Goal: Task Accomplishment & Management: Manage account settings

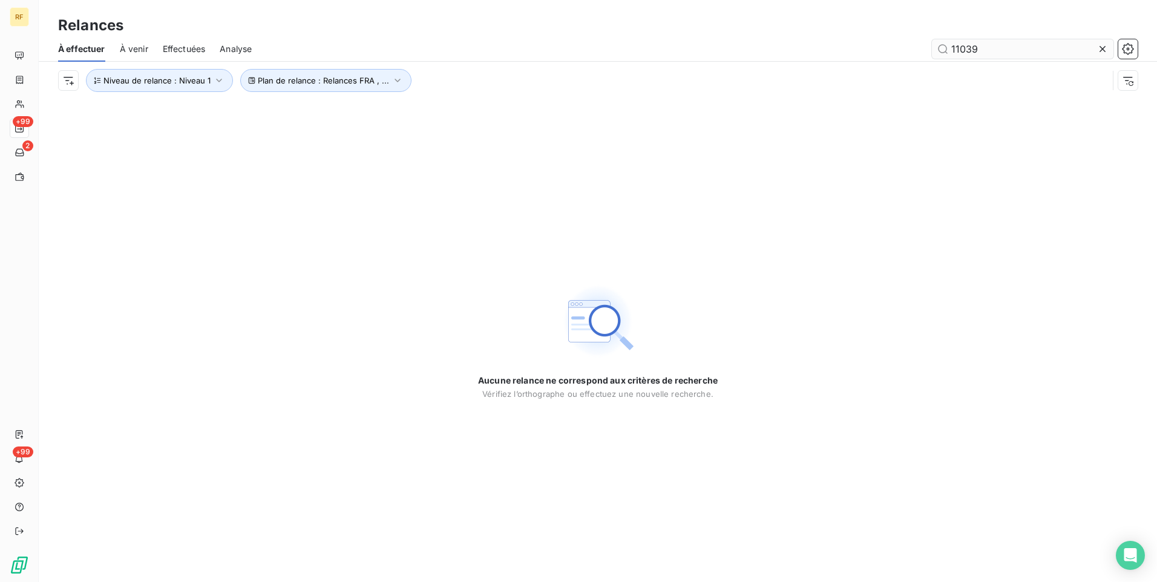
drag, startPoint x: 1103, startPoint y: 50, endPoint x: 1074, endPoint y: 52, distance: 28.5
click at [1101, 50] on icon at bounding box center [1102, 49] width 6 height 6
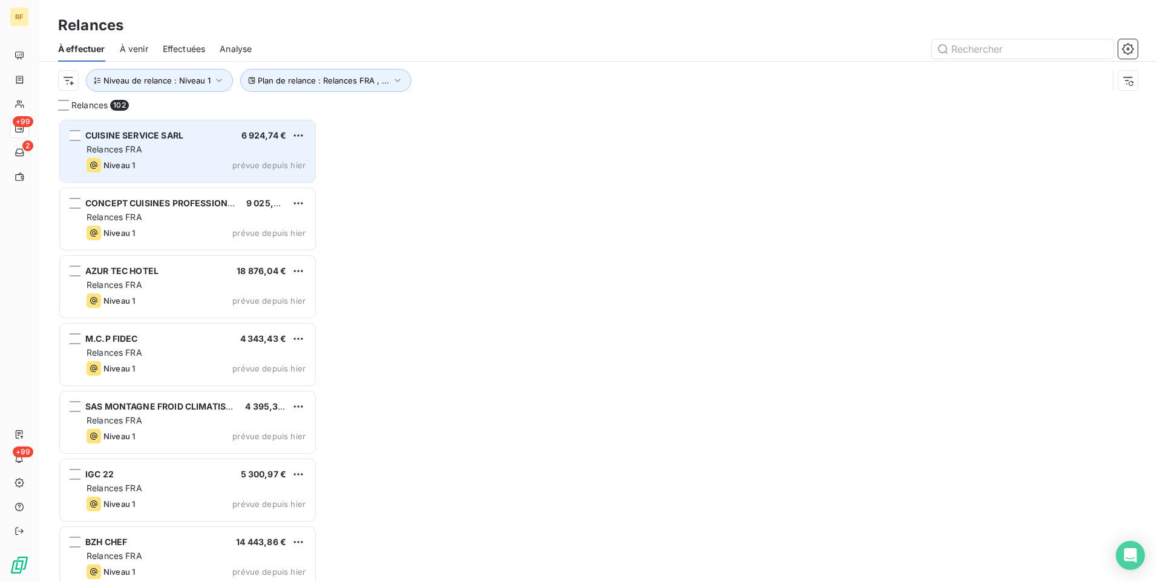
scroll to position [454, 250]
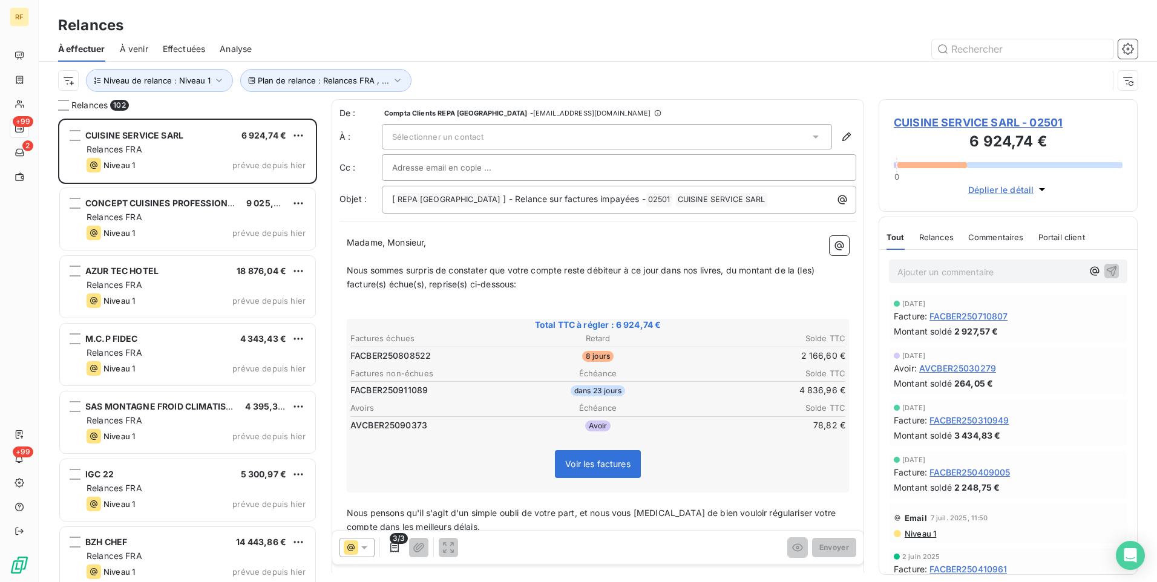
click at [187, 53] on span "Effectuées" at bounding box center [184, 49] width 43 height 12
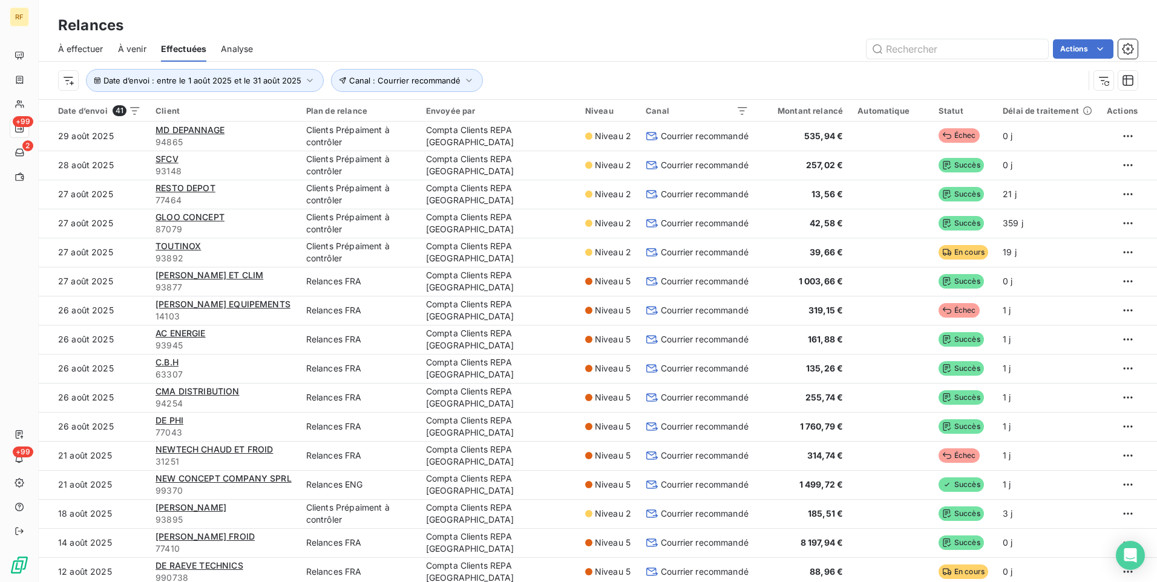
click at [132, 52] on span "À venir" at bounding box center [132, 49] width 28 height 12
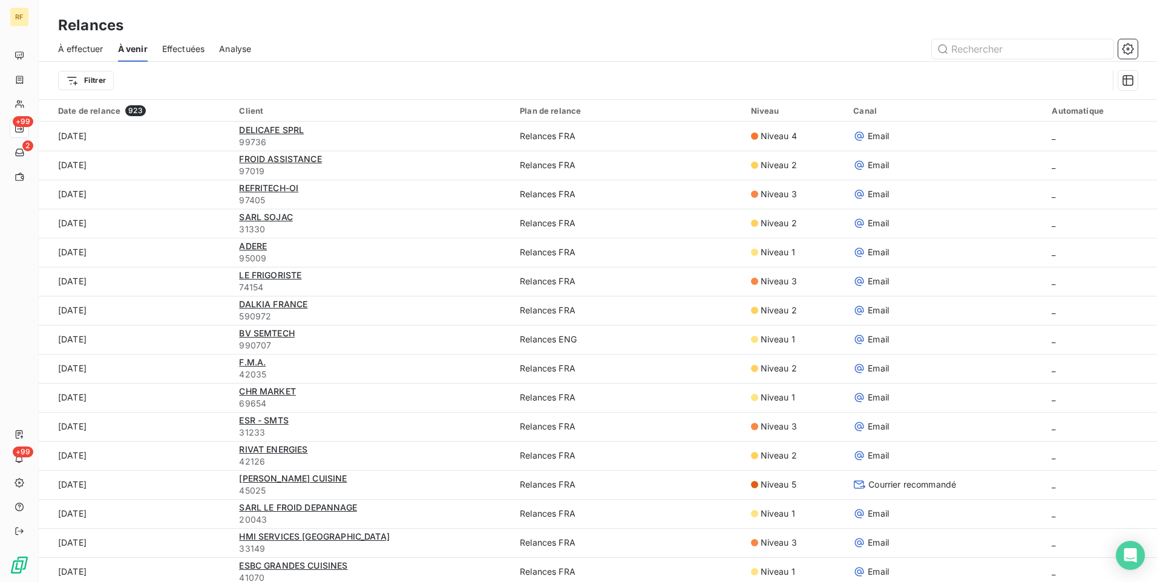
click at [90, 51] on span "À effectuer" at bounding box center [80, 49] width 45 height 12
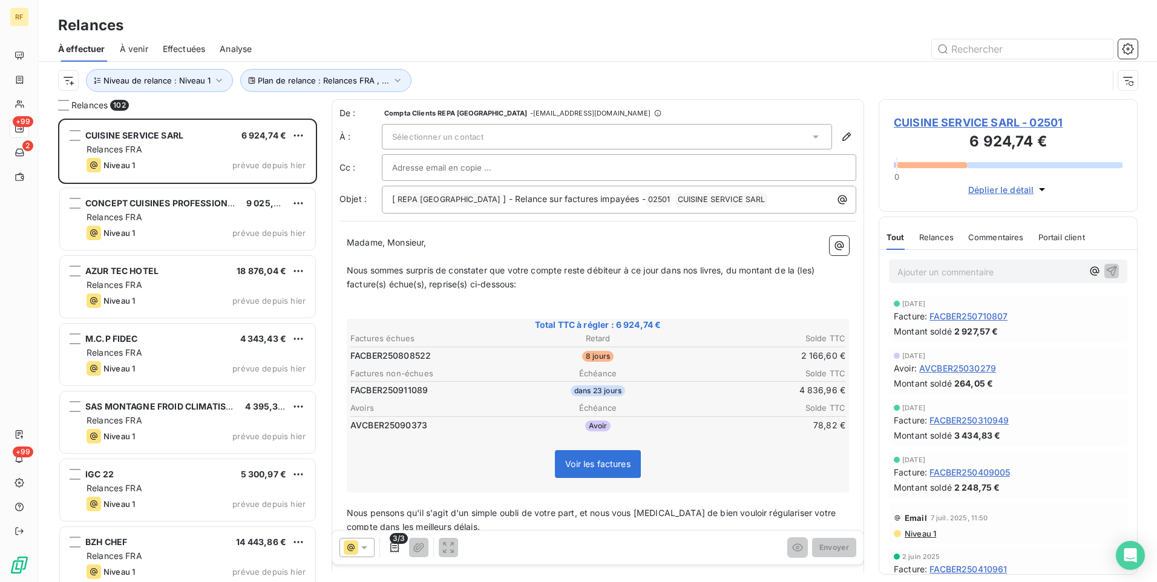
scroll to position [454, 250]
click at [163, 74] on button "Niveau de relance : Niveau 1" at bounding box center [159, 80] width 147 height 23
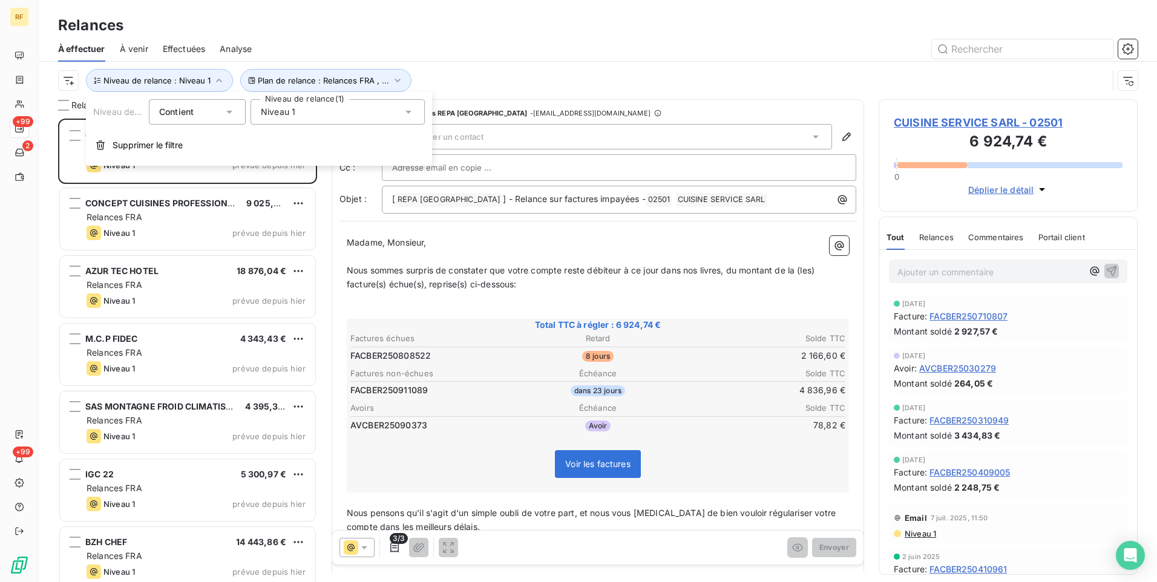
click at [320, 114] on div "Niveau 1" at bounding box center [337, 111] width 174 height 25
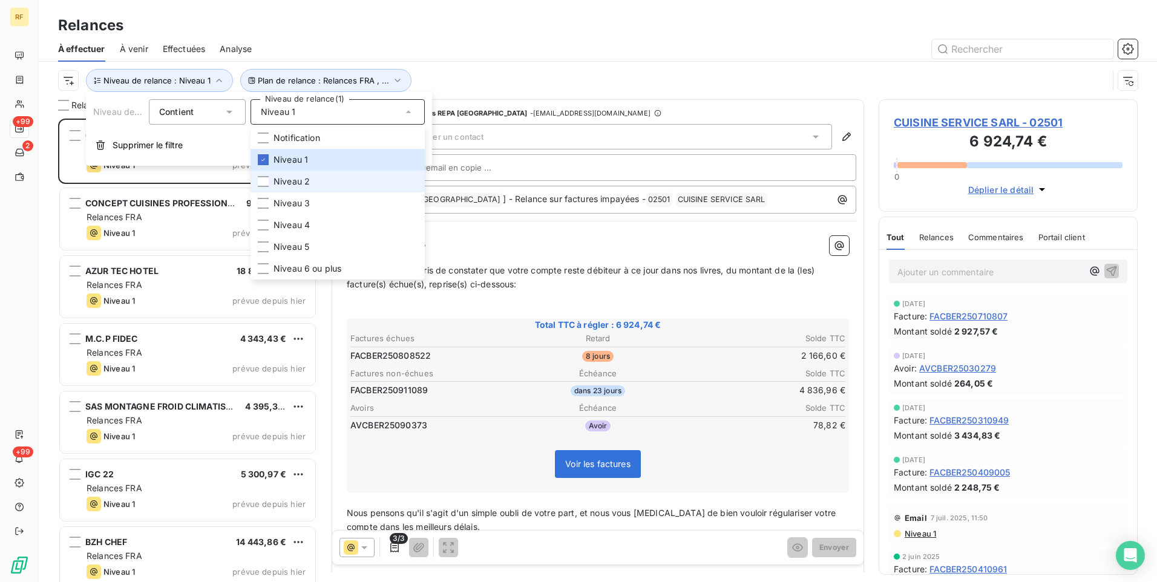
click at [298, 179] on span "Niveau 2" at bounding box center [291, 181] width 36 height 12
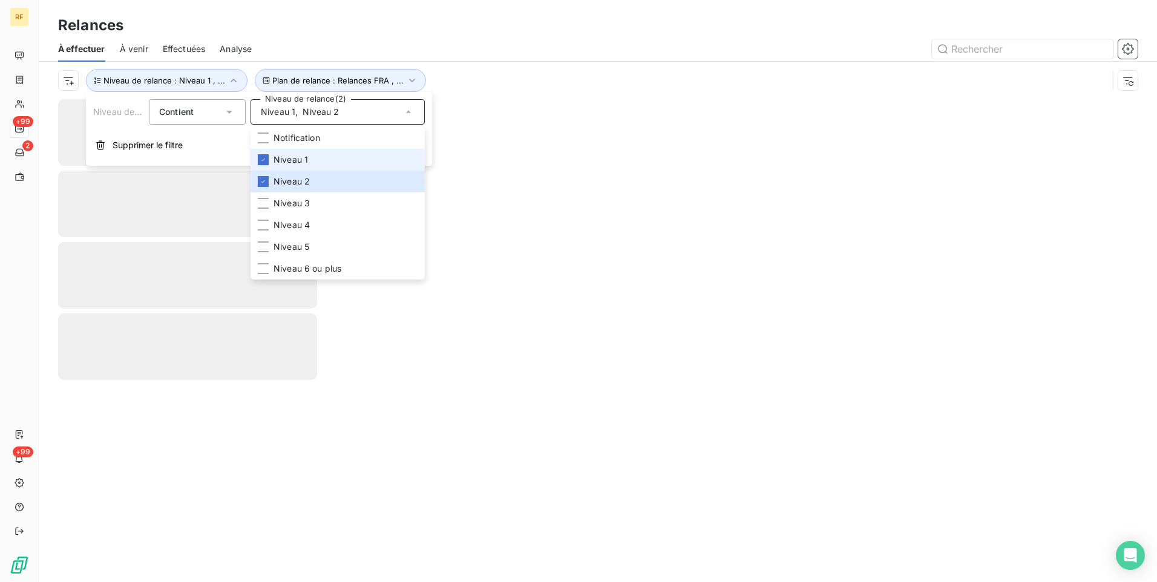
click at [299, 165] on span "Niveau 1" at bounding box center [290, 160] width 34 height 12
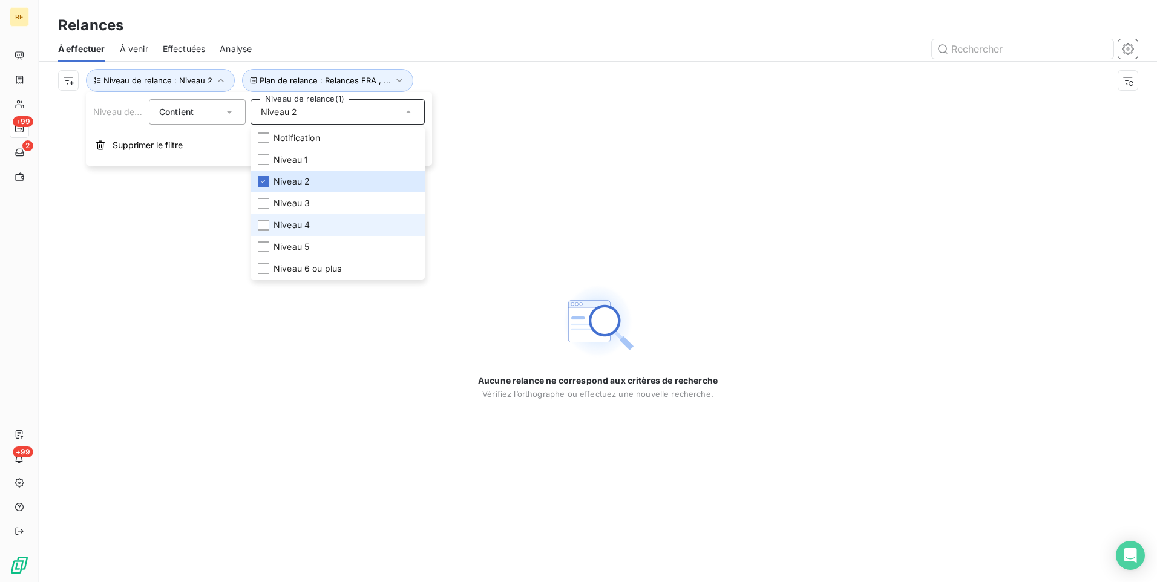
click at [295, 218] on li "Niveau 4" at bounding box center [337, 225] width 174 height 22
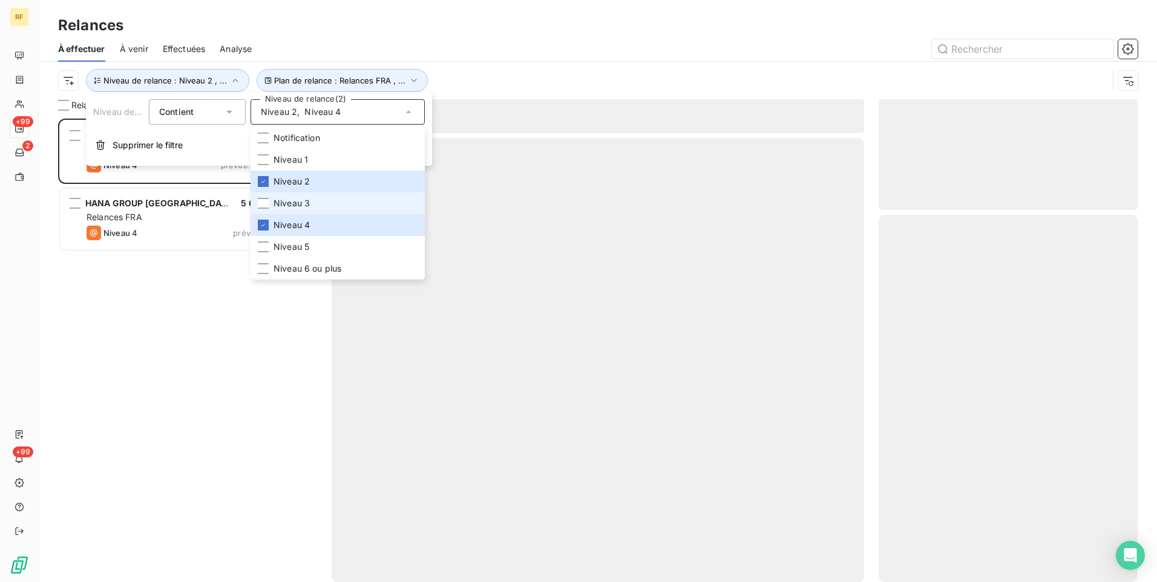
click at [301, 205] on span "Niveau 3" at bounding box center [291, 203] width 36 height 12
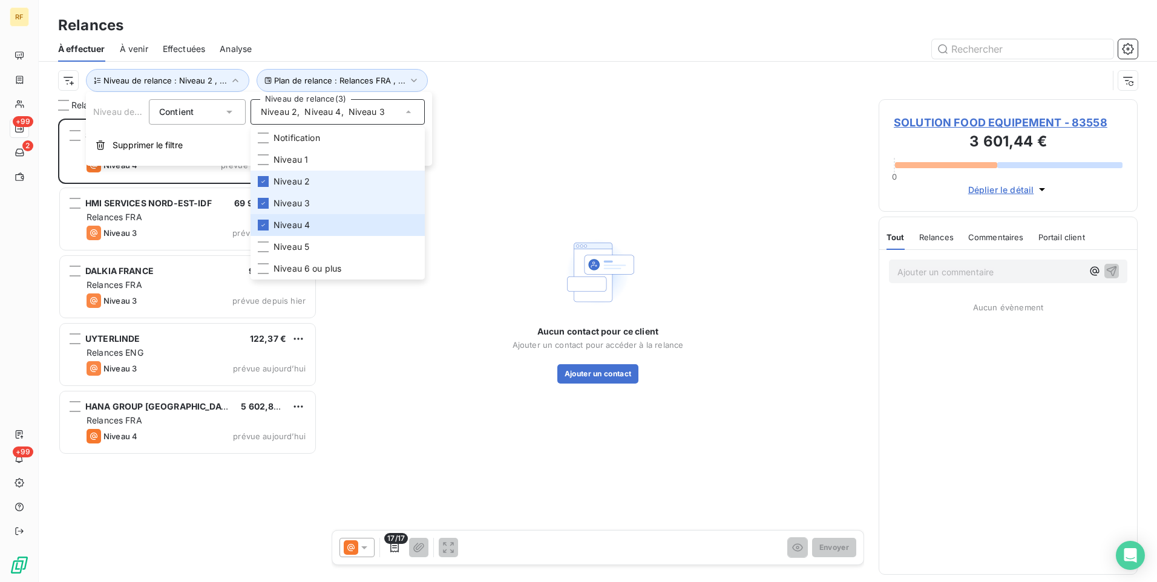
scroll to position [454, 250]
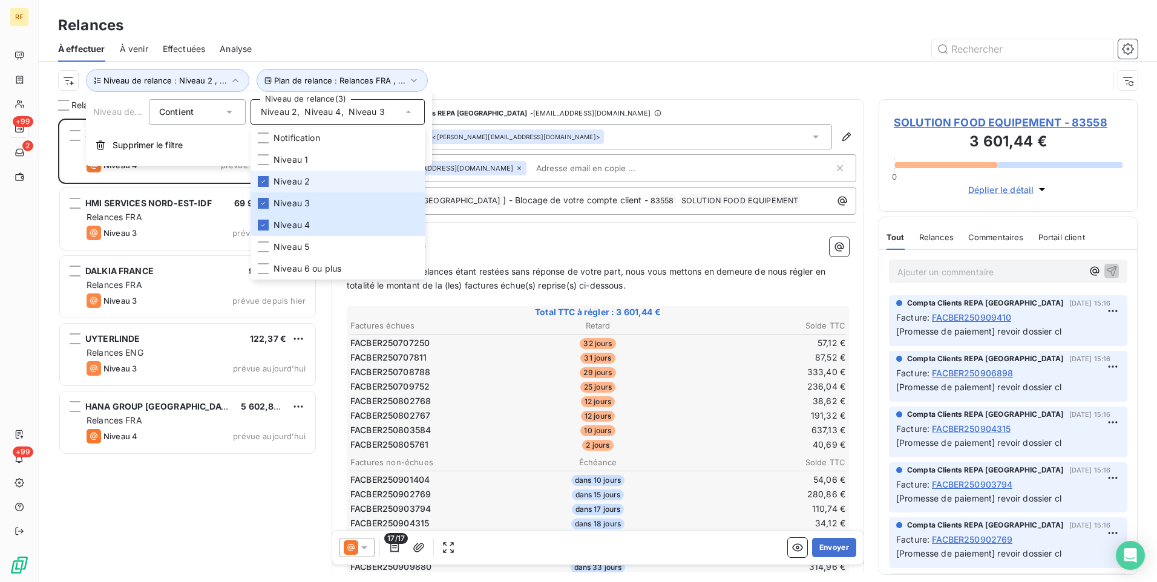
click at [301, 186] on span "Niveau 2" at bounding box center [291, 181] width 36 height 12
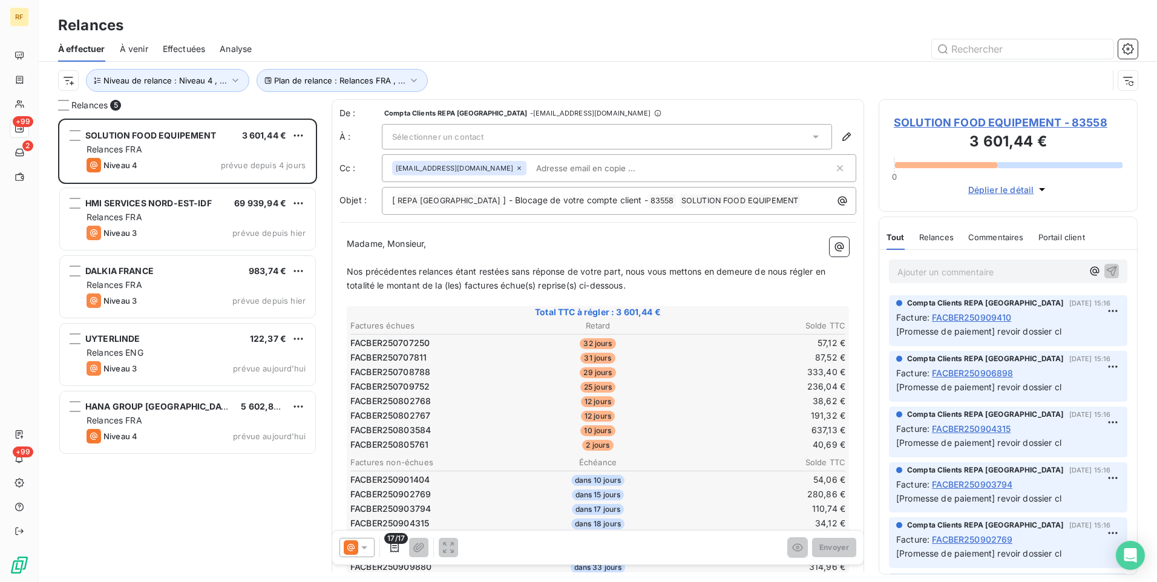
click at [182, 472] on div "SOLUTION FOOD EQUIPEMENT 3 601,44 € Relances FRA Niveau 4 prévue depuis 4 jours…" at bounding box center [187, 350] width 259 height 463
click at [203, 80] on span "Niveau de relance : Niveau 4 , ..." at bounding box center [164, 81] width 123 height 10
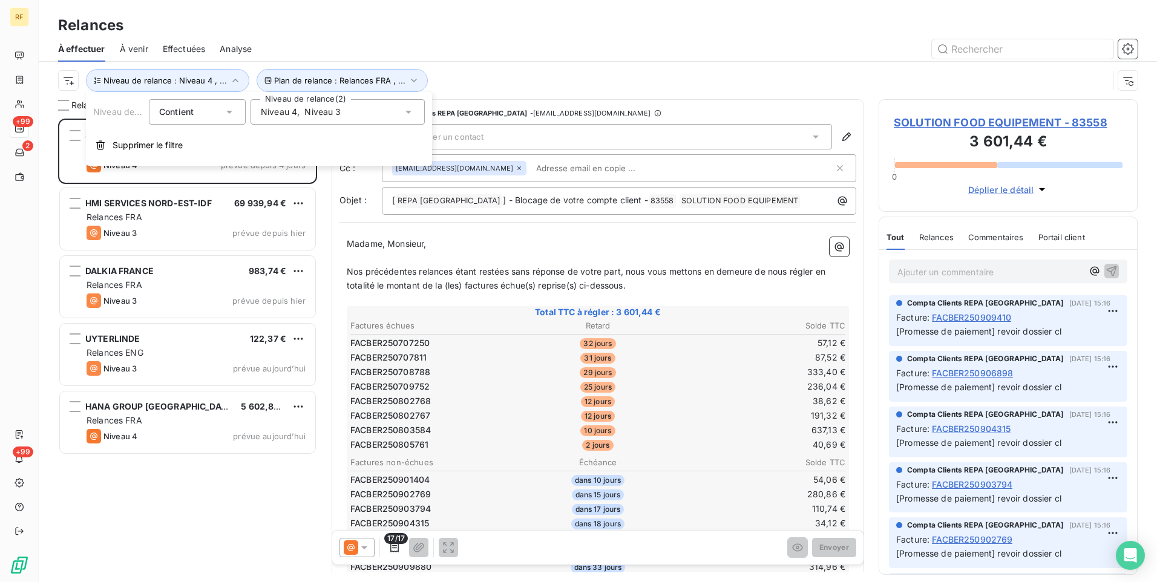
click at [301, 117] on div "Niveau 4 , Niveau 3" at bounding box center [301, 112] width 80 height 12
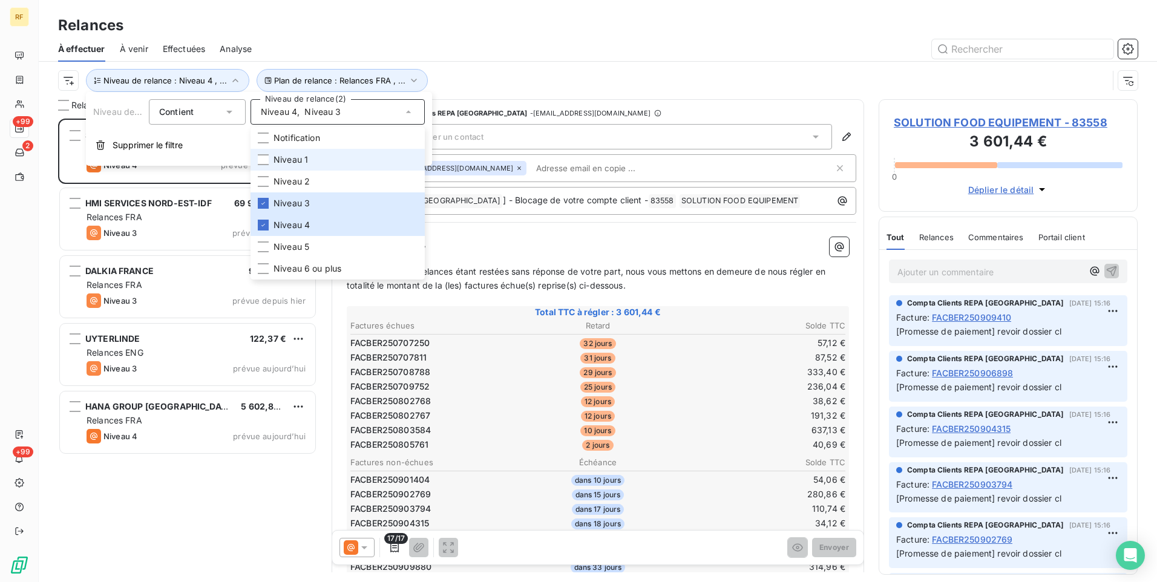
click at [310, 162] on li "Niveau 1" at bounding box center [337, 160] width 174 height 22
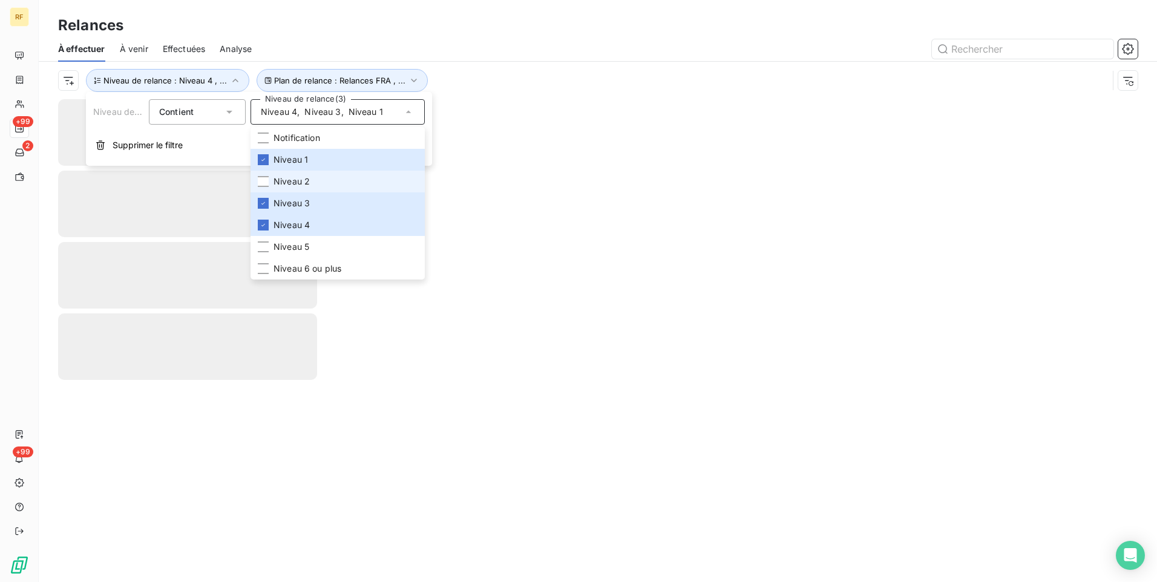
click at [306, 179] on span "Niveau 2" at bounding box center [291, 181] width 36 height 12
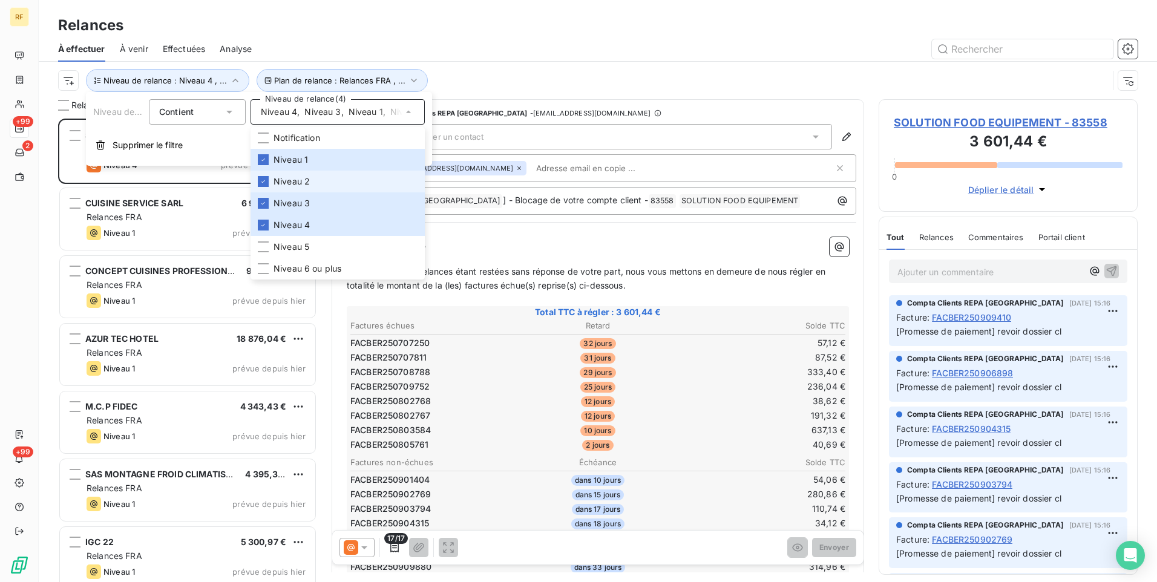
click at [311, 188] on li "Niveau 2" at bounding box center [337, 182] width 174 height 22
click at [311, 206] on li "Niveau 3" at bounding box center [337, 203] width 174 height 22
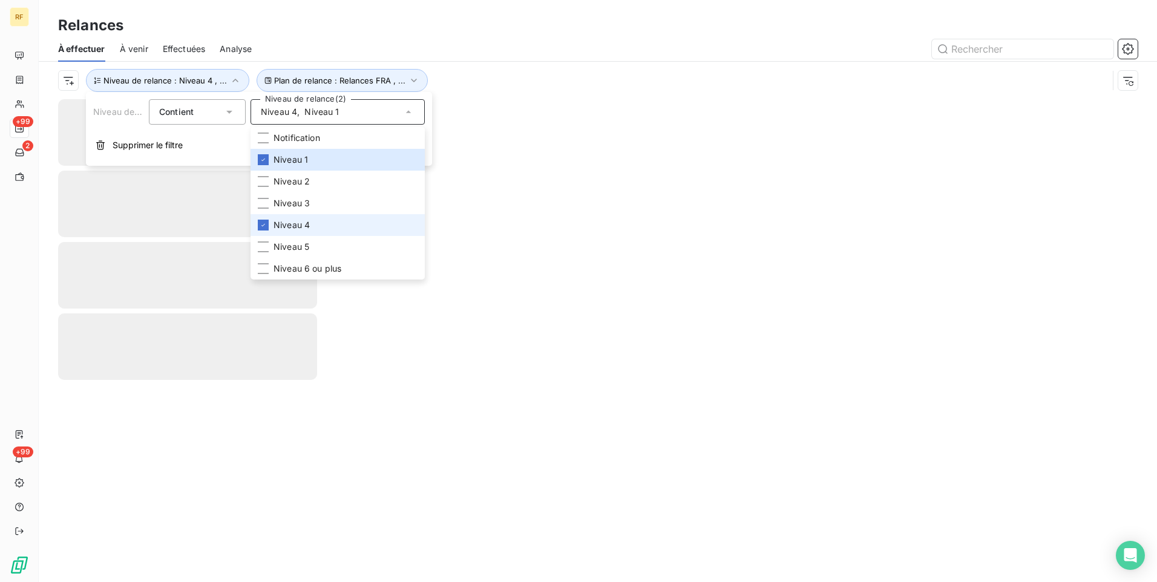
click at [309, 223] on span "Niveau 4" at bounding box center [291, 225] width 36 height 12
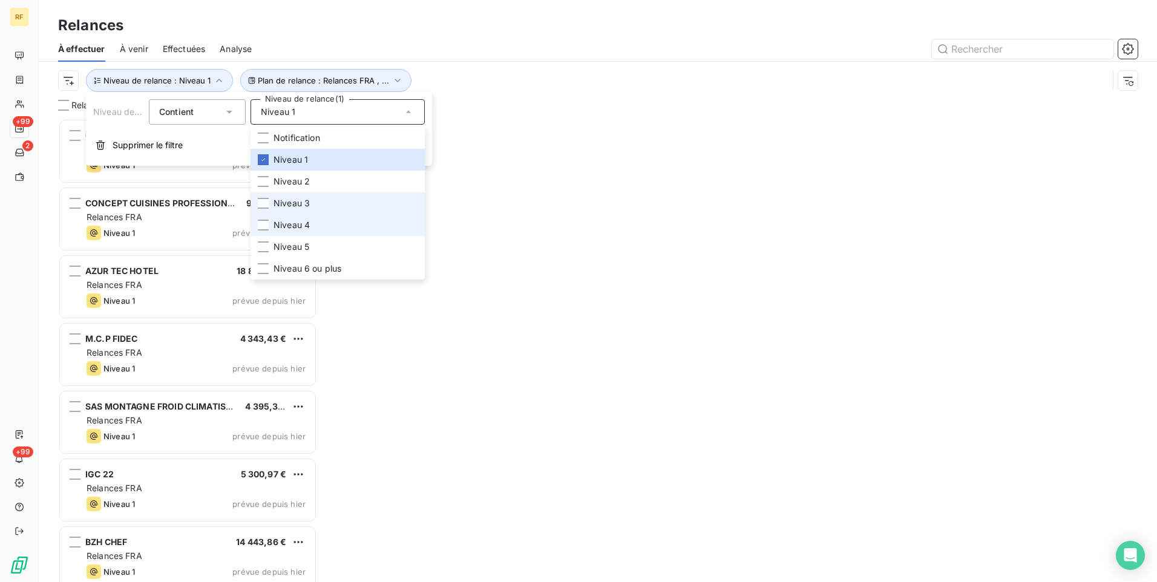
scroll to position [454, 250]
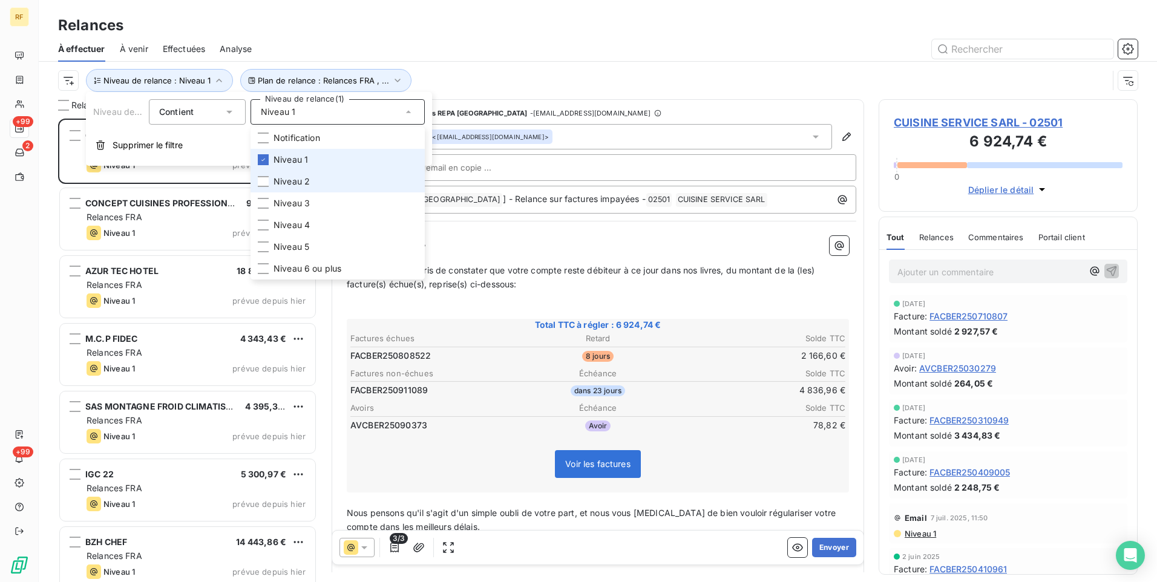
click at [311, 165] on li "Niveau 1" at bounding box center [337, 160] width 174 height 22
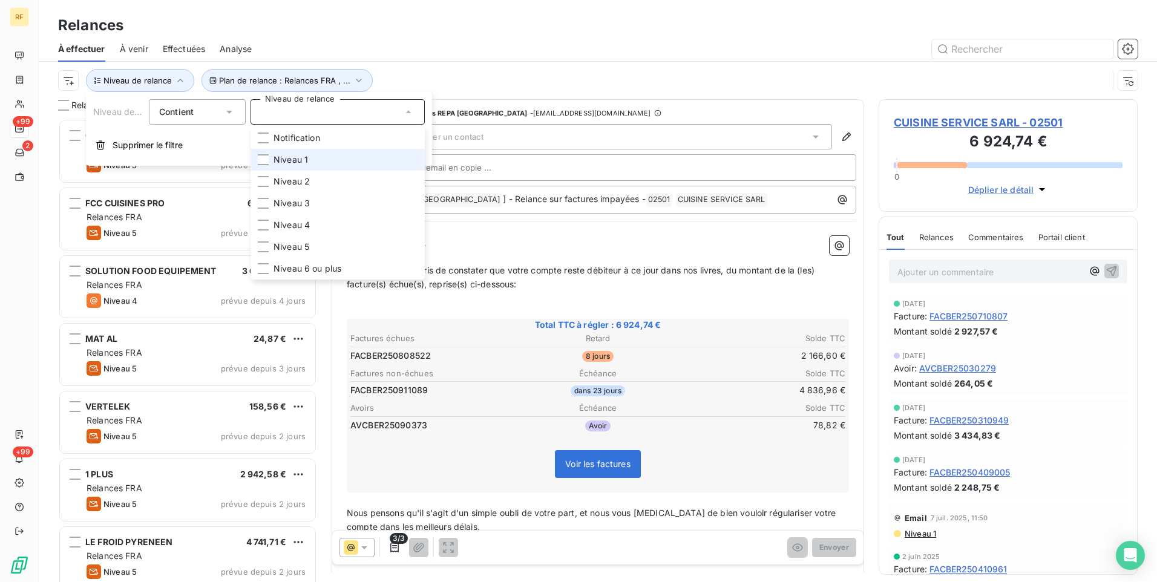
click at [338, 157] on li "Niveau 1" at bounding box center [337, 160] width 174 height 22
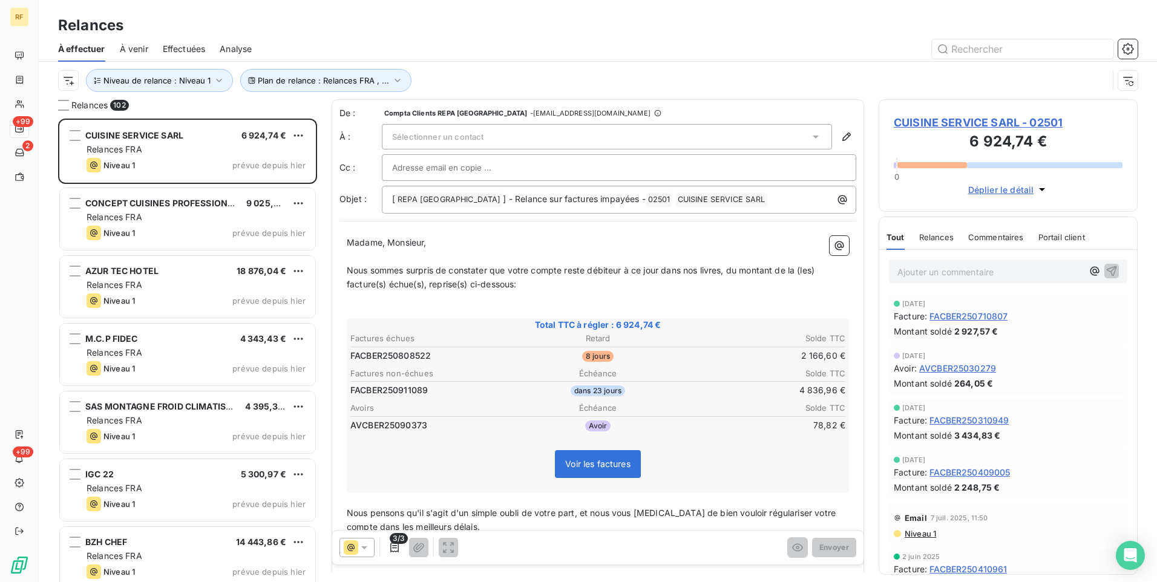
click at [502, 73] on div "Plan de relance : Relances FRA , ... Niveau de relance : Niveau 1" at bounding box center [583, 80] width 1050 height 23
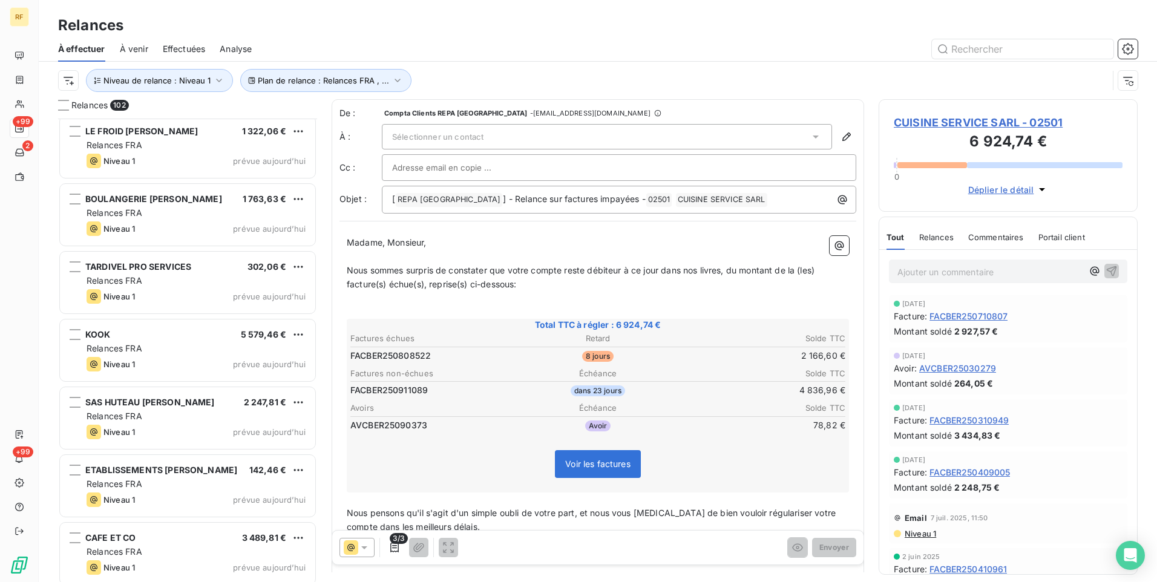
scroll to position [6449, 0]
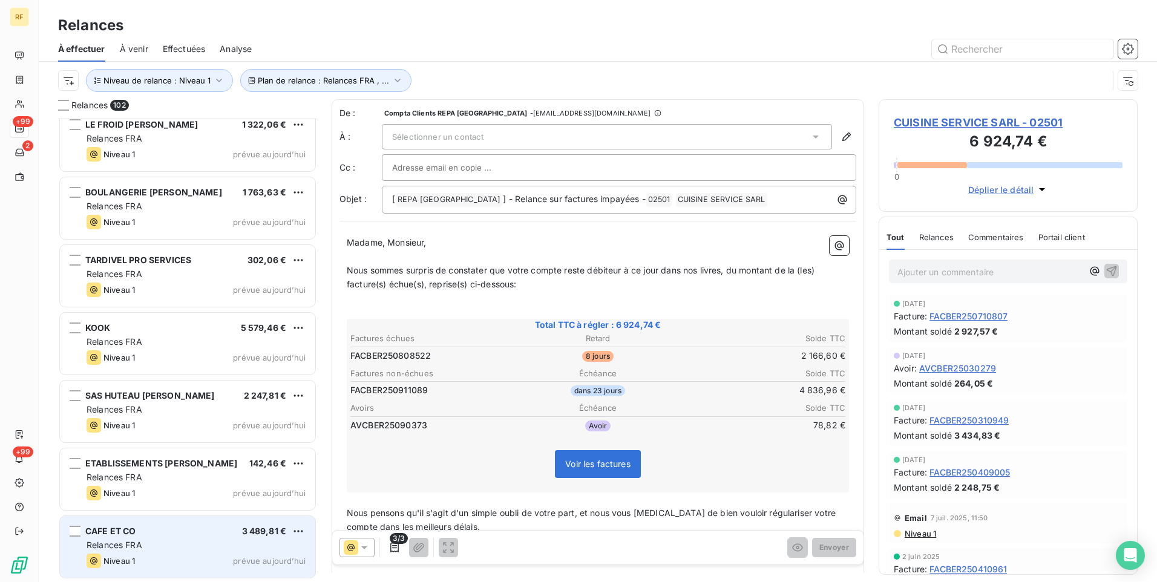
click at [199, 541] on div "Relances FRA" at bounding box center [196, 545] width 219 height 12
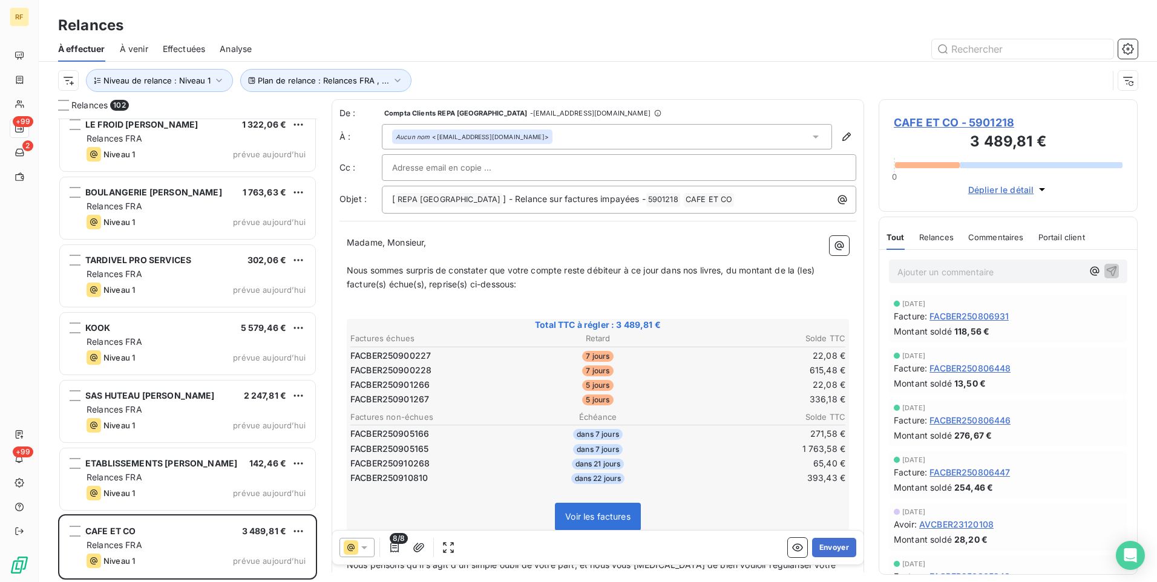
click at [923, 247] on div "Relances" at bounding box center [936, 236] width 34 height 25
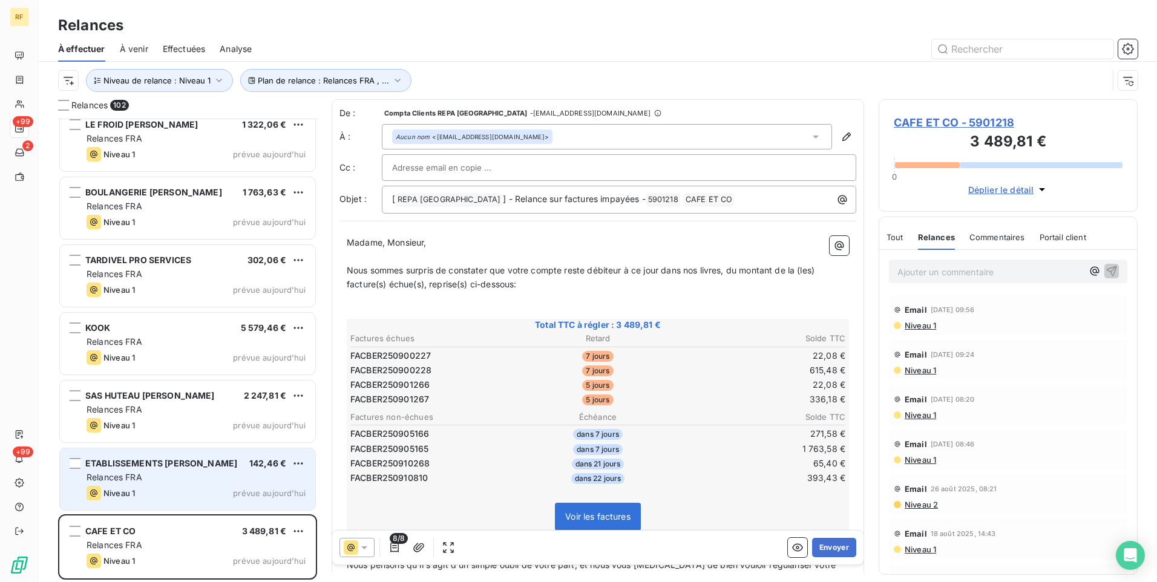
click at [128, 479] on span "Relances FRA" at bounding box center [115, 477] width 56 height 10
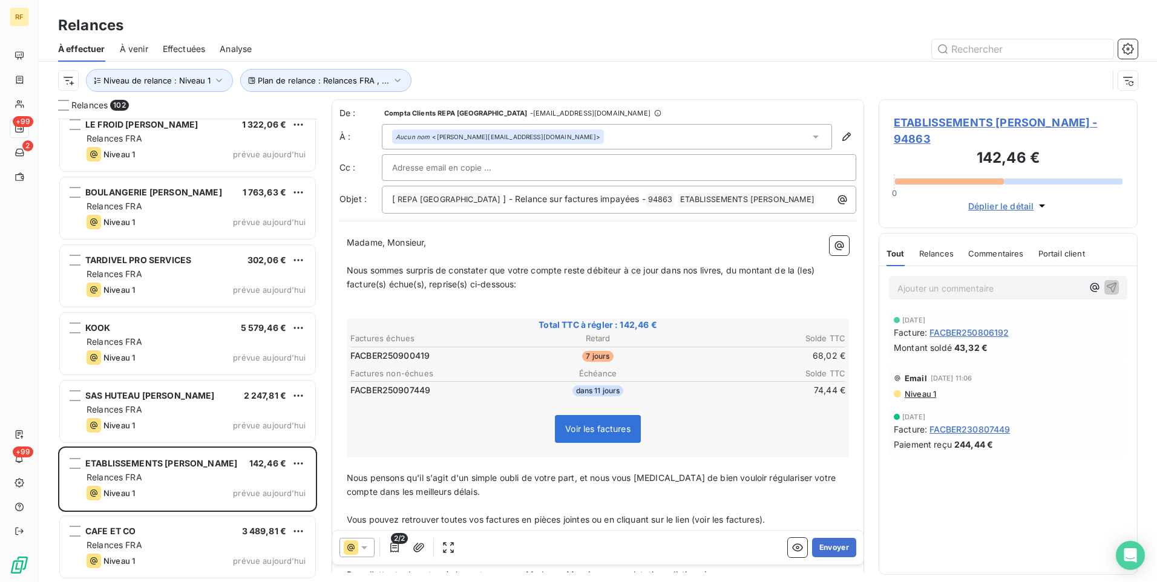
click at [937, 249] on span "Relances" at bounding box center [936, 254] width 34 height 10
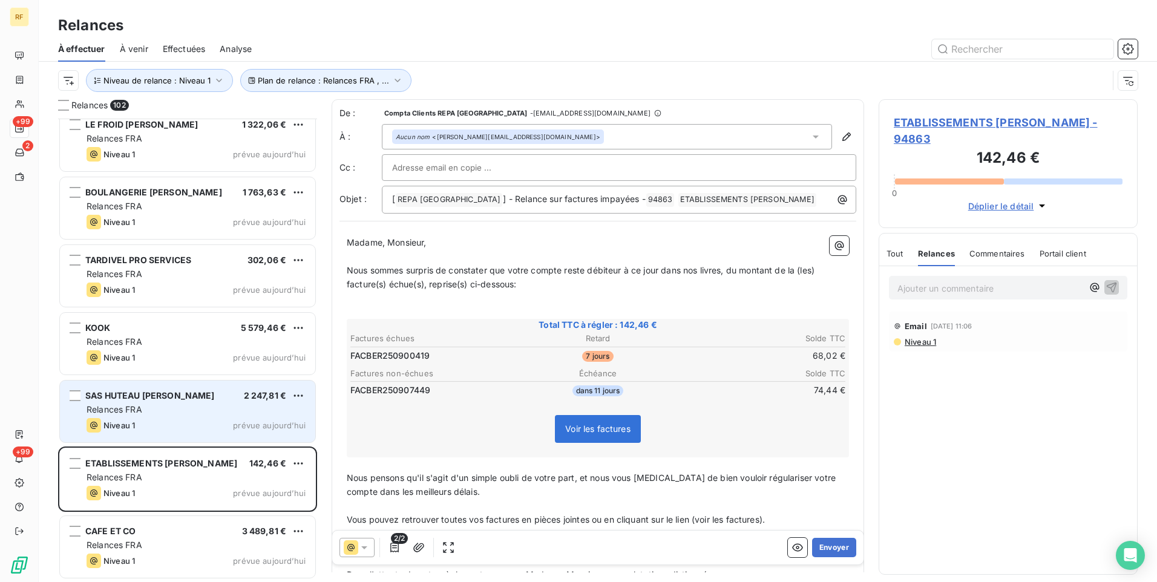
click at [185, 409] on div "Relances FRA" at bounding box center [196, 410] width 219 height 12
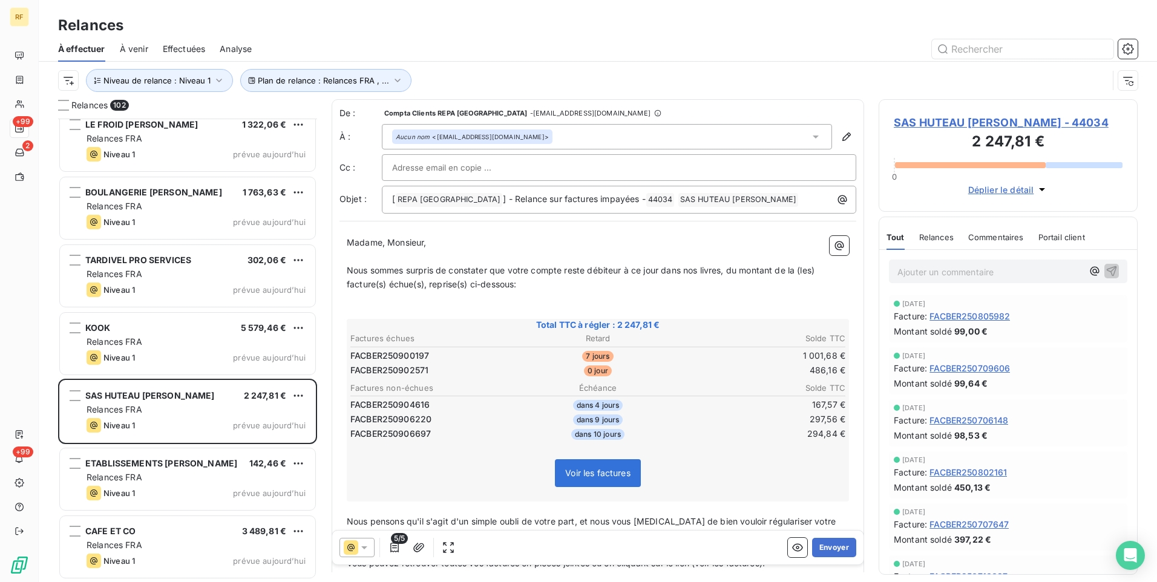
click at [922, 238] on span "Relances" at bounding box center [936, 237] width 34 height 10
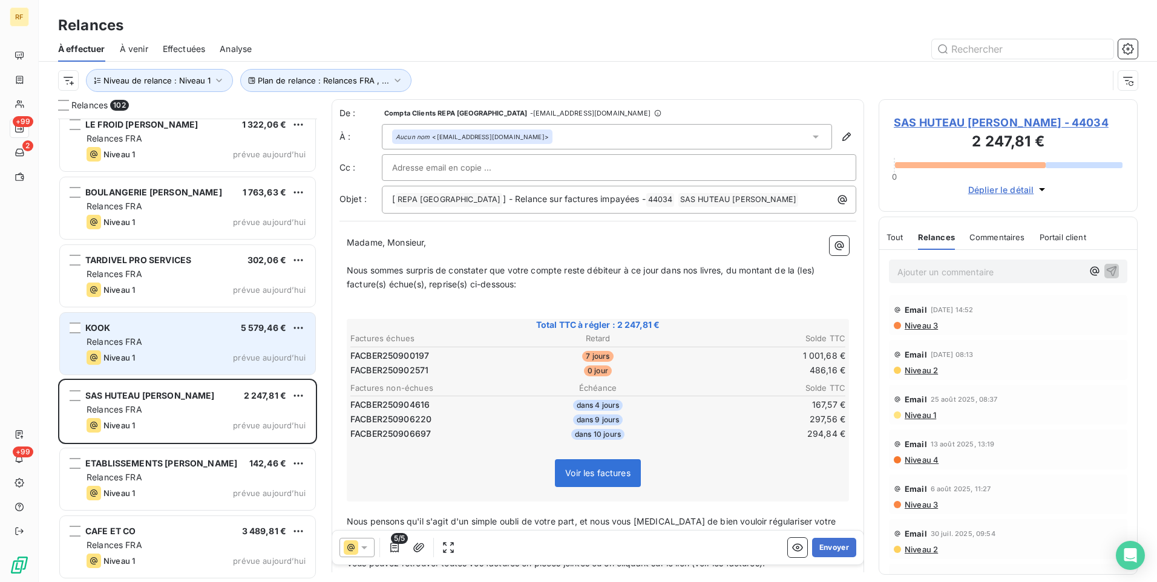
click at [139, 345] on span "Relances FRA" at bounding box center [115, 341] width 56 height 10
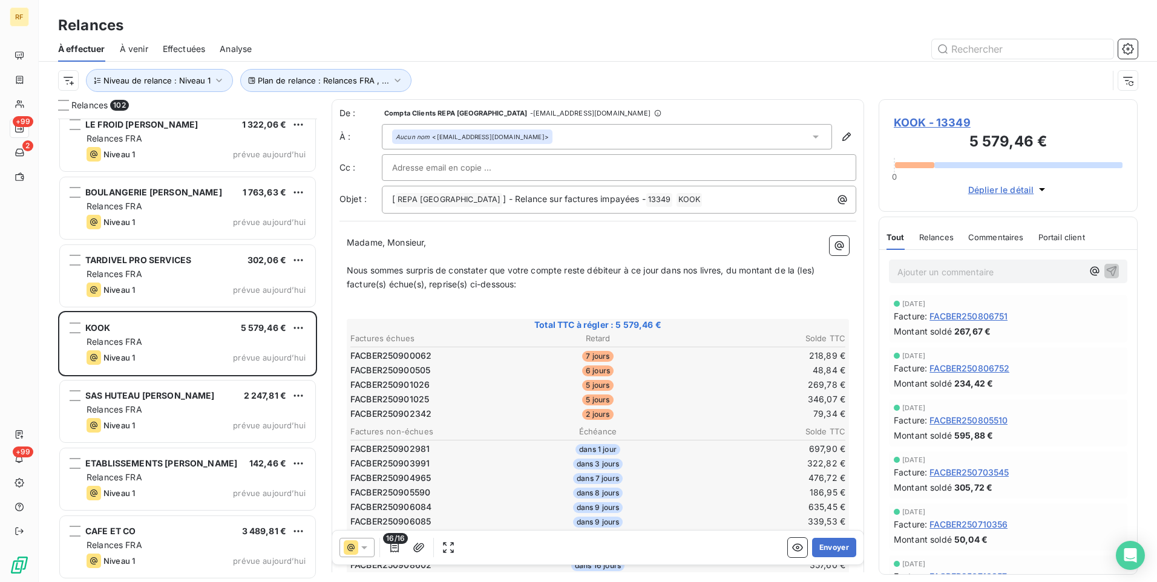
click at [938, 241] on span "Relances" at bounding box center [936, 237] width 34 height 10
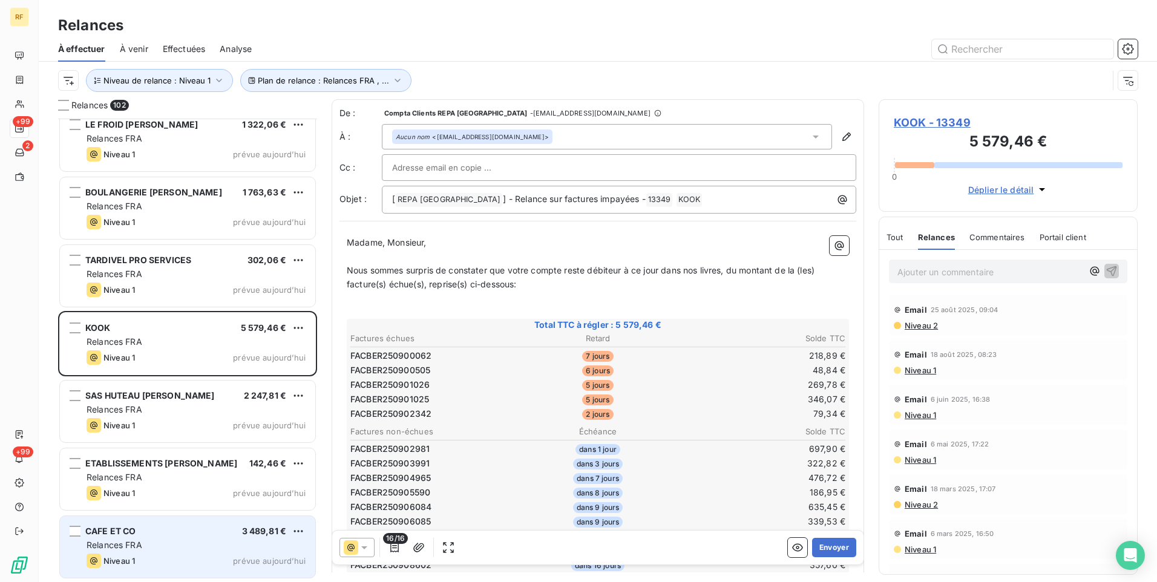
click at [151, 542] on div "Relances FRA" at bounding box center [196, 545] width 219 height 12
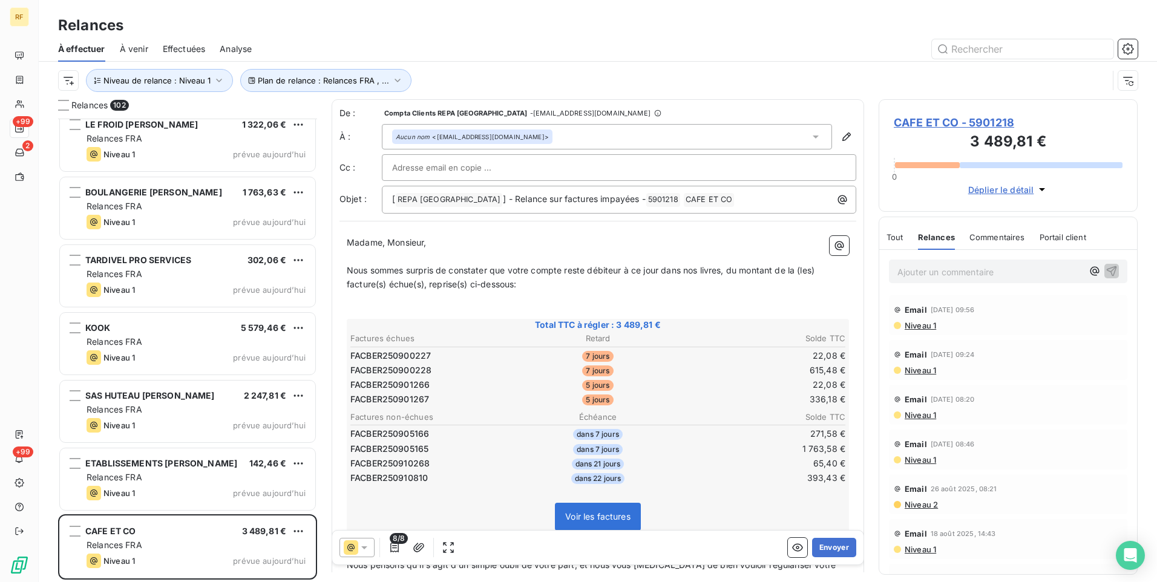
click at [932, 117] on span "CAFE ET CO - 5901218" at bounding box center [1008, 122] width 229 height 16
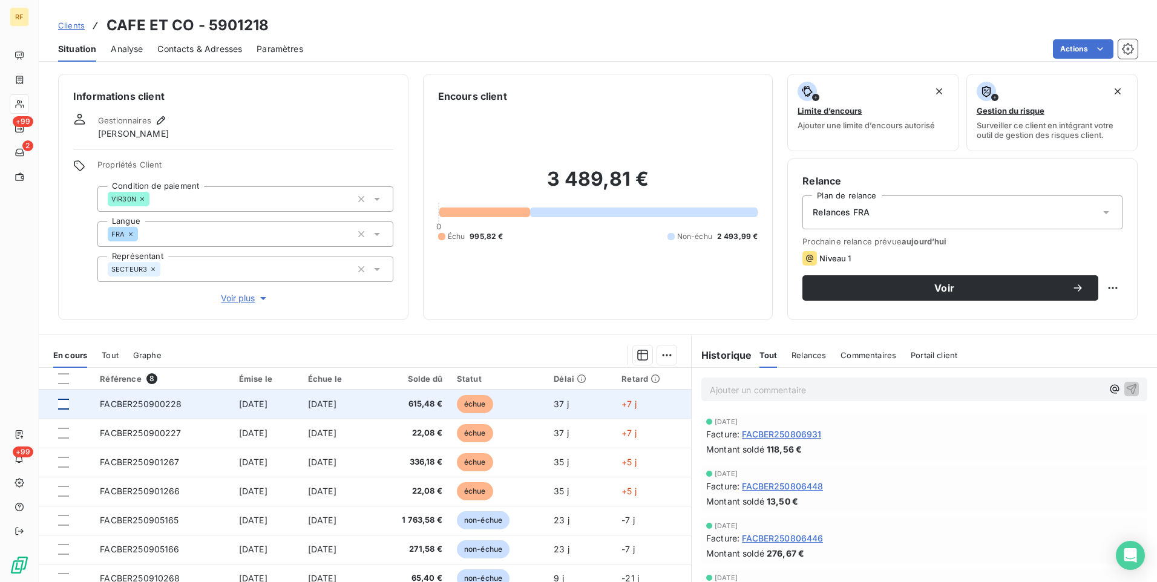
click at [62, 405] on div at bounding box center [63, 404] width 11 height 11
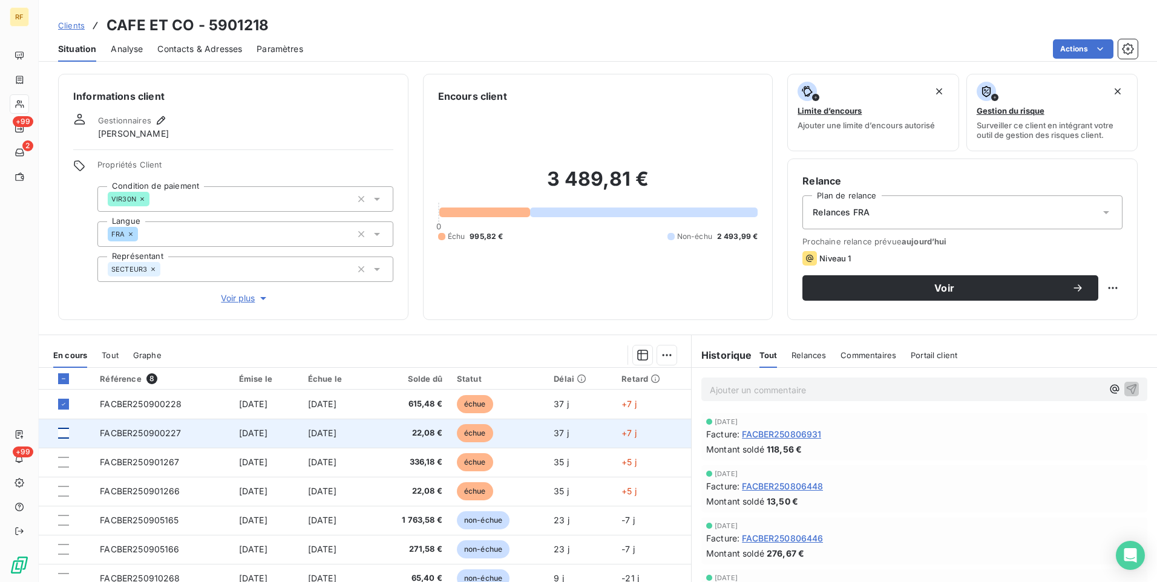
click at [66, 433] on div at bounding box center [63, 433] width 11 height 11
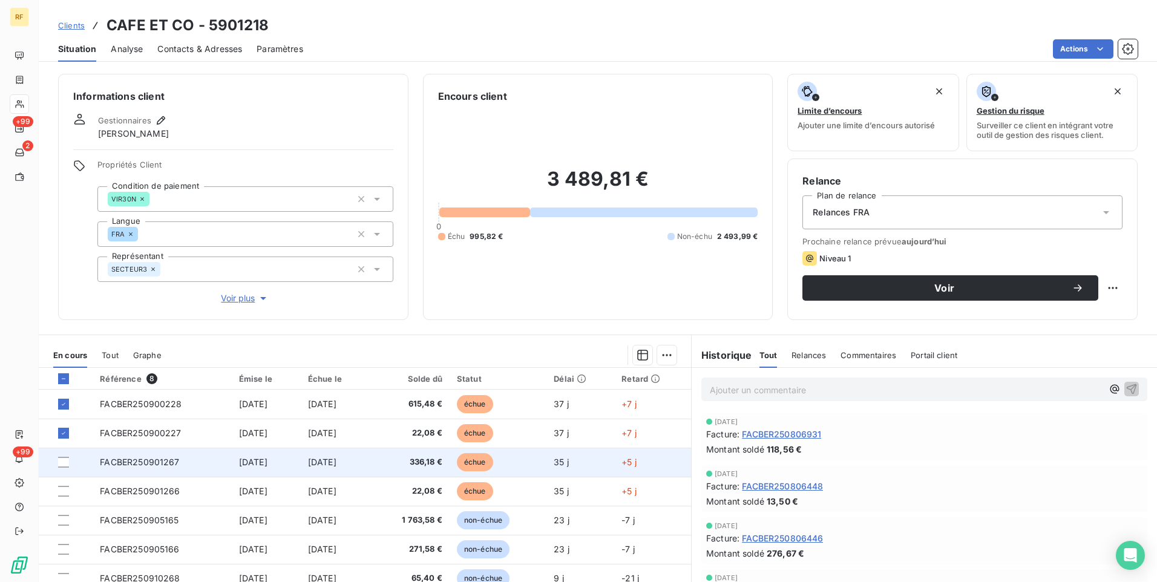
click at [62, 468] on td at bounding box center [66, 462] width 54 height 29
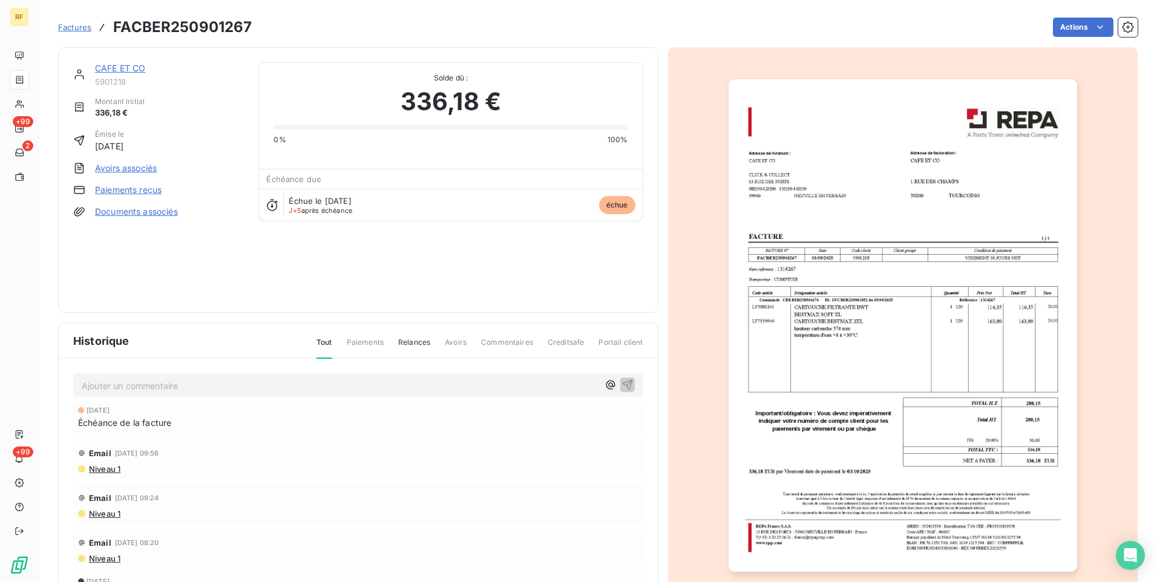
click at [65, 487] on div "Ajouter un commentaire ﻿ [DATE] Échéance de la facture Email [DATE] 09:56 Nivea…" at bounding box center [358, 499] width 599 height 280
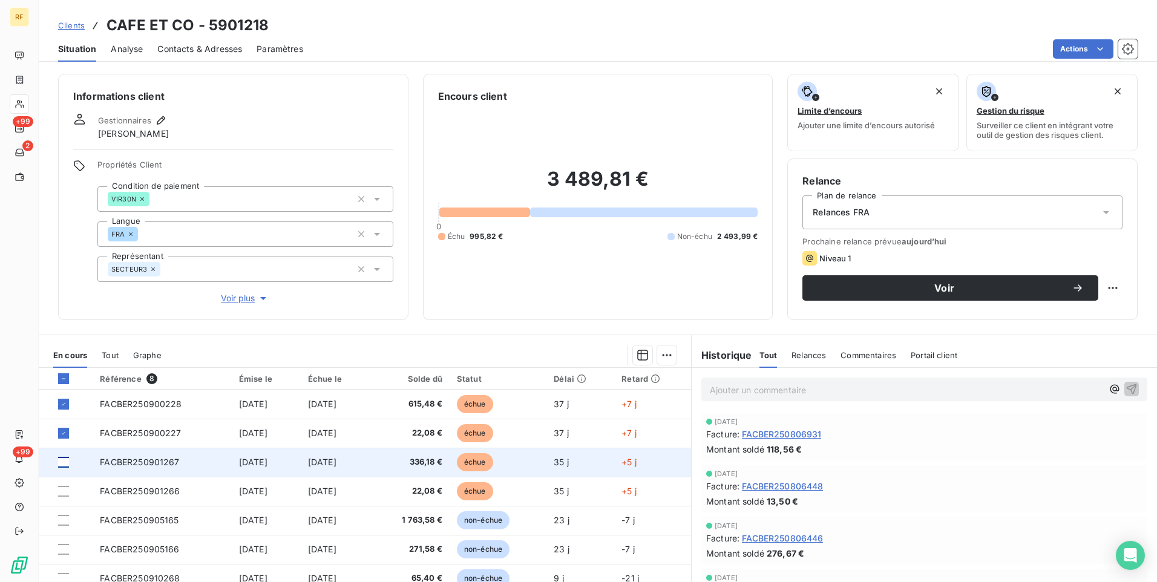
click at [63, 466] on div at bounding box center [63, 462] width 11 height 11
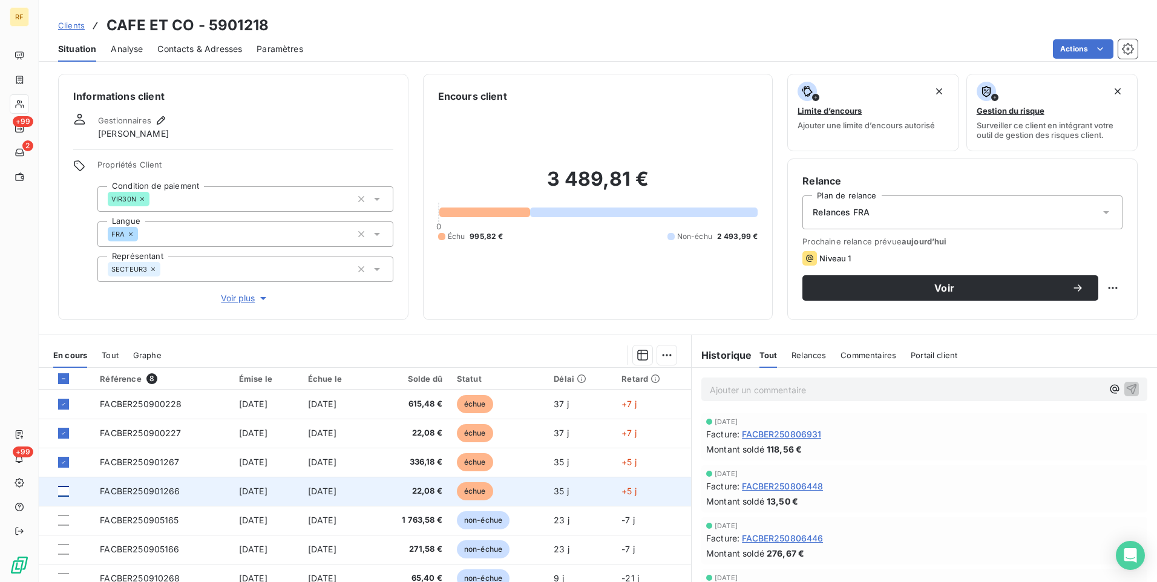
click at [65, 494] on div at bounding box center [63, 491] width 11 height 11
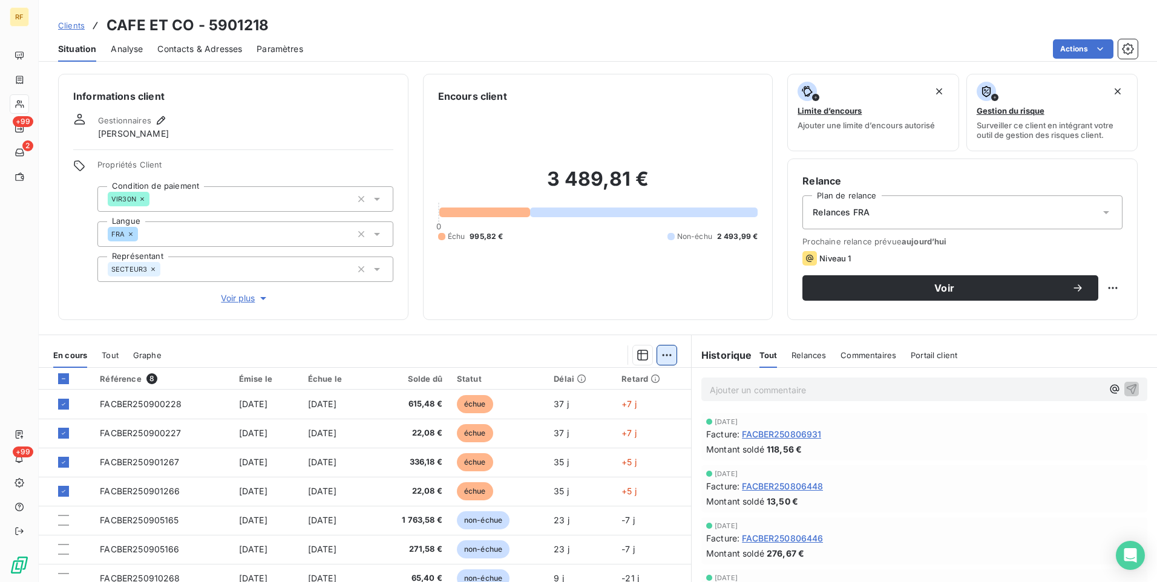
click at [665, 351] on html "RF +99 2 +99 Clients CAFE ET CO - 5901218 Situation Analyse Contacts & Adresses…" at bounding box center [578, 291] width 1157 height 582
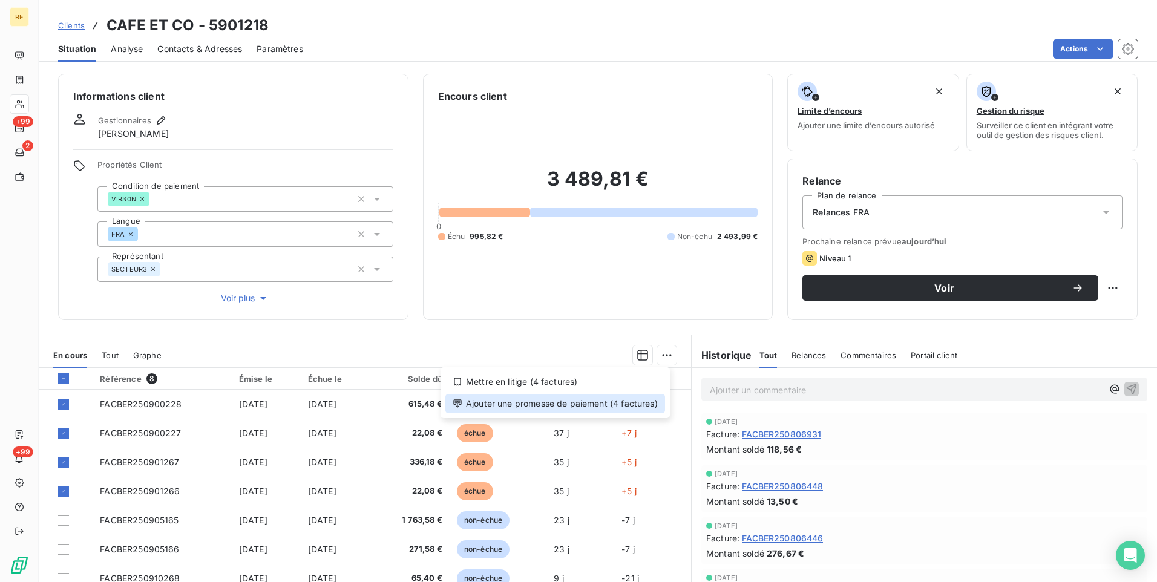
click at [570, 406] on div "Ajouter une promesse de paiement (4 factures)" at bounding box center [555, 403] width 220 height 19
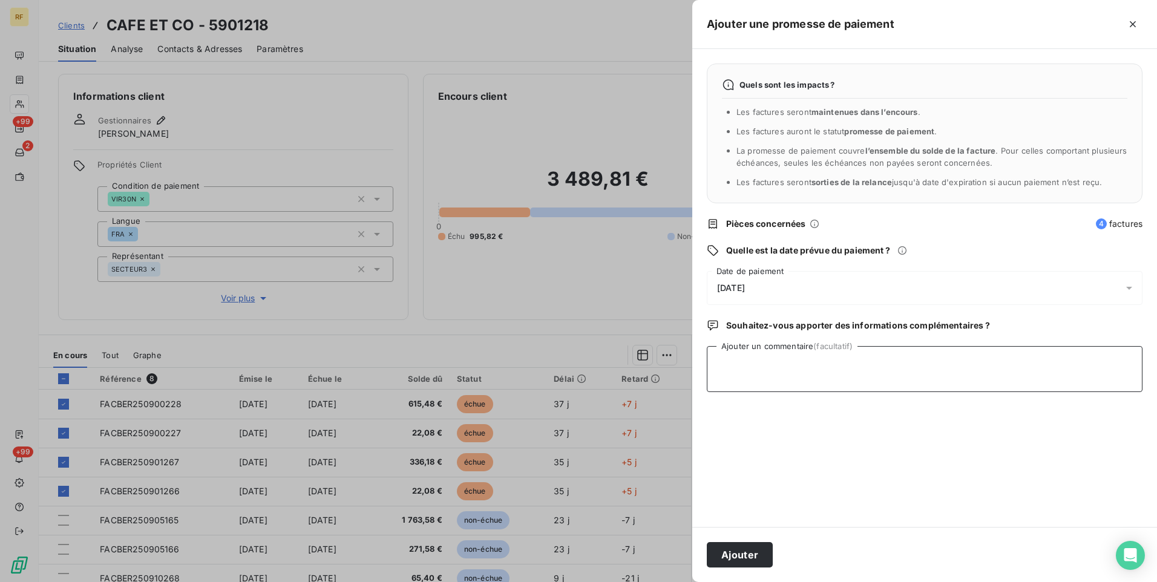
click at [815, 356] on textarea "Ajouter un commentaire (facultatif)" at bounding box center [925, 369] width 436 height 46
type textarea "Payée"
click at [794, 288] on div "[DATE]" at bounding box center [925, 288] width 436 height 34
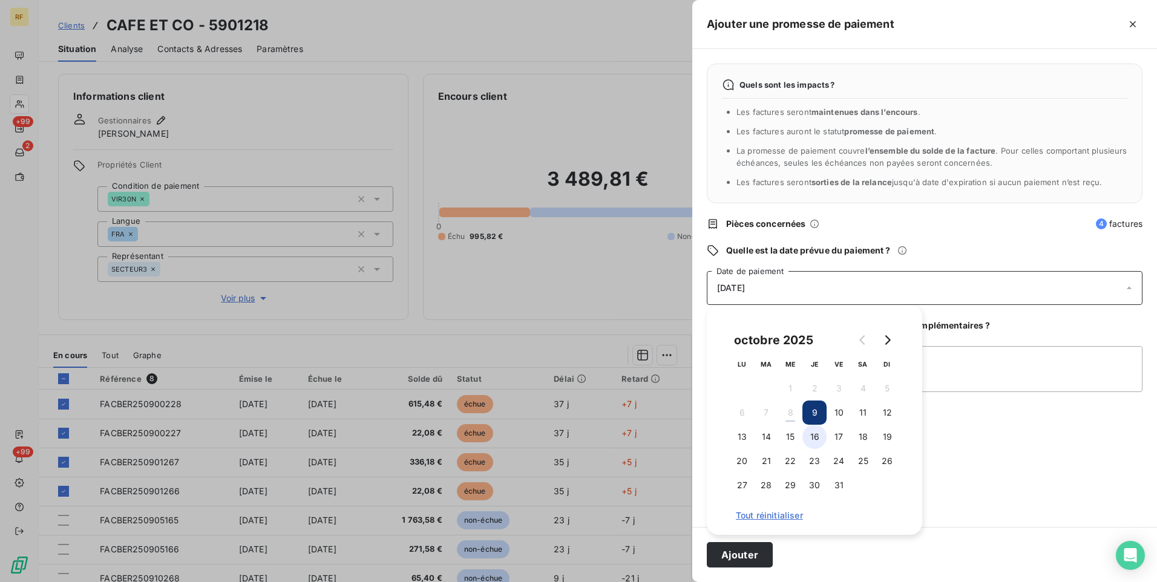
click at [819, 439] on button "16" at bounding box center [814, 437] width 24 height 24
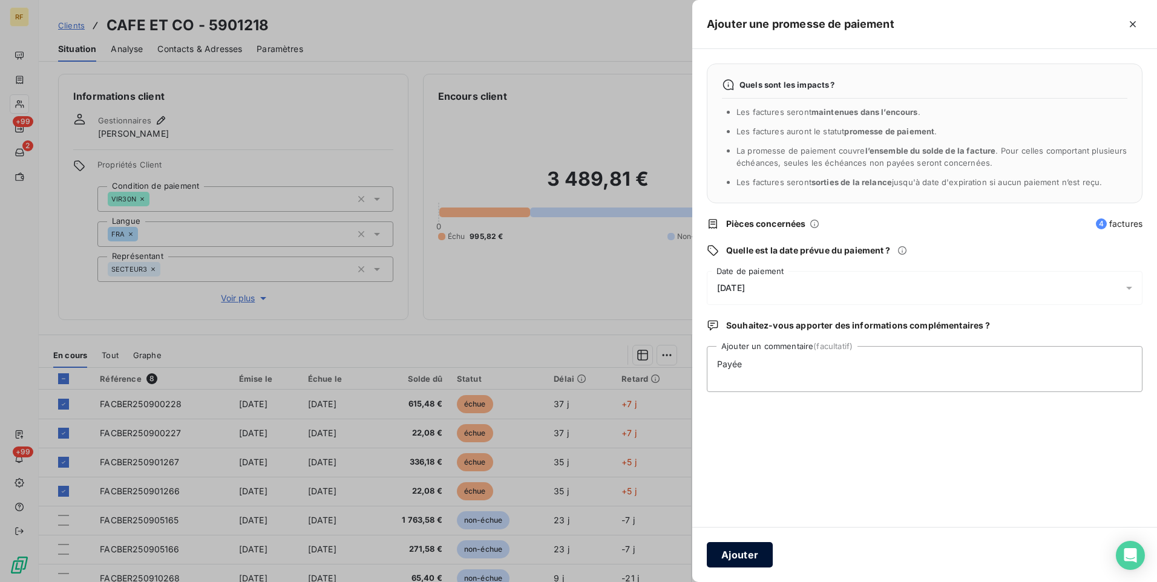
click at [737, 559] on button "Ajouter" at bounding box center [740, 554] width 66 height 25
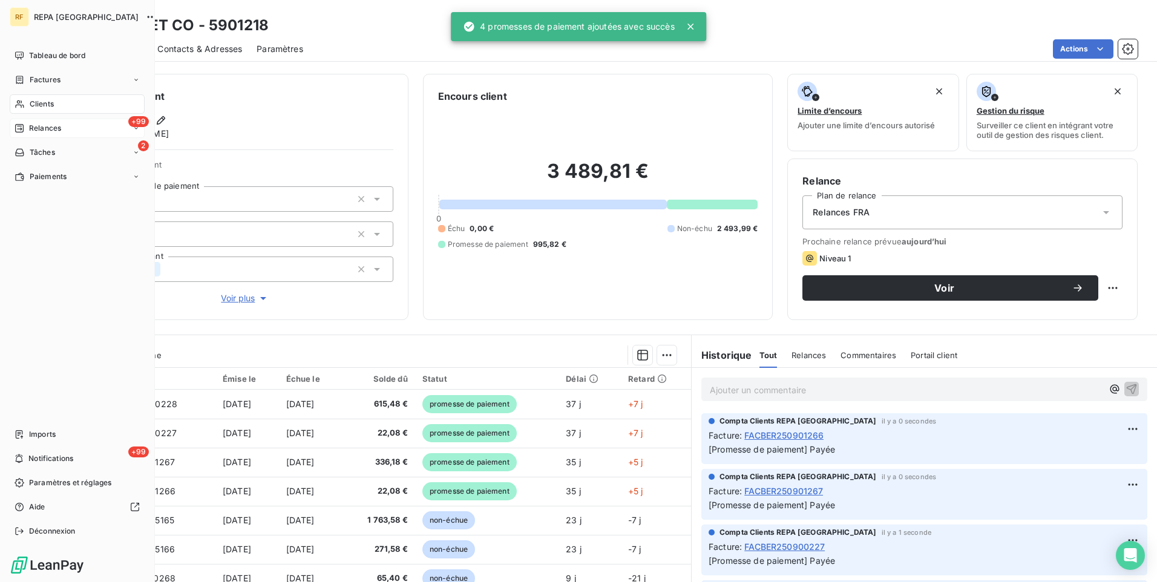
click at [59, 130] on span "Relances" at bounding box center [45, 128] width 32 height 11
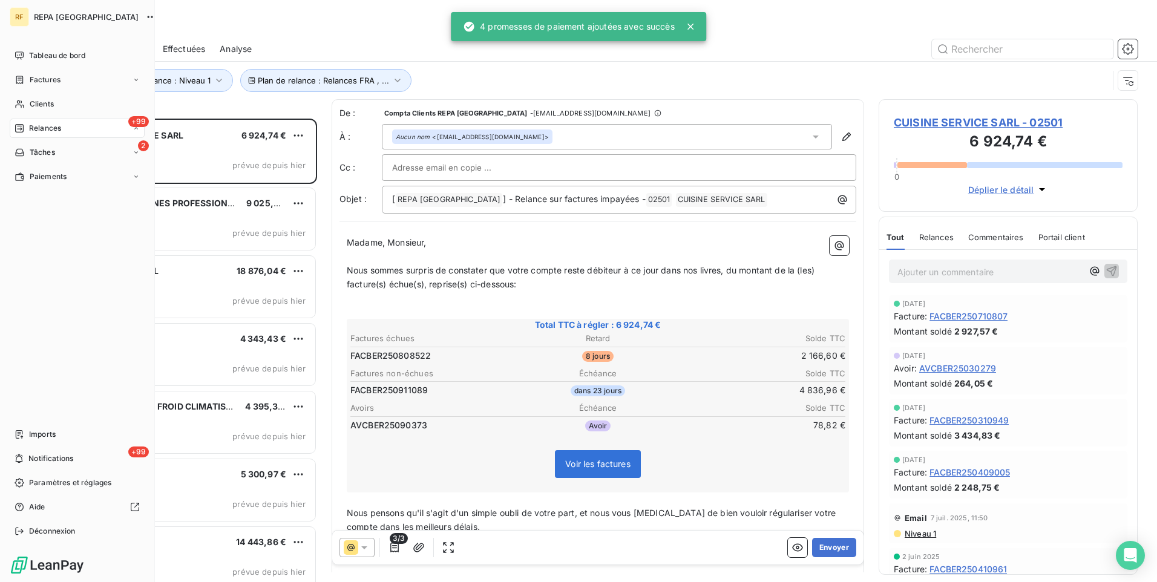
scroll to position [454, 250]
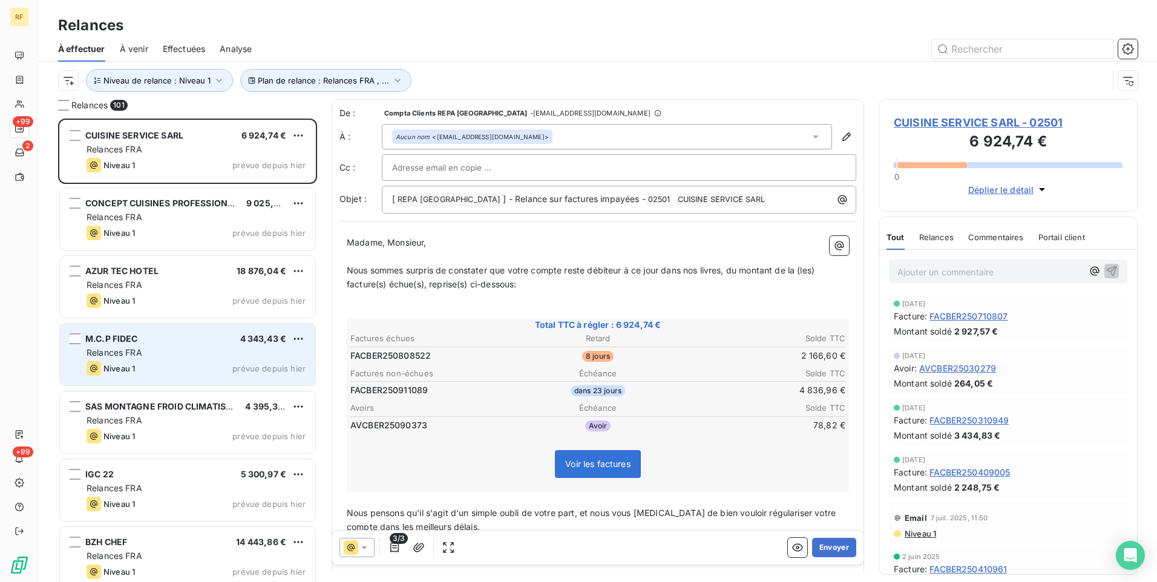
click at [171, 366] on div "Niveau 1 prévue depuis hier" at bounding box center [196, 368] width 219 height 15
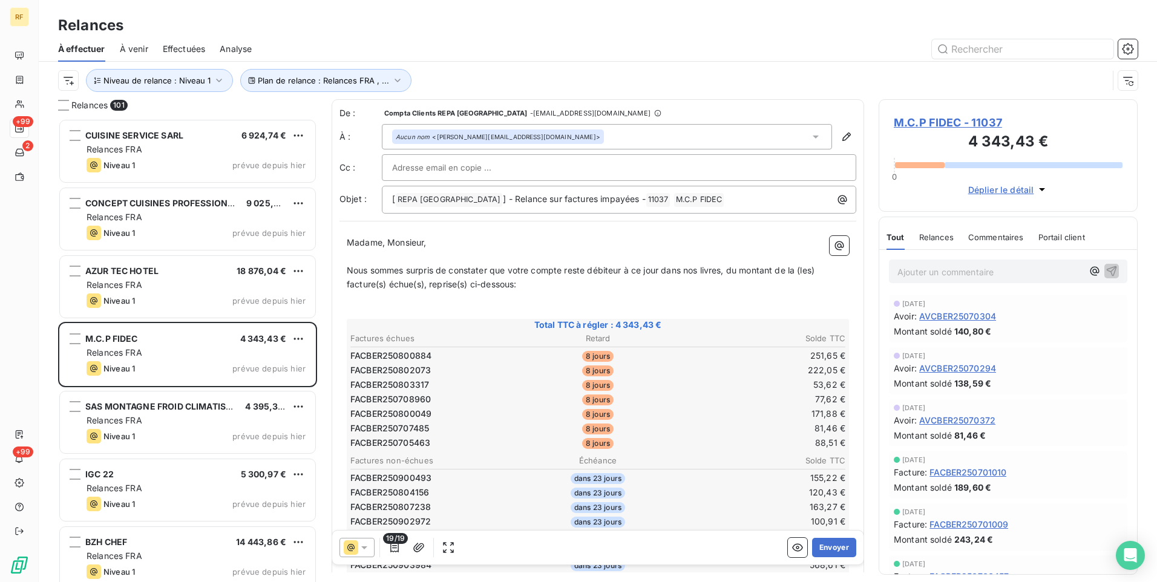
click at [929, 120] on span "M.C.P FIDEC - 11037" at bounding box center [1008, 122] width 229 height 16
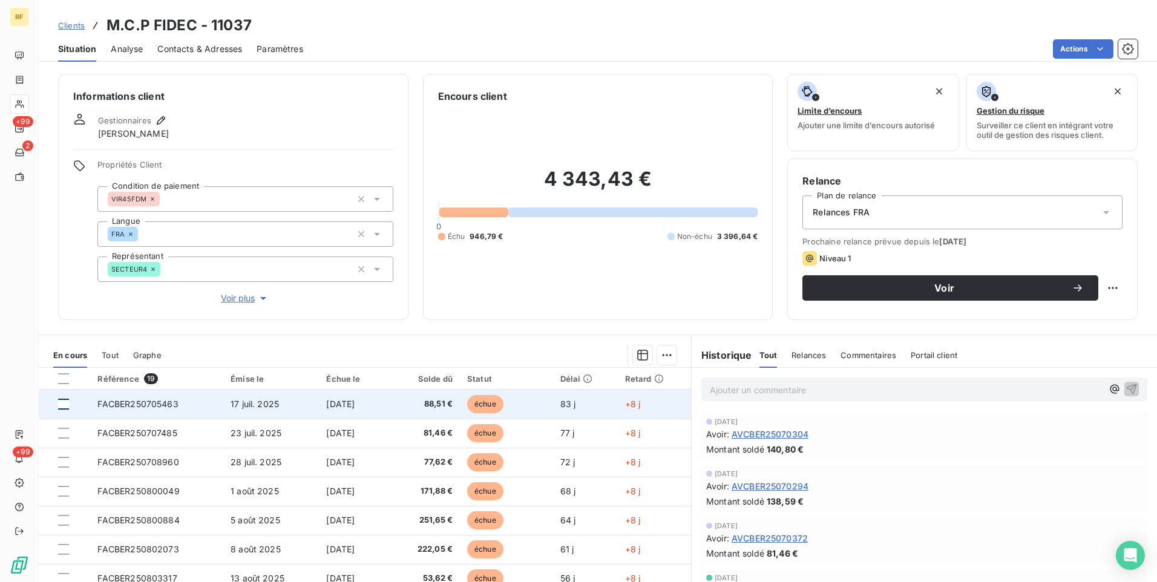
click at [62, 404] on div at bounding box center [63, 404] width 11 height 11
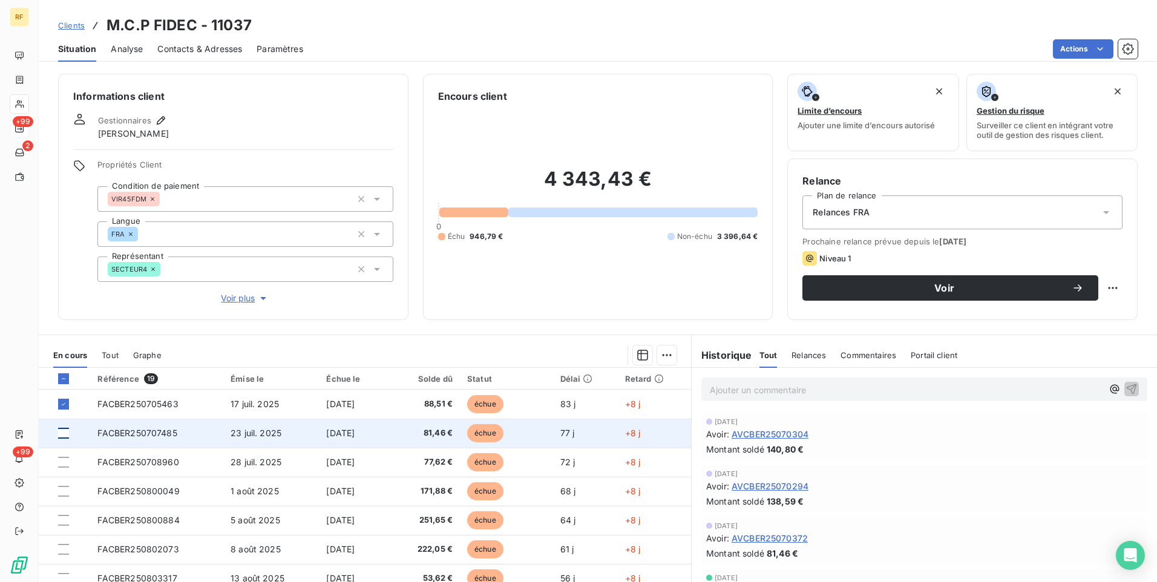
click at [62, 433] on div at bounding box center [63, 433] width 11 height 11
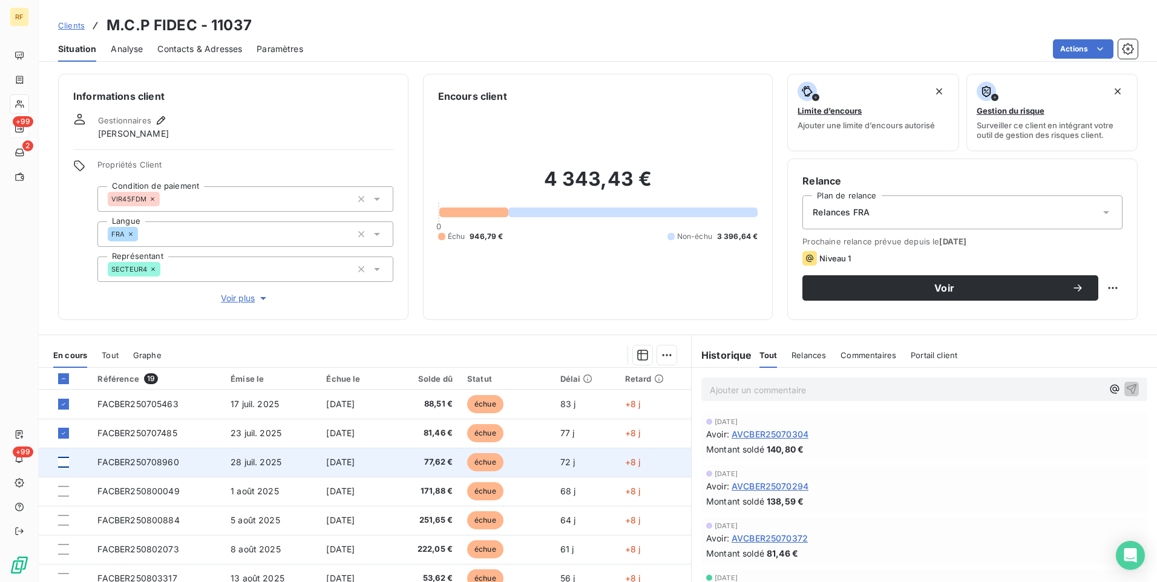
click at [62, 462] on div at bounding box center [63, 462] width 11 height 11
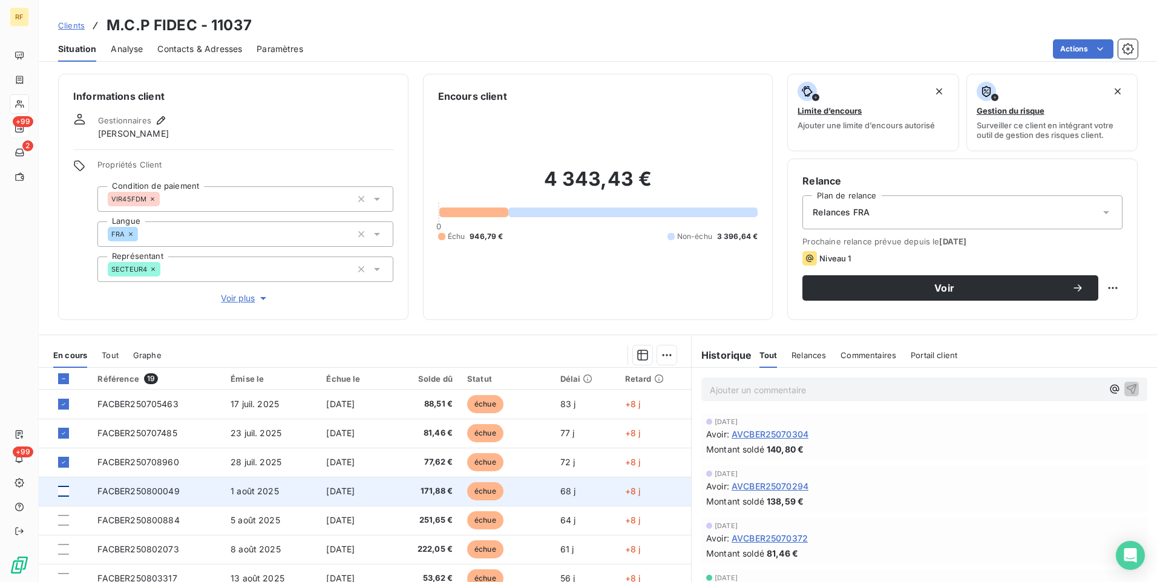
click at [62, 487] on div at bounding box center [63, 491] width 11 height 11
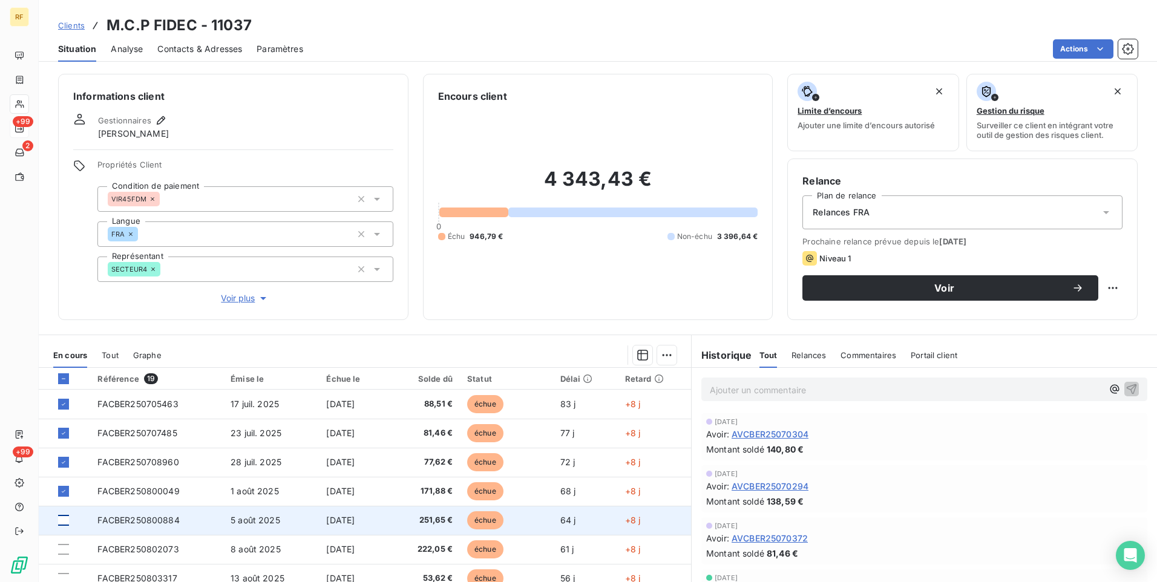
click at [64, 522] on div at bounding box center [63, 520] width 11 height 11
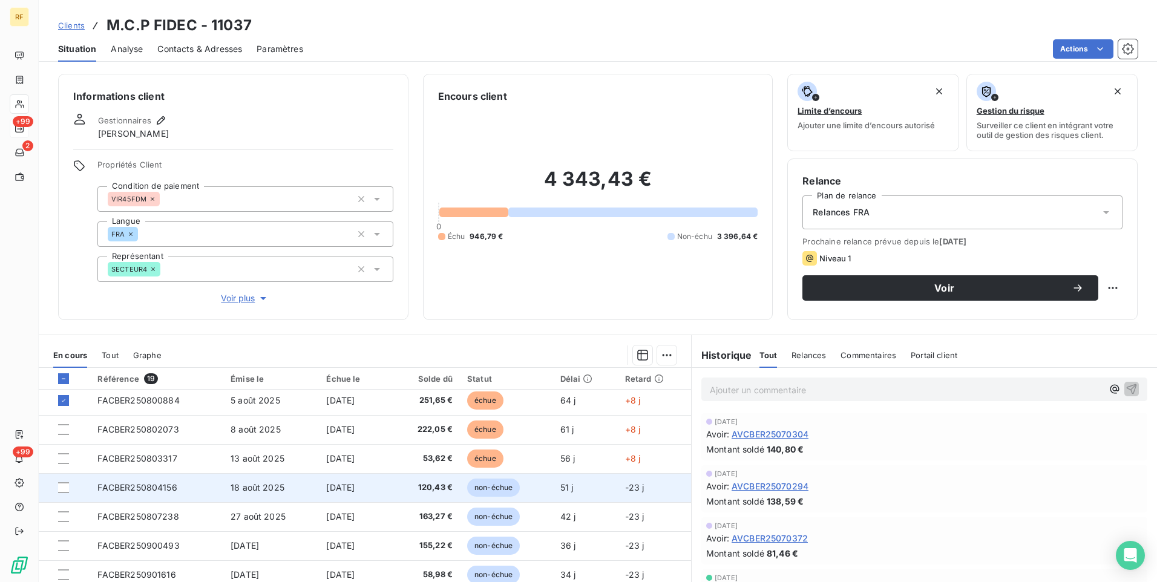
scroll to position [121, 0]
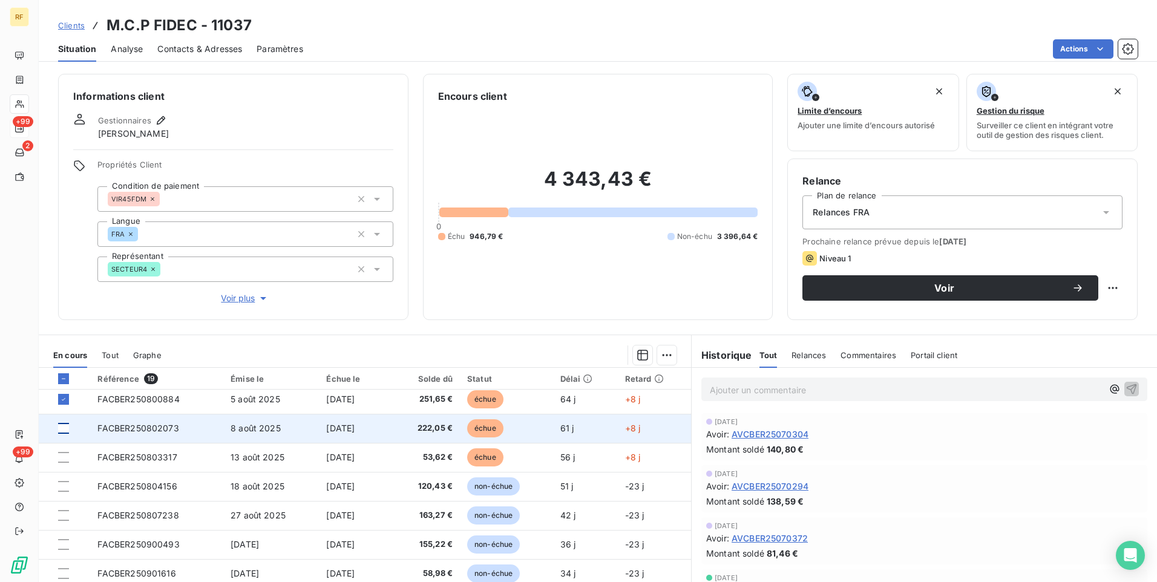
click at [60, 431] on div at bounding box center [63, 428] width 11 height 11
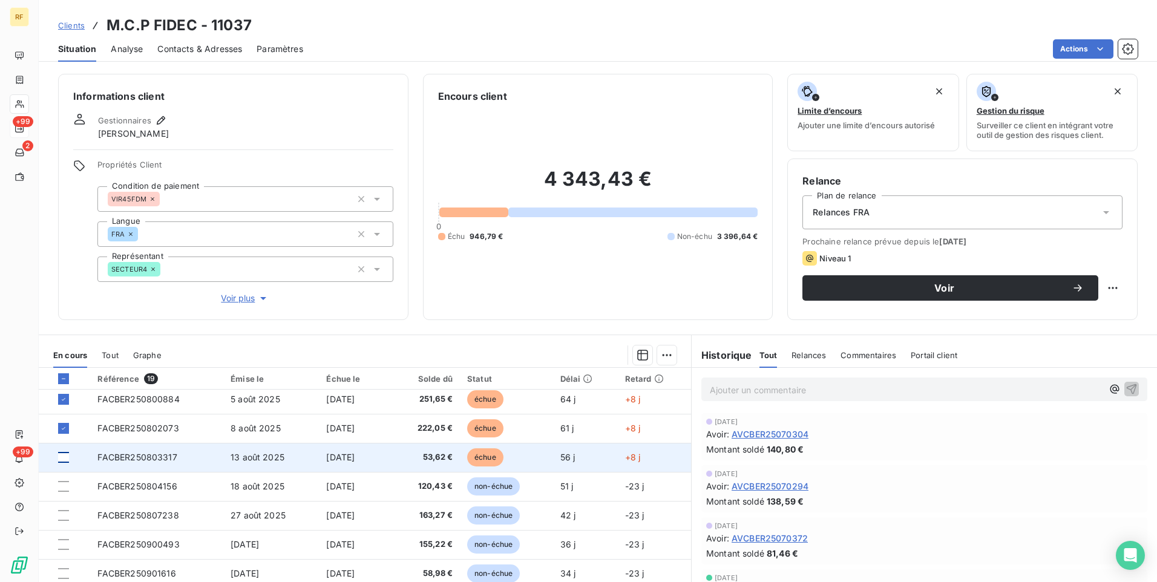
click at [64, 460] on div at bounding box center [63, 457] width 11 height 11
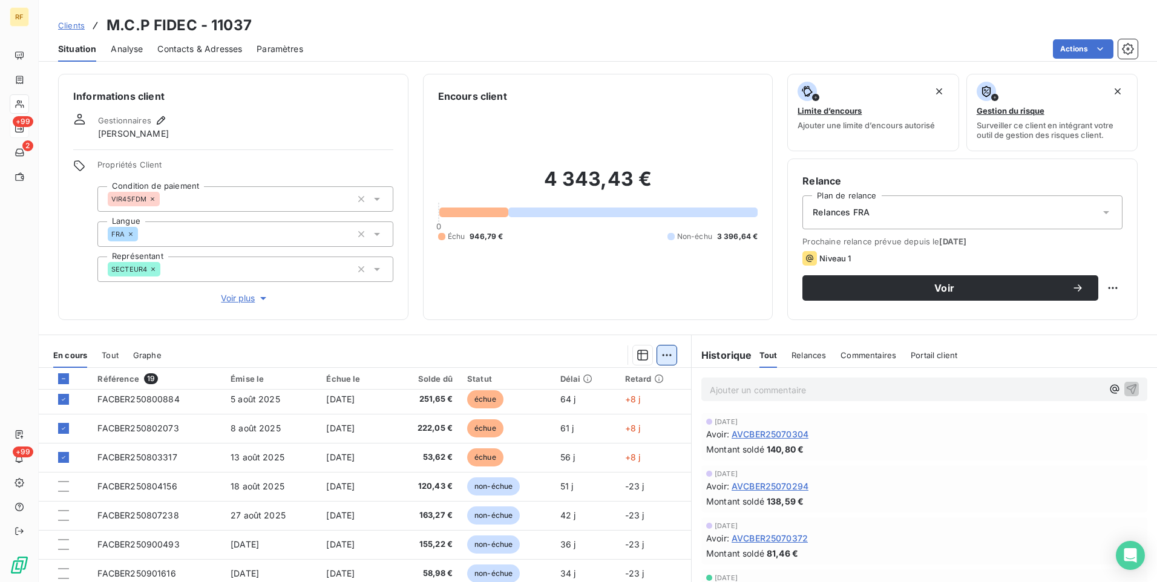
click at [669, 356] on html "RF +99 2 +99 Clients M.C.P FIDEC - 11037 Situation Analyse Contacts & Adresses …" at bounding box center [578, 291] width 1157 height 582
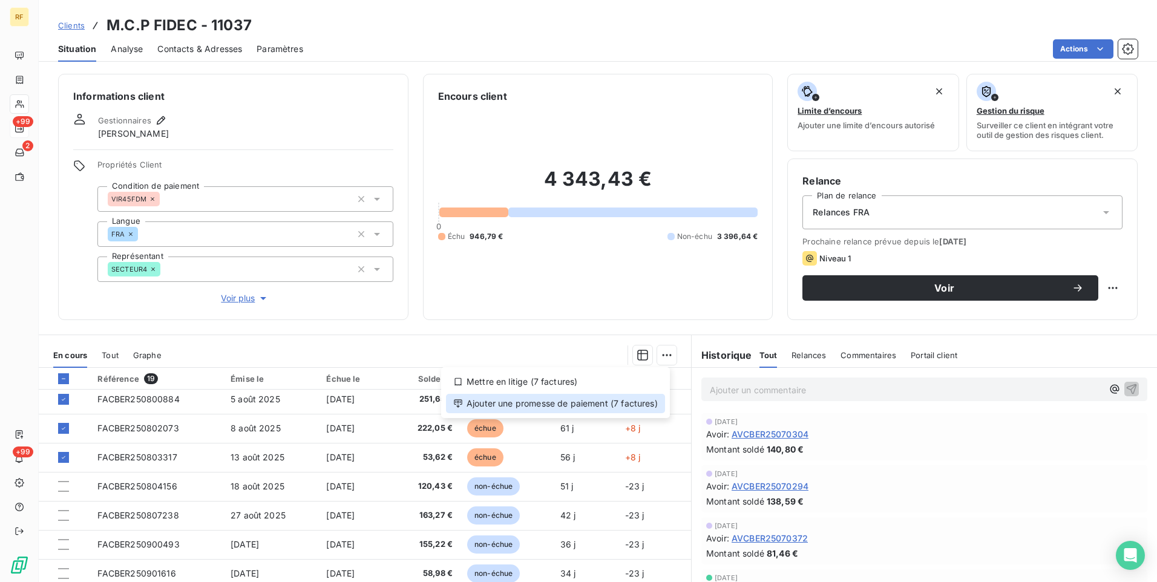
click at [563, 404] on div "Ajouter une promesse de paiement (7 factures)" at bounding box center [555, 403] width 219 height 19
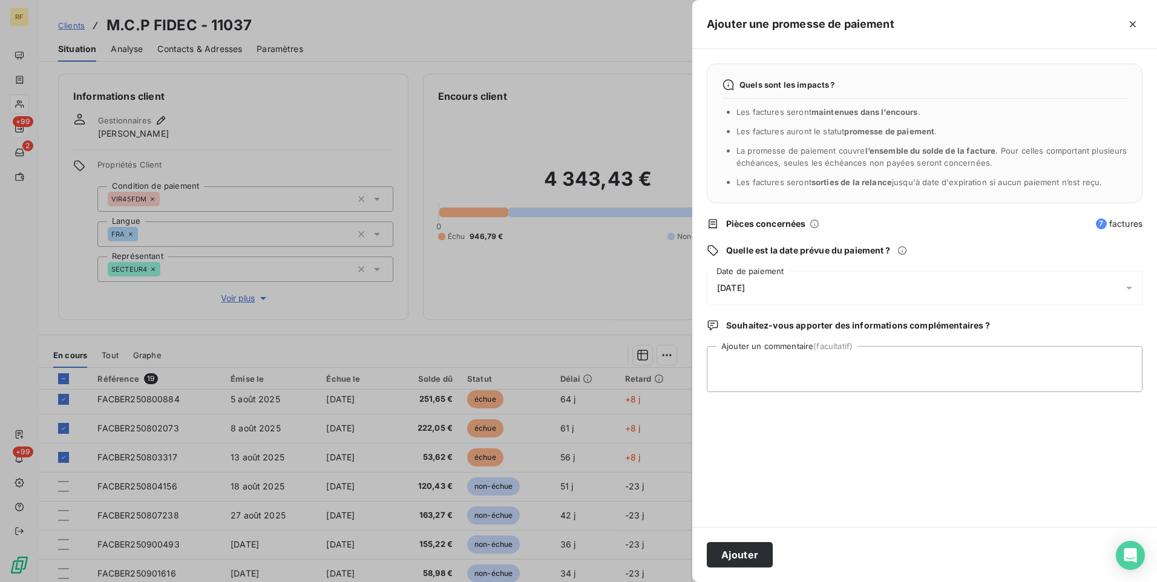
click at [826, 286] on div "[DATE]" at bounding box center [925, 288] width 436 height 34
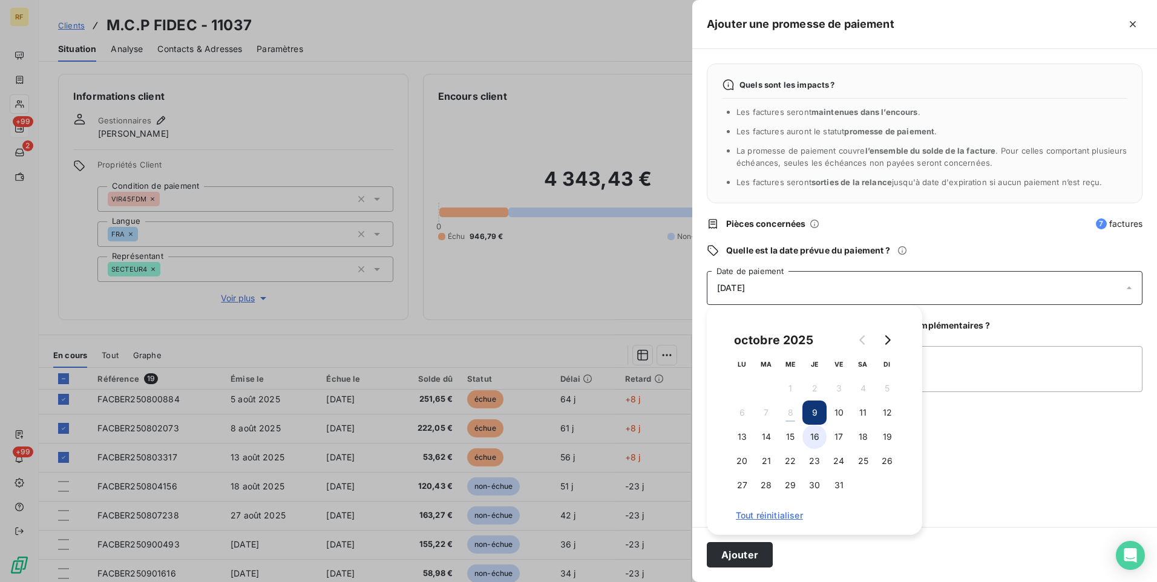
click at [815, 434] on button "16" at bounding box center [814, 437] width 24 height 24
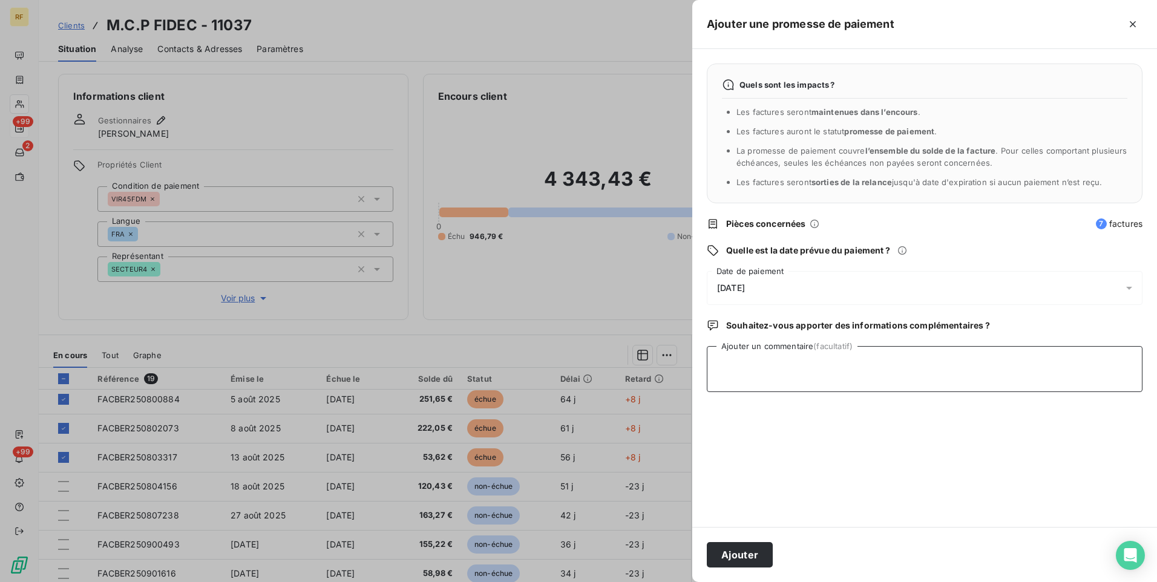
click at [1007, 375] on textarea "Ajouter un commentaire (facultatif)" at bounding box center [925, 369] width 436 height 46
type textarea "Payée"
click at [733, 553] on button "Ajouter" at bounding box center [740, 554] width 66 height 25
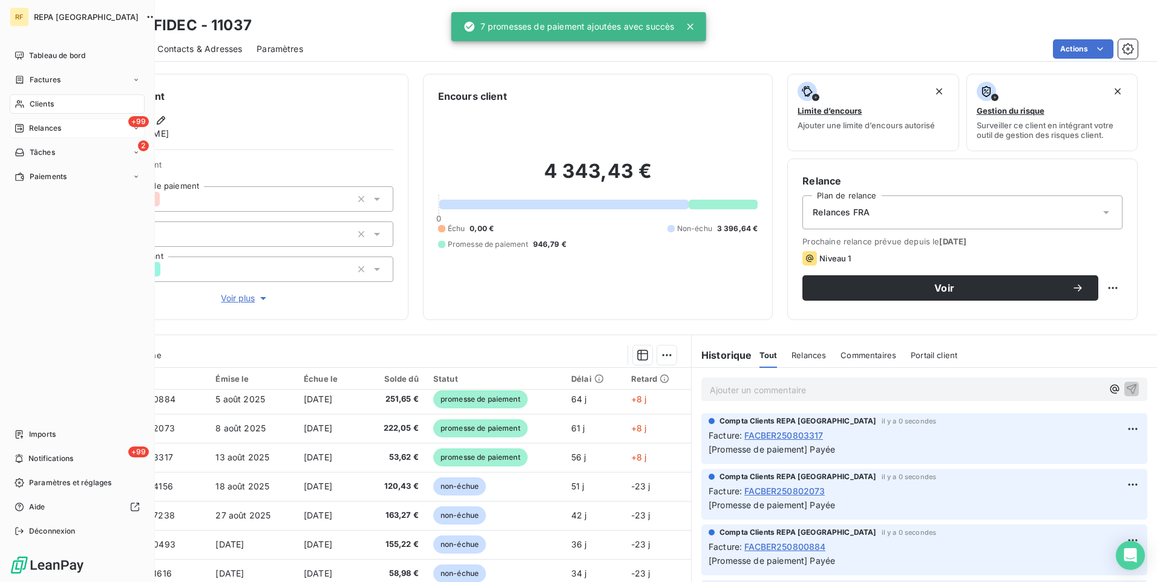
click at [59, 106] on div "Clients" at bounding box center [77, 103] width 135 height 19
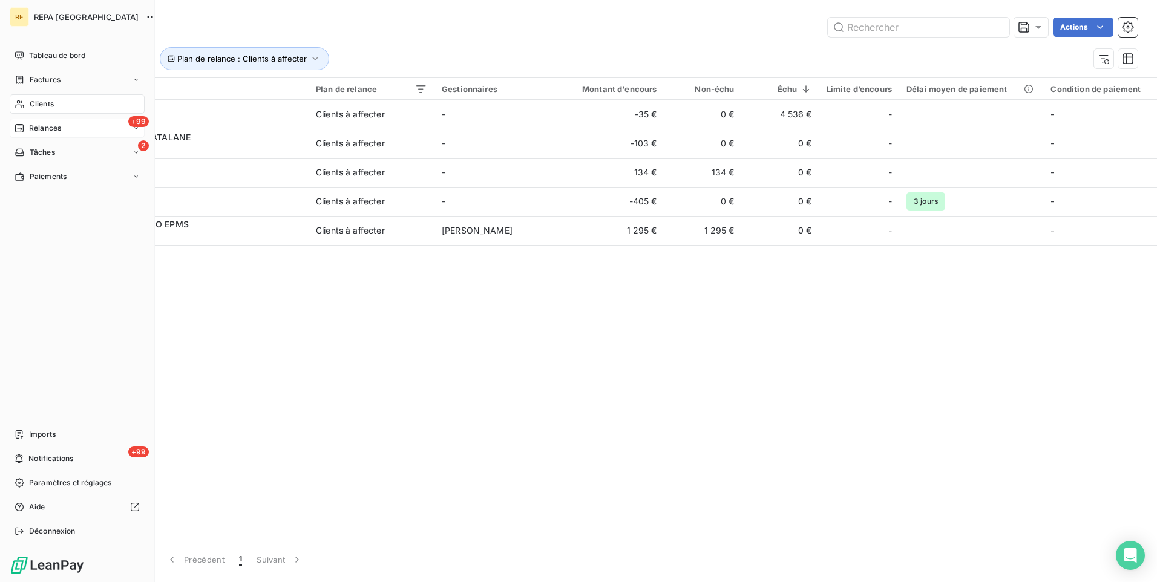
click at [22, 124] on icon at bounding box center [20, 128] width 10 height 10
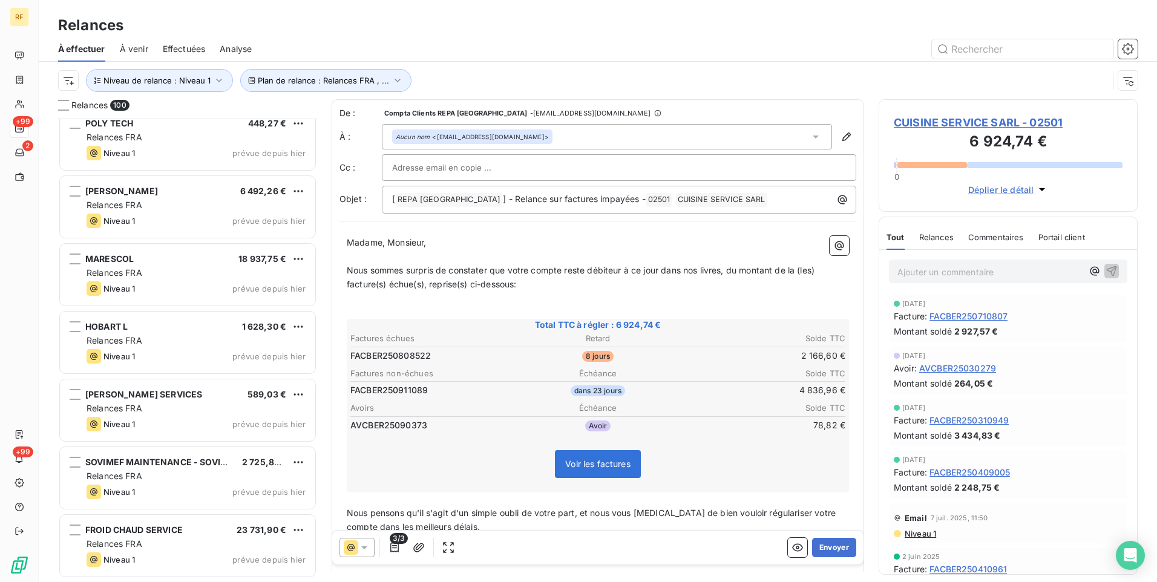
scroll to position [1695, 0]
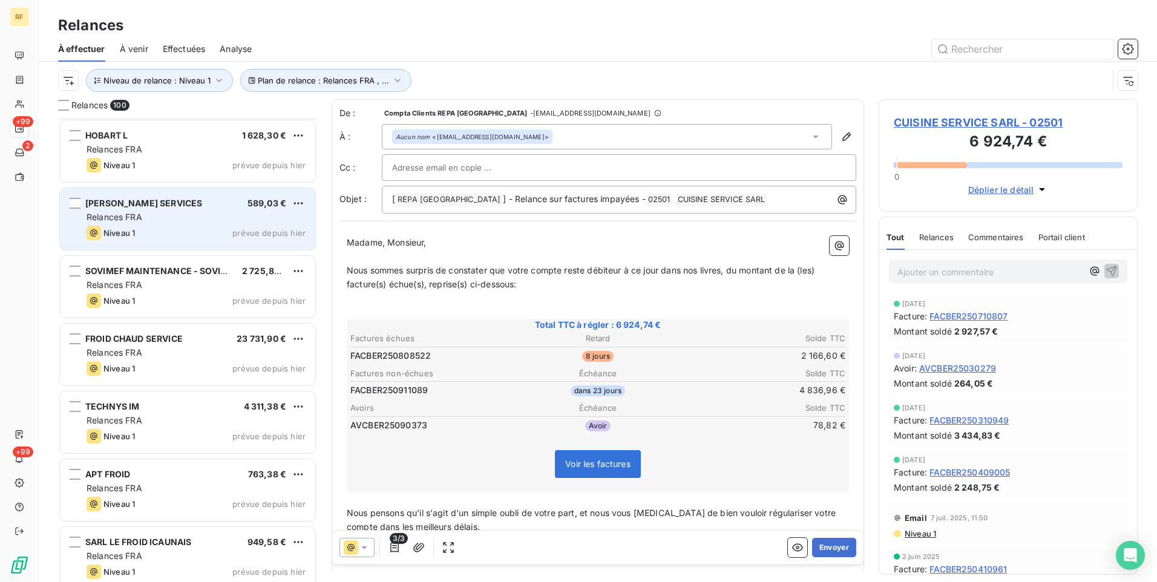
click at [229, 209] on div "[PERSON_NAME] SERVICES 589,03 € Relances FRA Niveau 1 prévue depuis hier" at bounding box center [187, 219] width 255 height 62
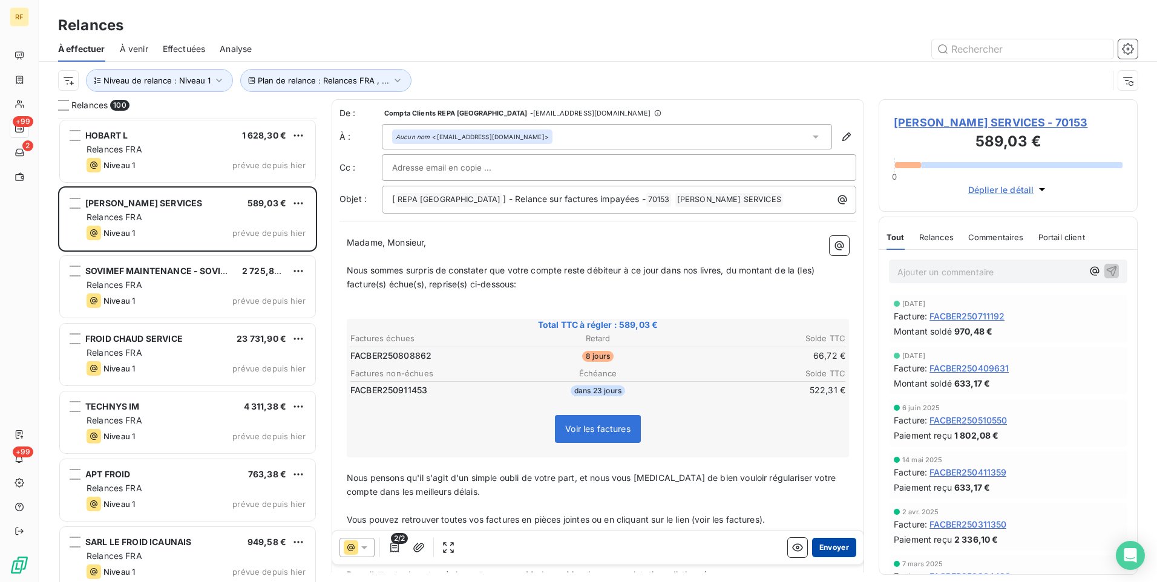
click at [832, 551] on button "Envoyer" at bounding box center [834, 547] width 44 height 19
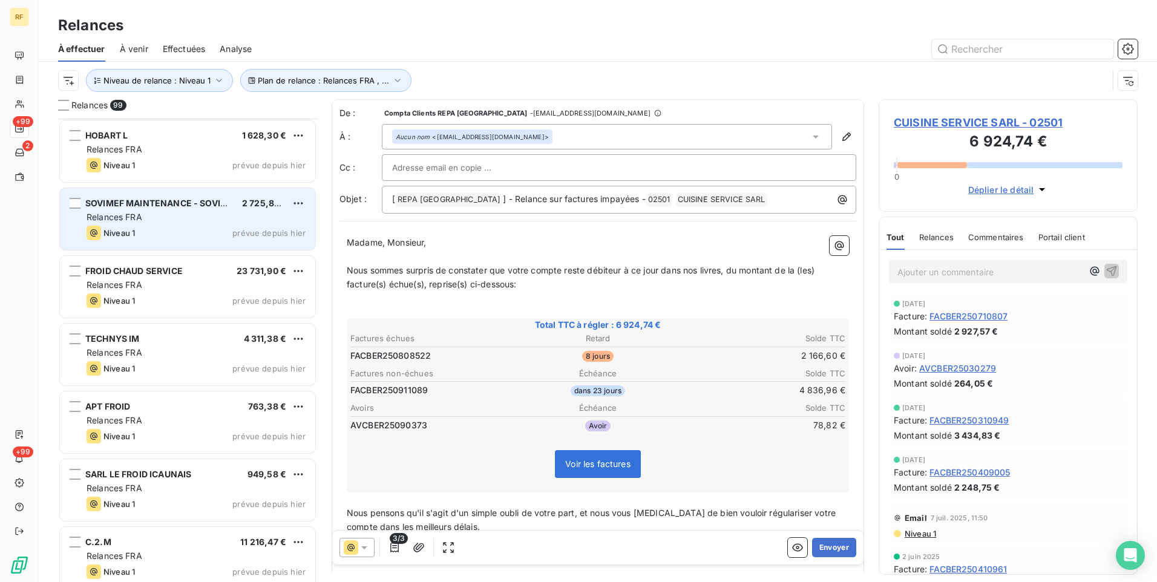
click at [143, 210] on div "SOVIMEF MAINTENANCE - SOVISAV 2 725,82 € Relances FRA Niveau 1 prévue depuis hi…" at bounding box center [187, 219] width 255 height 62
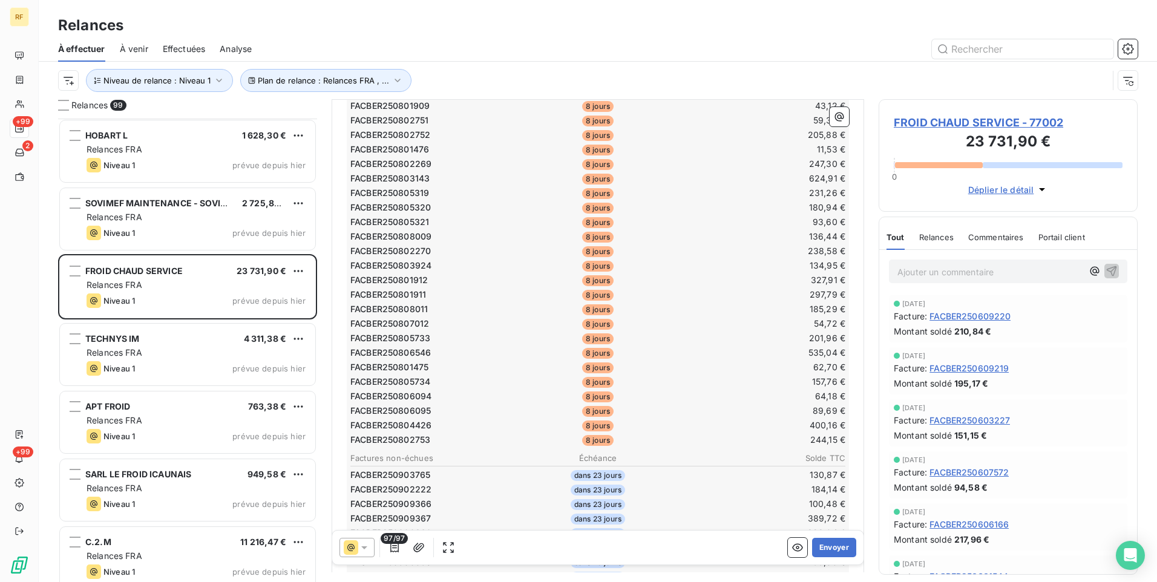
scroll to position [485, 0]
click at [947, 123] on span "FROID CHAUD SERVICE - 77002" at bounding box center [1008, 122] width 229 height 16
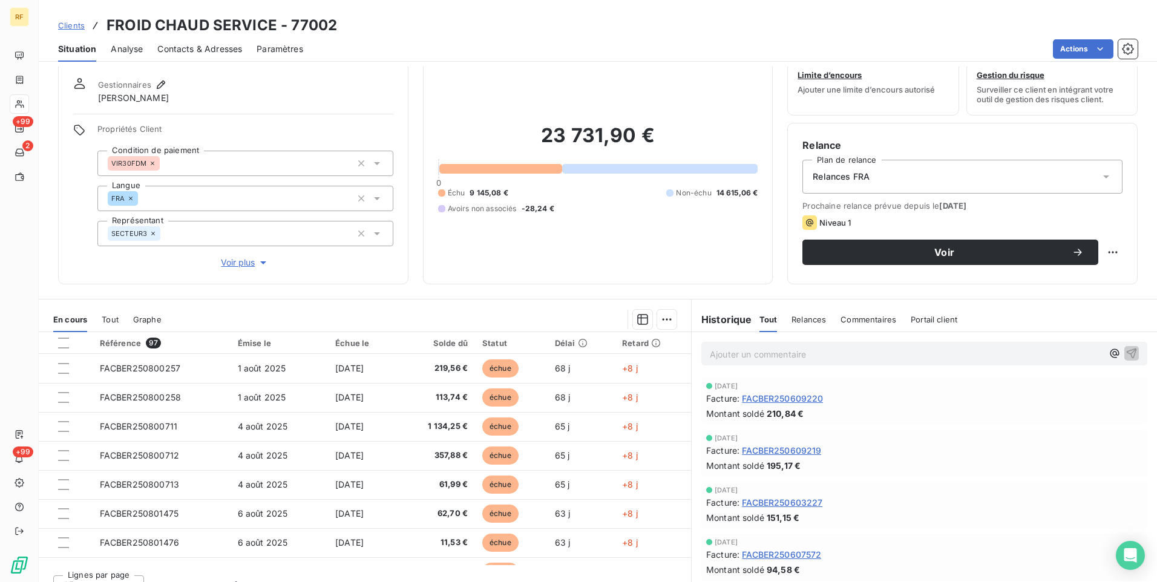
scroll to position [55, 0]
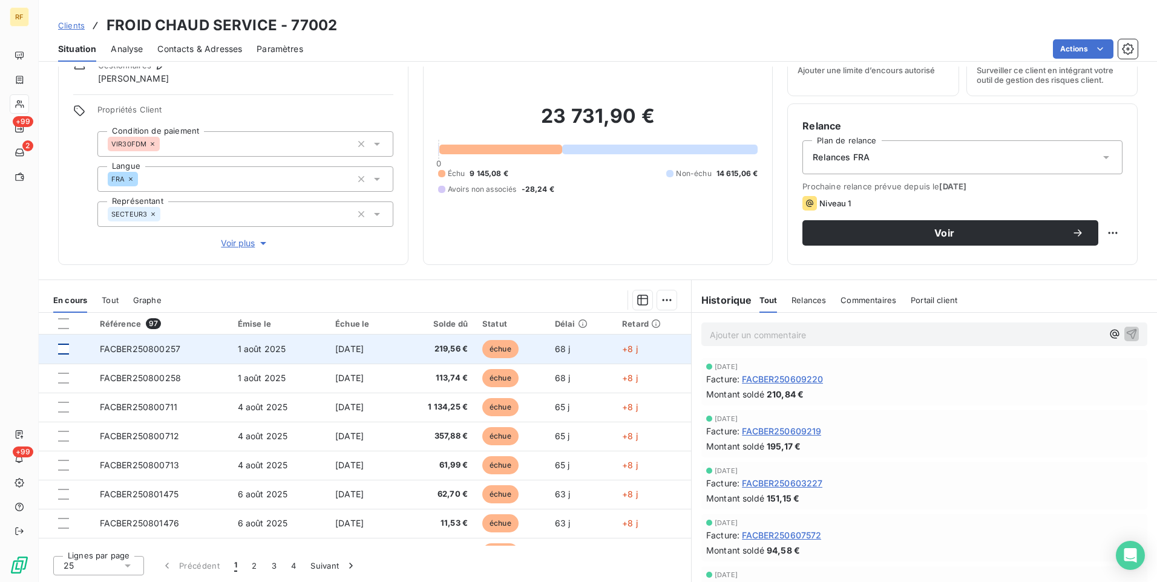
click at [66, 348] on div at bounding box center [63, 349] width 11 height 11
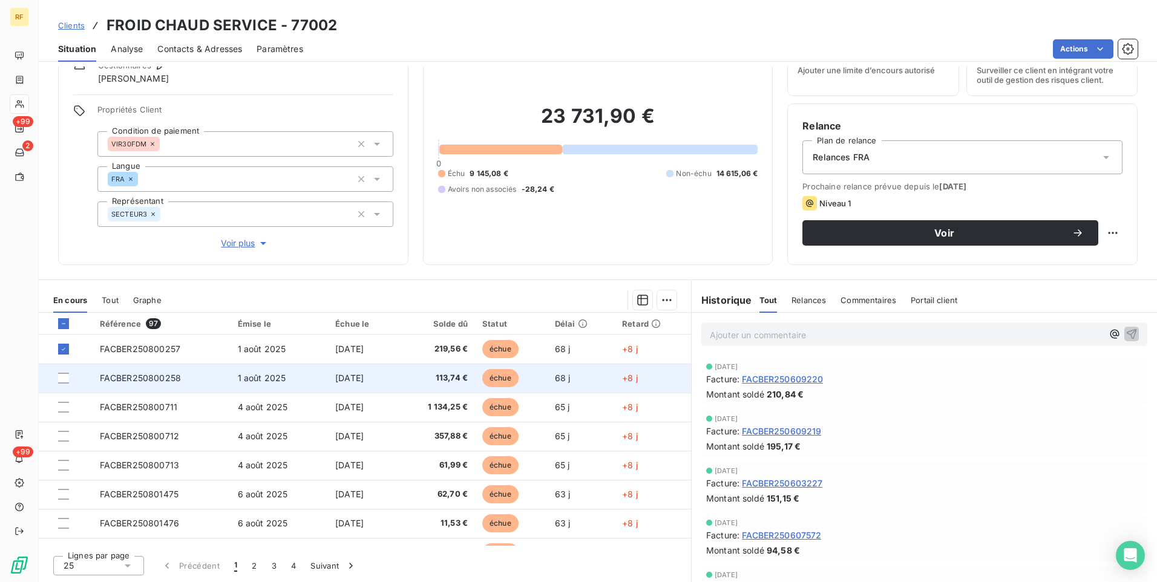
click at [62, 379] on div at bounding box center [63, 378] width 11 height 11
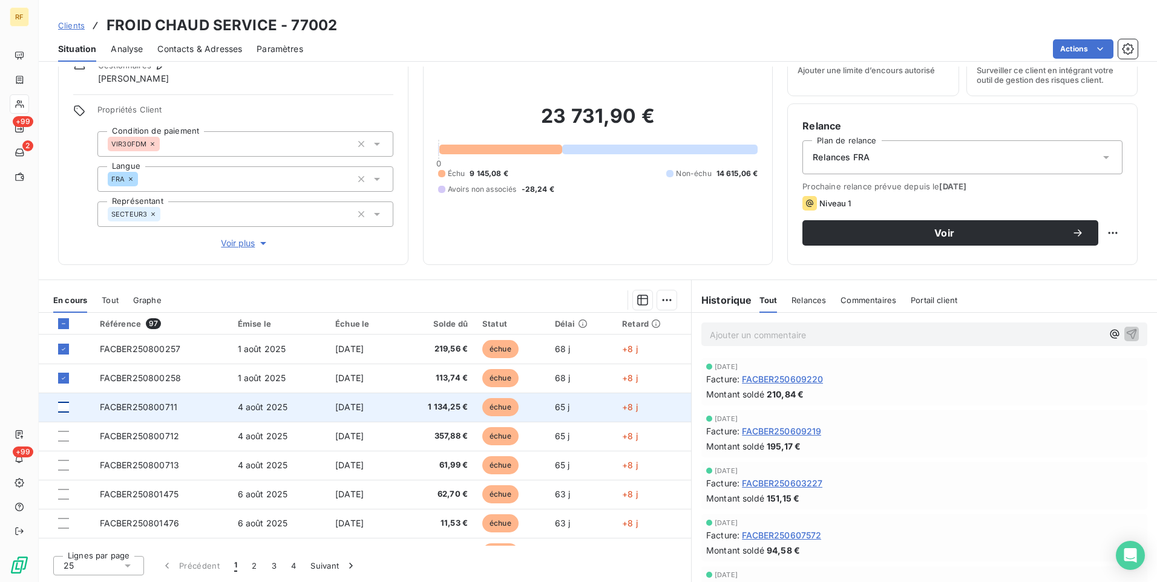
click at [62, 407] on div at bounding box center [63, 407] width 11 height 11
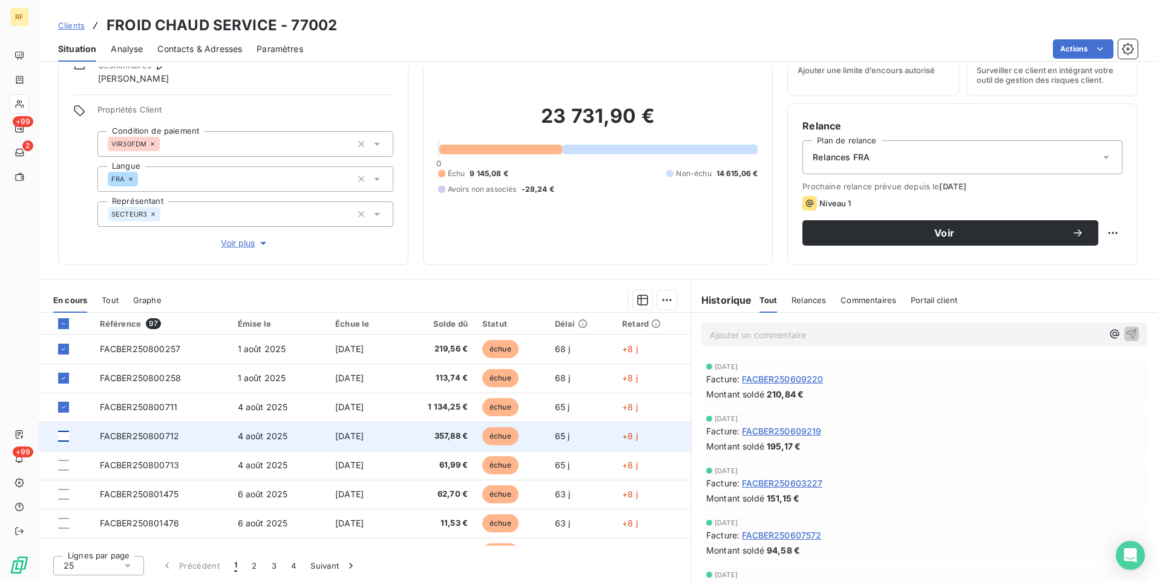
click at [63, 434] on div at bounding box center [63, 436] width 11 height 11
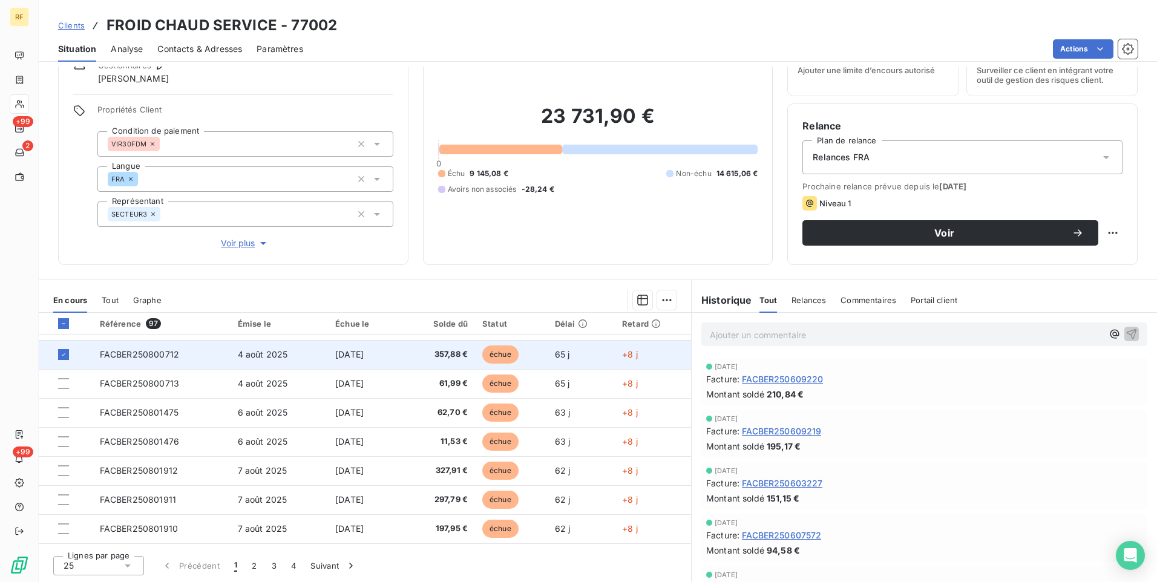
scroll to position [60, 0]
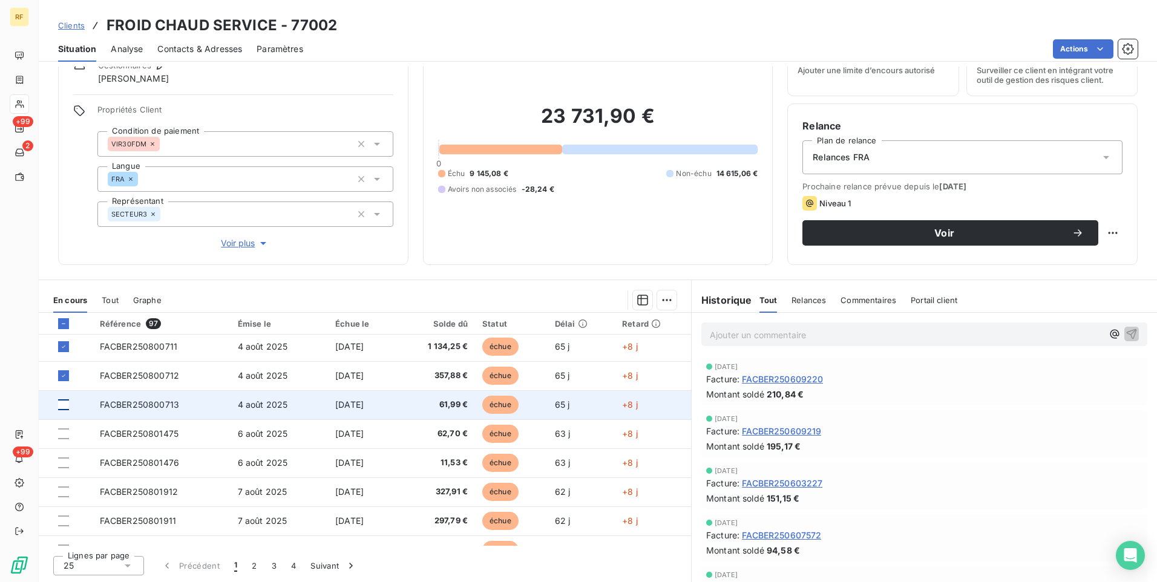
click at [62, 405] on div at bounding box center [63, 404] width 11 height 11
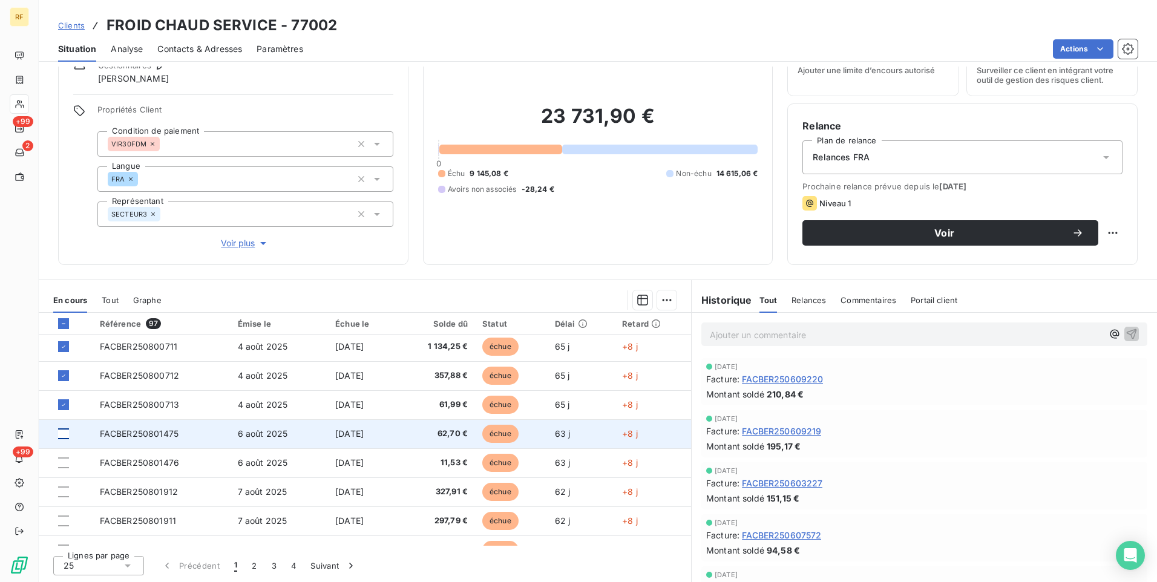
click at [63, 432] on div at bounding box center [63, 433] width 11 height 11
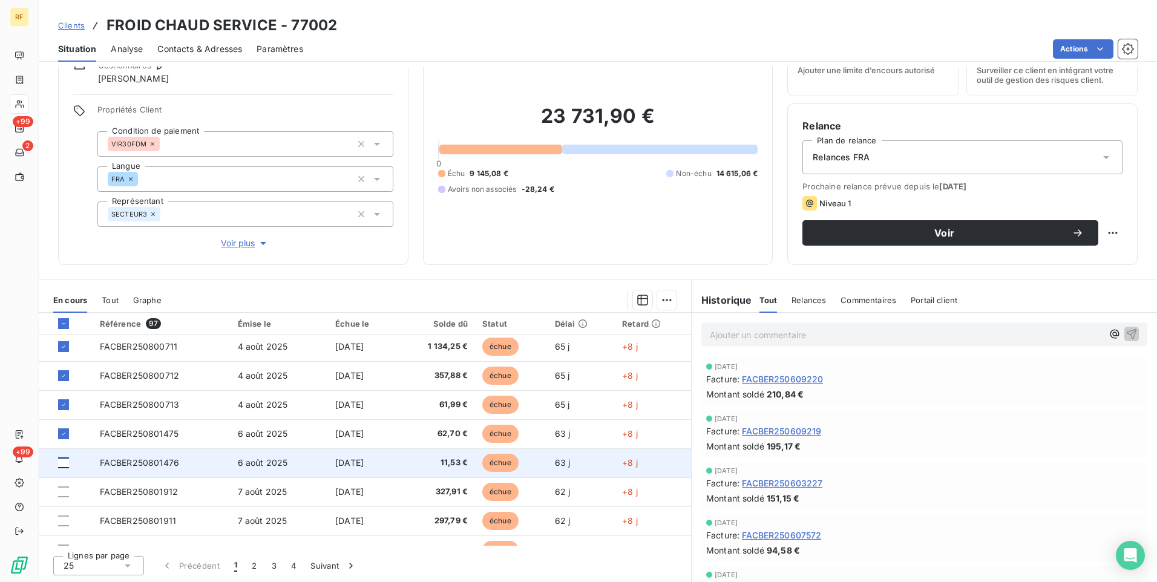
click at [64, 463] on div at bounding box center [63, 462] width 11 height 11
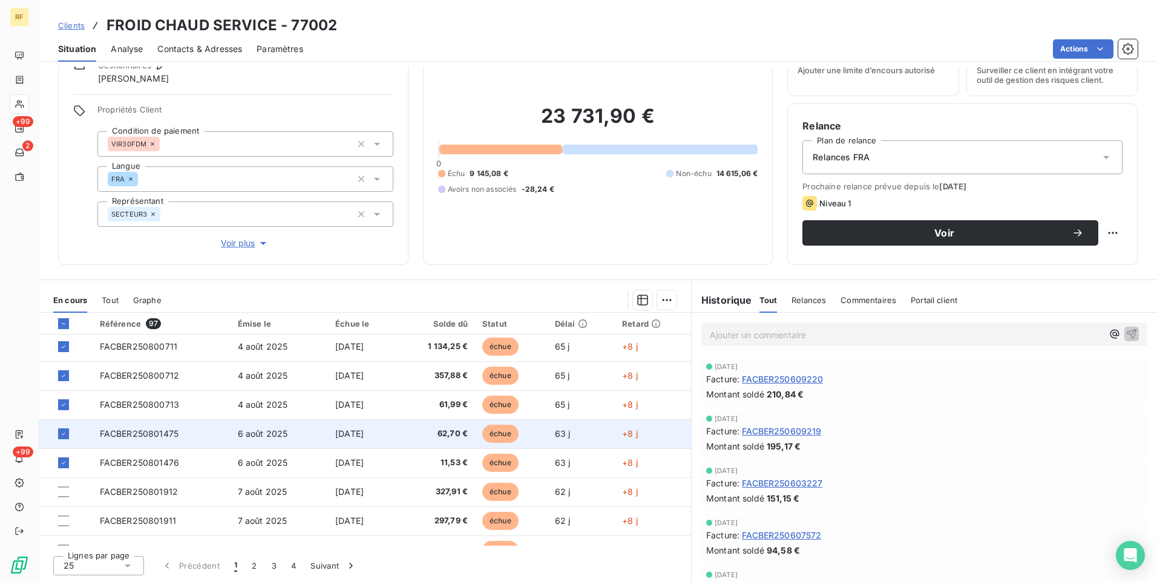
scroll to position [121, 0]
click at [67, 430] on div at bounding box center [63, 431] width 11 height 11
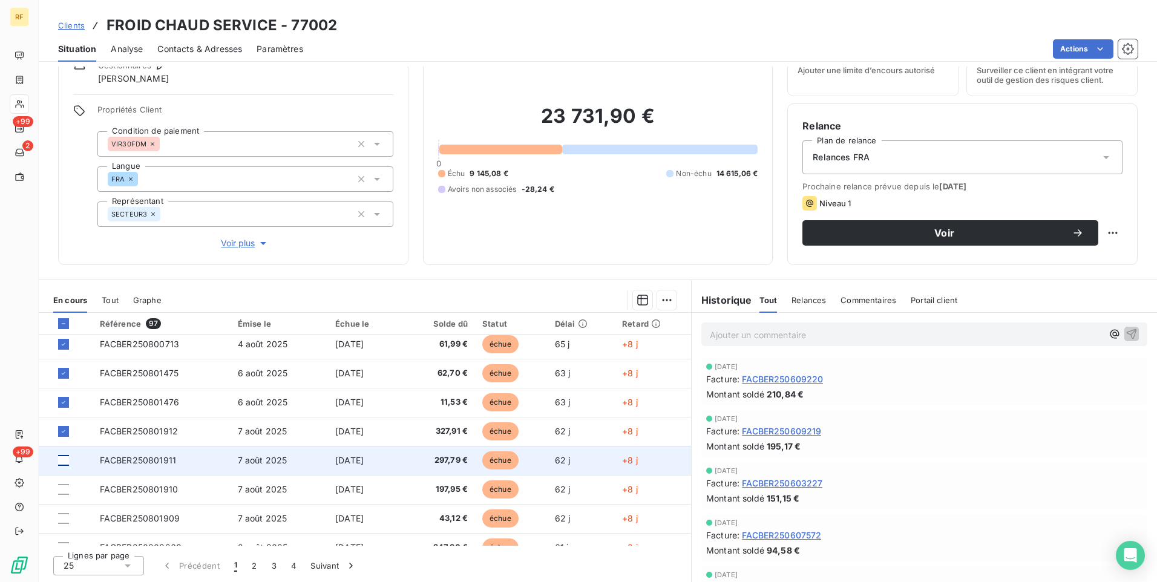
click at [65, 459] on div at bounding box center [63, 460] width 11 height 11
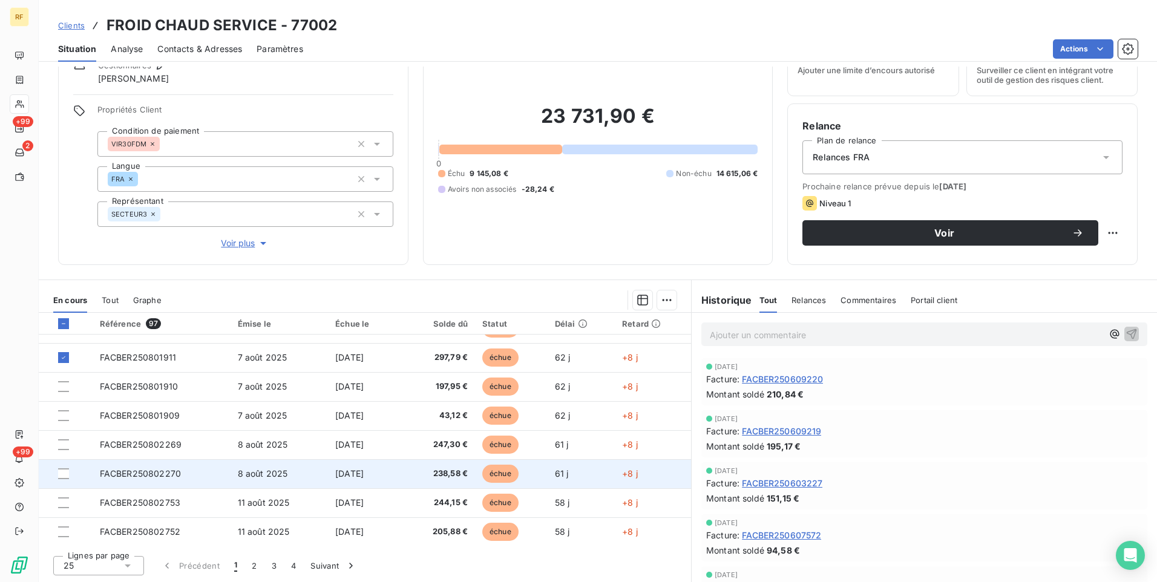
scroll to position [242, 0]
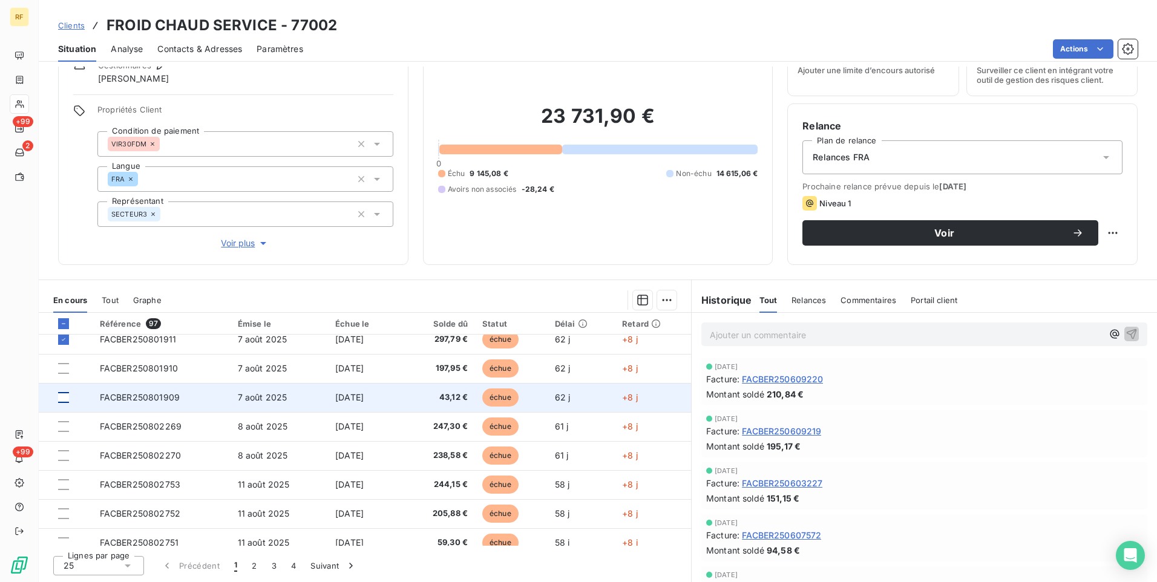
click at [64, 396] on div at bounding box center [63, 397] width 11 height 11
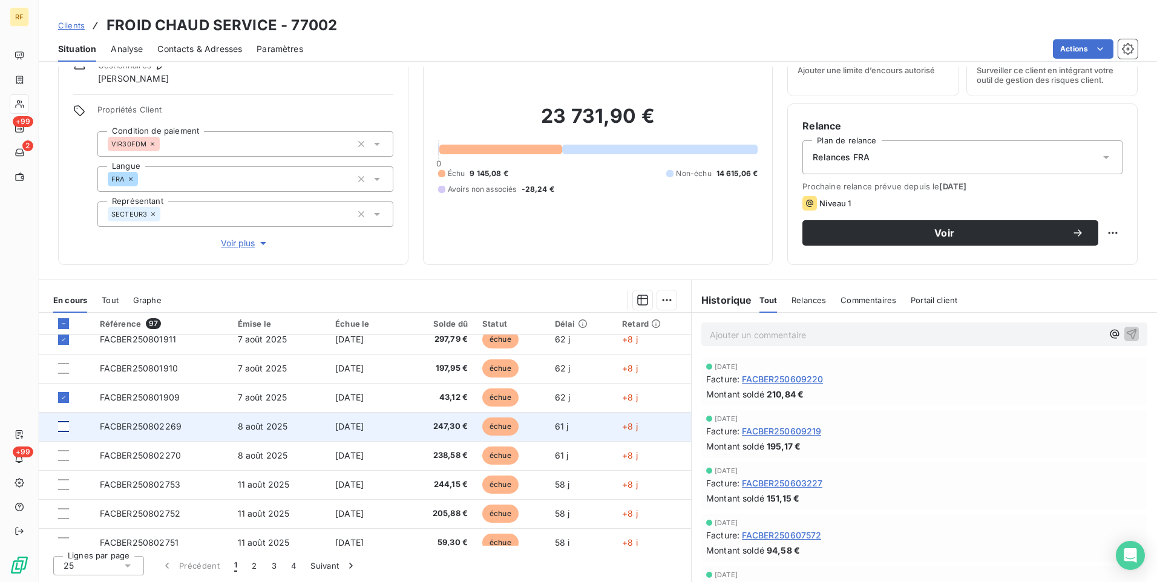
click at [64, 428] on div at bounding box center [63, 426] width 11 height 11
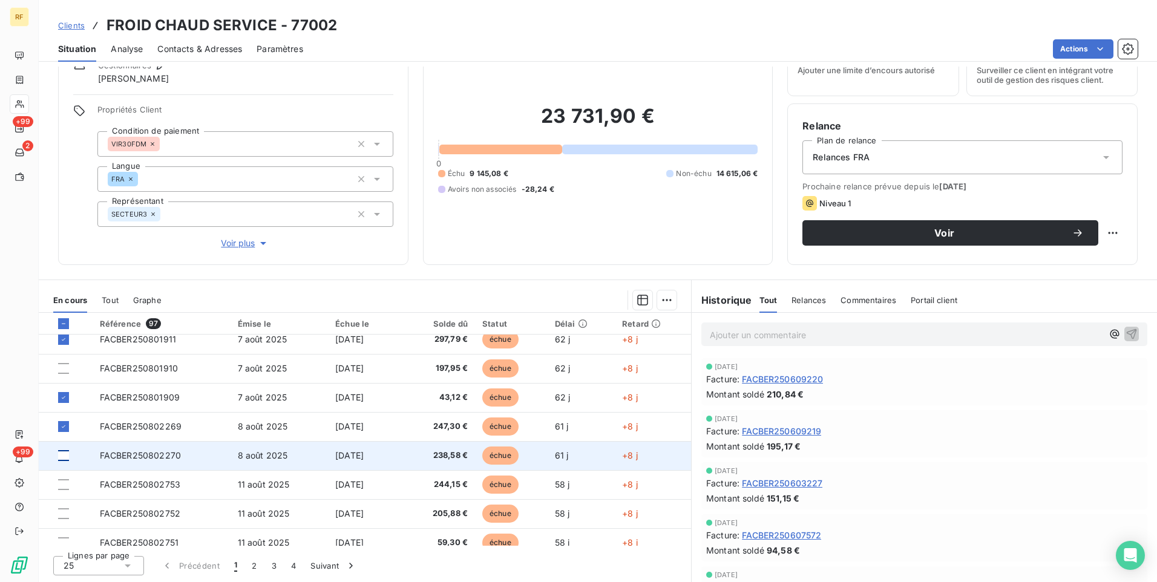
click at [65, 451] on div at bounding box center [63, 455] width 11 height 11
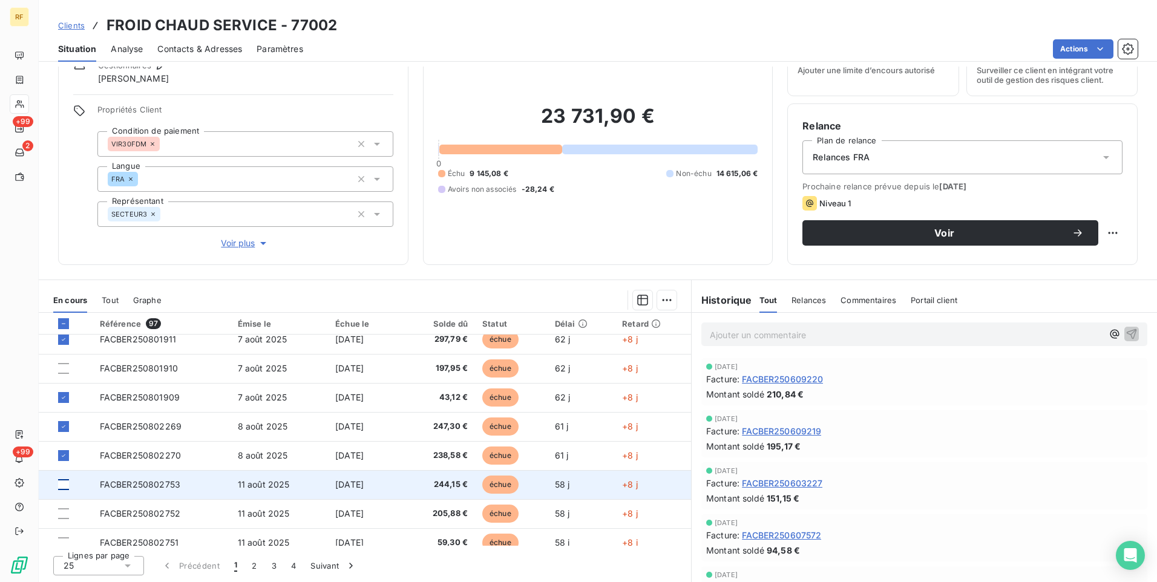
click at [67, 480] on div at bounding box center [63, 484] width 11 height 11
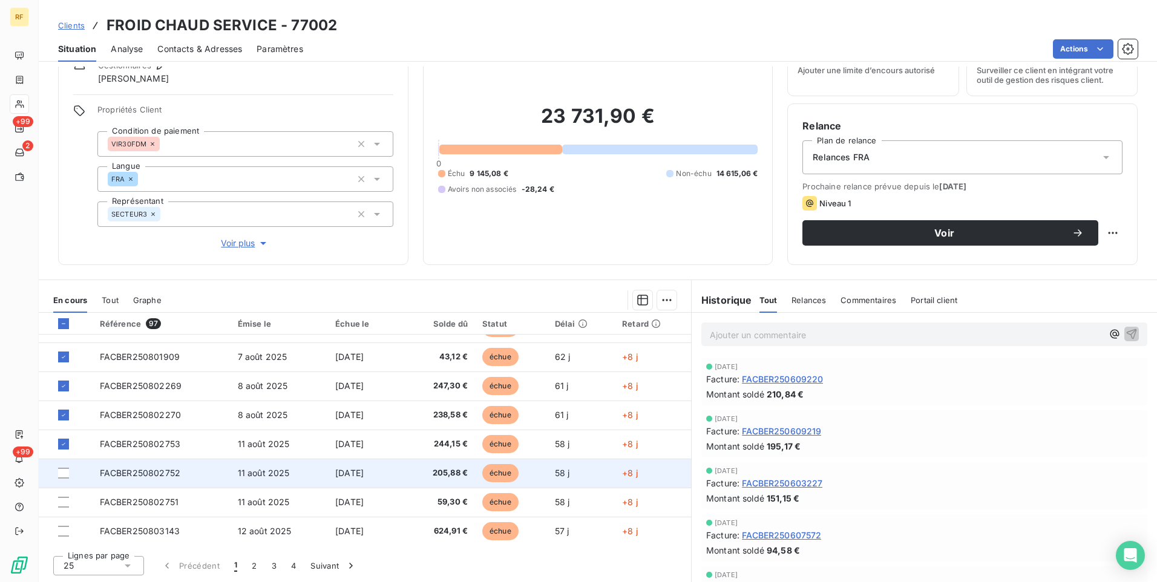
scroll to position [302, 0]
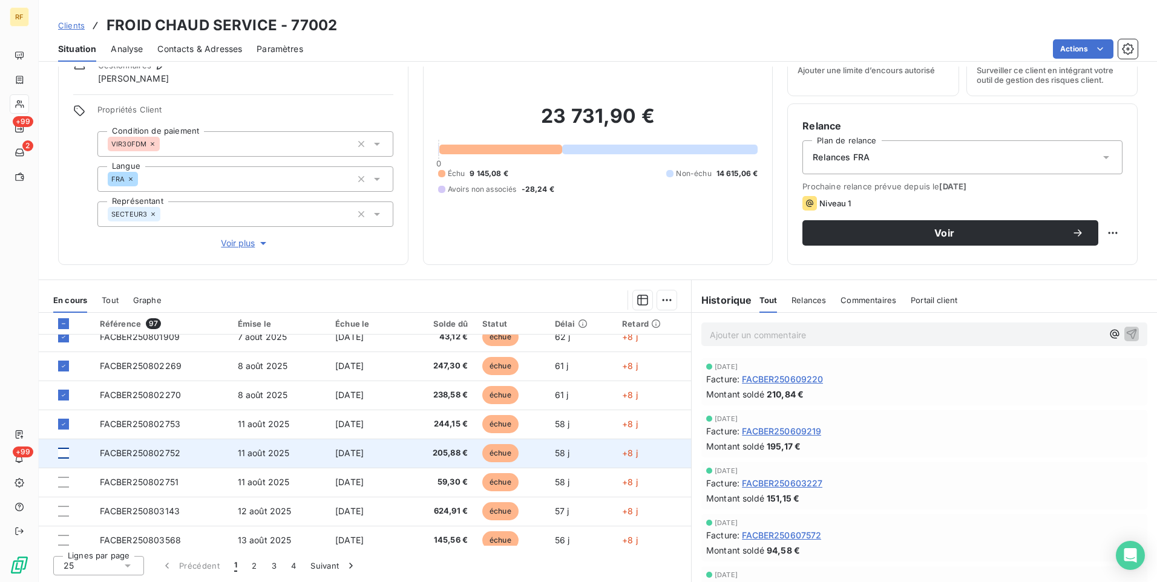
click at [64, 453] on div at bounding box center [63, 453] width 11 height 11
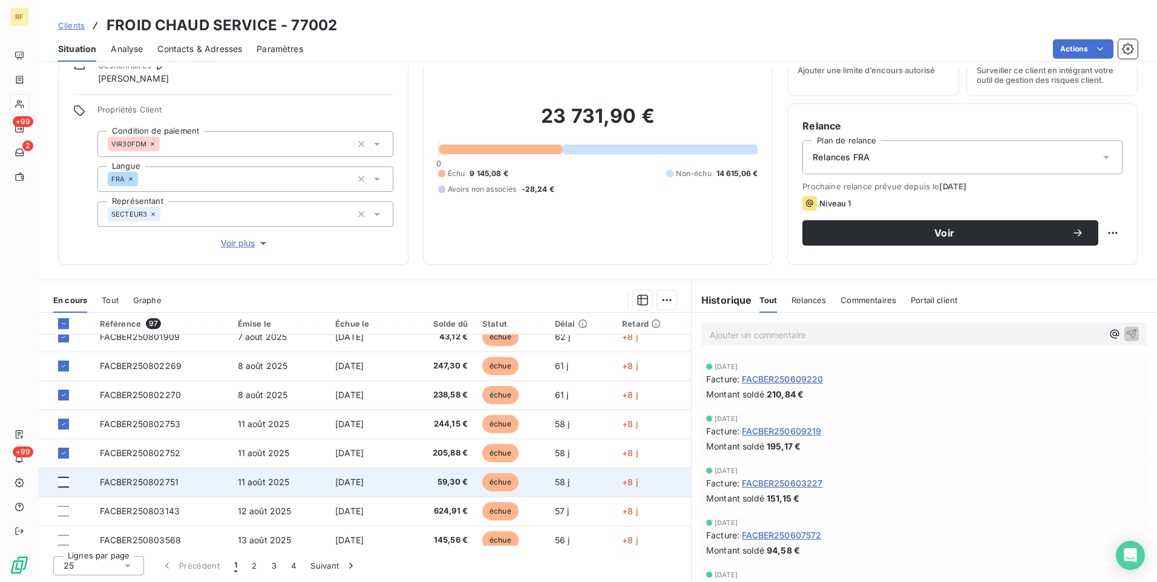
click at [66, 485] on div at bounding box center [63, 482] width 11 height 11
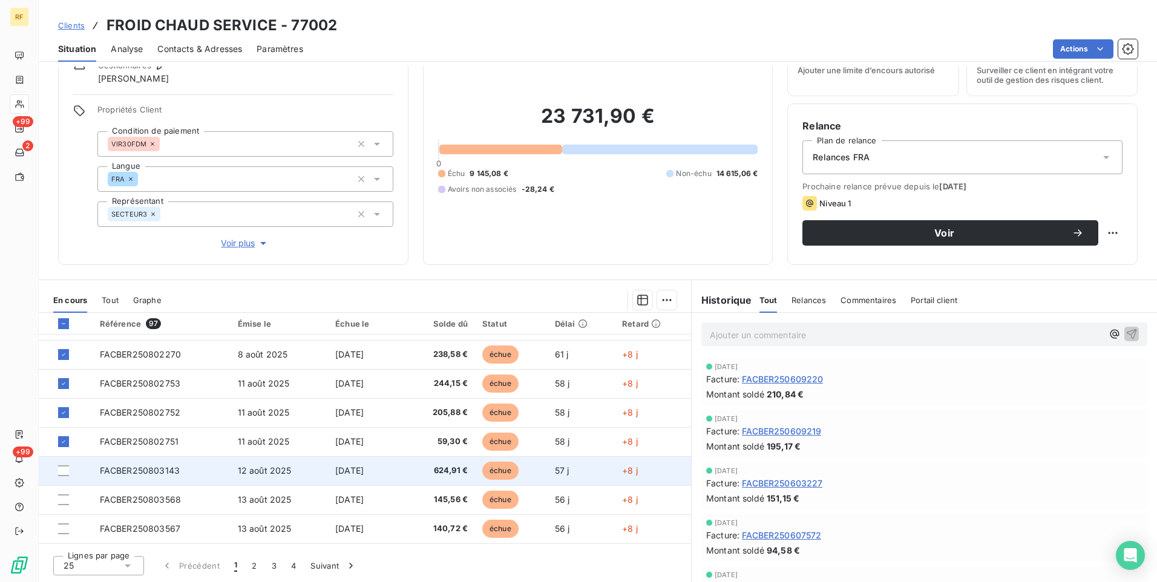
scroll to position [363, 0]
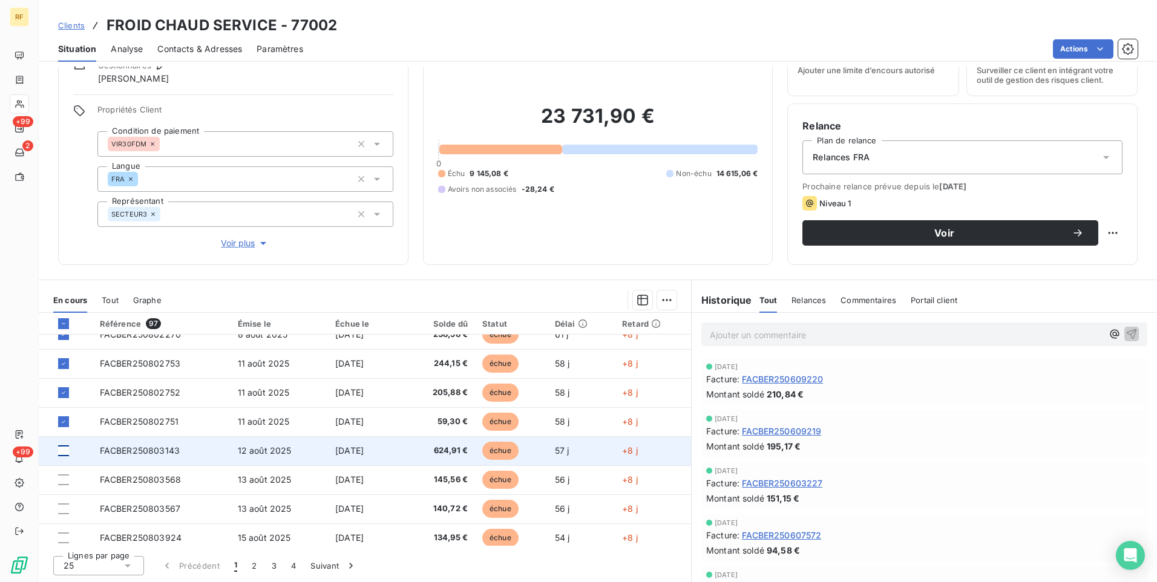
click at [65, 451] on div at bounding box center [63, 450] width 11 height 11
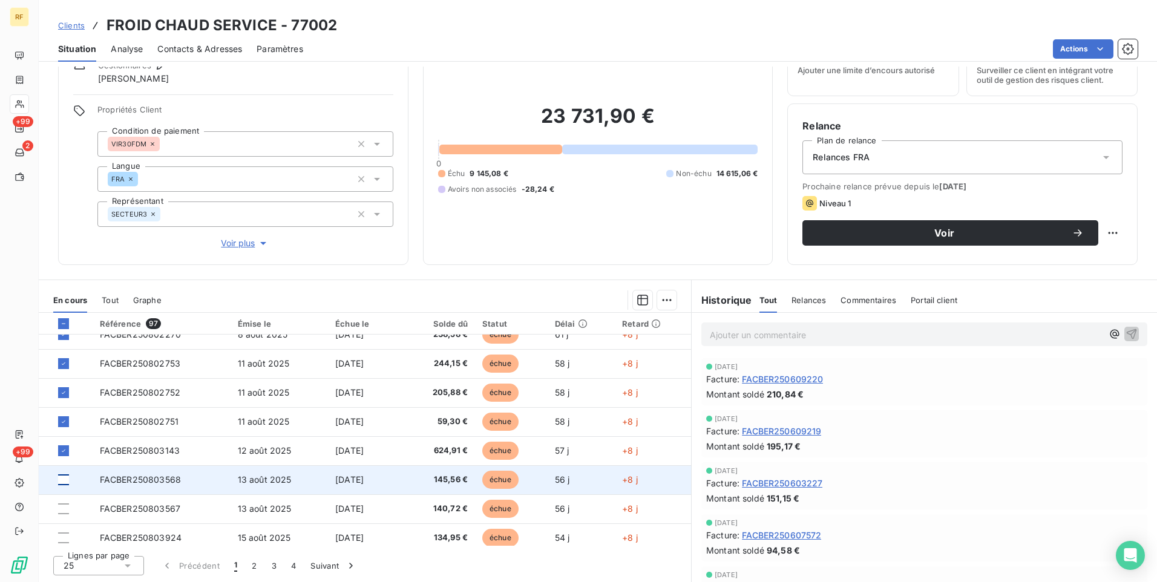
click at [65, 479] on div at bounding box center [63, 479] width 11 height 11
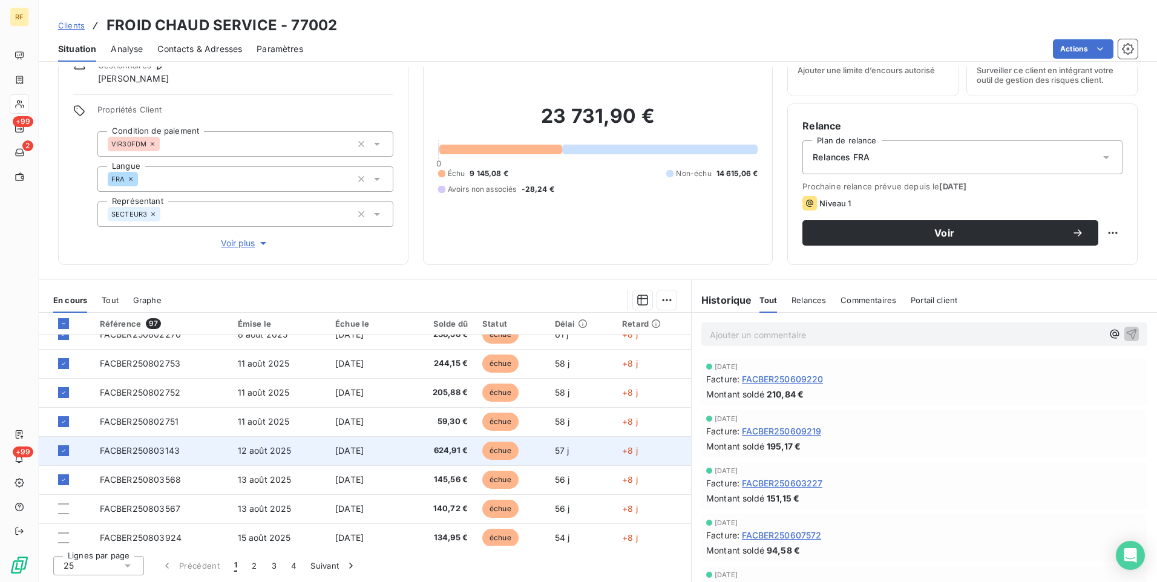
scroll to position [423, 0]
click at [62, 446] on div at bounding box center [63, 448] width 11 height 11
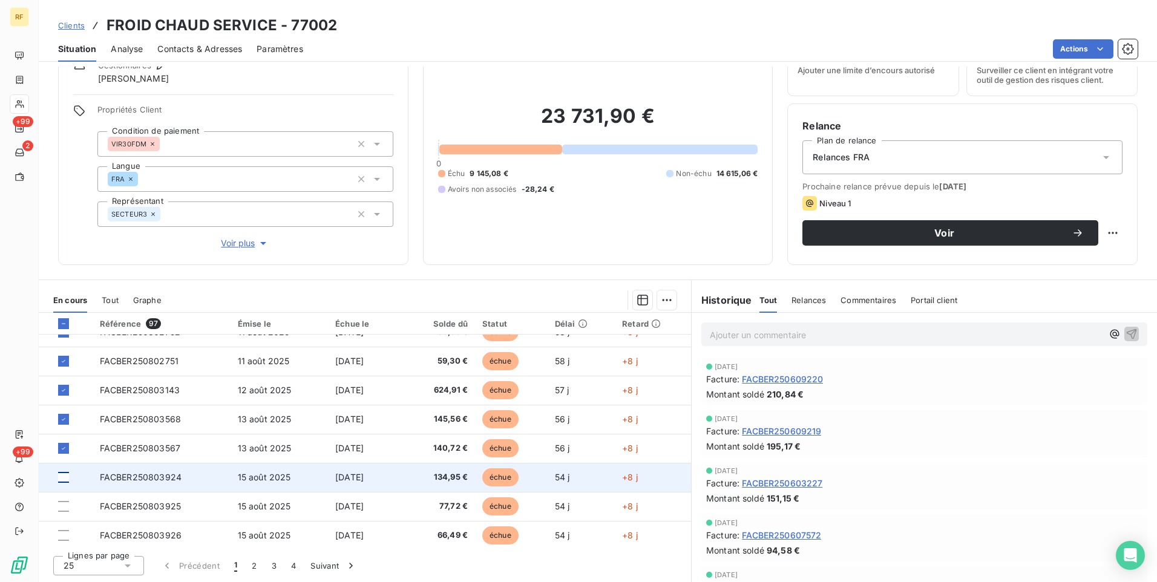
click at [65, 477] on div at bounding box center [63, 477] width 11 height 11
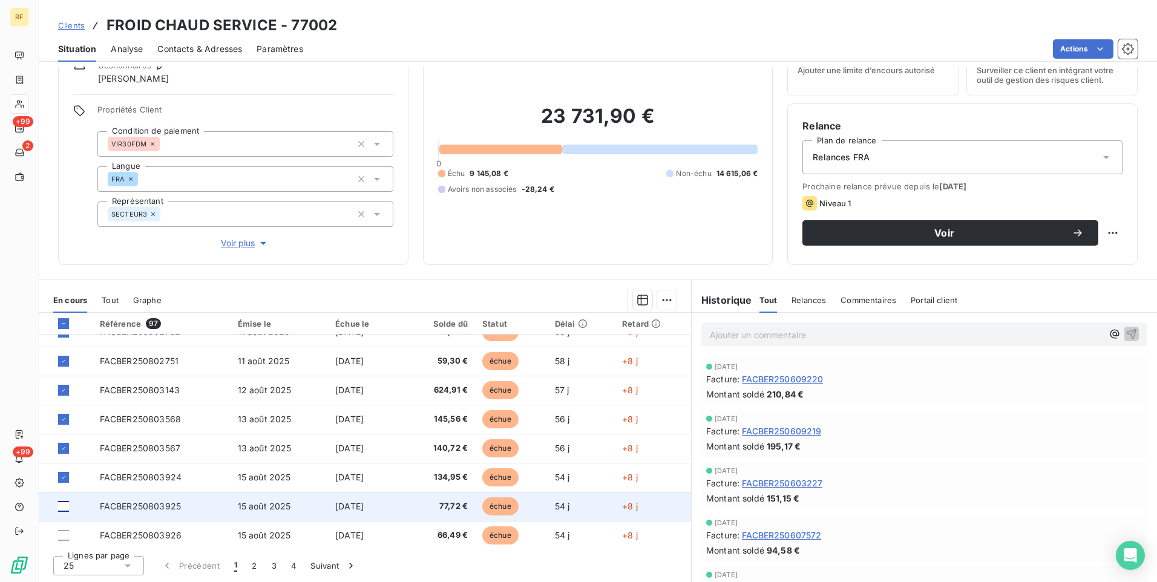
click at [62, 503] on div at bounding box center [63, 506] width 11 height 11
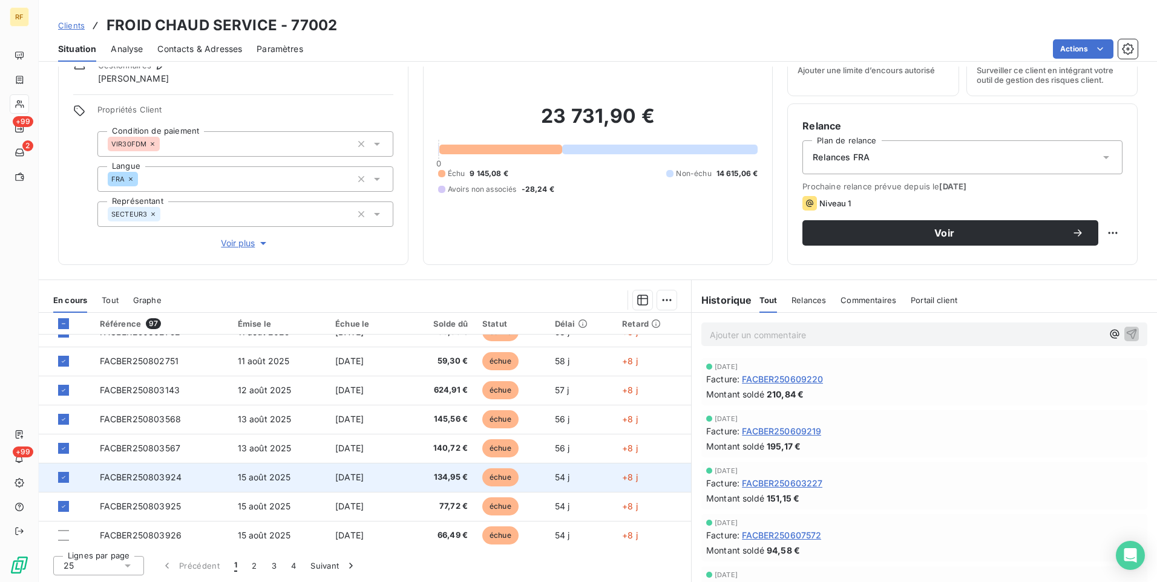
scroll to position [484, 0]
click at [67, 474] on div at bounding box center [63, 474] width 11 height 11
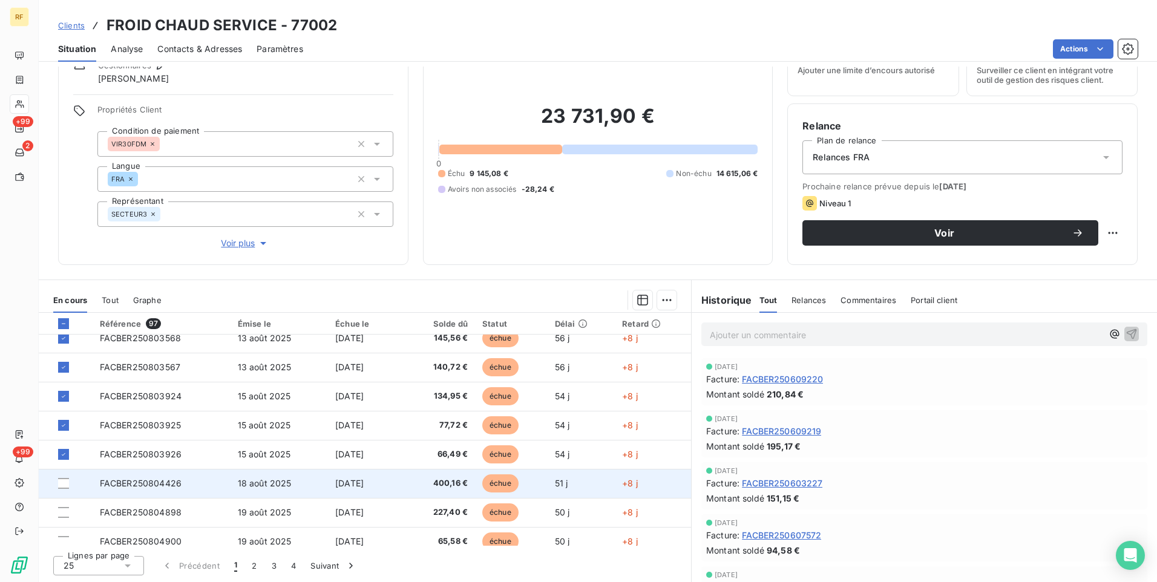
scroll to position [515, 0]
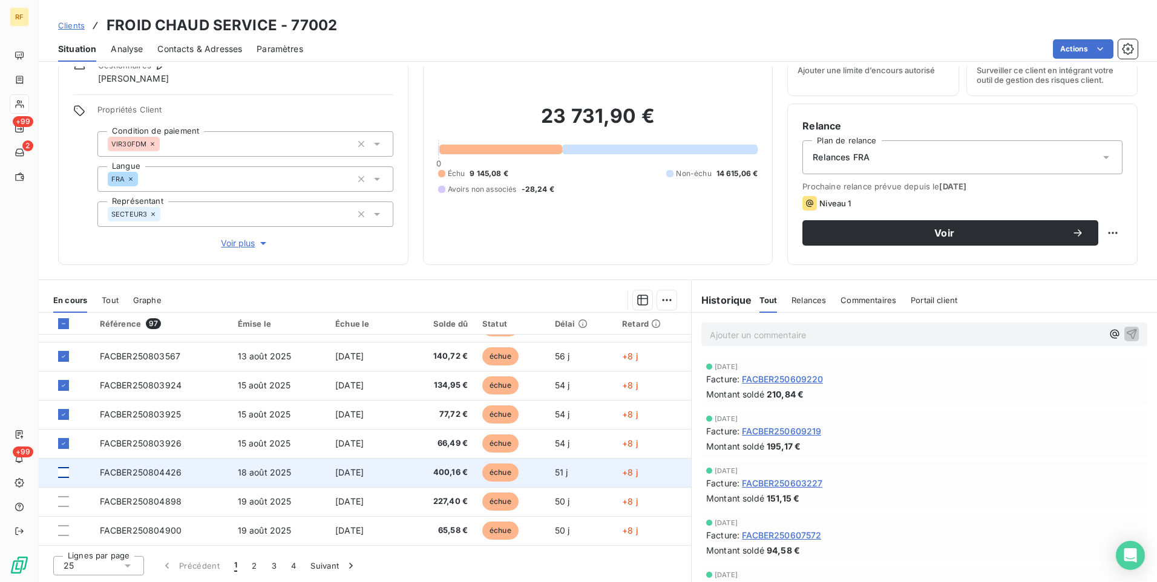
click at [65, 475] on div at bounding box center [63, 472] width 11 height 11
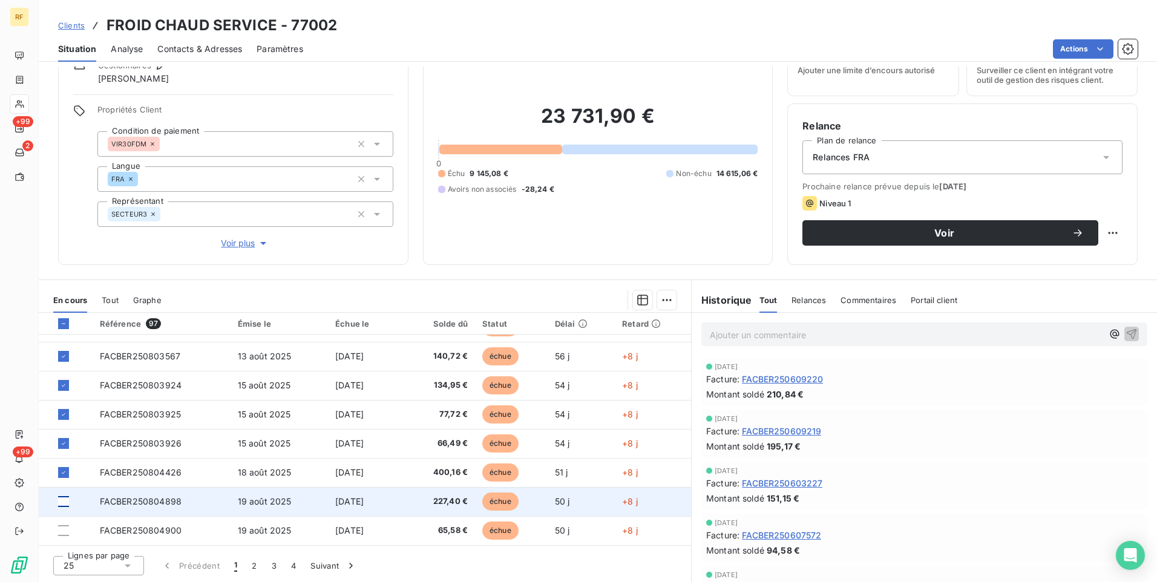
click at [64, 502] on div at bounding box center [63, 501] width 11 height 11
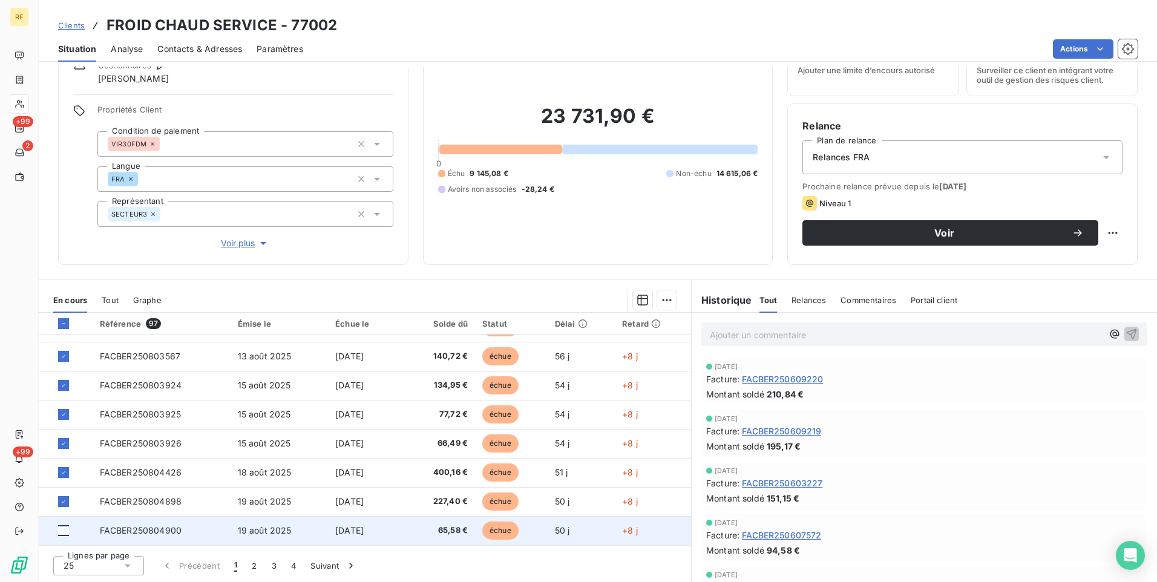
click at [64, 529] on div at bounding box center [63, 530] width 11 height 11
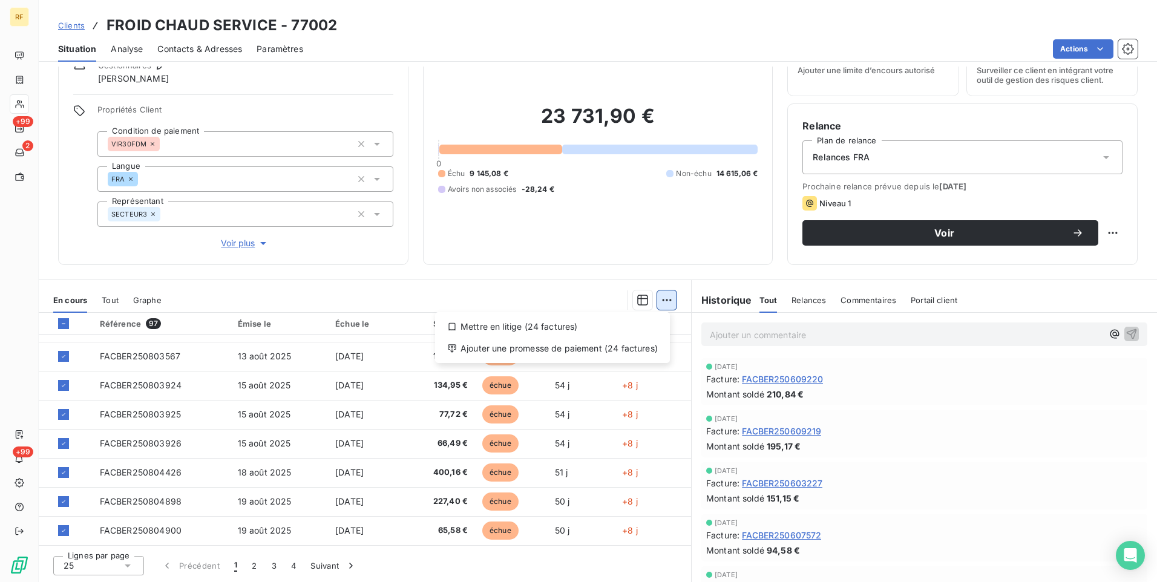
click at [662, 296] on html "RF +99 2 +99 Clients FROID CHAUD SERVICE - 77002 Situation Analyse Contacts & A…" at bounding box center [578, 291] width 1157 height 582
click at [560, 345] on div "Ajouter une promesse de paiement (24 factures)" at bounding box center [552, 348] width 225 height 19
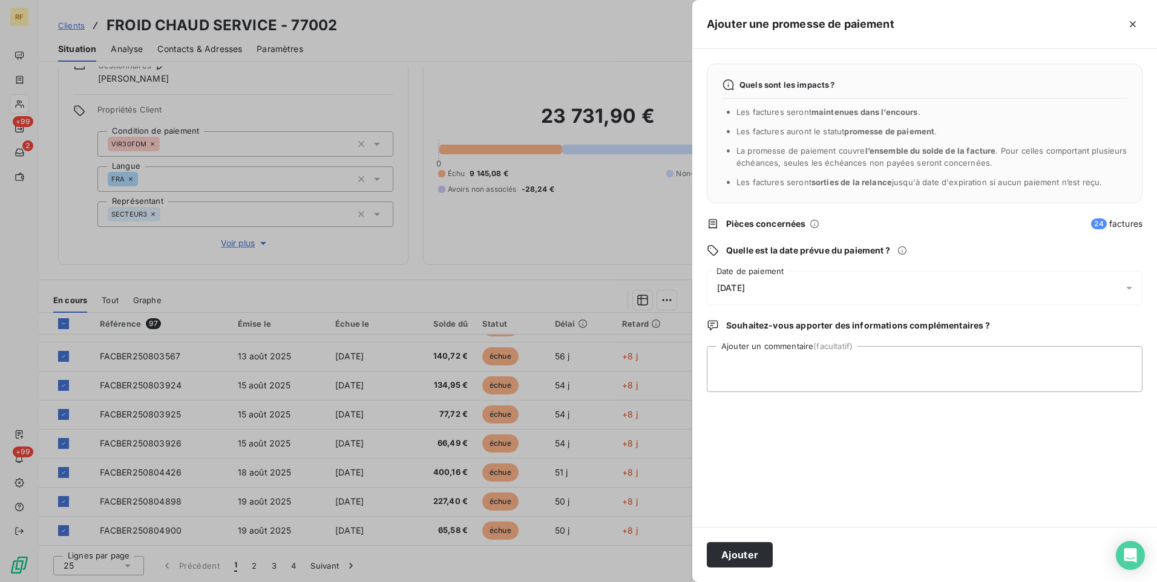
click at [745, 286] on span "[DATE]" at bounding box center [731, 288] width 28 height 10
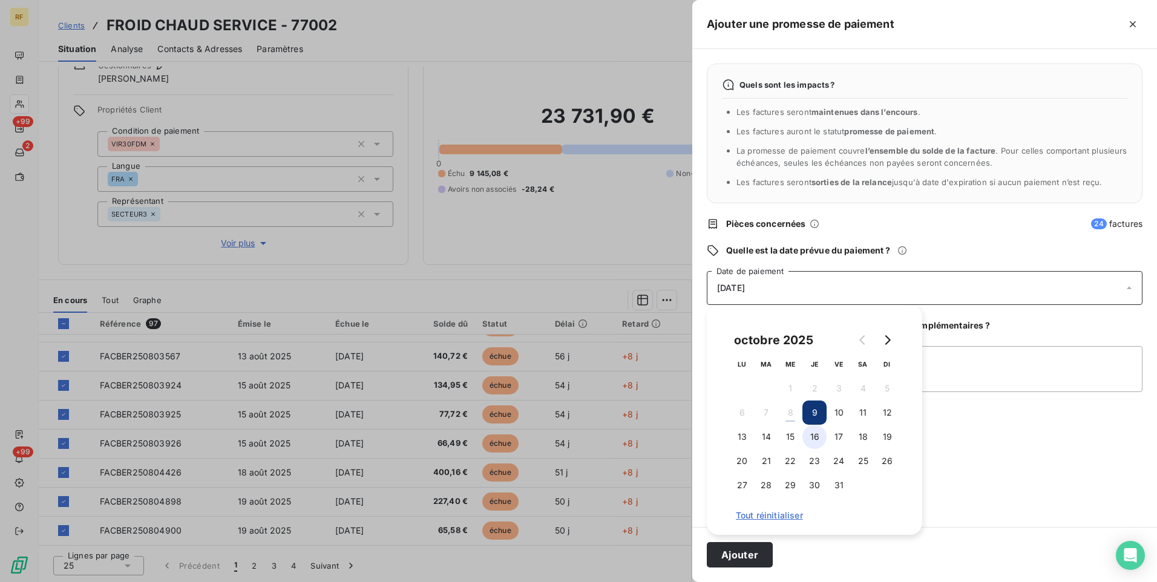
click at [812, 440] on button "16" at bounding box center [814, 437] width 24 height 24
click at [964, 372] on textarea "Ajouter un commentaire (facultatif)" at bounding box center [925, 369] width 436 height 46
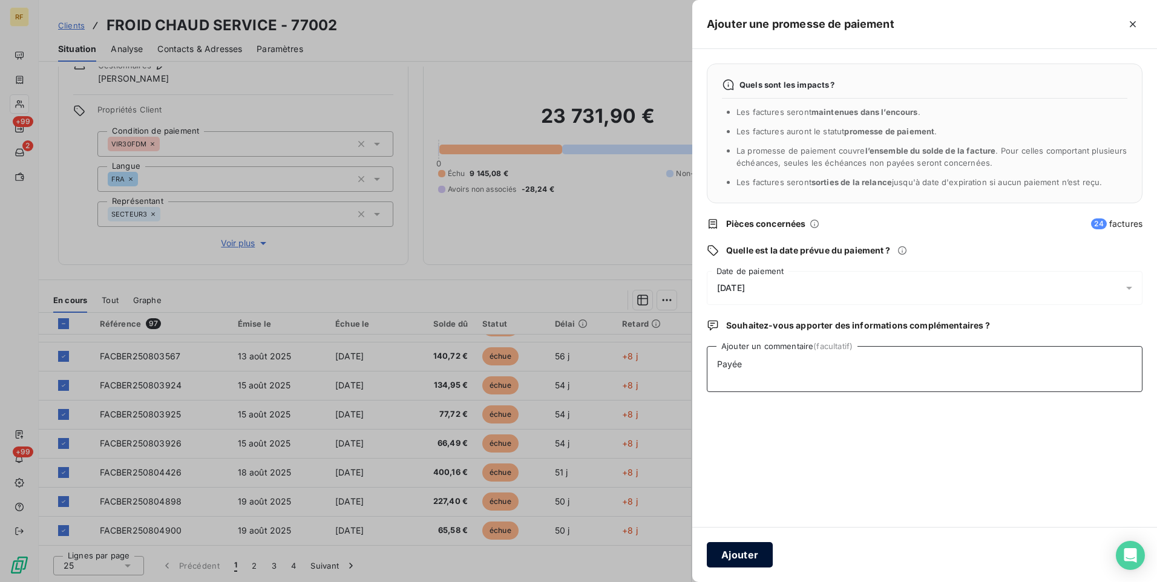
type textarea "Payée"
click at [747, 556] on button "Ajouter" at bounding box center [740, 554] width 66 height 25
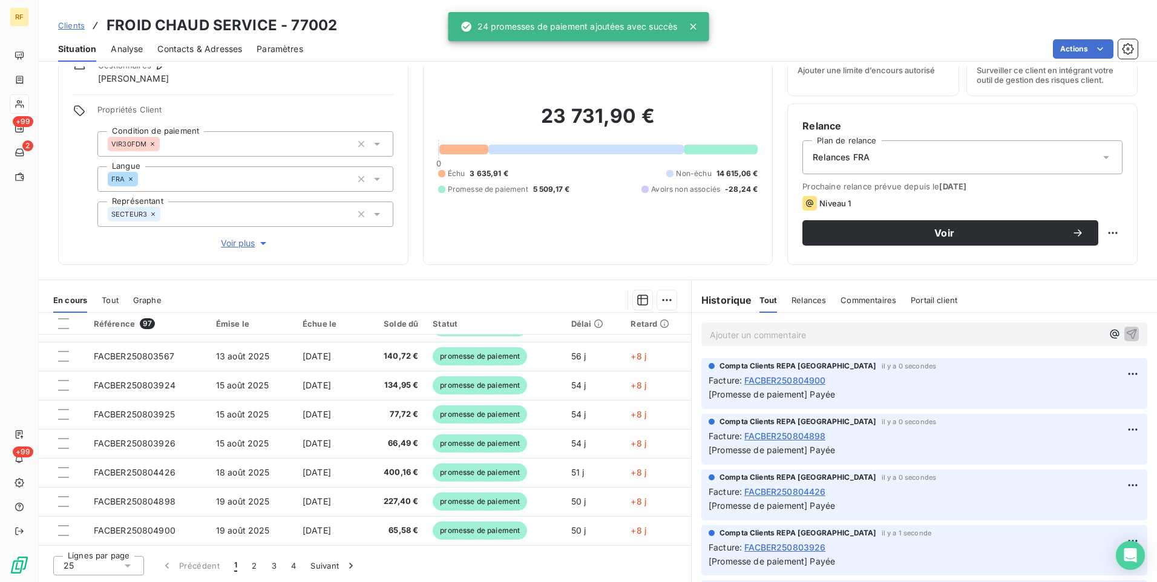
click at [93, 558] on div "25" at bounding box center [98, 565] width 91 height 19
click at [102, 518] on li "50" at bounding box center [98, 521] width 91 height 22
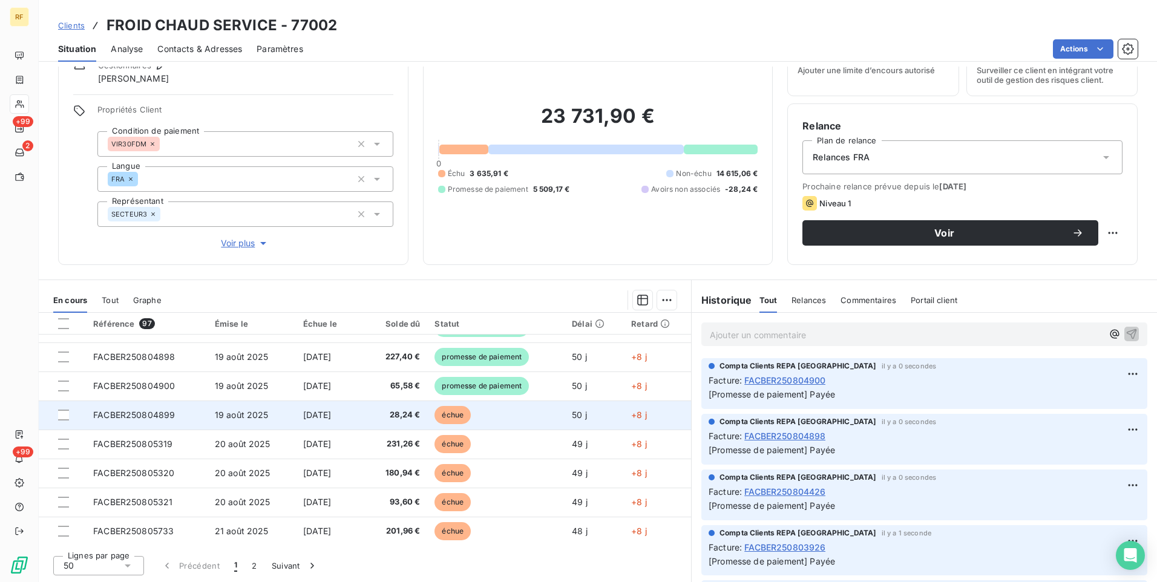
scroll to position [665, 0]
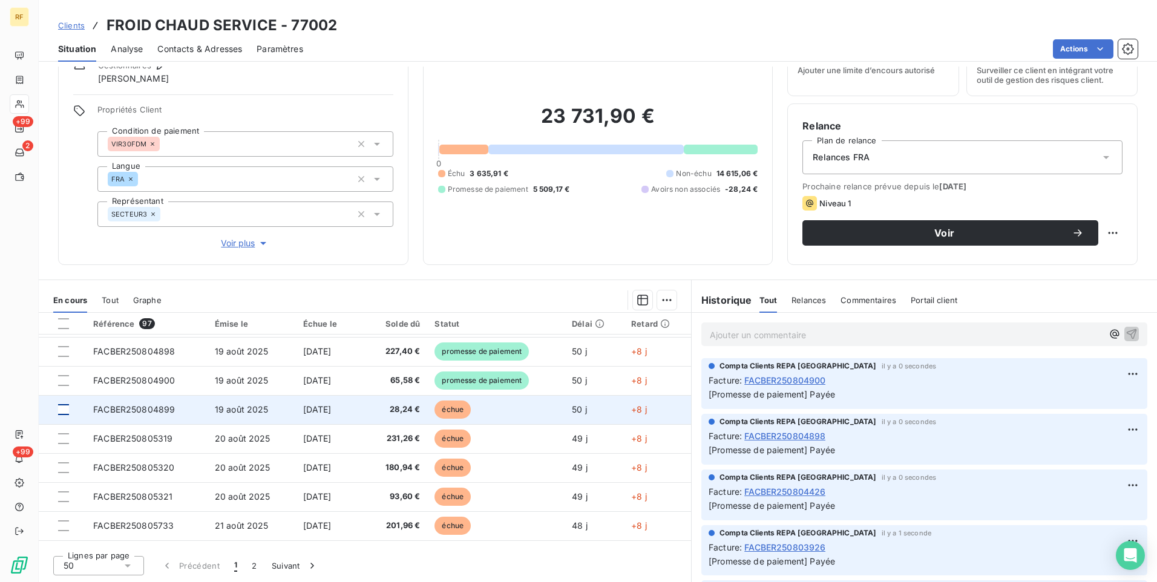
click at [62, 414] on div at bounding box center [63, 409] width 11 height 11
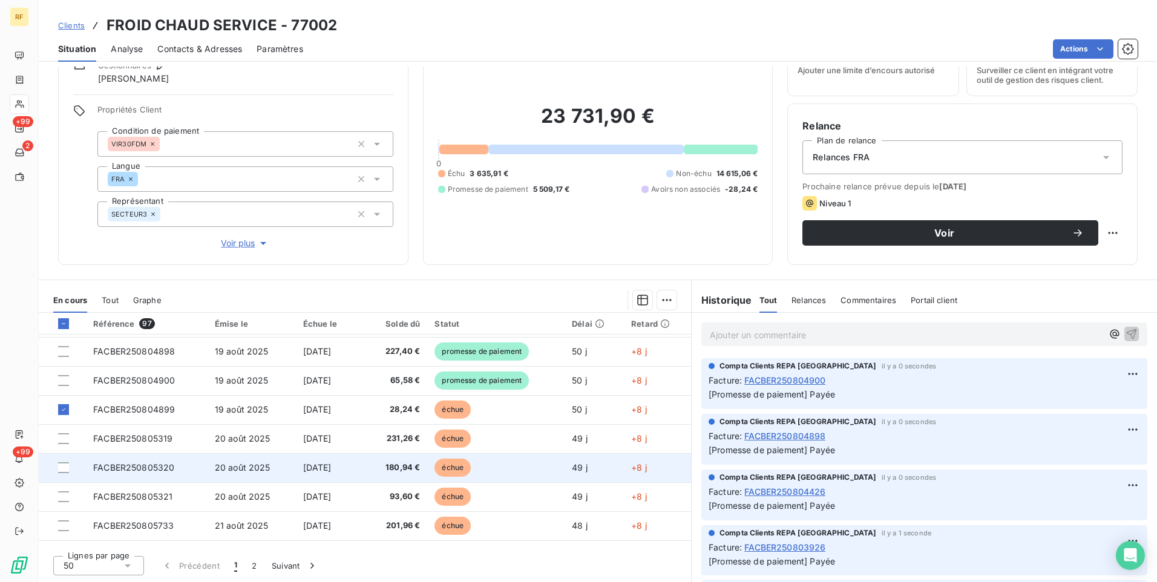
drag, startPoint x: 65, startPoint y: 443, endPoint x: 64, endPoint y: 454, distance: 10.9
click at [65, 443] on div at bounding box center [63, 438] width 11 height 11
click at [64, 469] on div at bounding box center [63, 467] width 11 height 11
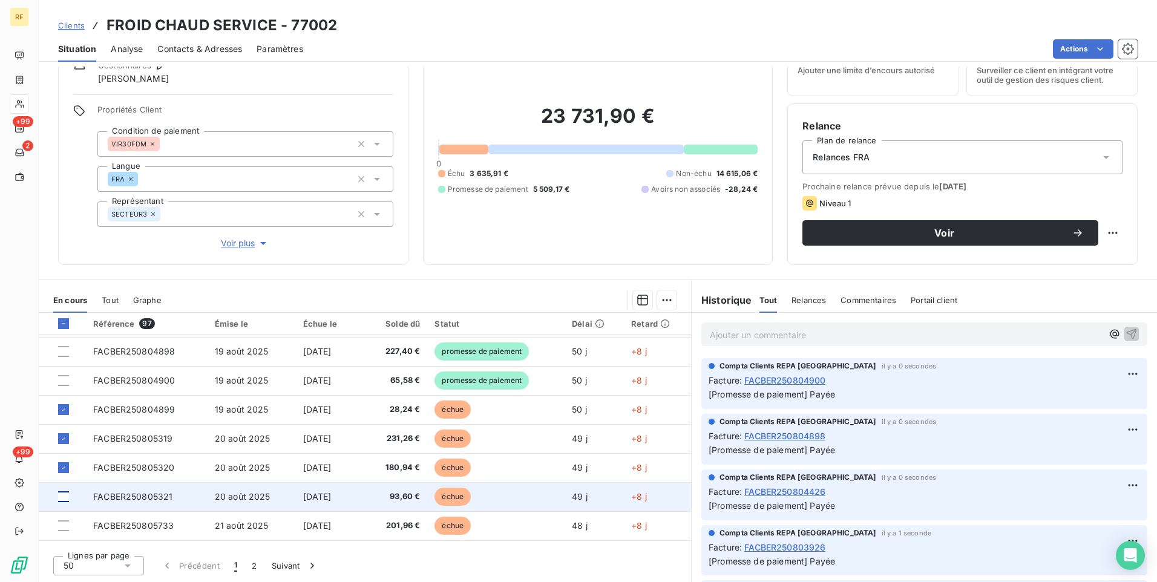
click at [65, 494] on div at bounding box center [63, 496] width 11 height 11
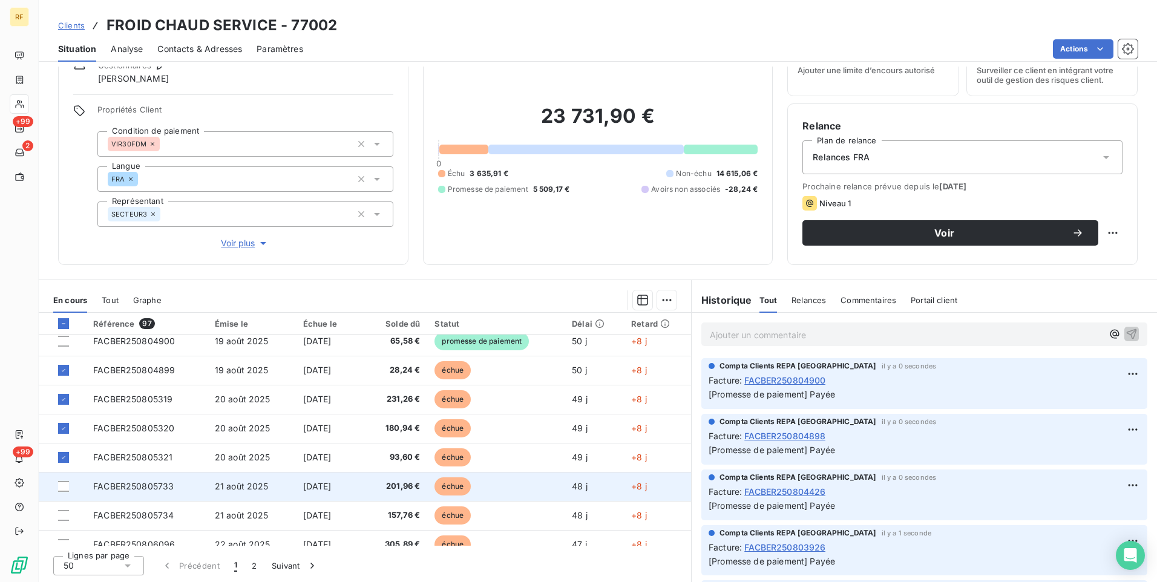
scroll to position [726, 0]
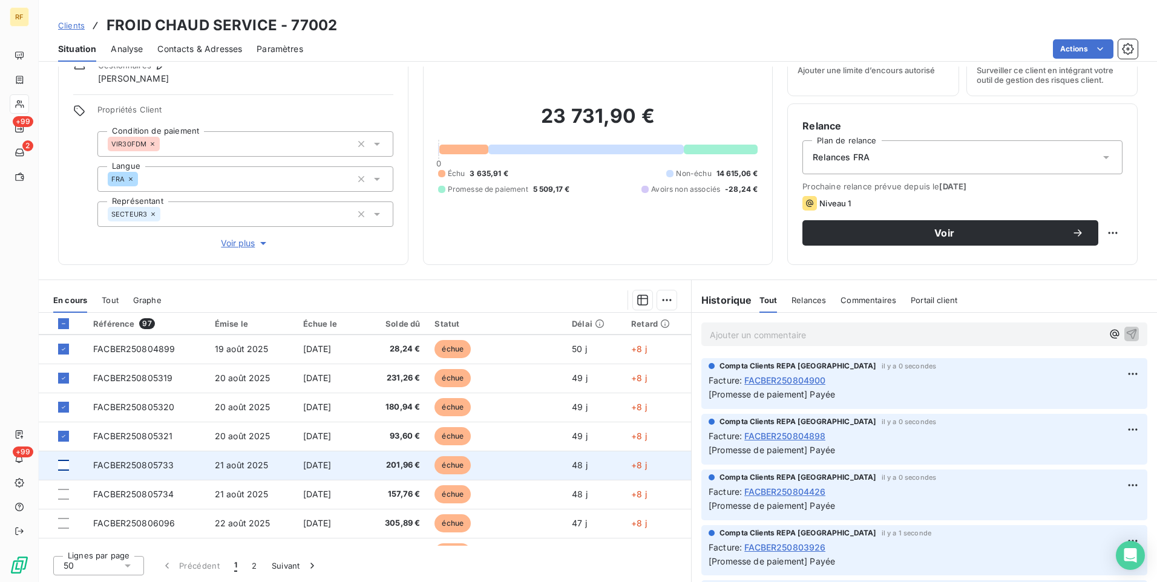
click at [65, 465] on div at bounding box center [63, 465] width 11 height 11
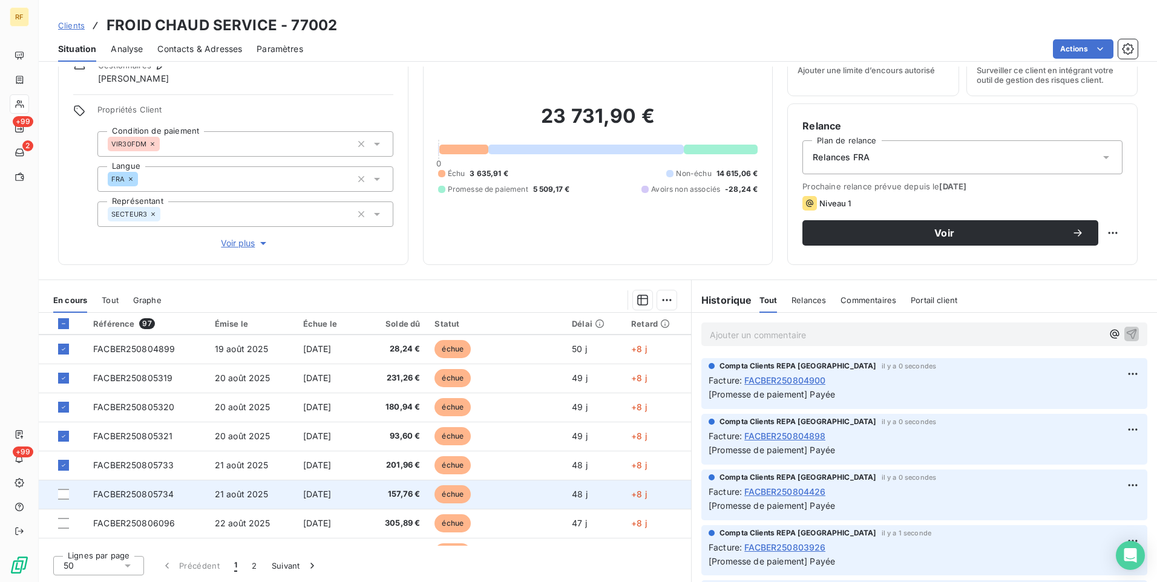
drag, startPoint x: 64, startPoint y: 498, endPoint x: 67, endPoint y: 507, distance: 9.4
click at [65, 498] on div at bounding box center [63, 494] width 11 height 11
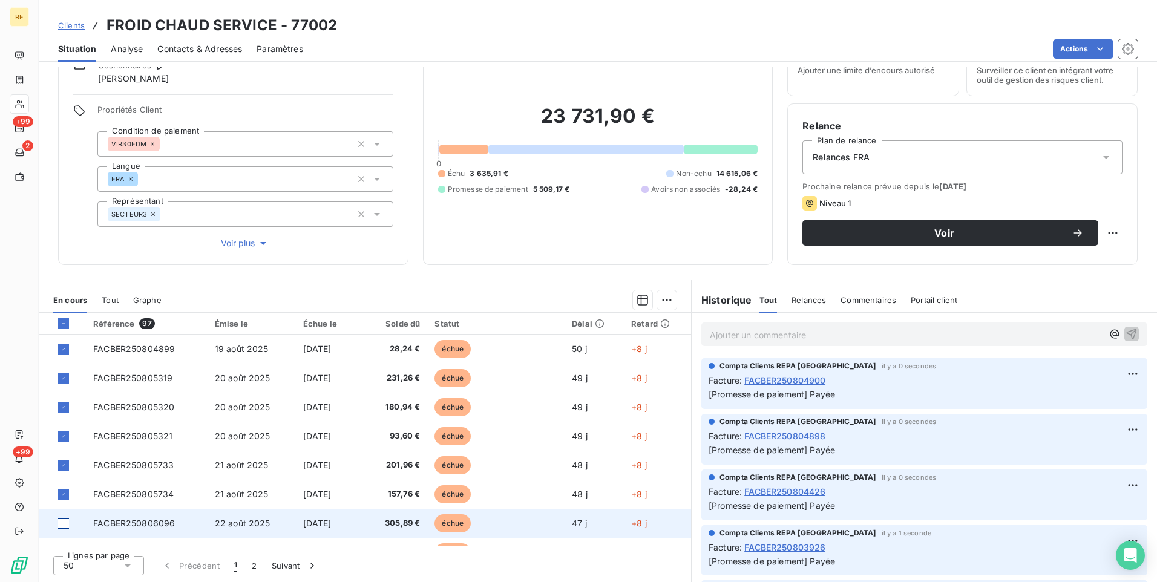
click at [65, 526] on div at bounding box center [63, 523] width 11 height 11
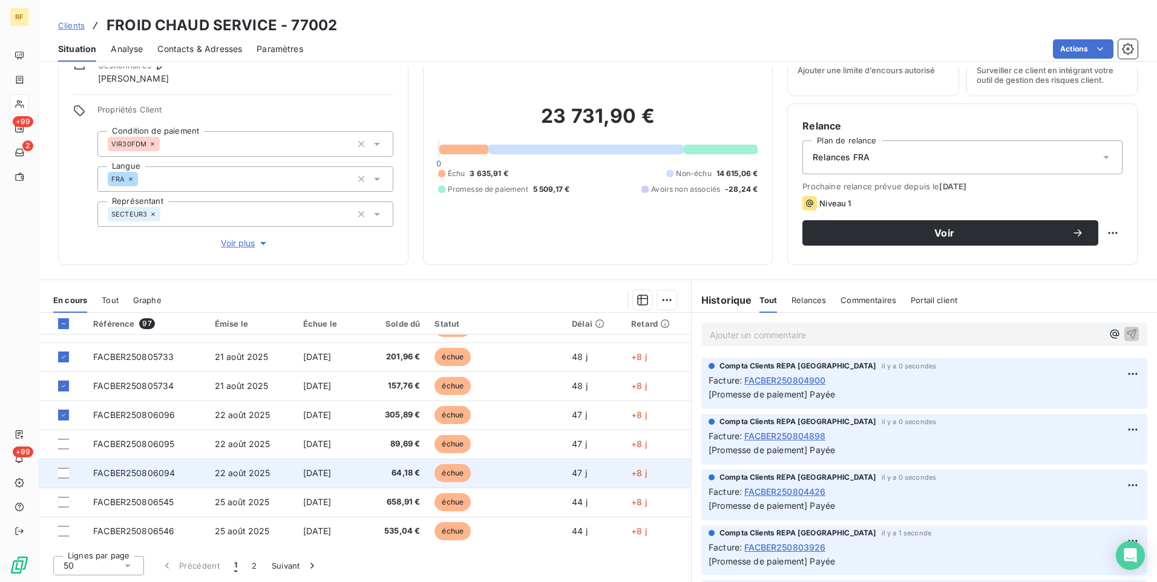
scroll to position [847, 0]
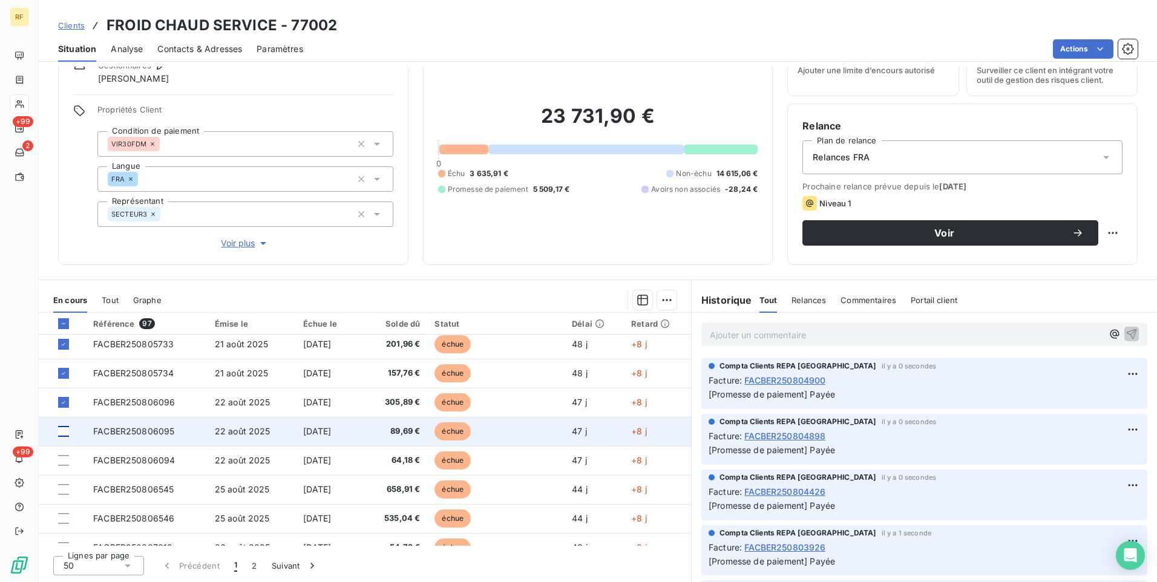
drag, startPoint x: 65, startPoint y: 431, endPoint x: 65, endPoint y: 459, distance: 27.8
click at [65, 432] on div at bounding box center [63, 431] width 11 height 11
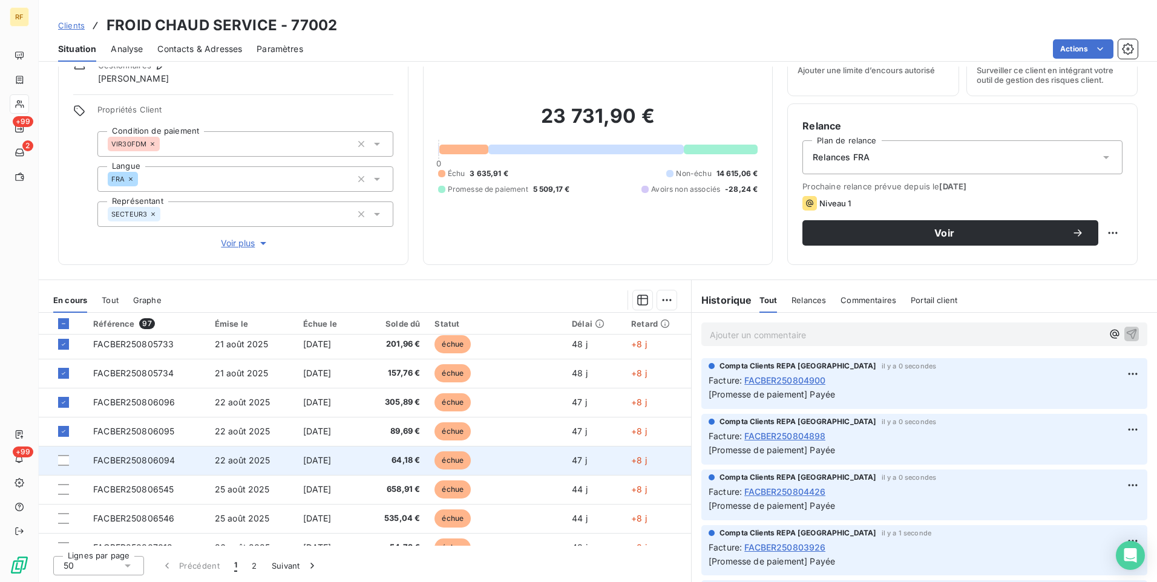
drag, startPoint x: 65, startPoint y: 463, endPoint x: 64, endPoint y: 471, distance: 8.6
click at [65, 463] on div at bounding box center [63, 460] width 11 height 11
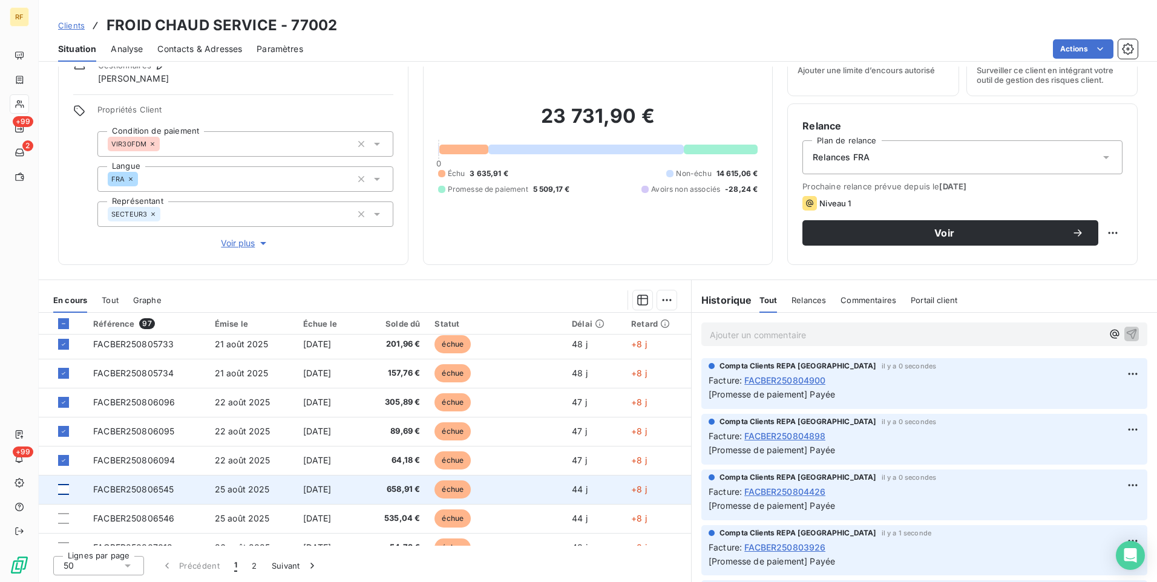
click at [62, 492] on div at bounding box center [63, 489] width 11 height 11
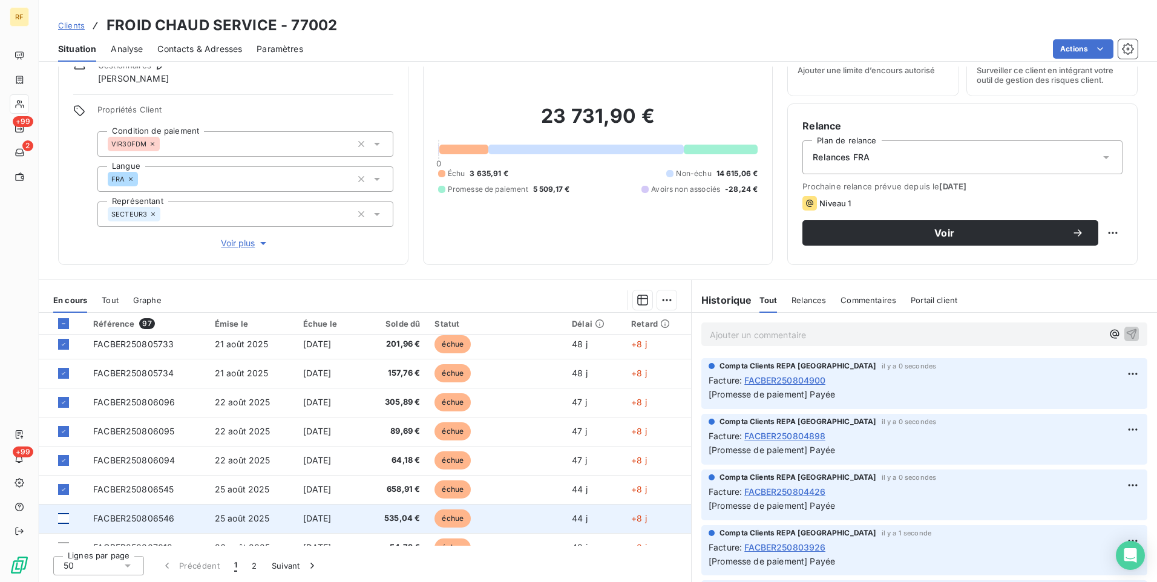
click at [61, 514] on div at bounding box center [63, 518] width 11 height 11
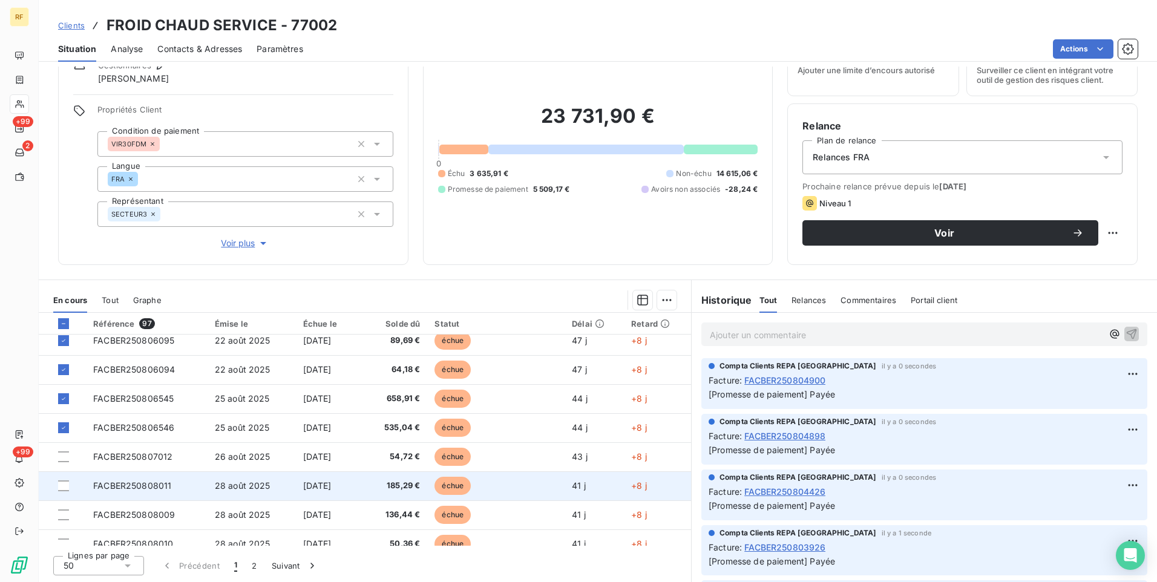
scroll to position [968, 0]
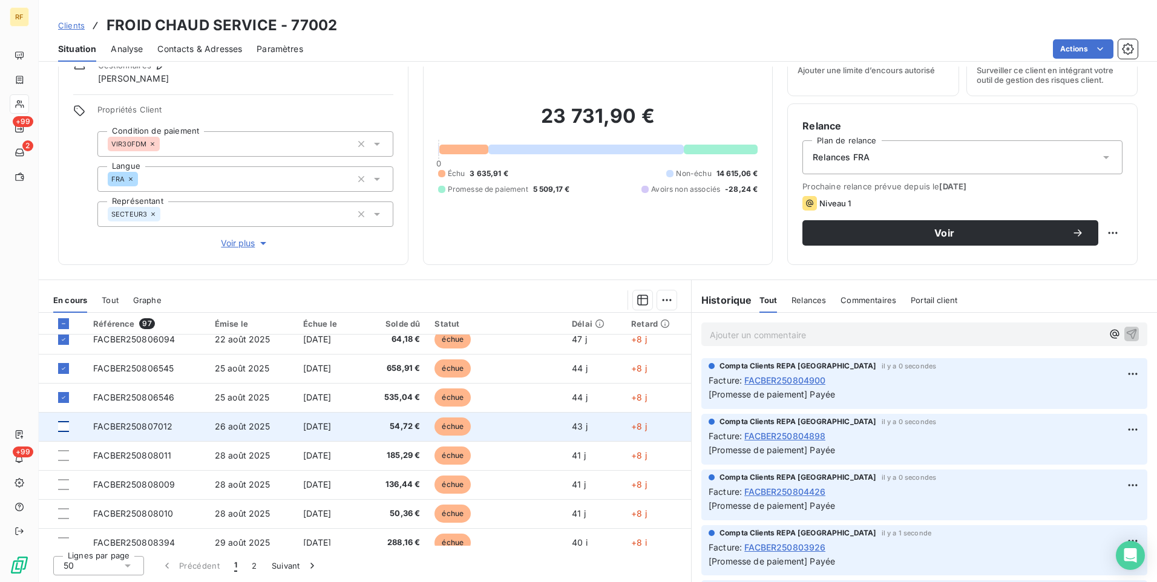
click at [60, 431] on div at bounding box center [63, 426] width 11 height 11
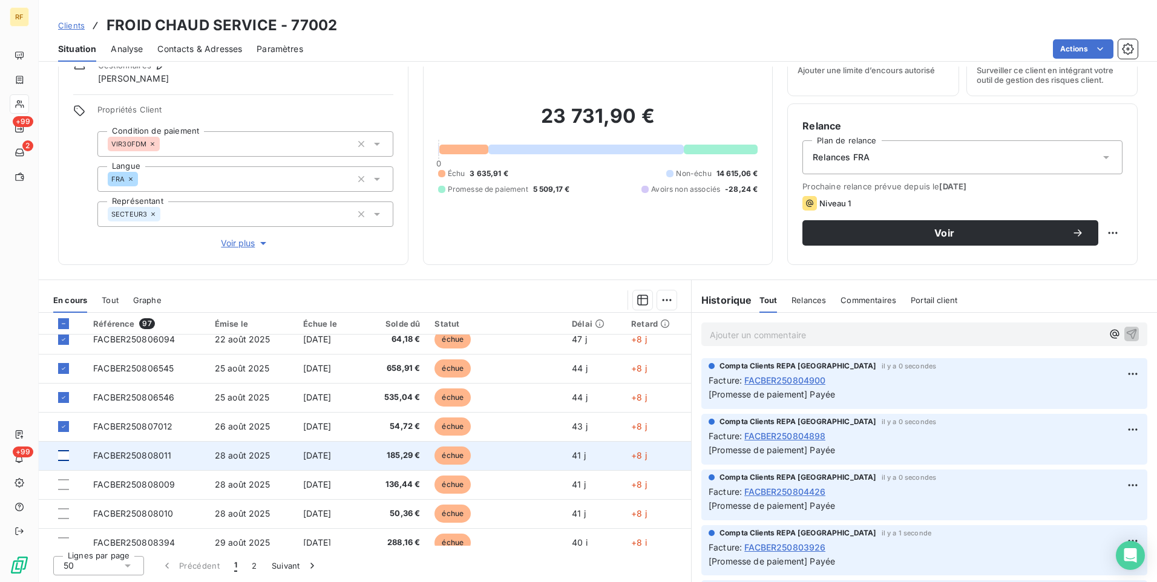
click at [65, 460] on div at bounding box center [63, 455] width 11 height 11
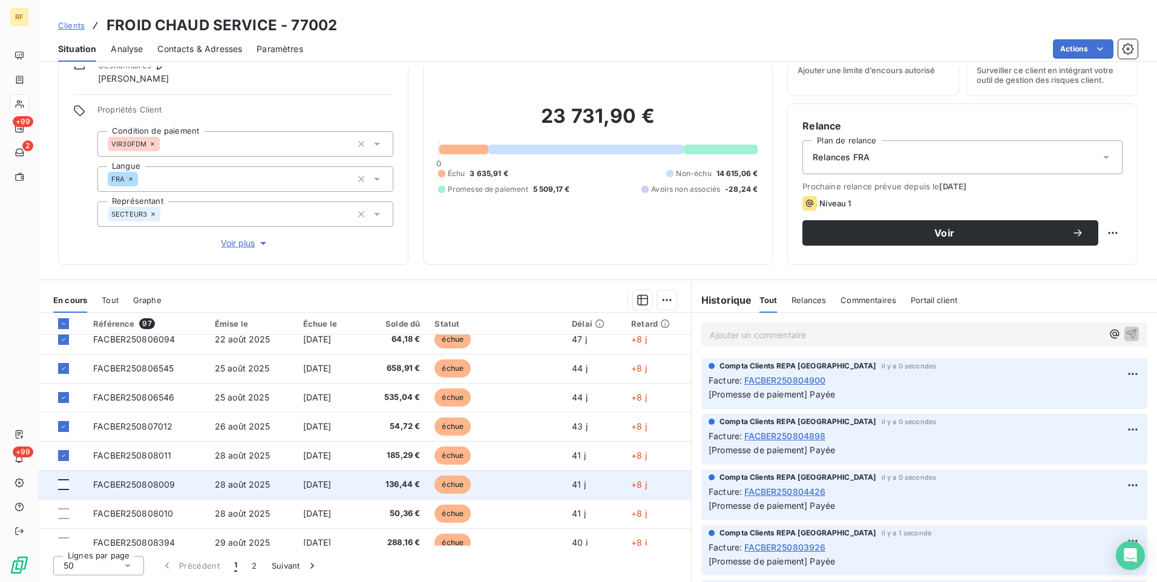
click at [65, 486] on div at bounding box center [63, 484] width 11 height 11
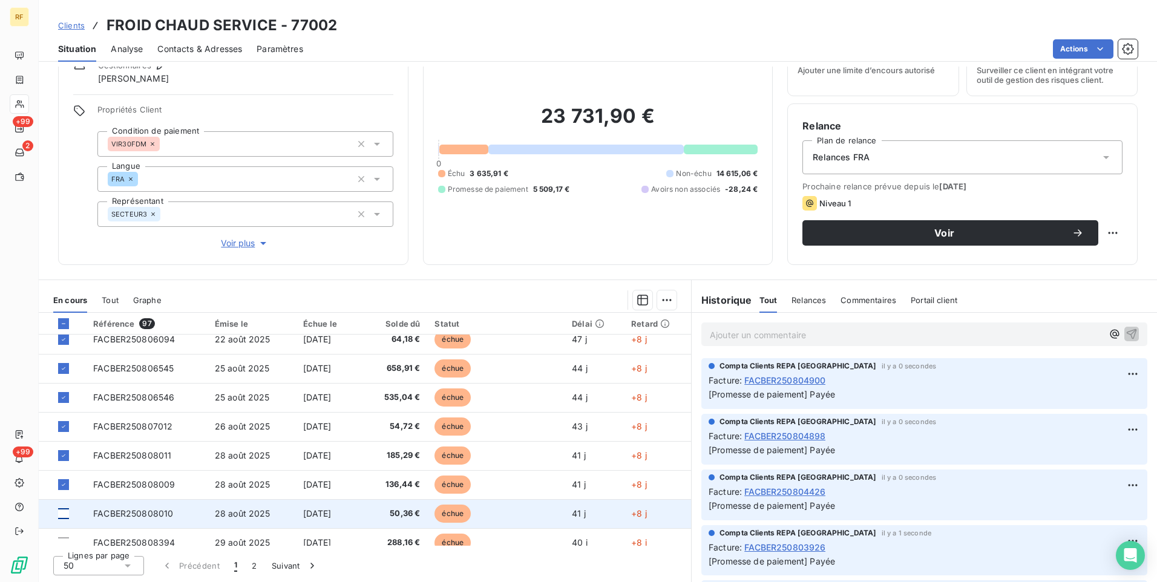
drag, startPoint x: 61, startPoint y: 514, endPoint x: 86, endPoint y: 481, distance: 41.0
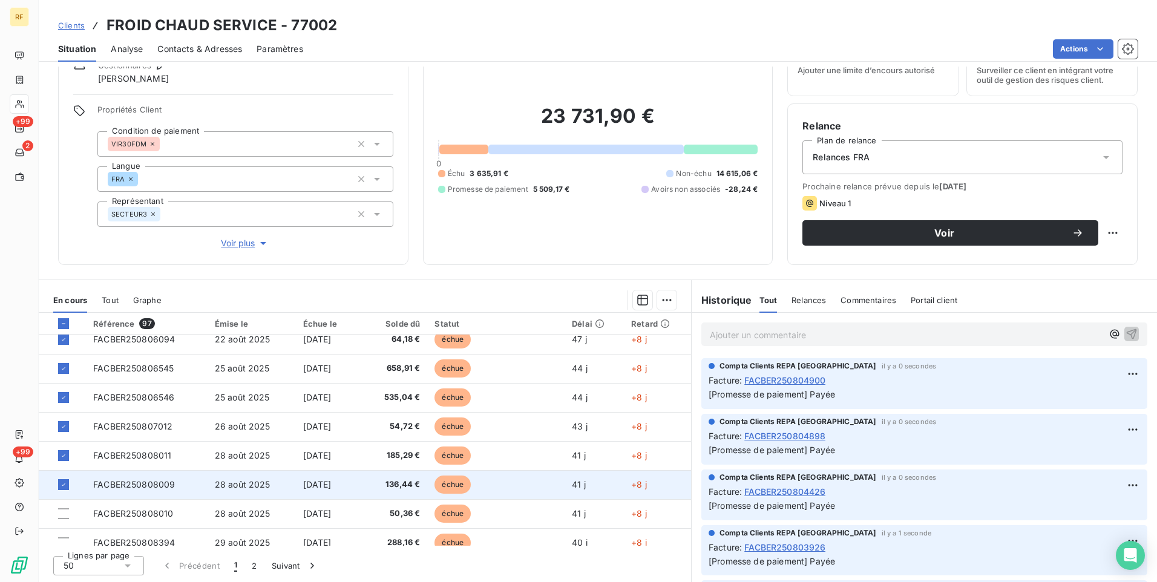
click at [60, 514] on div at bounding box center [63, 513] width 11 height 11
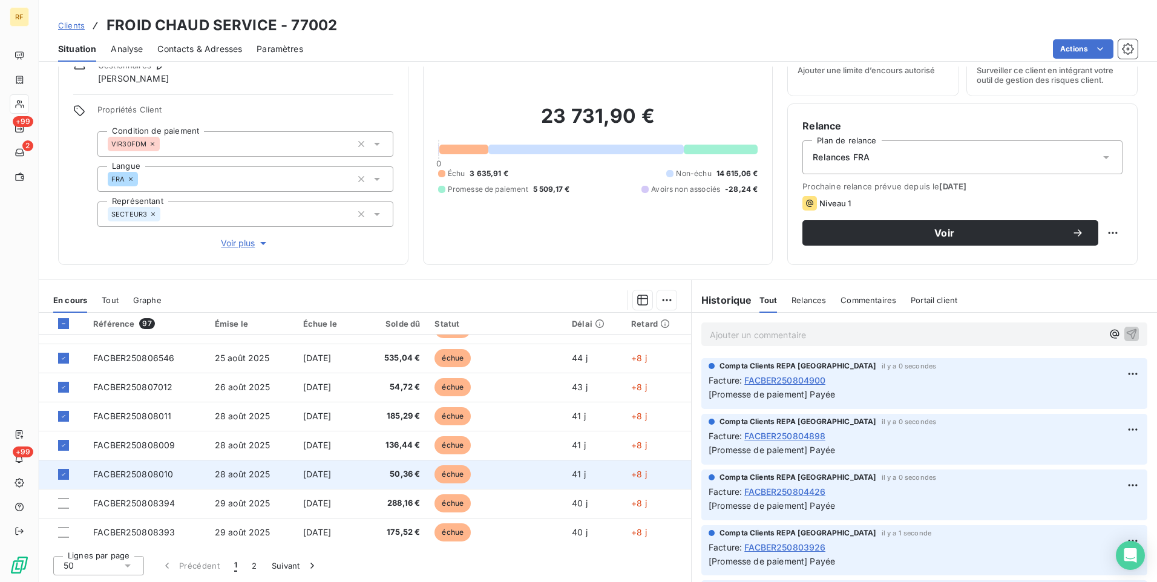
scroll to position [1028, 0]
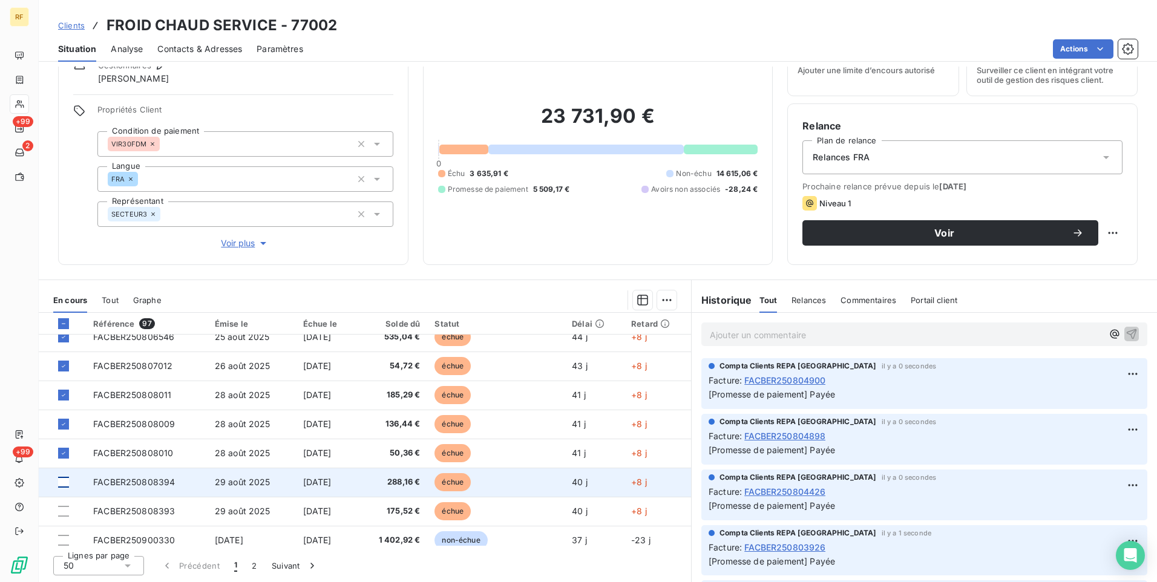
click at [66, 480] on div at bounding box center [63, 482] width 11 height 11
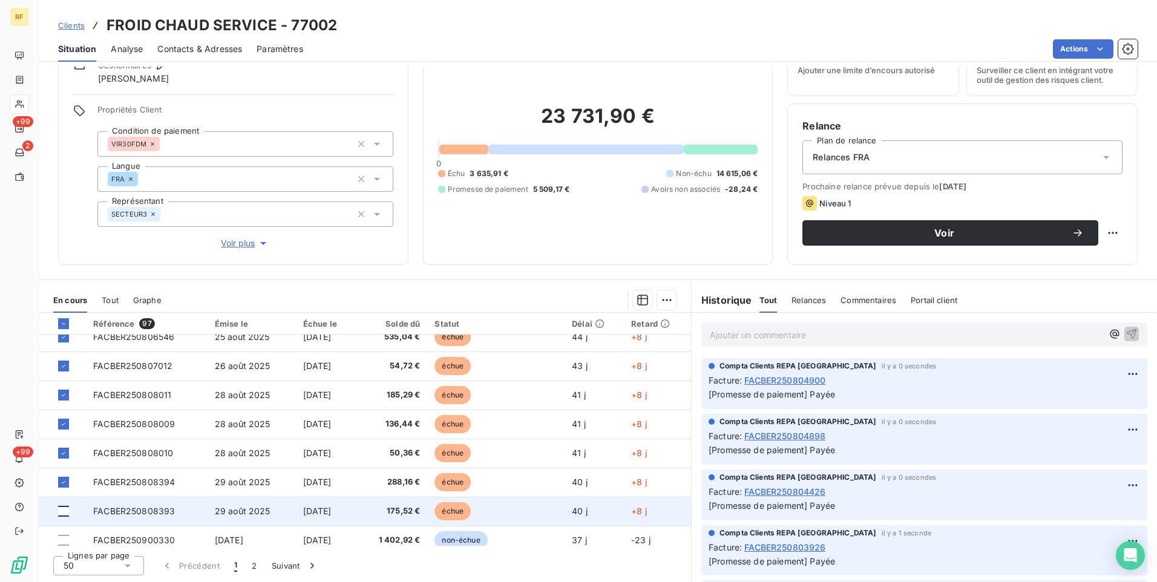
click at [65, 511] on div at bounding box center [63, 511] width 11 height 11
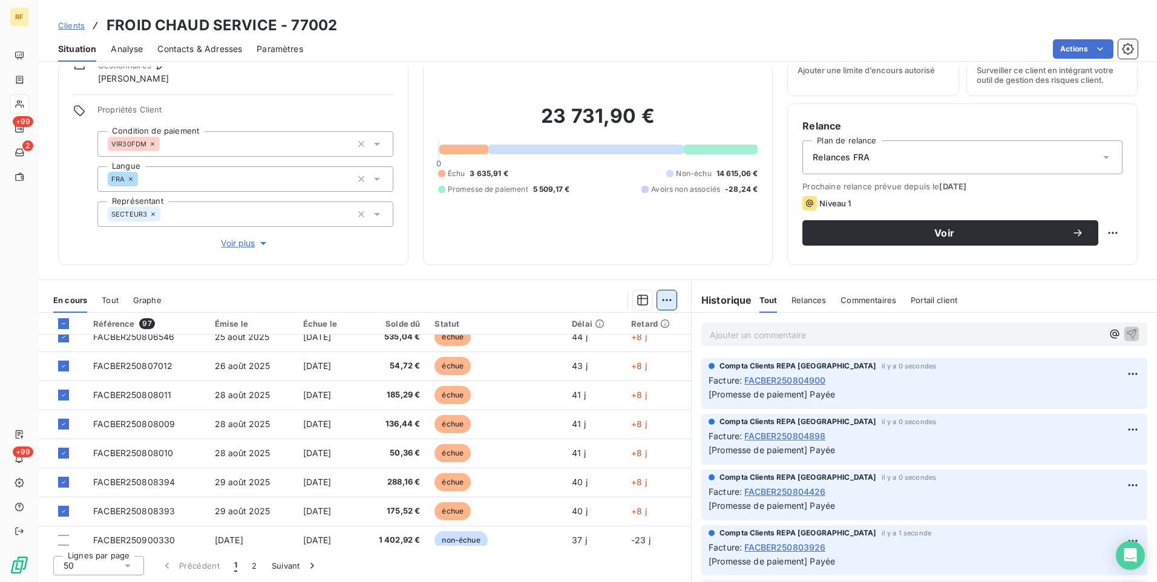
click at [662, 297] on html "RF +99 2 +99 Clients FROID CHAUD SERVICE - 77002 Situation Analyse Contacts & A…" at bounding box center [578, 291] width 1157 height 582
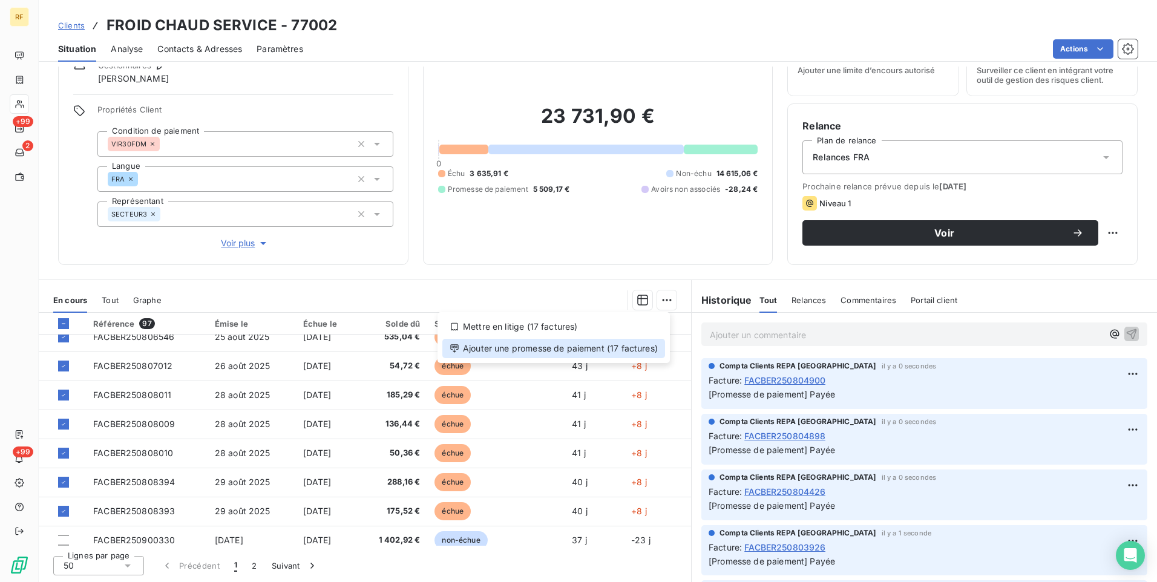
click at [587, 350] on div "Ajouter une promesse de paiement (17 factures)" at bounding box center [553, 348] width 223 height 19
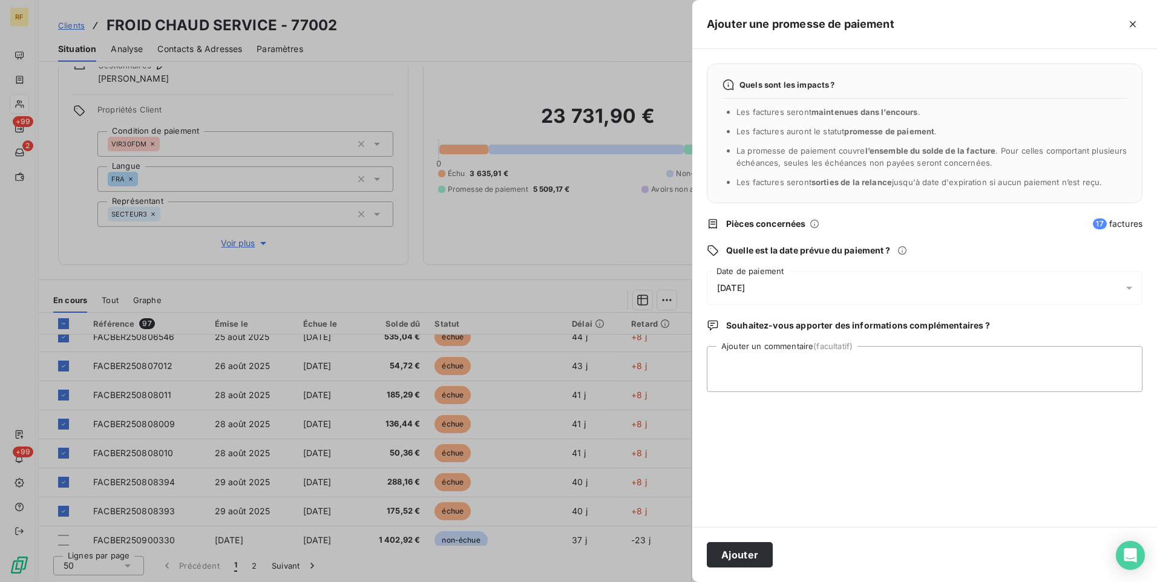
click at [745, 290] on span "[DATE]" at bounding box center [731, 288] width 28 height 10
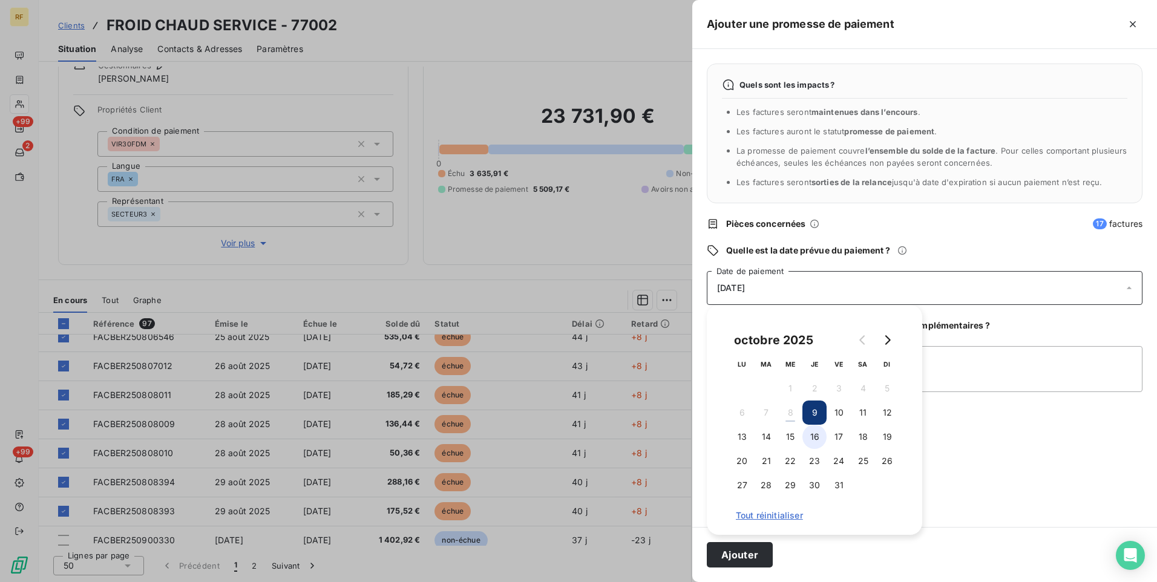
click at [815, 444] on button "16" at bounding box center [814, 437] width 24 height 24
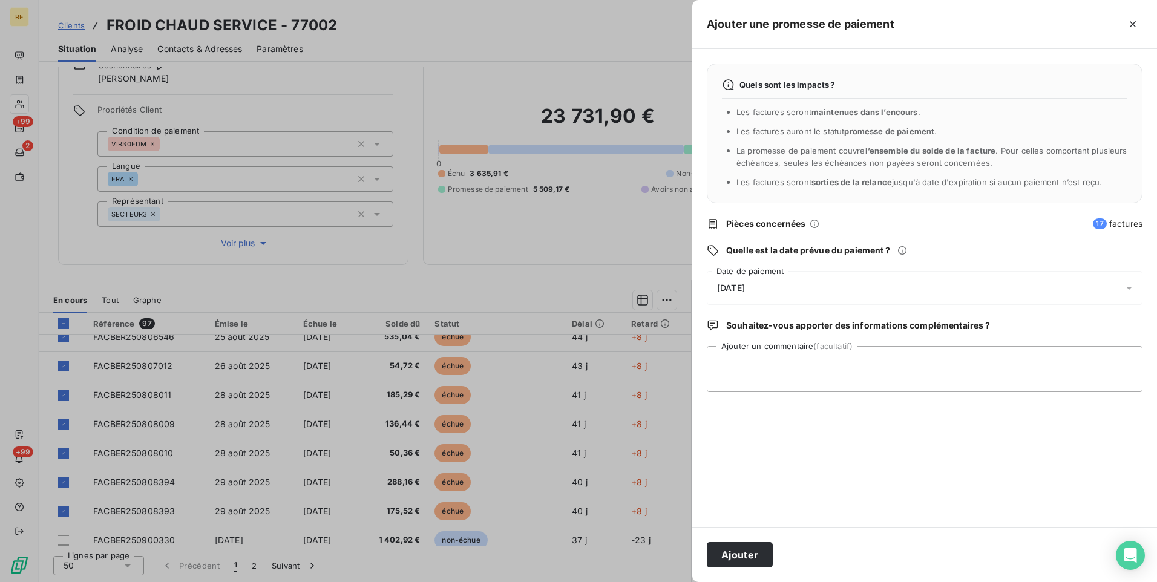
click at [1024, 427] on div "Quels sont les impacts ? Les factures seront maintenues dans l’encours . Les fa…" at bounding box center [924, 288] width 465 height 478
click at [949, 376] on textarea "Ajouter un commentaire (facultatif)" at bounding box center [925, 369] width 436 height 46
type textarea "Payée"
click at [719, 548] on button "Ajouter" at bounding box center [740, 554] width 66 height 25
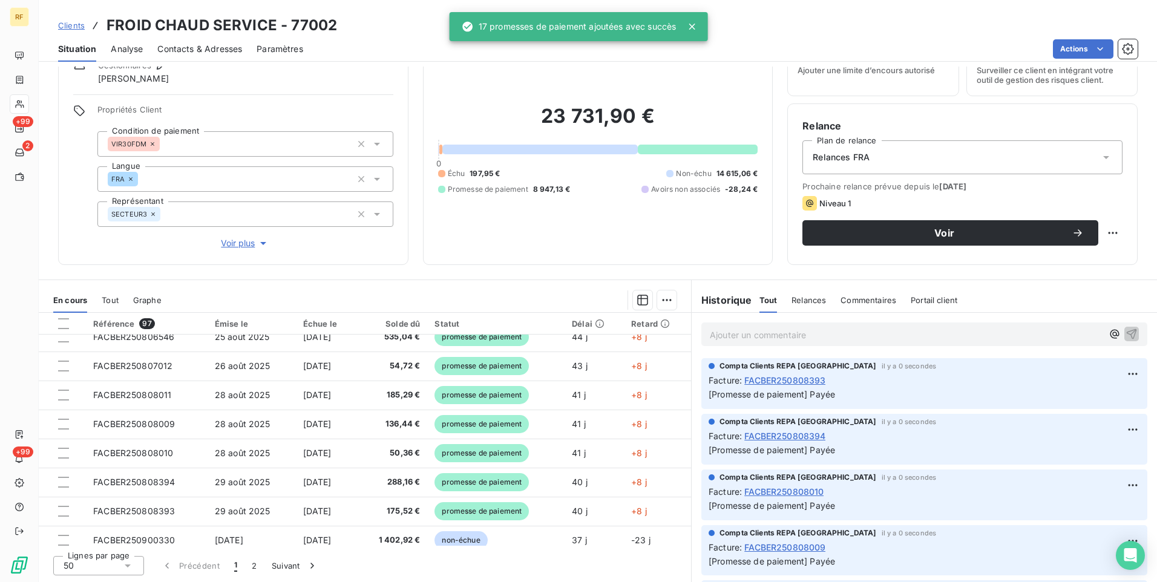
scroll to position [0, 0]
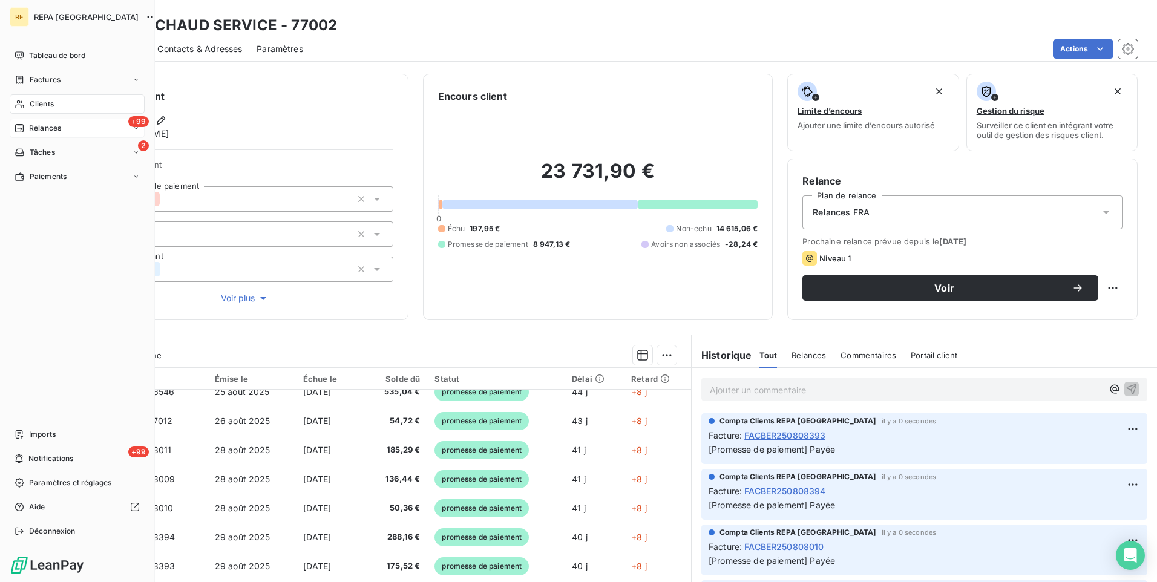
click at [33, 128] on span "Relances" at bounding box center [45, 128] width 32 height 11
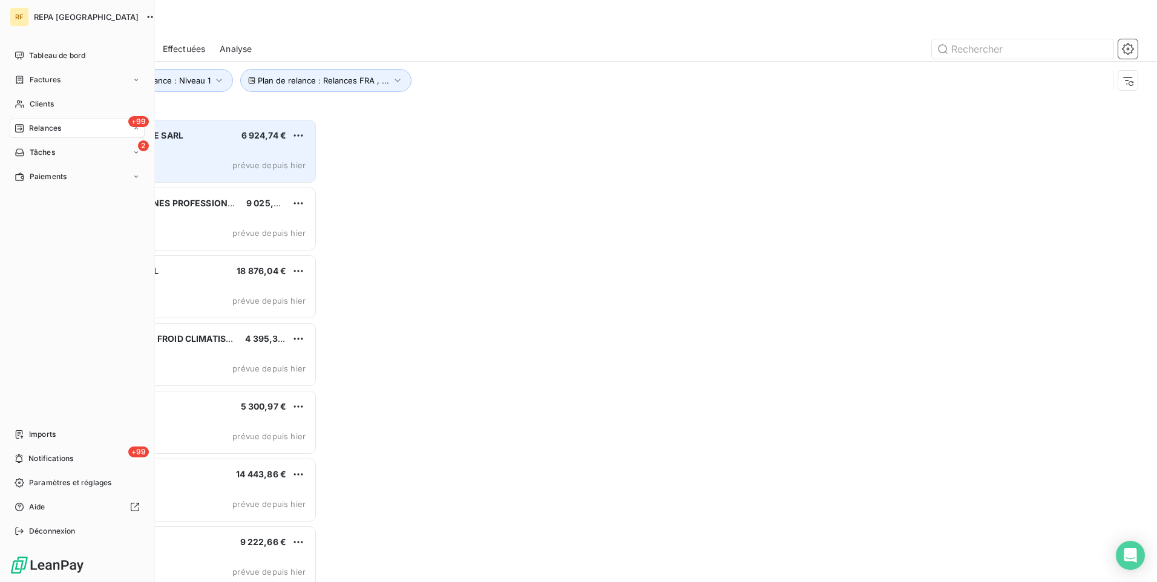
scroll to position [454, 250]
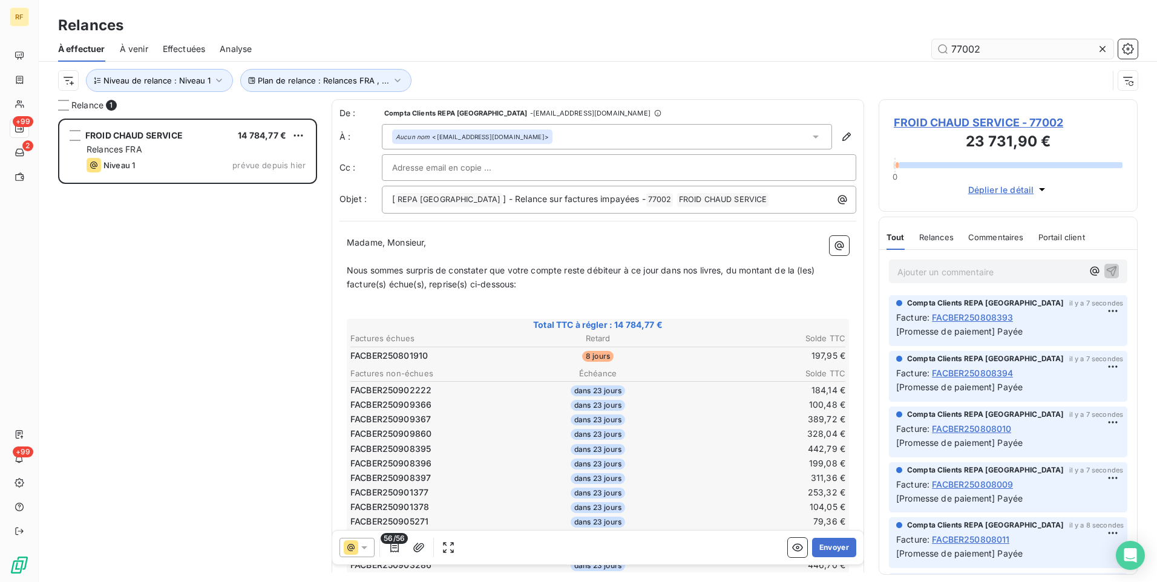
scroll to position [454, 250]
type input "77002"
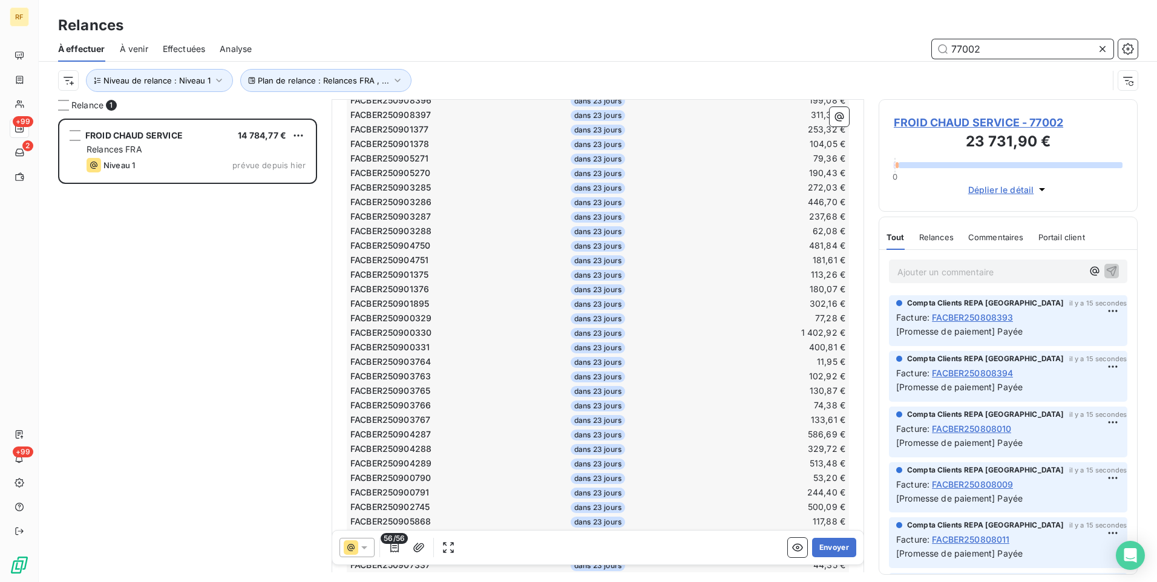
scroll to position [0, 0]
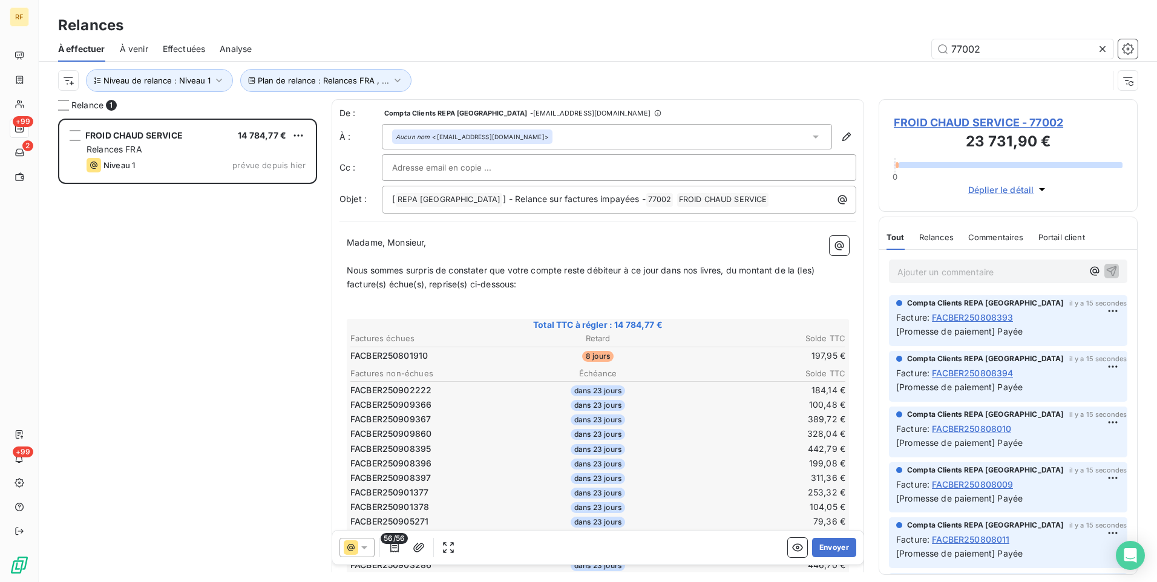
click at [363, 549] on icon at bounding box center [364, 547] width 12 height 12
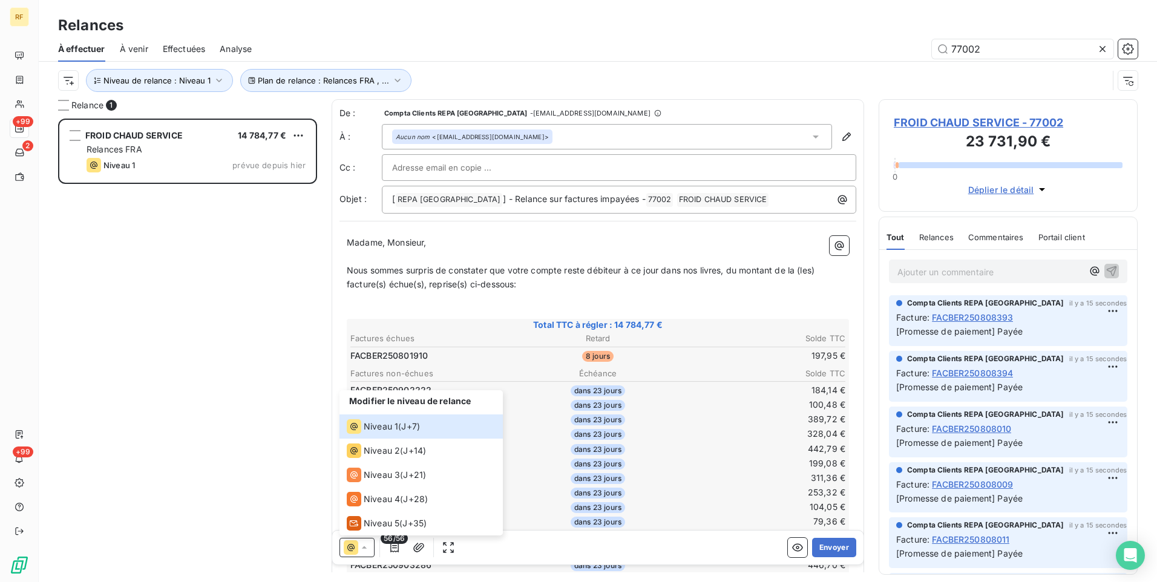
click at [529, 241] on p "Madame, Monsieur," at bounding box center [598, 243] width 502 height 14
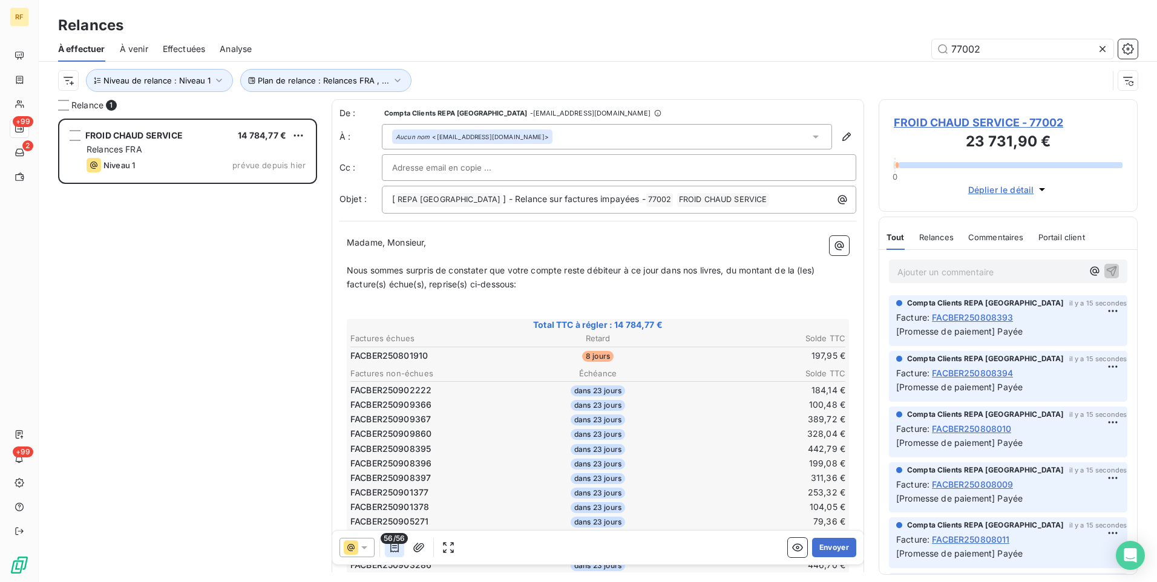
click at [397, 544] on icon "button" at bounding box center [394, 547] width 12 height 12
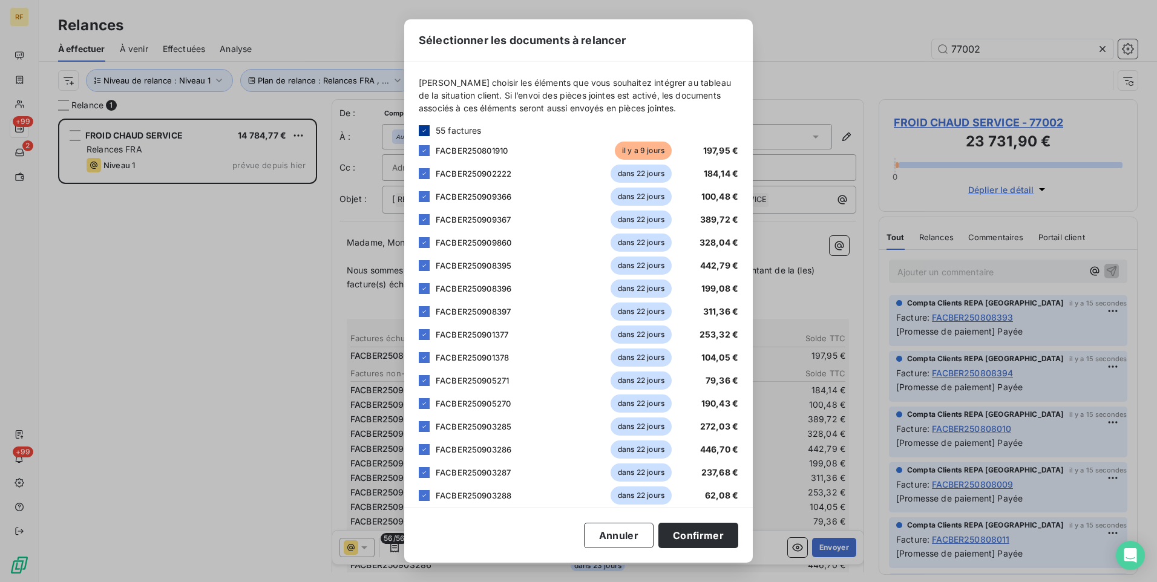
click at [420, 134] on icon at bounding box center [423, 130] width 7 height 7
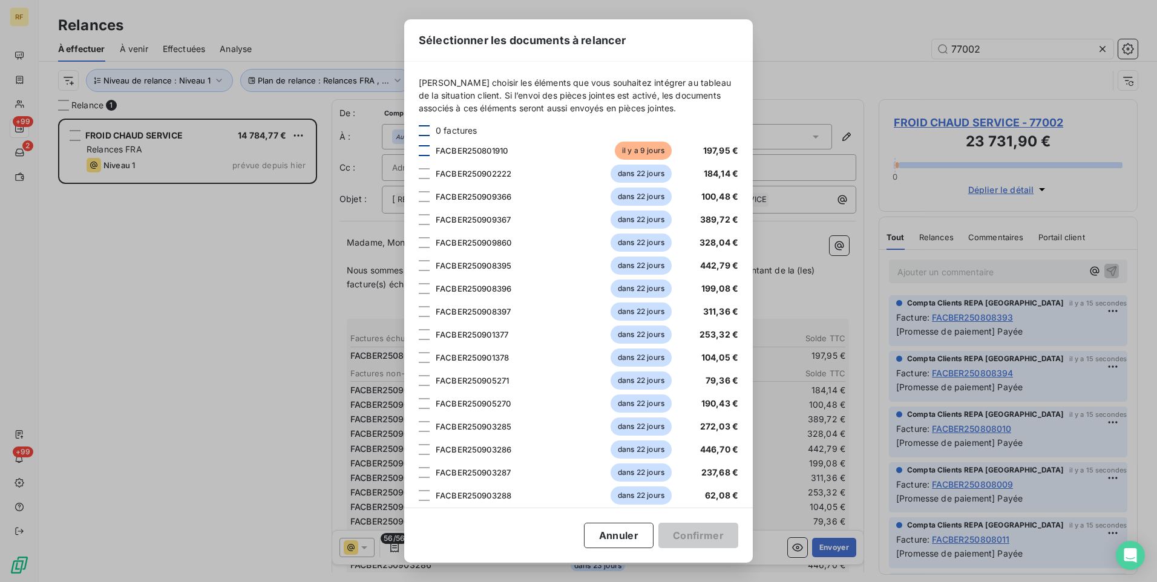
click at [424, 150] on div at bounding box center [424, 150] width 11 height 11
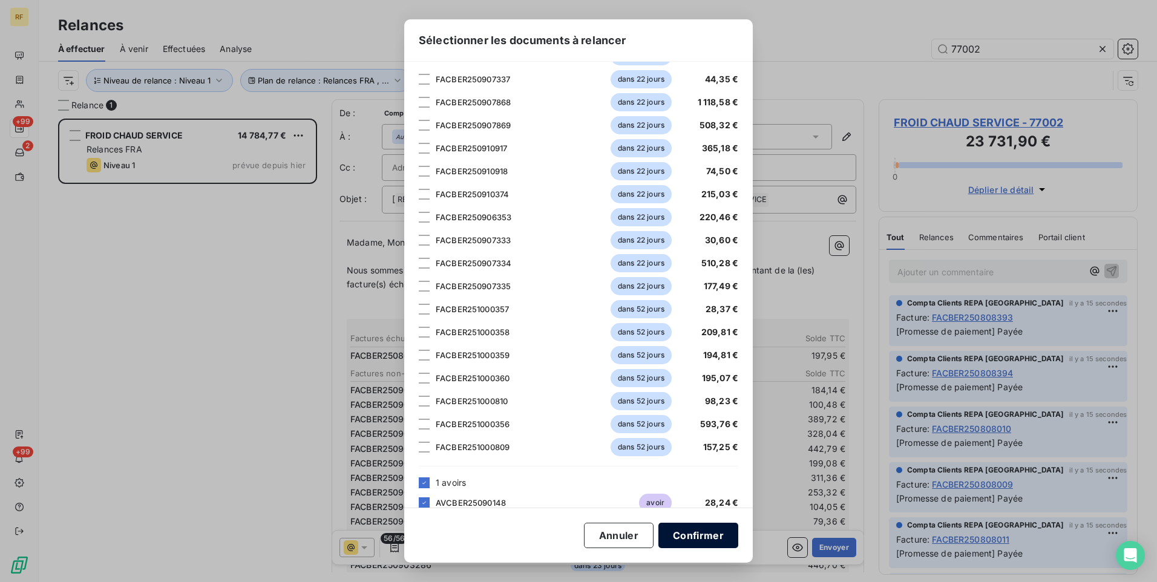
scroll to position [964, 0]
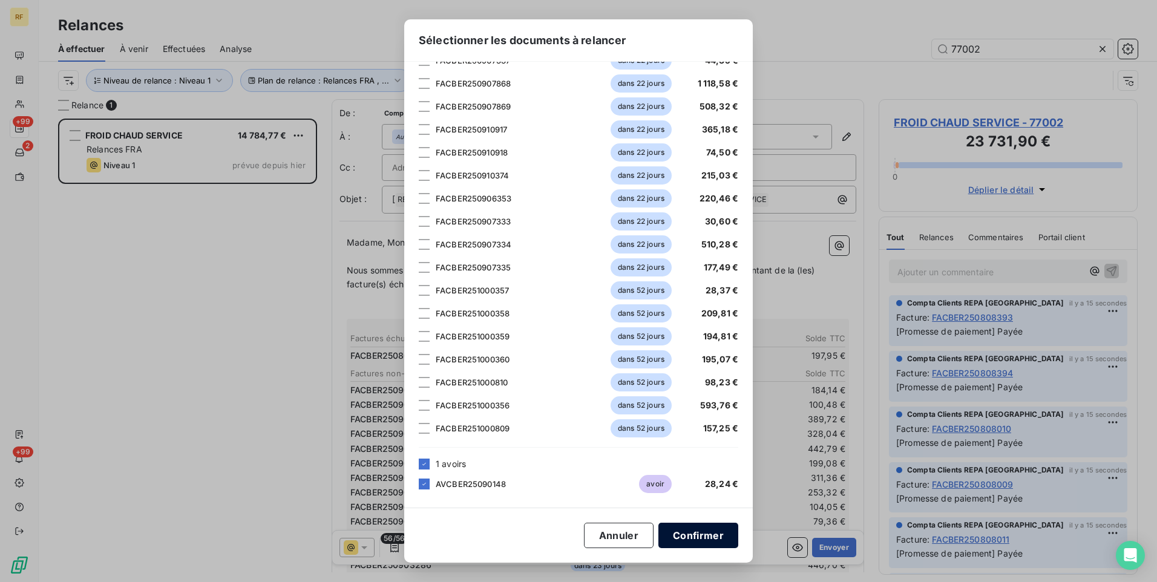
click at [680, 537] on button "Confirmer" at bounding box center [698, 535] width 80 height 25
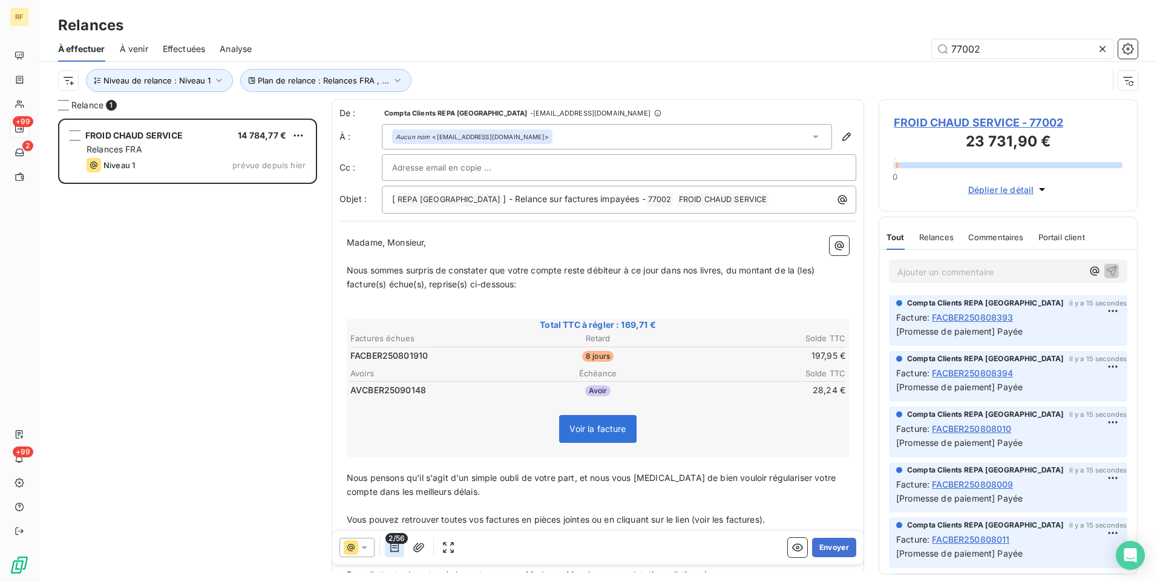
click at [391, 546] on icon "button" at bounding box center [394, 547] width 12 height 12
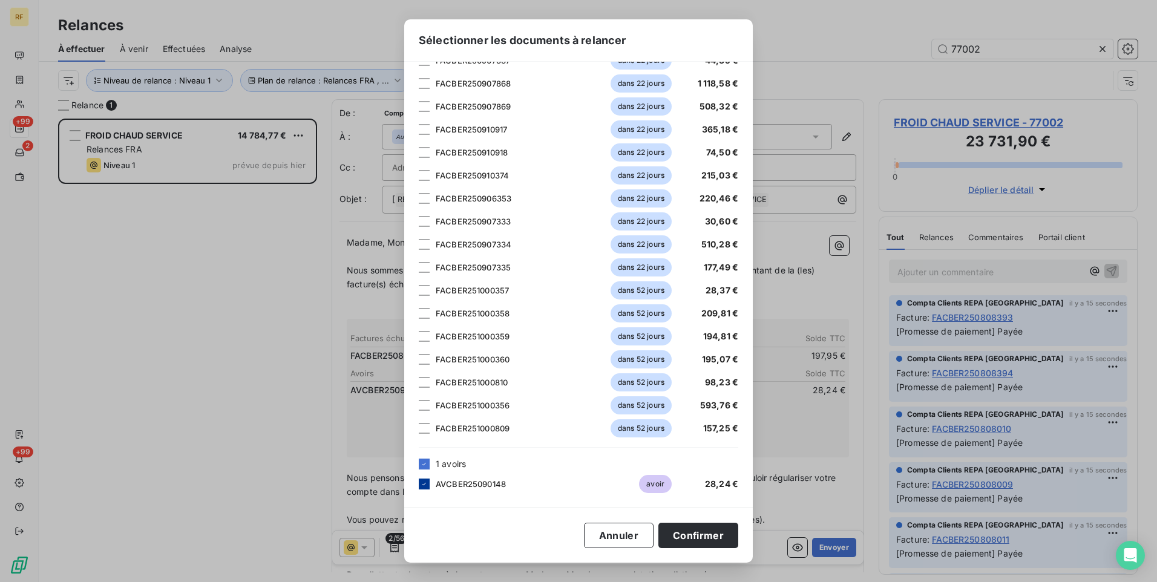
click at [426, 485] on icon at bounding box center [423, 483] width 7 height 7
click at [708, 541] on button "Confirmer" at bounding box center [698, 535] width 80 height 25
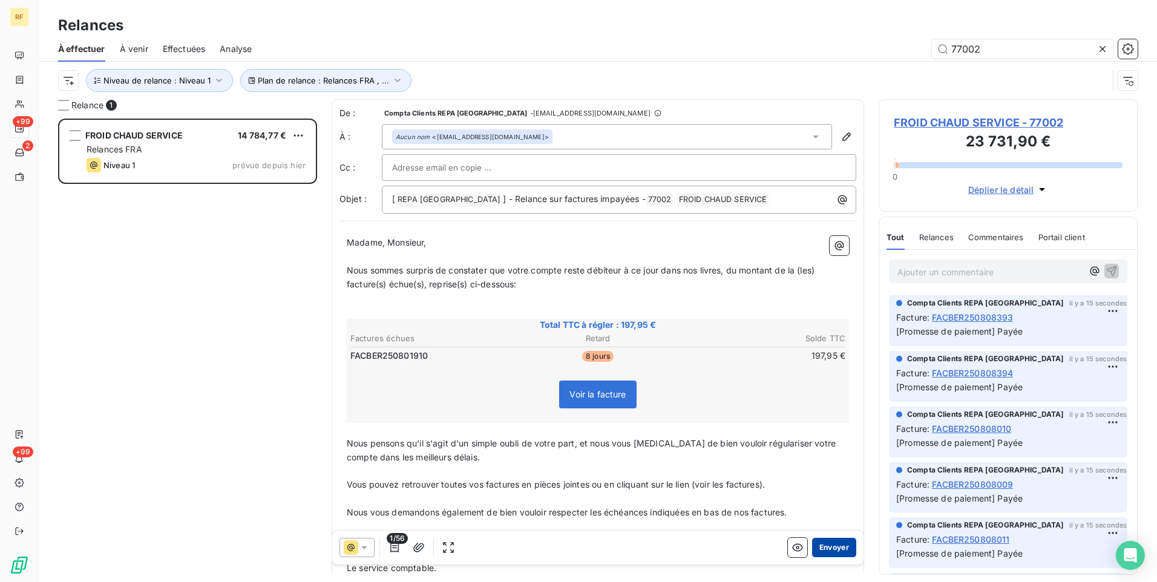
click at [828, 549] on button "Envoyer" at bounding box center [834, 547] width 44 height 19
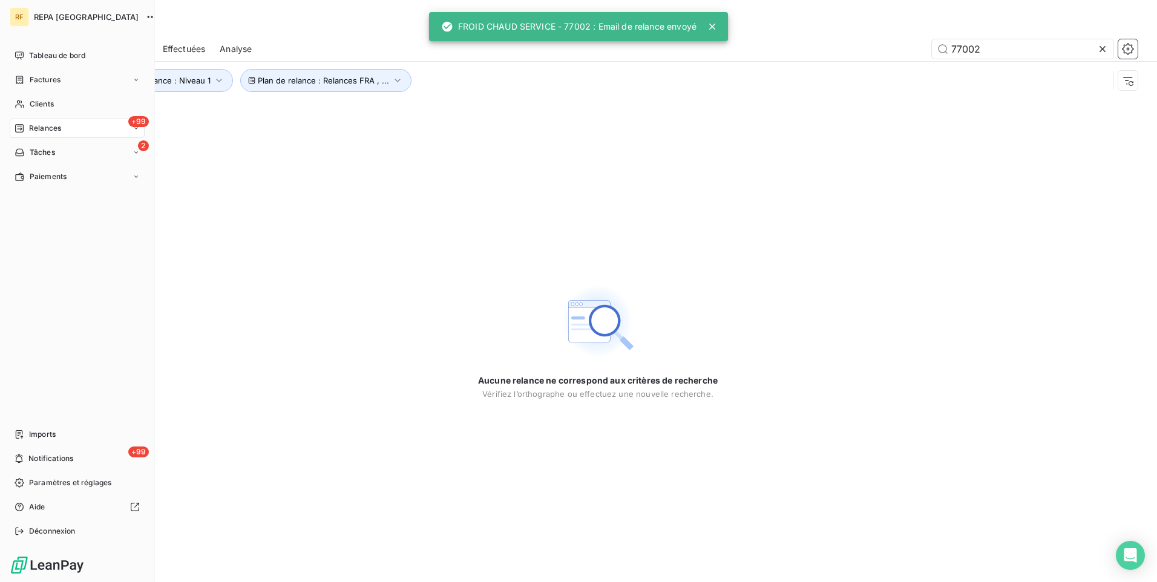
click at [41, 128] on span "Relances" at bounding box center [45, 128] width 32 height 11
click at [57, 154] on span "À effectuer" at bounding box center [48, 152] width 39 height 11
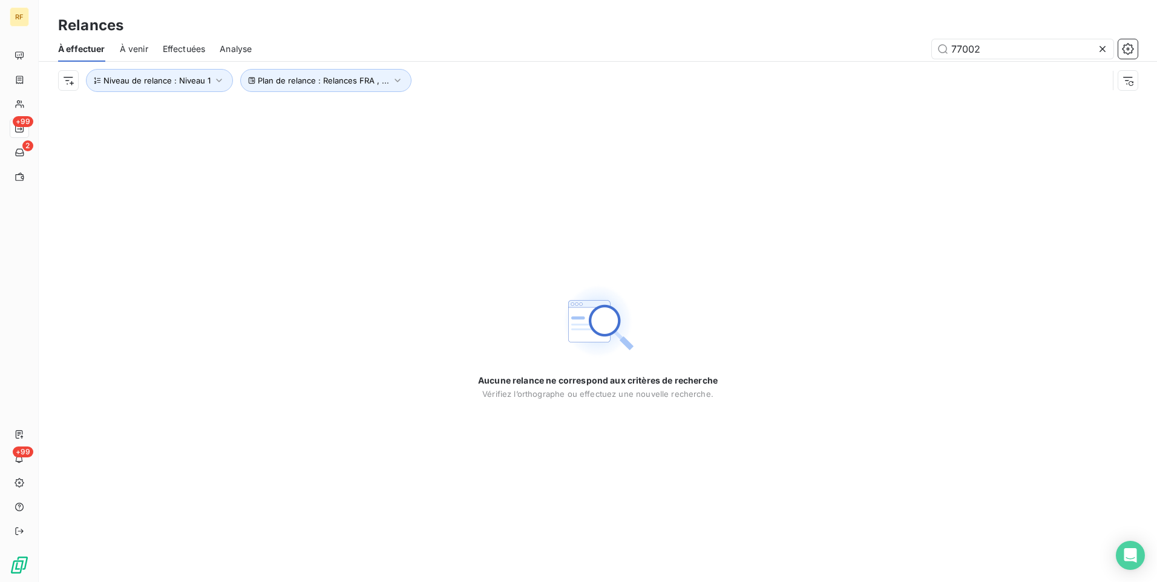
click at [1105, 50] on icon at bounding box center [1102, 49] width 12 height 12
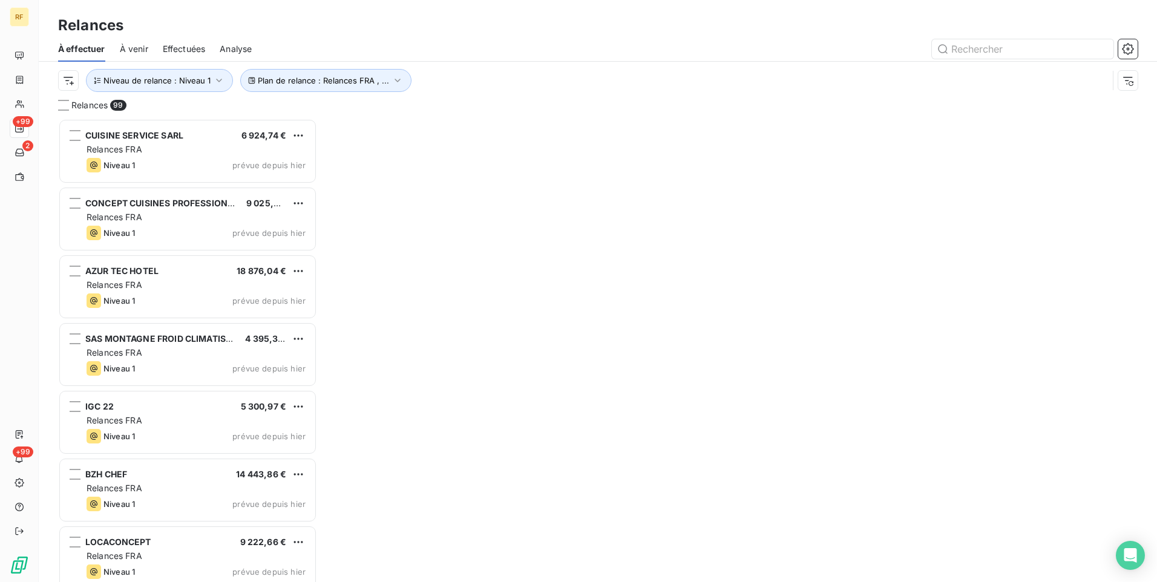
scroll to position [454, 250]
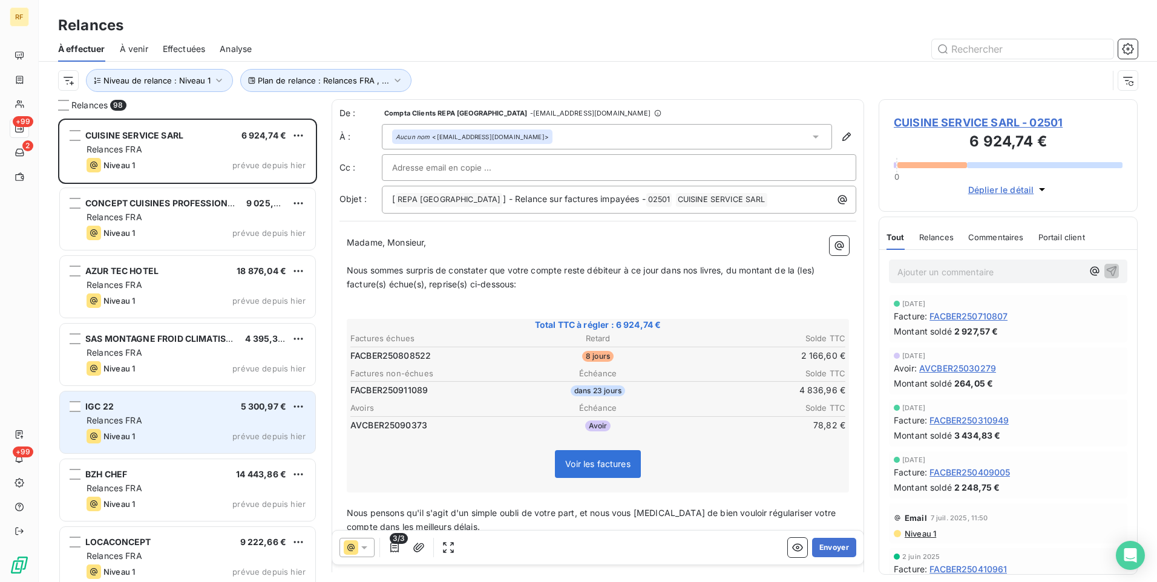
click at [148, 428] on div "IGC 22 5 300,97 € Relances FRA Niveau 1 prévue depuis hier" at bounding box center [187, 422] width 255 height 62
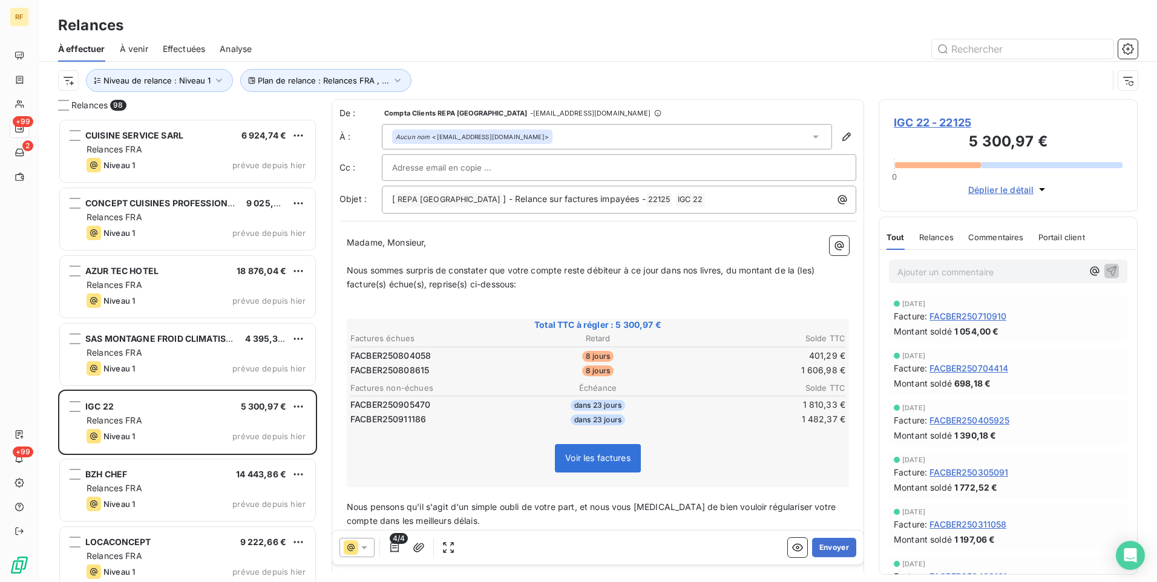
click at [929, 120] on span "IGC 22 - 22125" at bounding box center [1008, 122] width 229 height 16
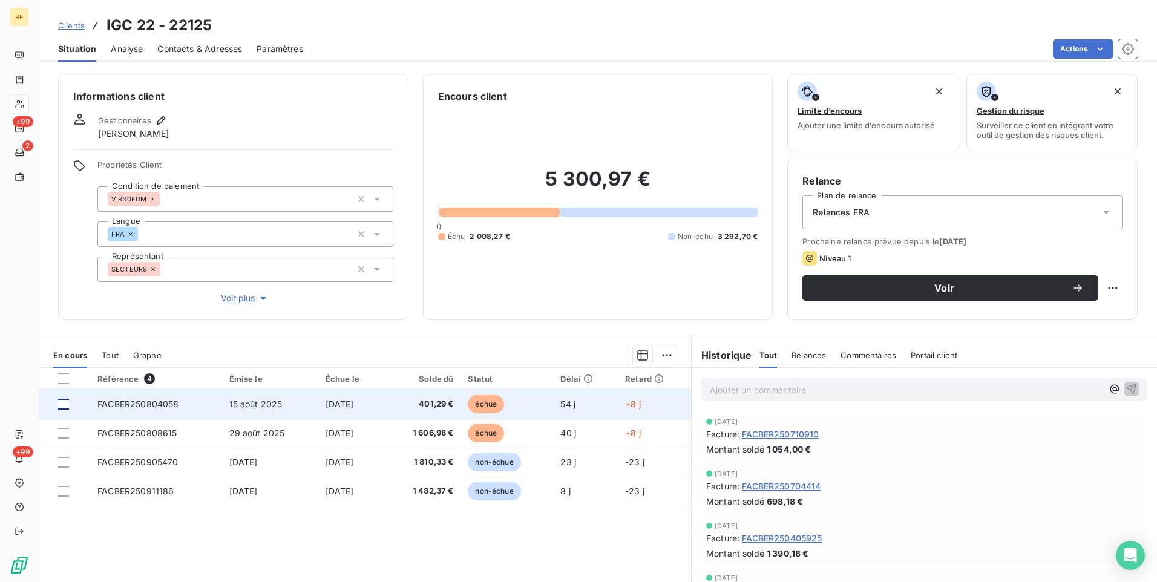
click at [63, 405] on div at bounding box center [63, 404] width 11 height 11
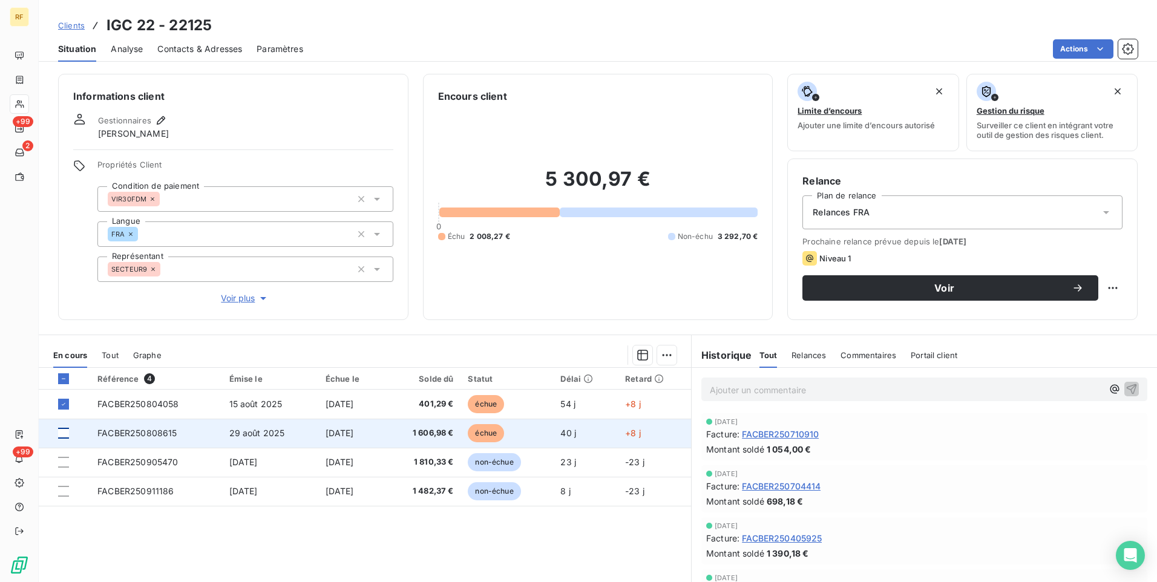
click at [65, 434] on div at bounding box center [63, 433] width 11 height 11
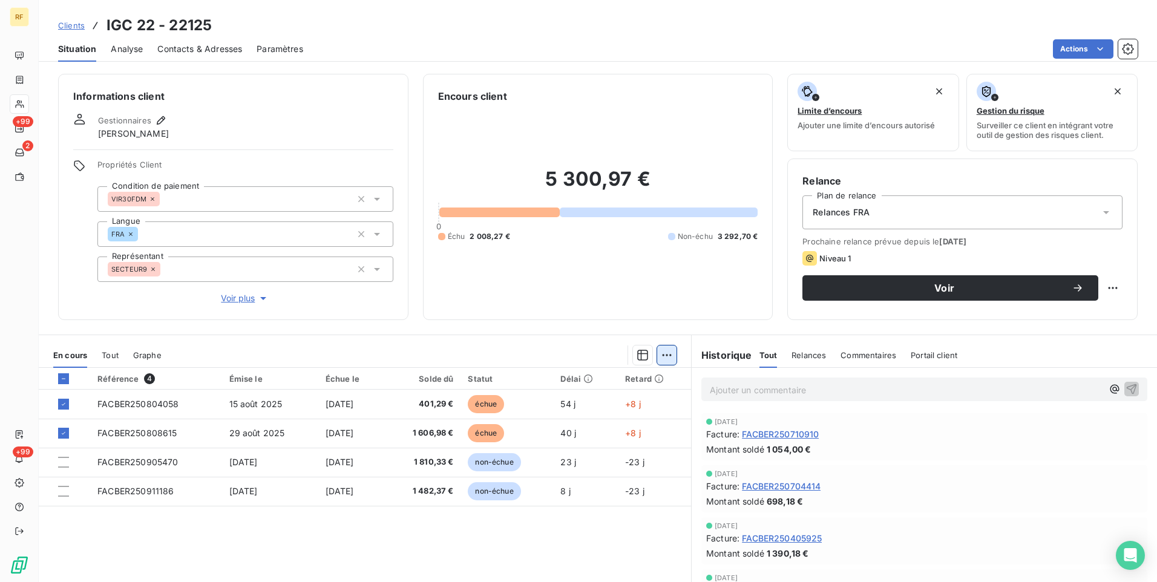
click at [655, 353] on html "RF +99 2 +99 Clients IGC 22 - 22125 Situation Analyse Contacts & Adresses Param…" at bounding box center [578, 291] width 1157 height 582
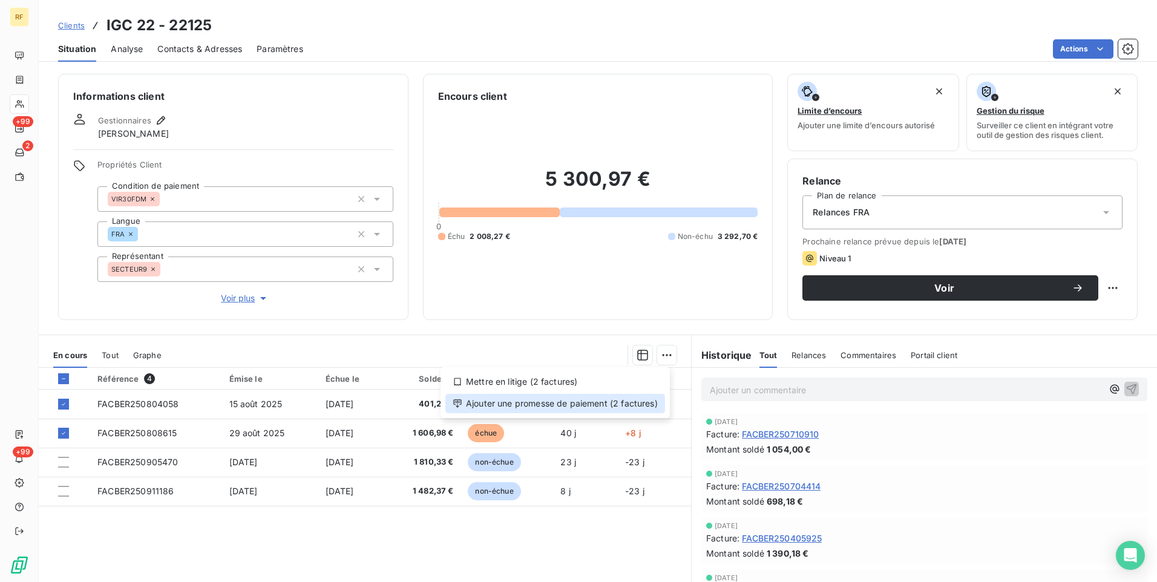
click at [570, 402] on div "Ajouter une promesse de paiement (2 factures)" at bounding box center [555, 403] width 220 height 19
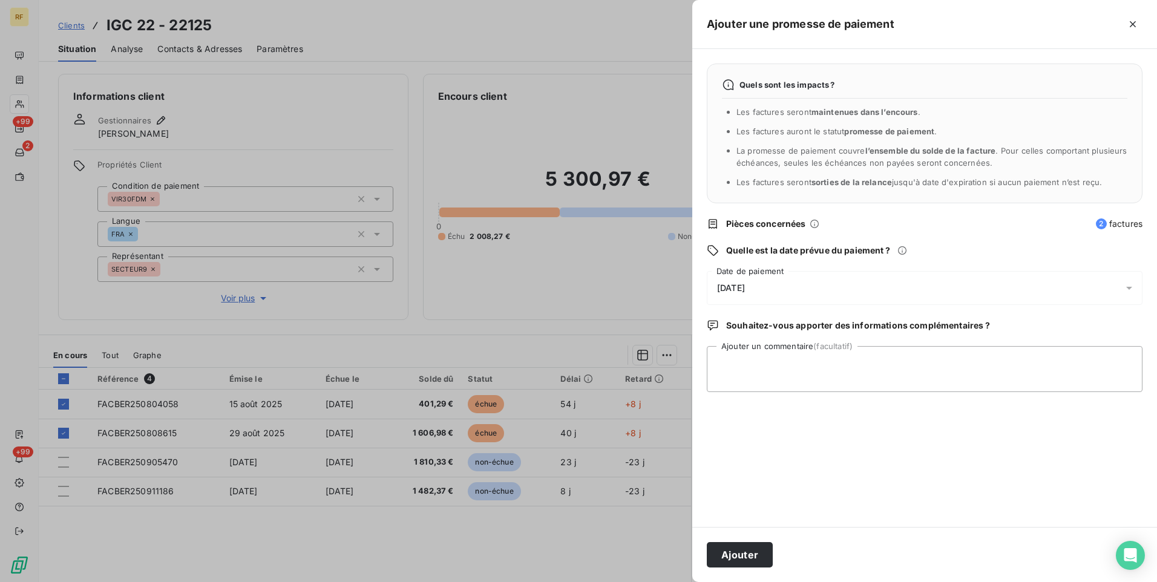
click at [786, 292] on div "[DATE]" at bounding box center [925, 288] width 436 height 34
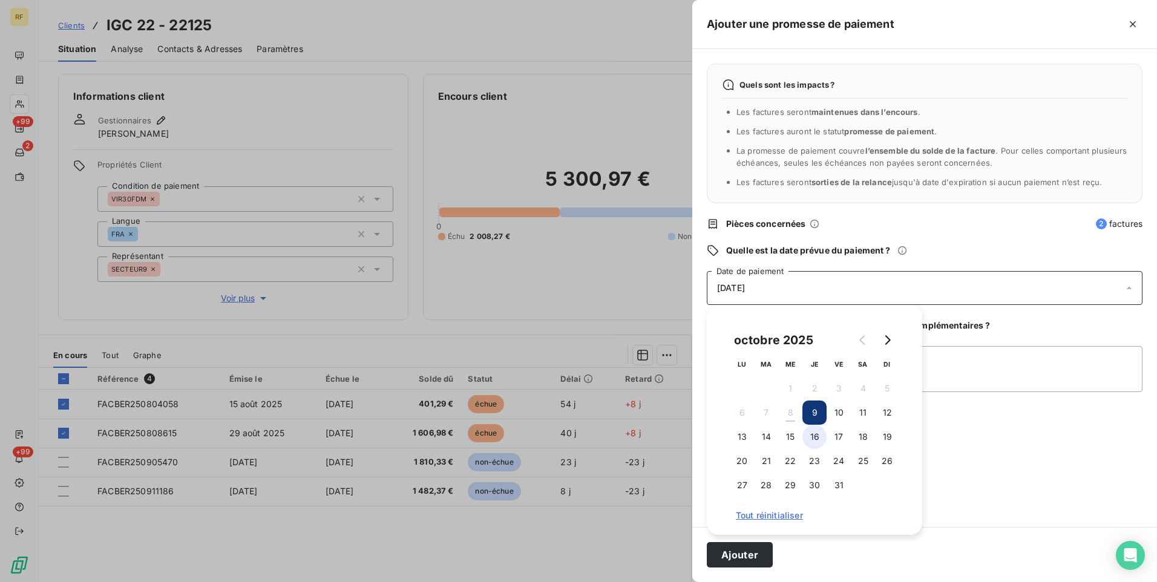
click at [822, 431] on button "16" at bounding box center [814, 437] width 24 height 24
click at [978, 335] on div "Quels sont les impacts ? Les factures seront maintenues dans l’encours . Les fa…" at bounding box center [924, 288] width 465 height 478
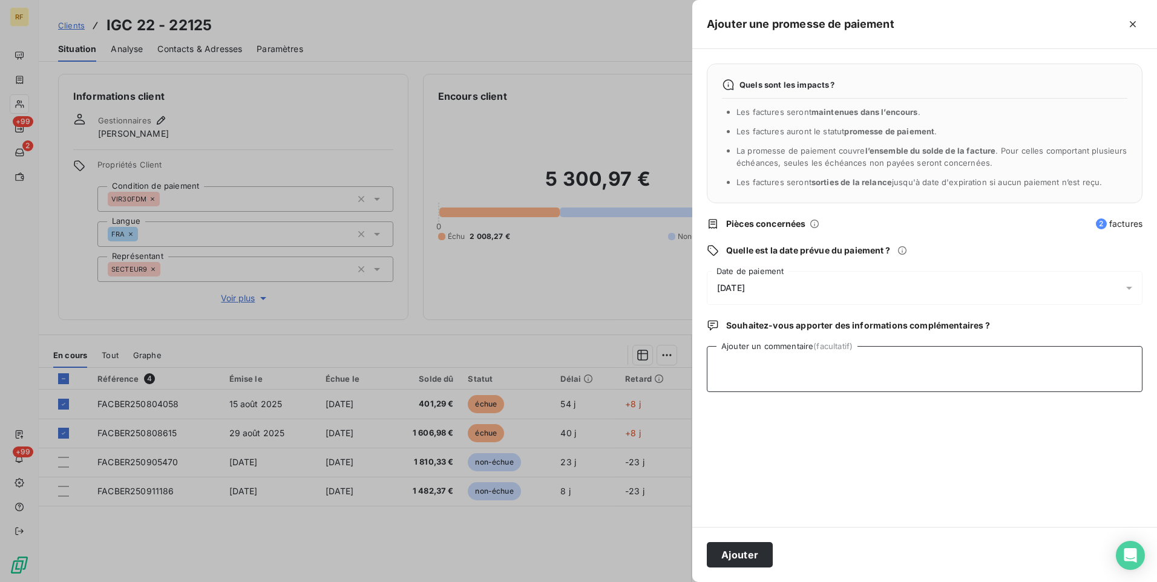
click at [764, 371] on textarea "Ajouter un commentaire (facultatif)" at bounding box center [925, 369] width 436 height 46
type textarea "Payée"
click at [749, 552] on button "Ajouter" at bounding box center [740, 554] width 66 height 25
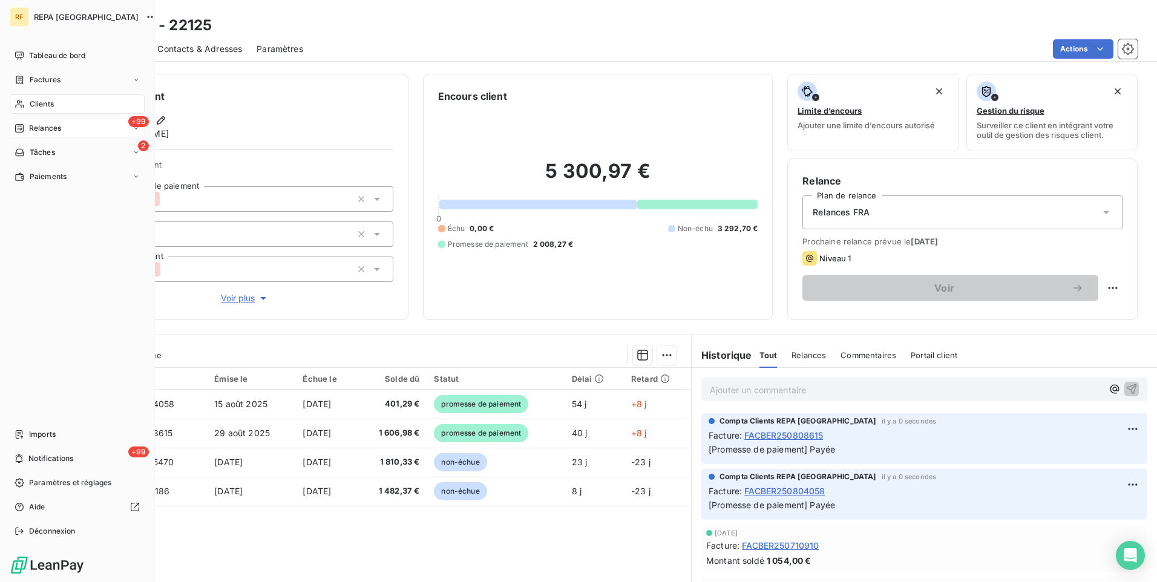
click at [50, 131] on span "Relances" at bounding box center [45, 128] width 32 height 11
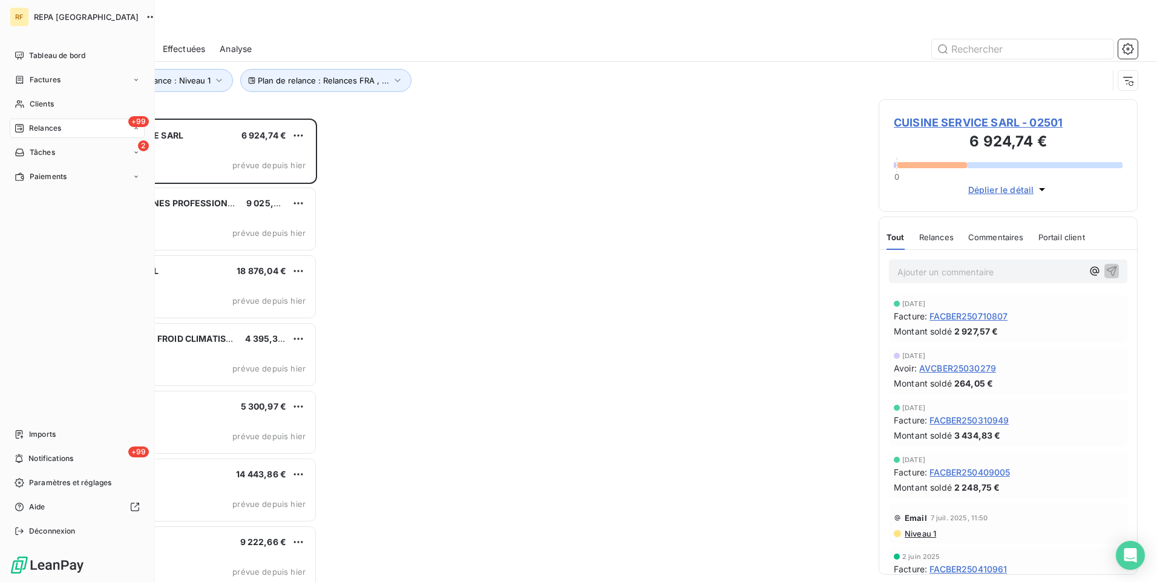
scroll to position [454, 250]
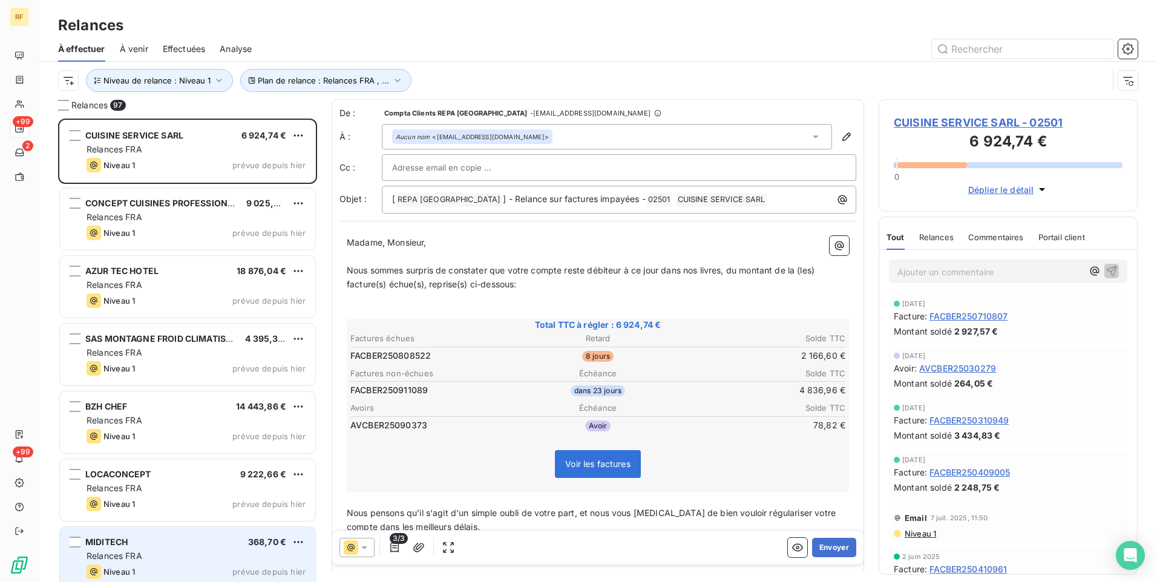
click at [169, 546] on div "MIDITECH 368,70 €" at bounding box center [196, 542] width 219 height 11
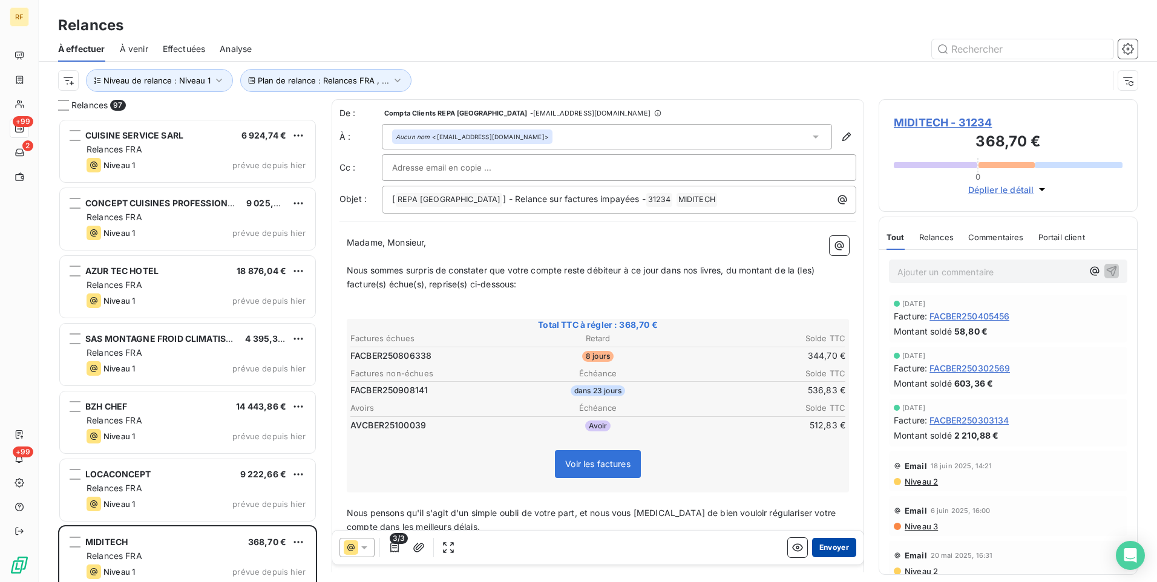
click at [814, 546] on button "Envoyer" at bounding box center [834, 547] width 44 height 19
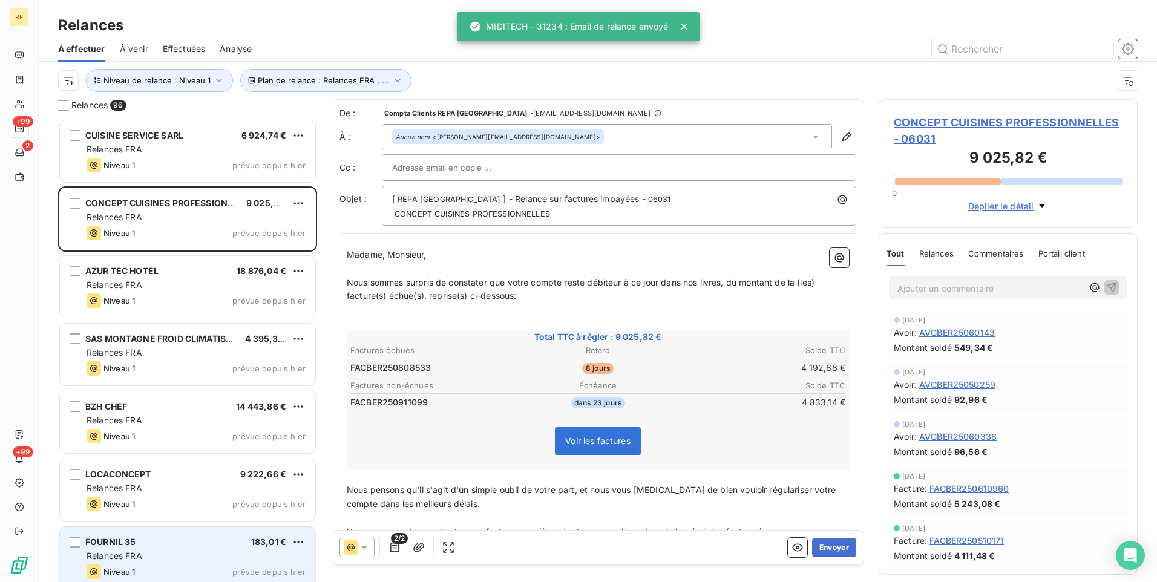
click at [154, 547] on div "FOURNIL 35 183,01 €" at bounding box center [196, 542] width 219 height 11
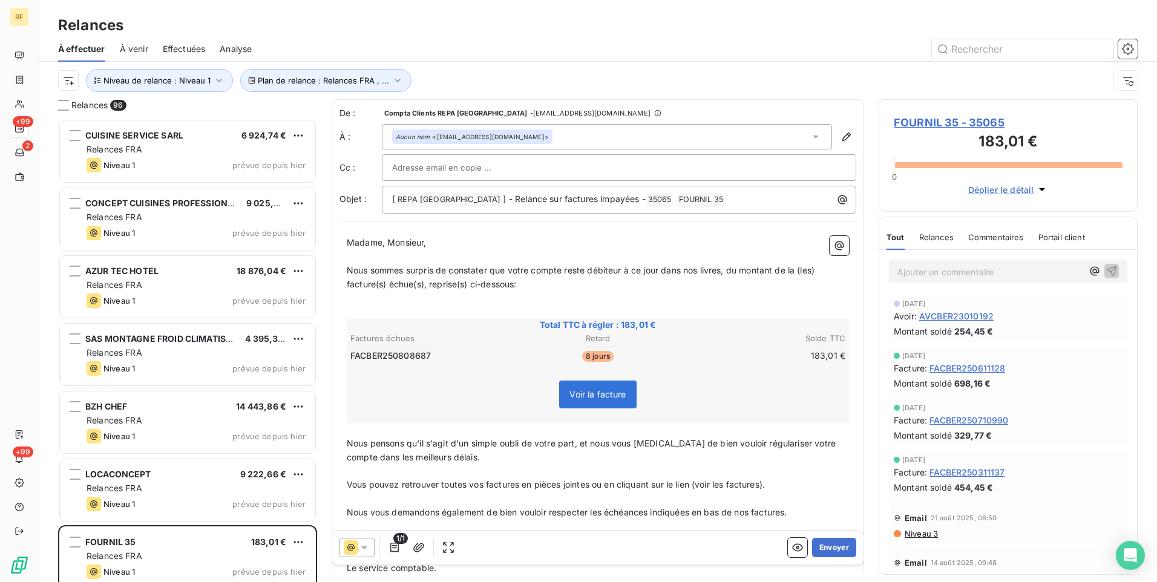
click at [963, 122] on span "FOURNIL 35 - 35065" at bounding box center [1008, 122] width 229 height 16
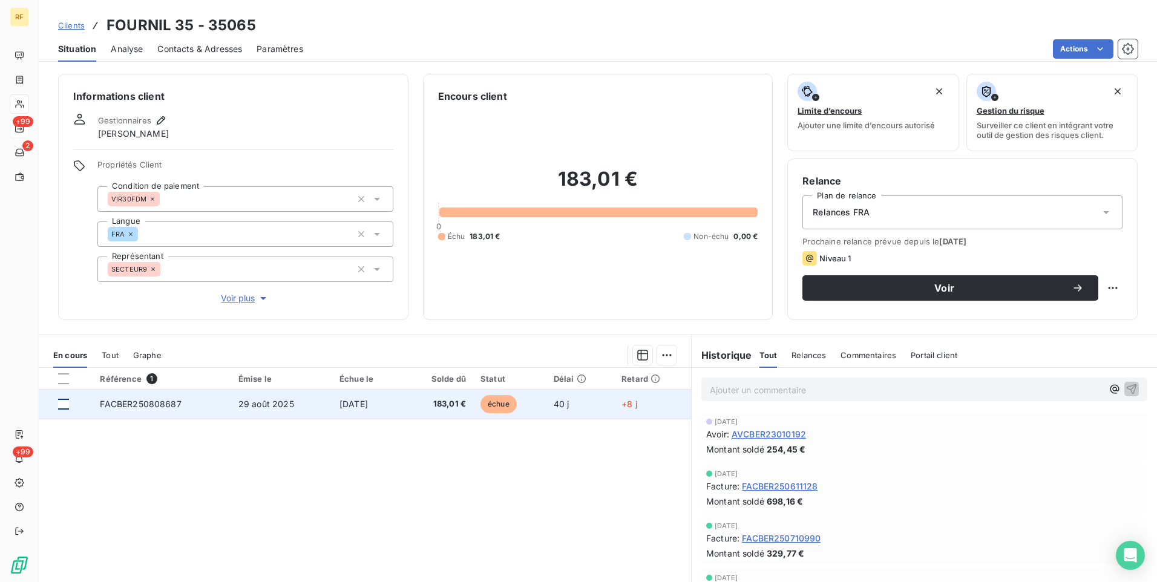
click at [64, 404] on div at bounding box center [63, 404] width 11 height 11
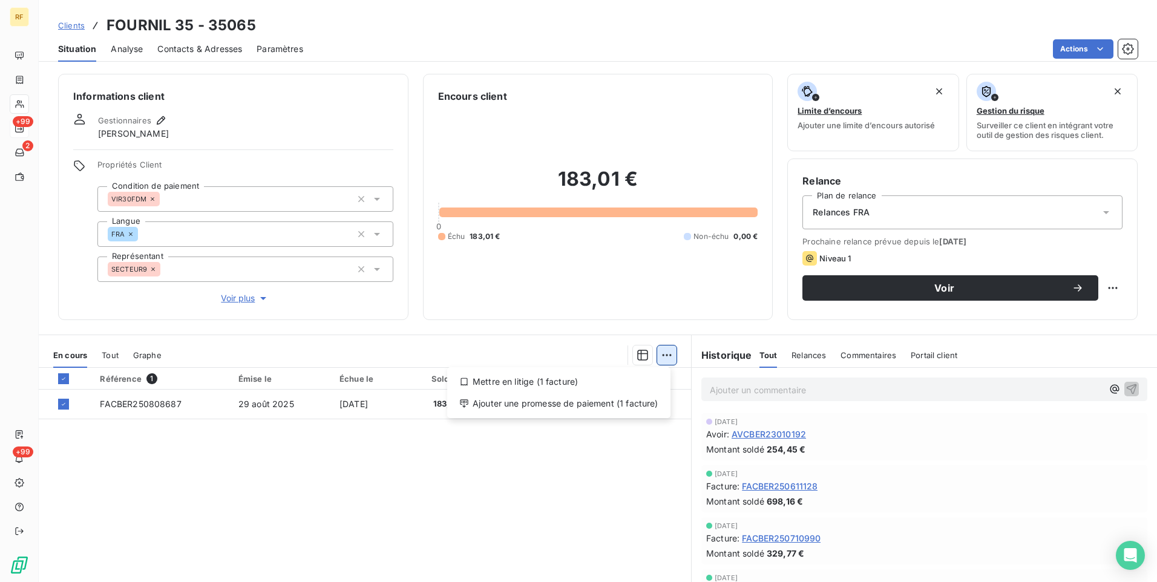
click at [658, 351] on html "RF +99 2 +99 Clients FOURNIL 35 - 35065 Situation Analyse Contacts & Adresses P…" at bounding box center [578, 291] width 1157 height 582
click at [612, 399] on div "Ajouter une promesse de paiement (1 facture)" at bounding box center [559, 403] width 214 height 19
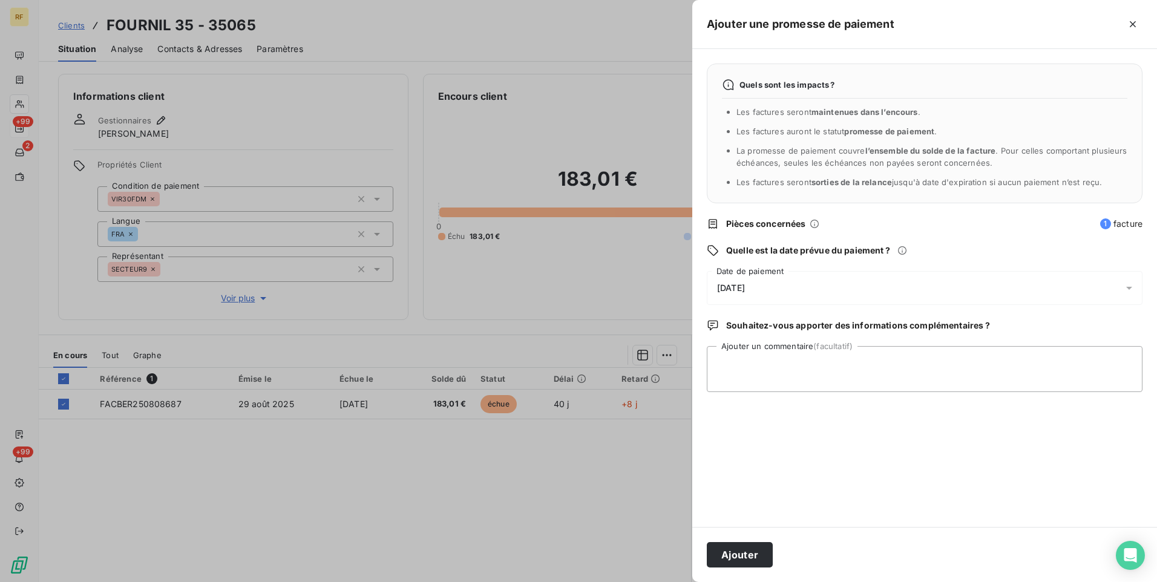
click at [781, 284] on div "[DATE]" at bounding box center [925, 288] width 436 height 34
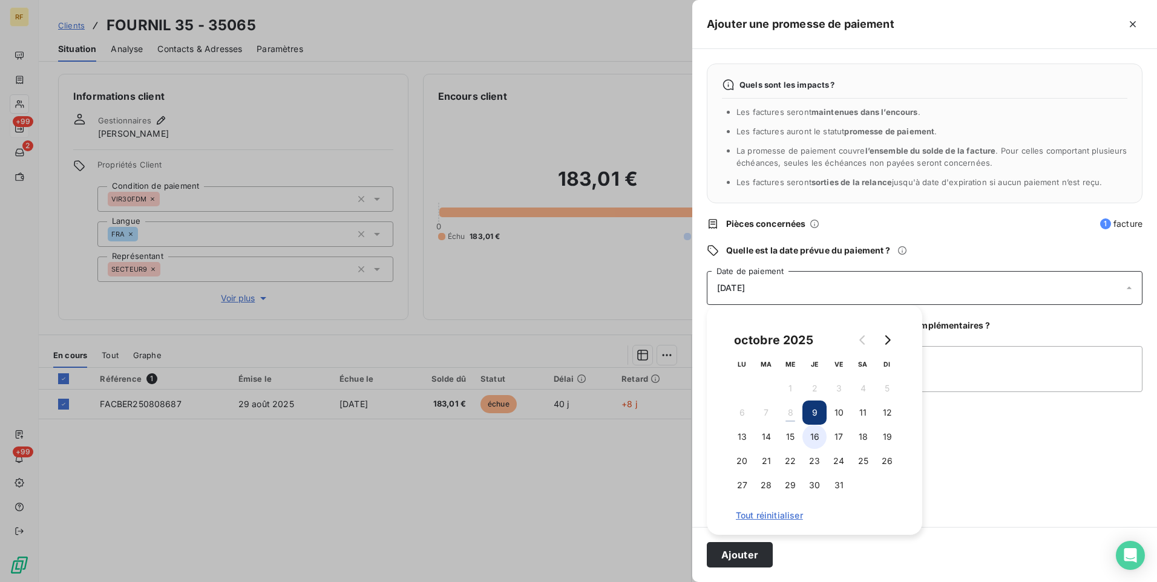
click at [822, 429] on button "16" at bounding box center [814, 437] width 24 height 24
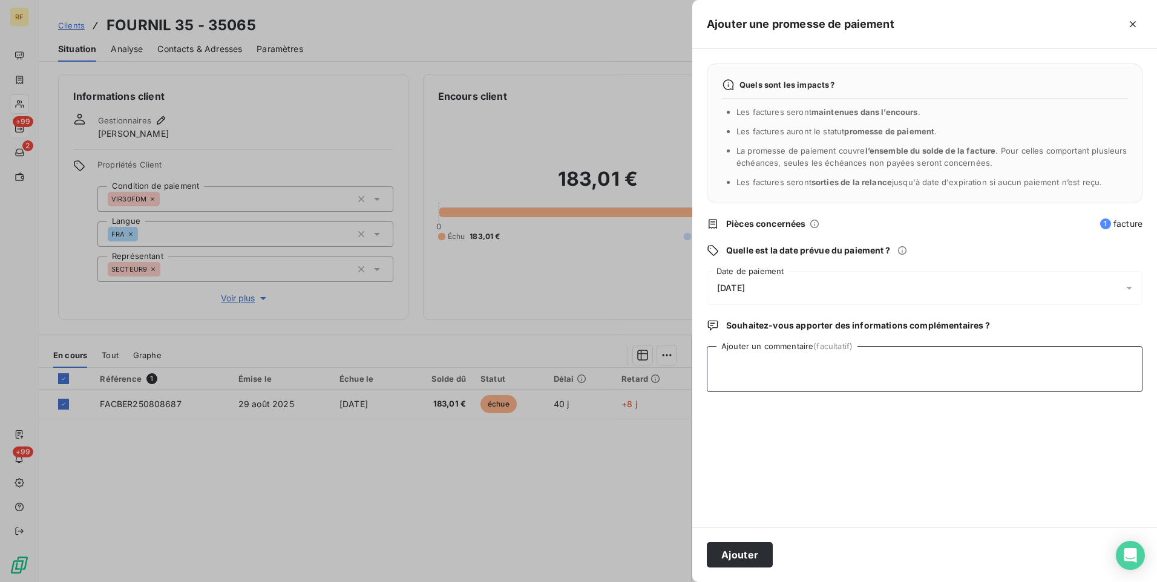
click at [954, 356] on textarea "Ajouter un commentaire (facultatif)" at bounding box center [925, 369] width 436 height 46
type textarea "Payée"
click at [750, 548] on button "Ajouter" at bounding box center [740, 554] width 66 height 25
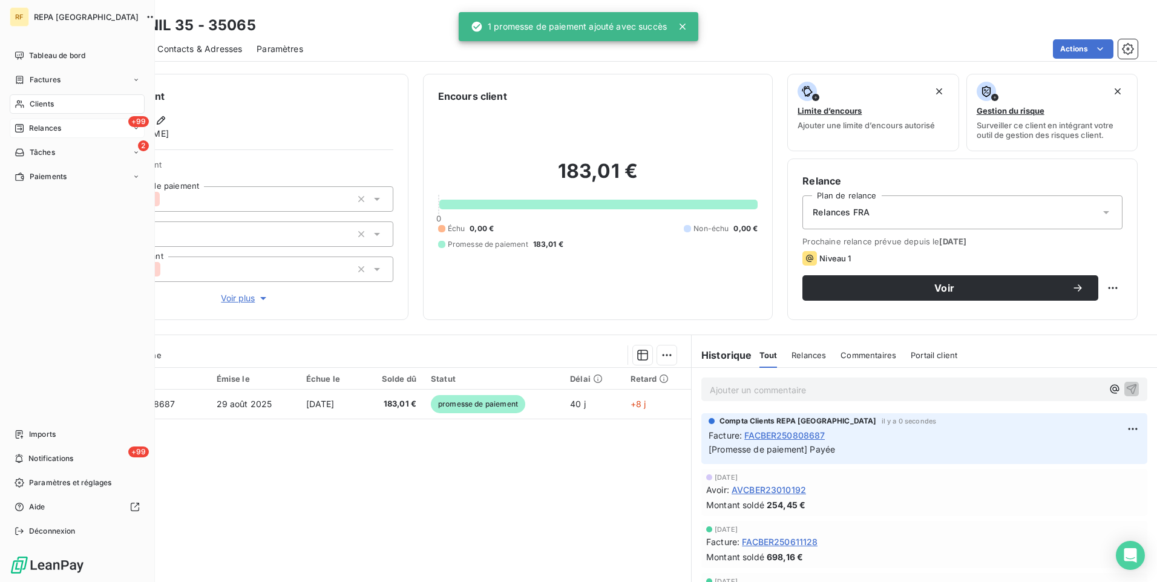
click at [51, 126] on span "Relances" at bounding box center [45, 128] width 32 height 11
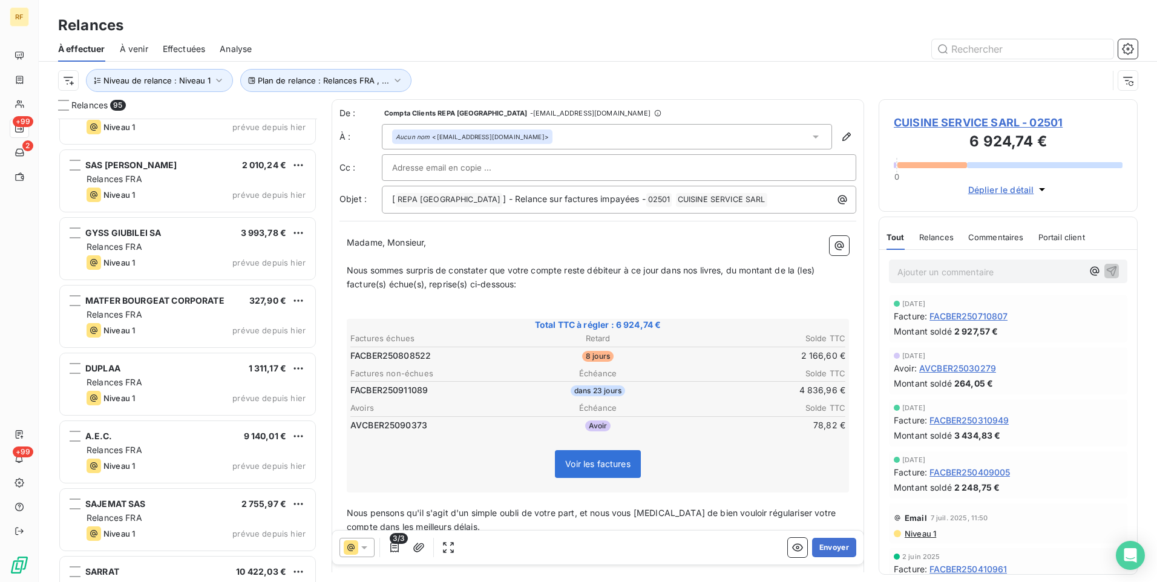
scroll to position [1150, 0]
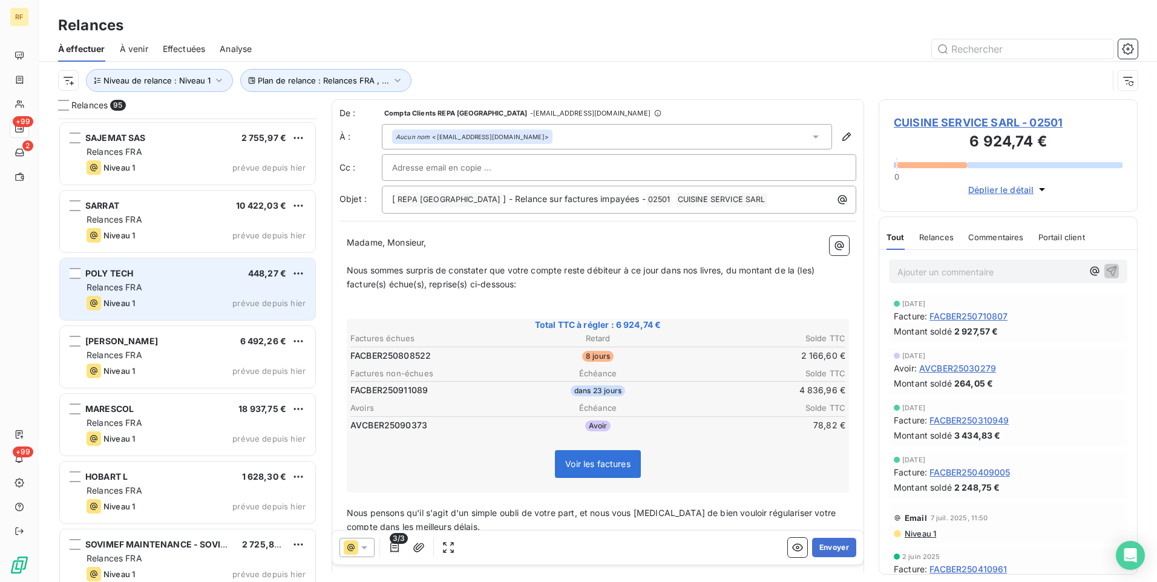
click at [262, 269] on span "448,27 €" at bounding box center [267, 273] width 38 height 10
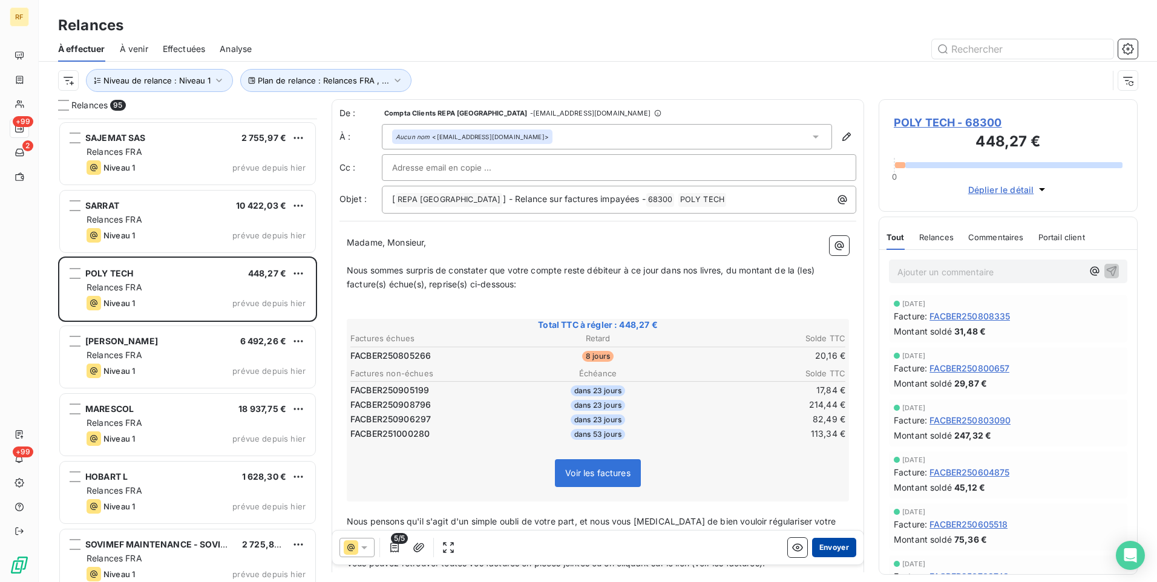
click at [816, 546] on button "Envoyer" at bounding box center [834, 547] width 44 height 19
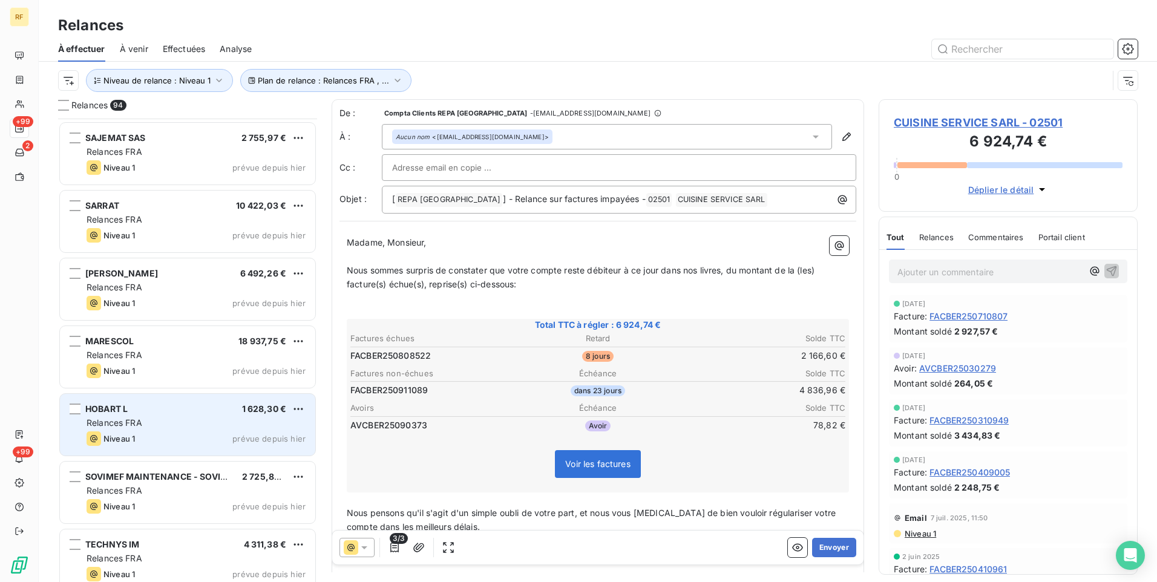
click at [193, 416] on div "HOBART L 1 628,30 € Relances FRA Niveau 1 prévue depuis hier" at bounding box center [187, 425] width 255 height 62
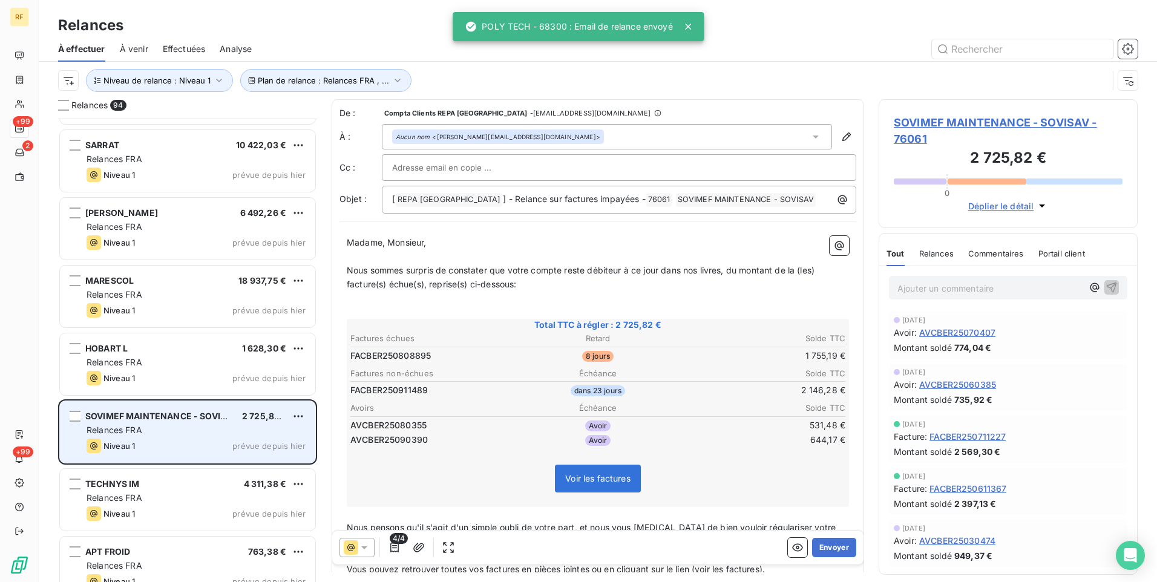
scroll to position [1332, 0]
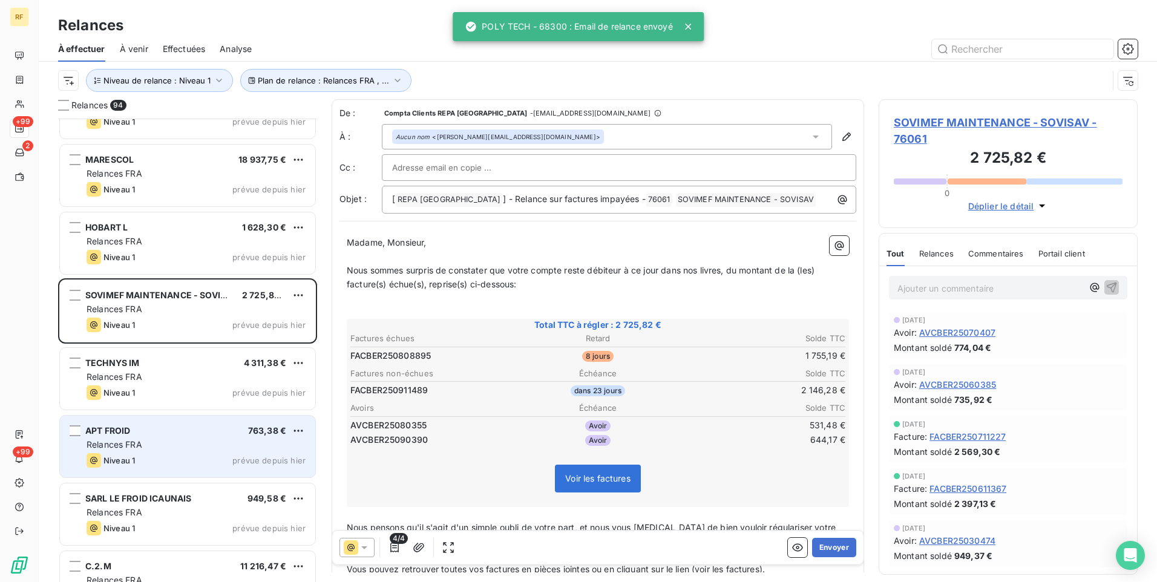
click at [224, 440] on div "Relances FRA" at bounding box center [196, 445] width 219 height 12
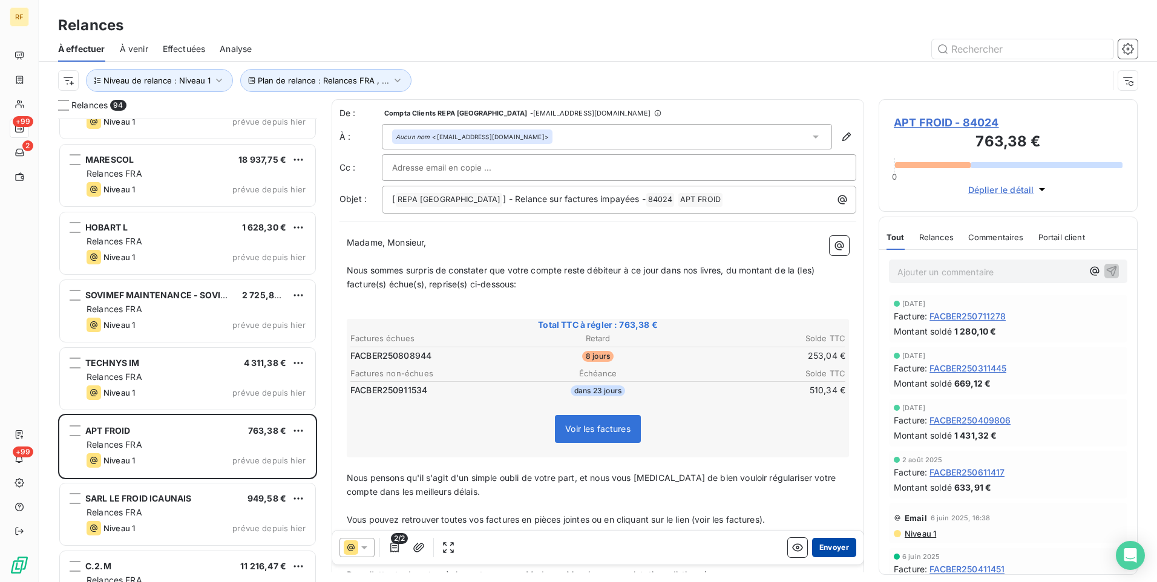
click at [827, 546] on button "Envoyer" at bounding box center [834, 547] width 44 height 19
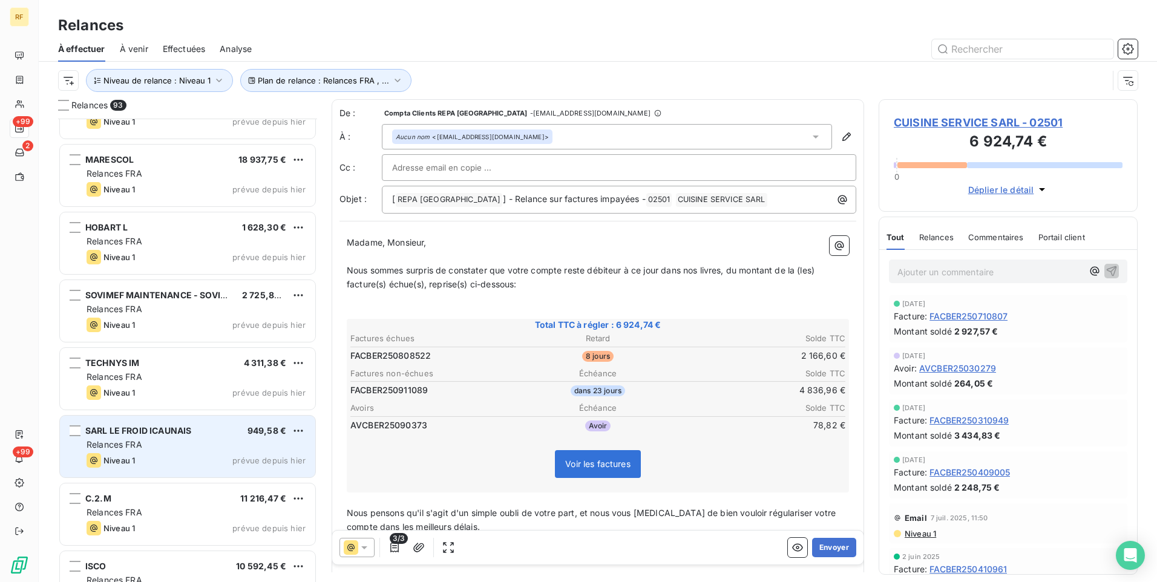
click at [181, 447] on div "Relances FRA" at bounding box center [196, 445] width 219 height 12
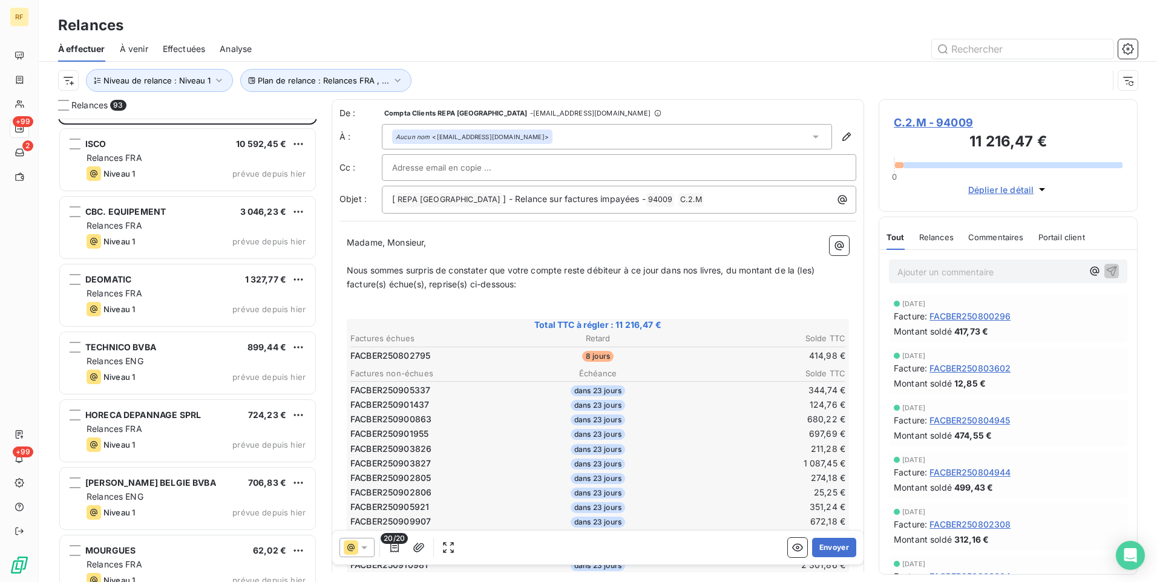
scroll to position [1755, 0]
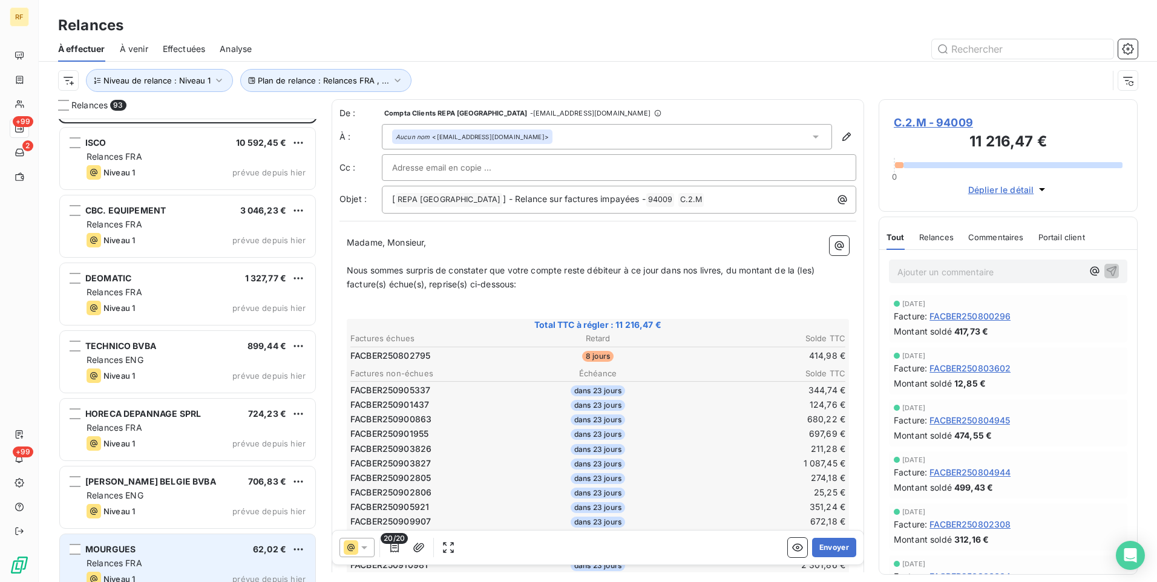
click at [249, 554] on div "MOURGUES 62,02 €" at bounding box center [196, 549] width 219 height 11
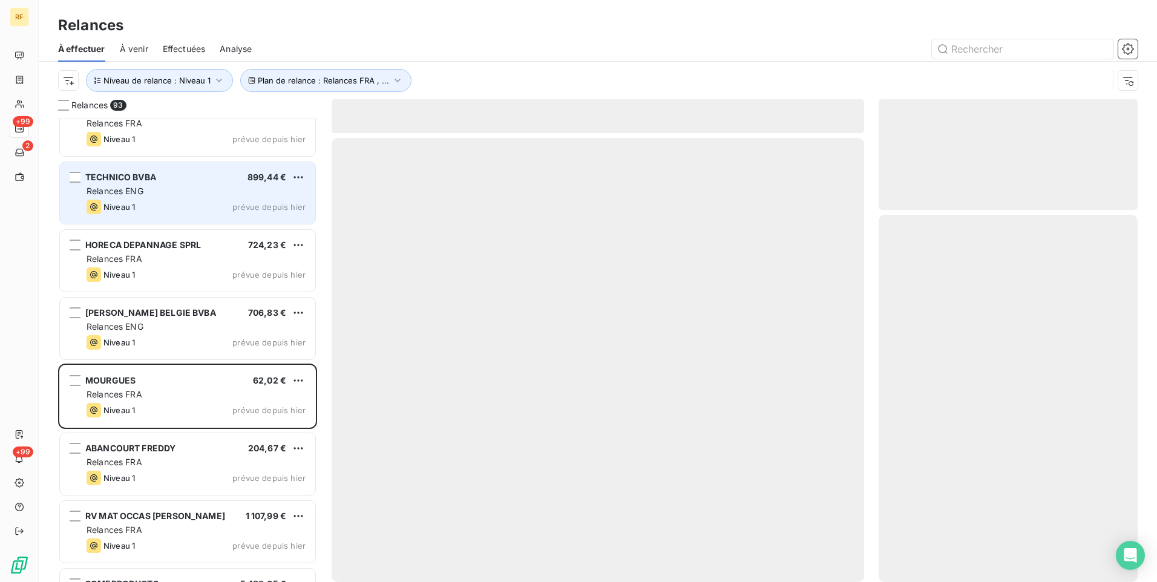
scroll to position [1937, 0]
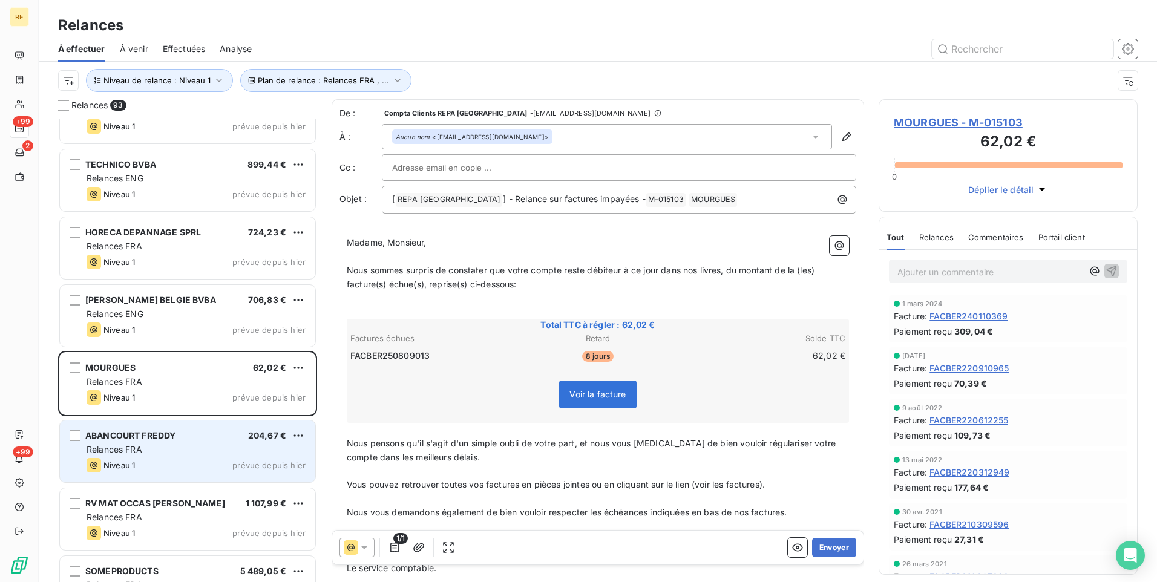
click at [169, 440] on span "ABANCOURT FREDDY" at bounding box center [130, 435] width 90 height 10
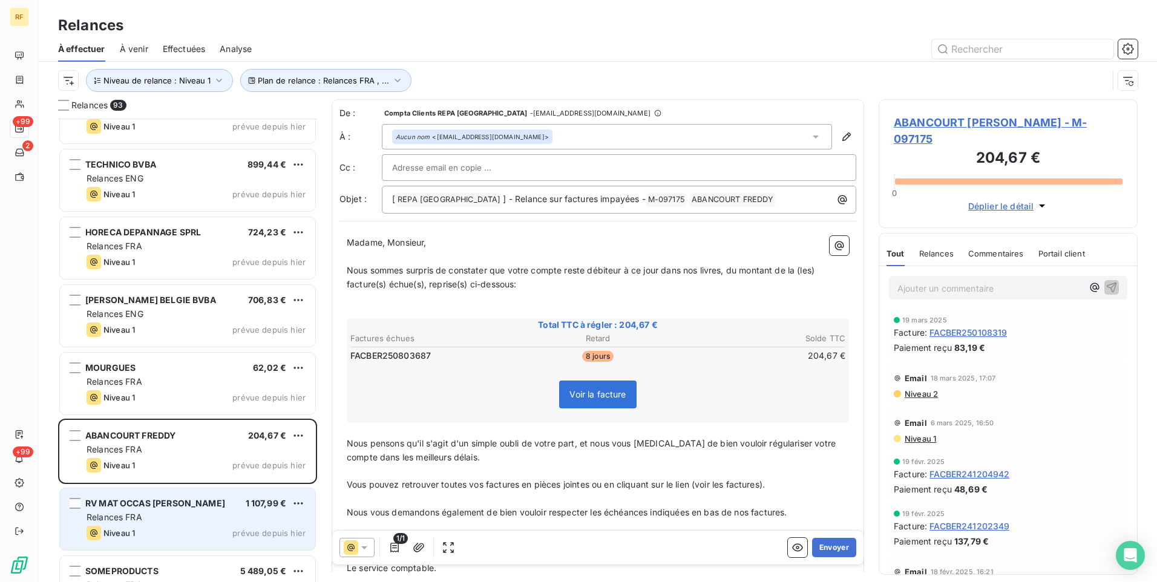
click at [180, 522] on div "Relances FRA" at bounding box center [196, 517] width 219 height 12
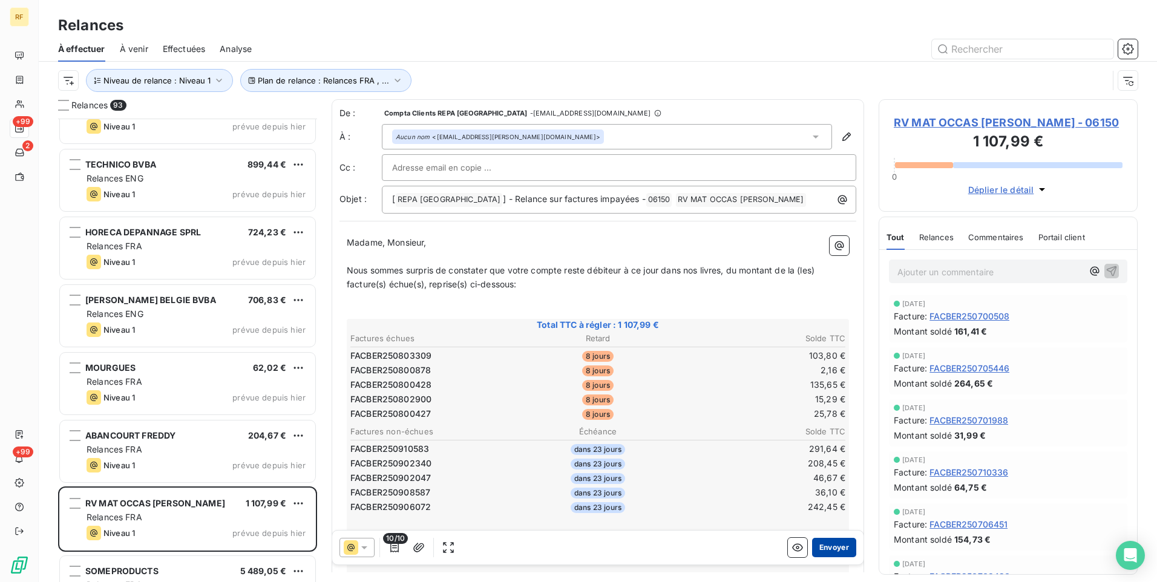
click at [829, 548] on button "Envoyer" at bounding box center [834, 547] width 44 height 19
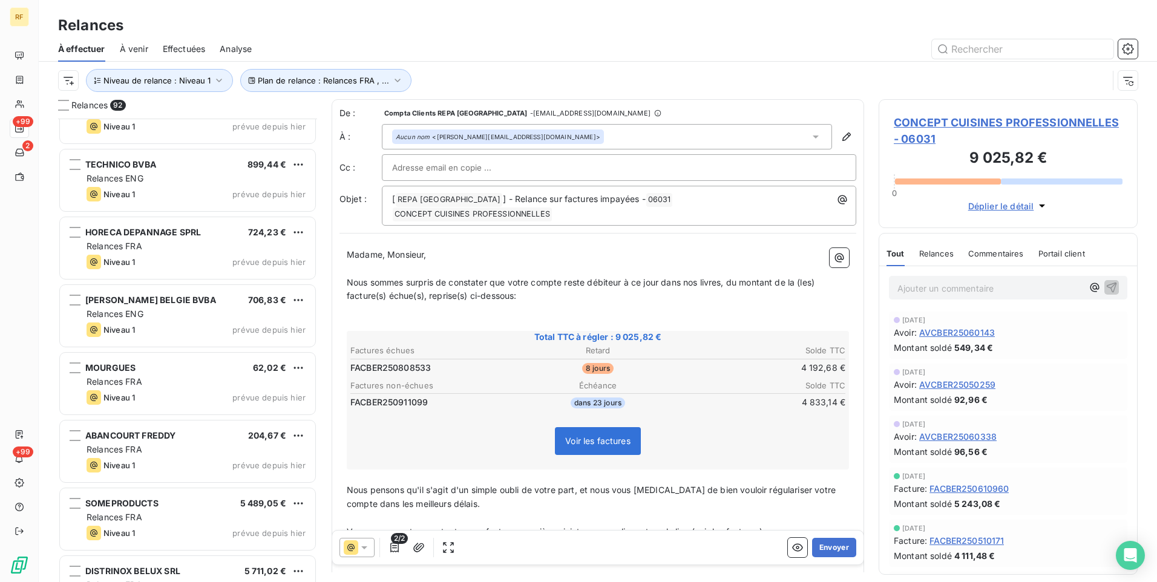
click at [940, 123] on span "CONCEPT CUISINES PROFESSIONNELLES - 06031" at bounding box center [1008, 130] width 229 height 33
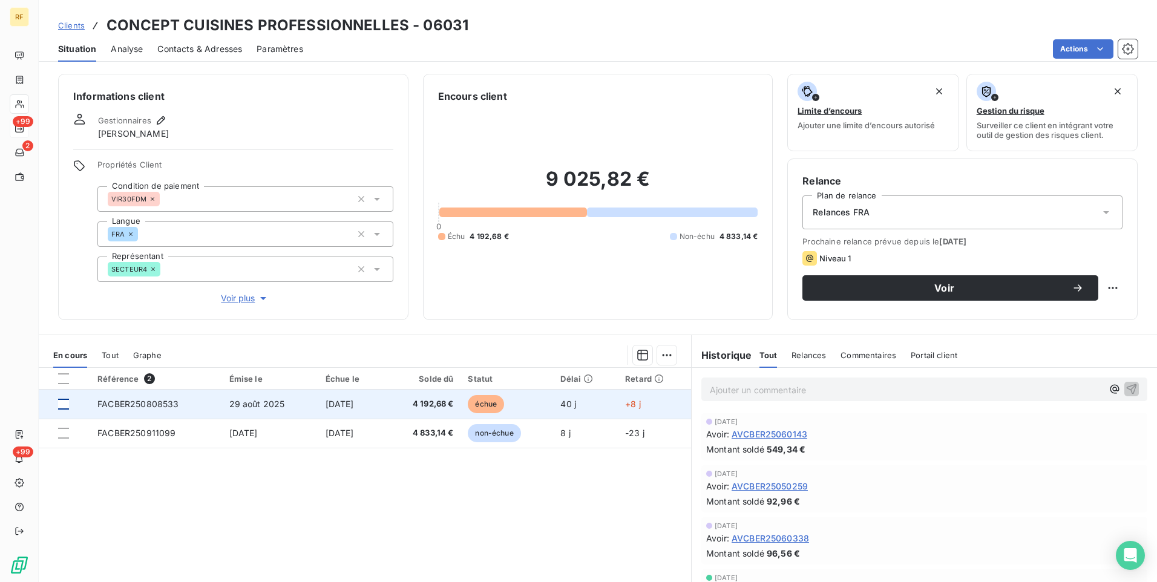
drag, startPoint x: 62, startPoint y: 405, endPoint x: 68, endPoint y: 404, distance: 6.8
click at [62, 405] on div at bounding box center [63, 404] width 11 height 11
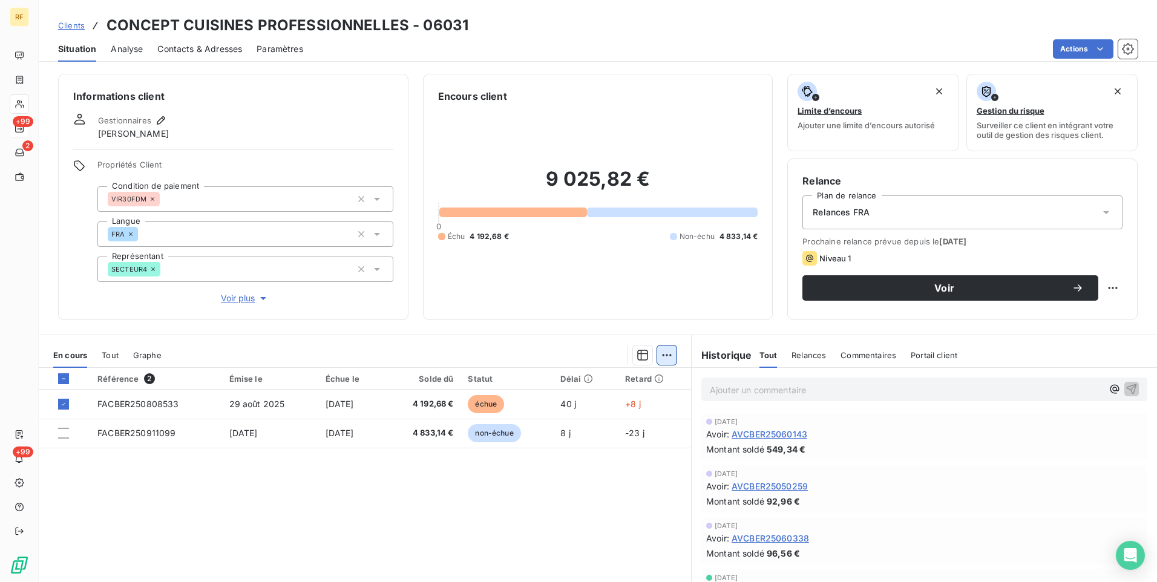
click at [659, 355] on html "RF +99 2 +99 Clients CONCEPT CUISINES PROFESSIONNELLES - 06031 Situation Analys…" at bounding box center [578, 291] width 1157 height 582
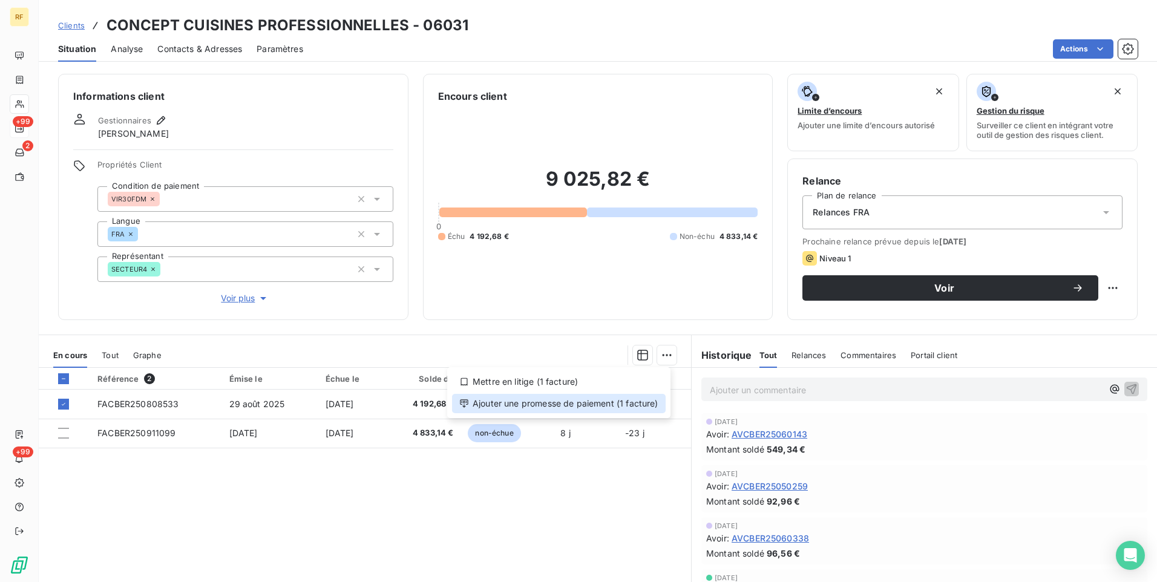
click at [609, 396] on div "Ajouter une promesse de paiement (1 facture)" at bounding box center [559, 403] width 214 height 19
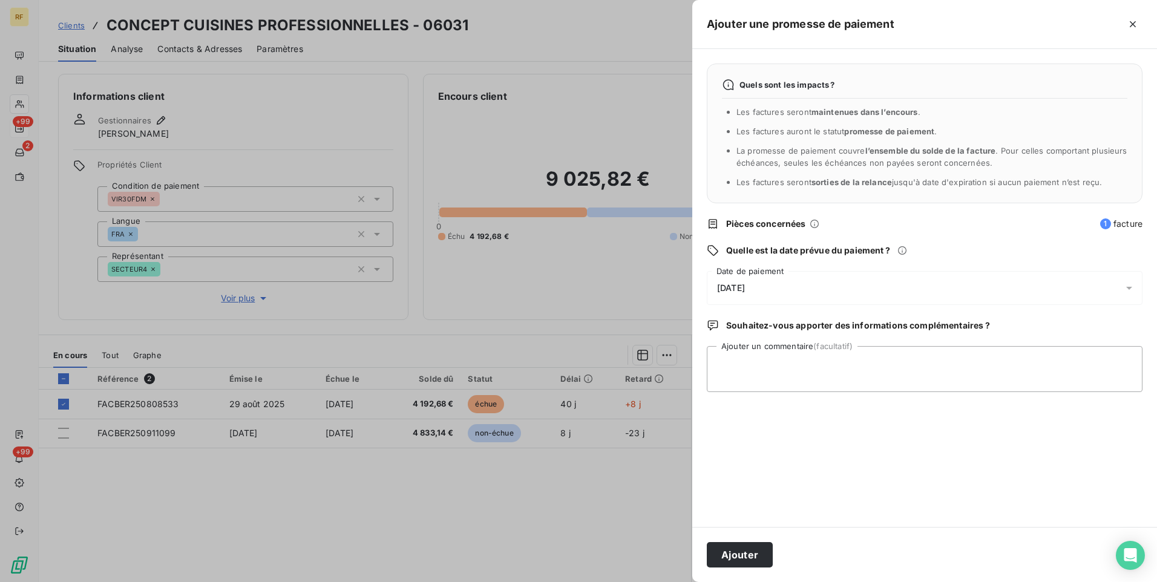
click at [777, 293] on div "[DATE]" at bounding box center [925, 288] width 436 height 34
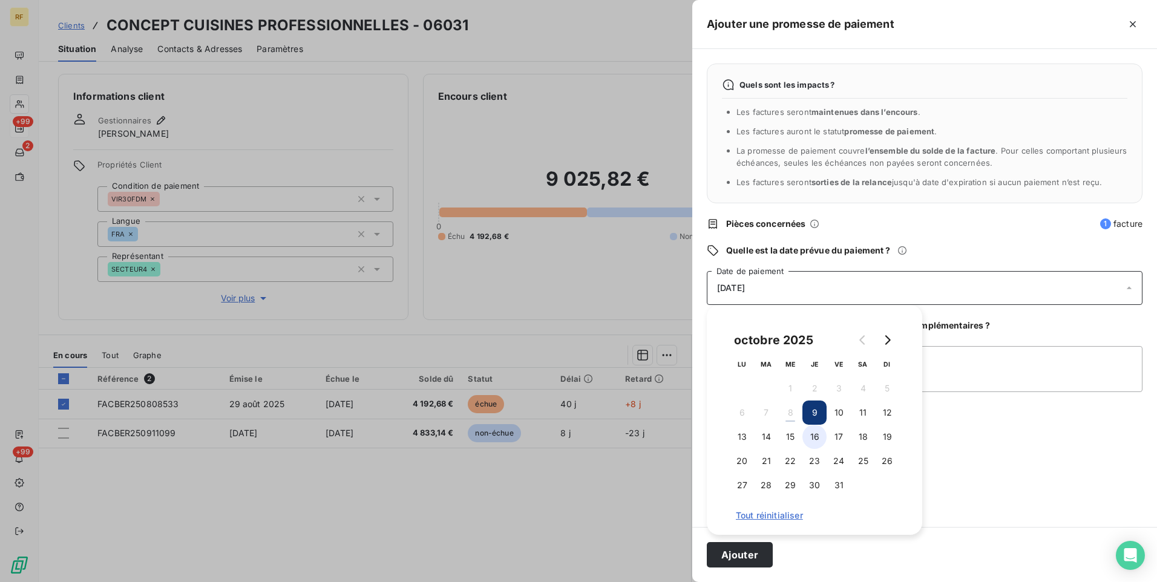
click at [814, 437] on button "16" at bounding box center [814, 437] width 24 height 24
click at [974, 393] on div "Quels sont les impacts ? Les factures seront maintenues dans l’encours . Les fa…" at bounding box center [924, 288] width 465 height 478
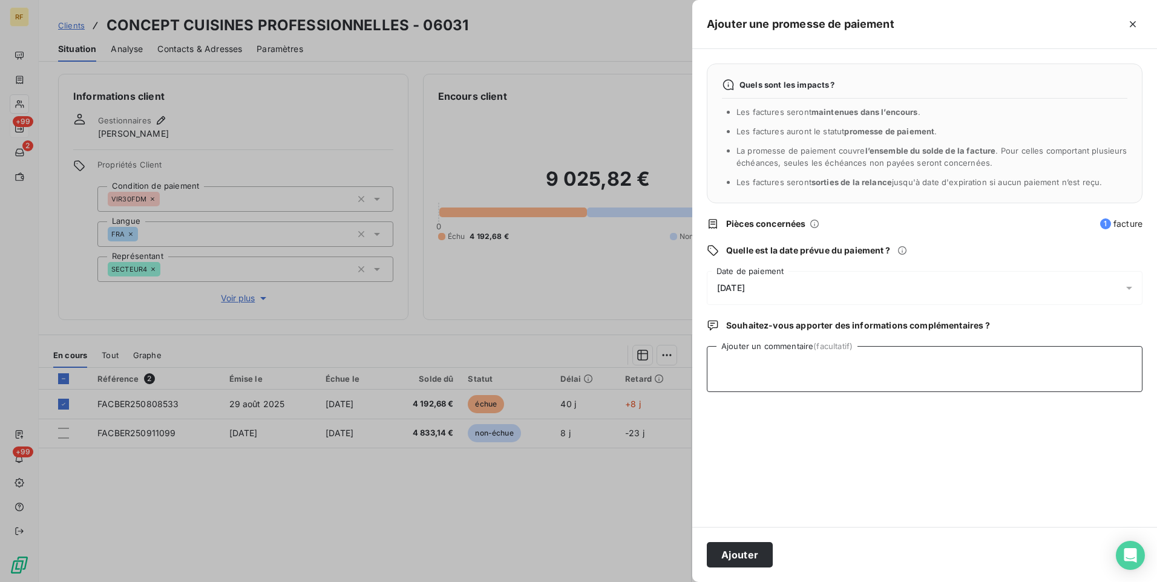
click at [937, 378] on textarea "Ajouter un commentaire (facultatif)" at bounding box center [925, 369] width 436 height 46
type textarea "Payée"
click at [751, 560] on button "Ajouter" at bounding box center [740, 554] width 66 height 25
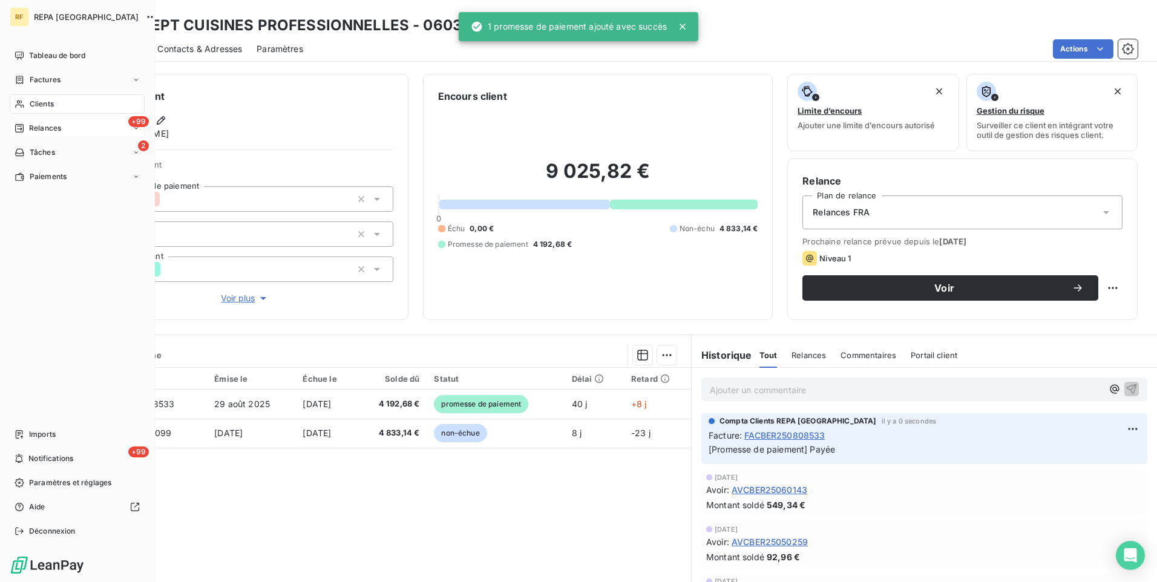
click at [39, 122] on div "+99 Relances" at bounding box center [77, 128] width 135 height 19
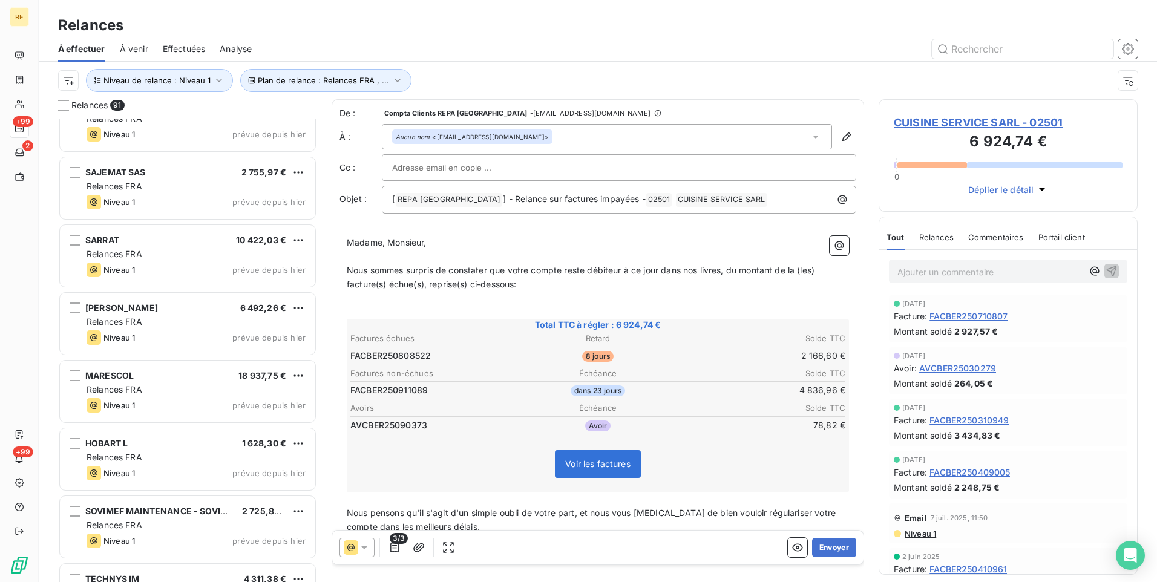
scroll to position [1332, 0]
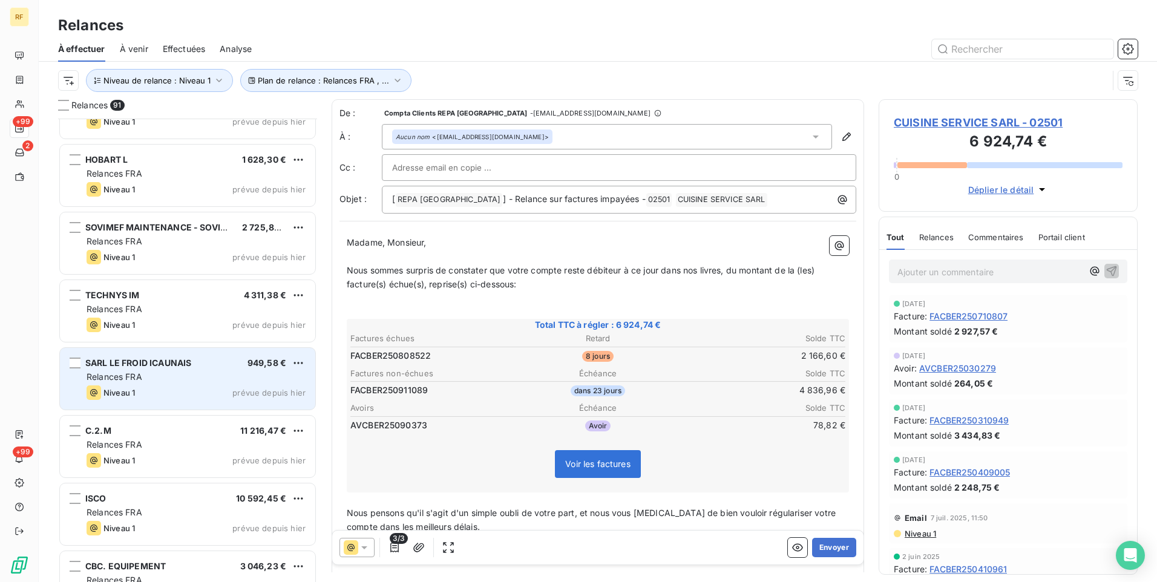
click at [225, 367] on div "SARL LE FROID ICAUNAIS 949,58 €" at bounding box center [196, 363] width 219 height 11
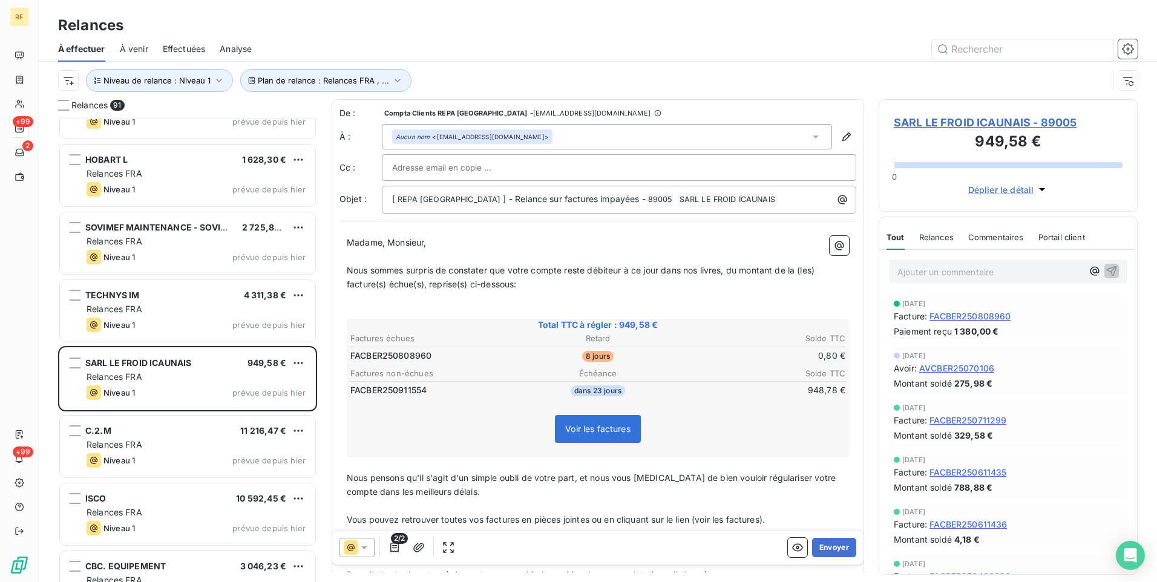
click at [941, 122] on span "SARL LE FROID ICAUNAIS - 89005" at bounding box center [1008, 122] width 229 height 16
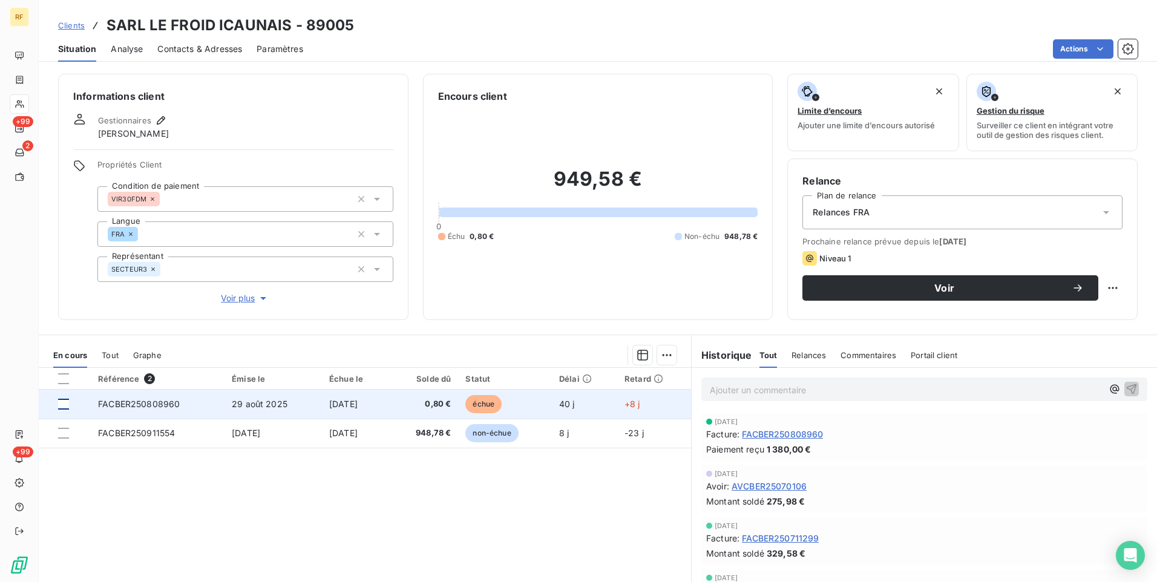
click at [61, 402] on div at bounding box center [63, 404] width 11 height 11
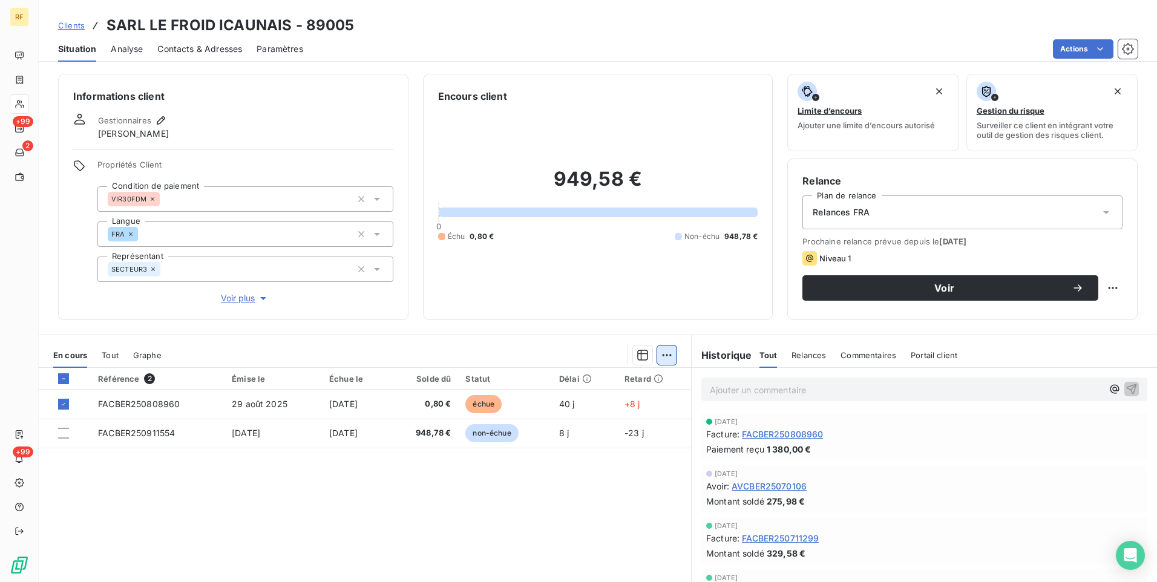
click at [670, 359] on html "RF +99 2 +99 Clients SARL LE FROID ICAUNAIS - 89005 Situation Analyse Contacts …" at bounding box center [578, 291] width 1157 height 582
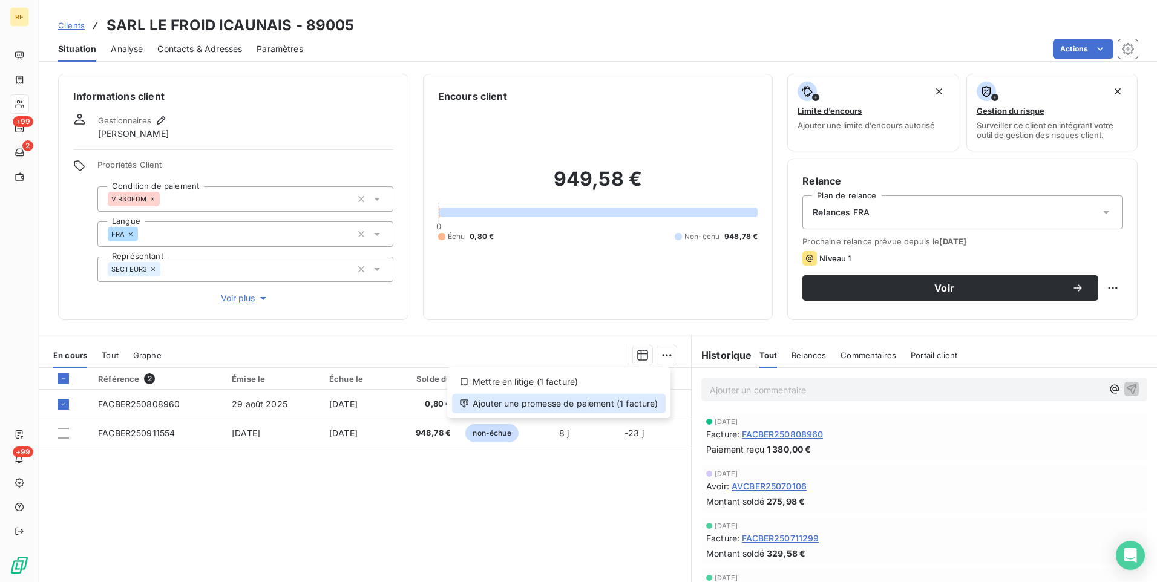
click at [586, 403] on div "Ajouter une promesse de paiement (1 facture)" at bounding box center [559, 403] width 214 height 19
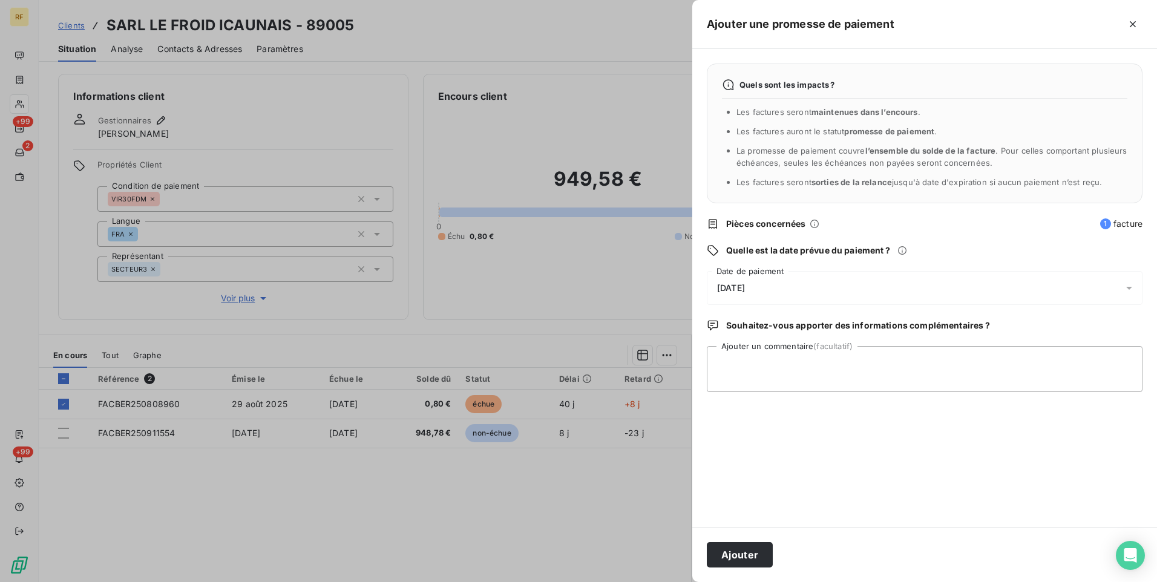
click at [766, 298] on div "[DATE]" at bounding box center [925, 288] width 436 height 34
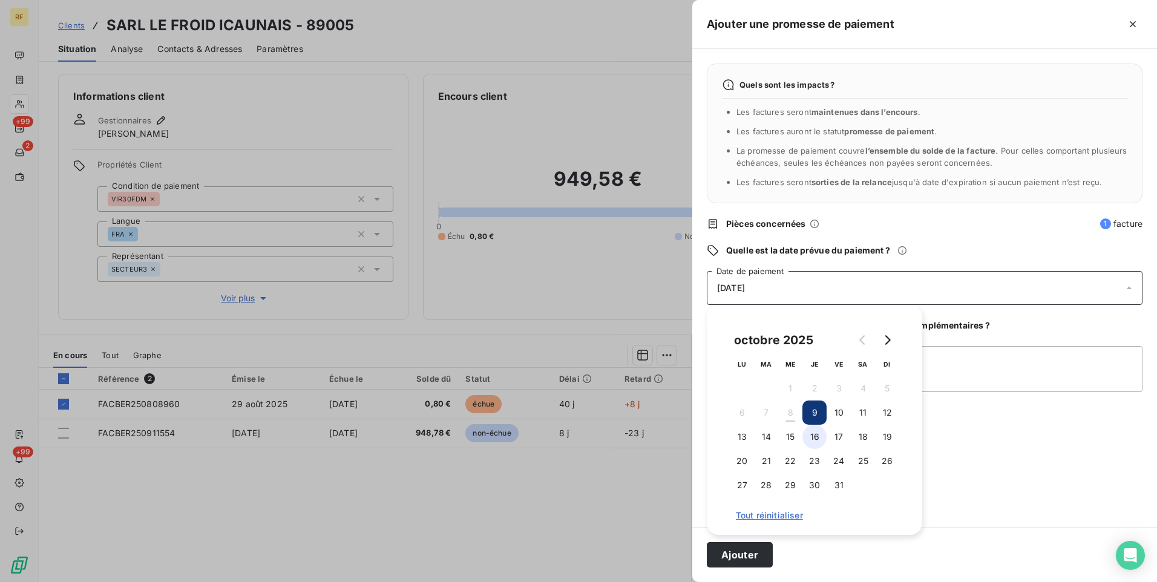
click at [817, 437] on button "16" at bounding box center [814, 437] width 24 height 24
click at [981, 326] on span "Souhaitez-vous apporter des informations complémentaires ?" at bounding box center [858, 325] width 264 height 12
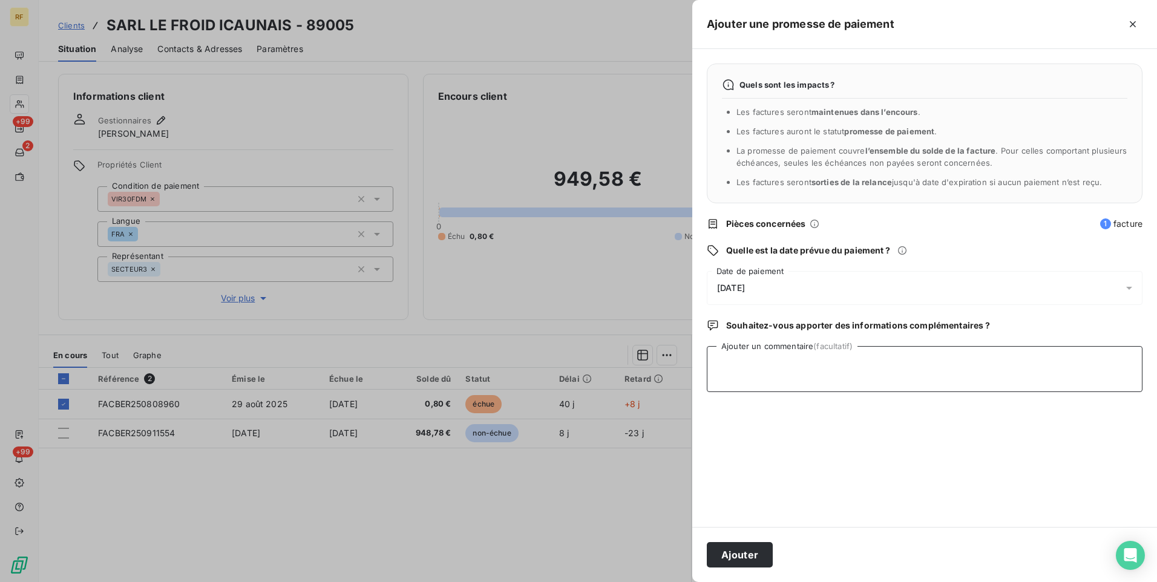
click at [891, 370] on textarea "Ajouter un commentaire (facultatif)" at bounding box center [925, 369] width 436 height 46
type textarea "Soldée"
click at [748, 549] on button "Ajouter" at bounding box center [740, 554] width 66 height 25
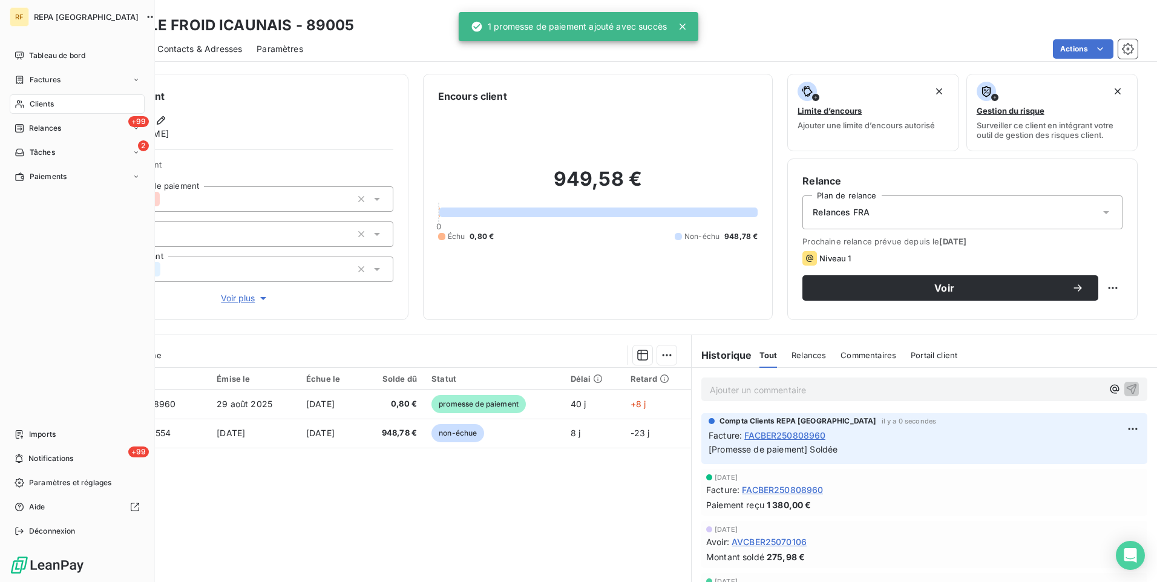
click at [51, 126] on span "Relances" at bounding box center [45, 128] width 32 height 11
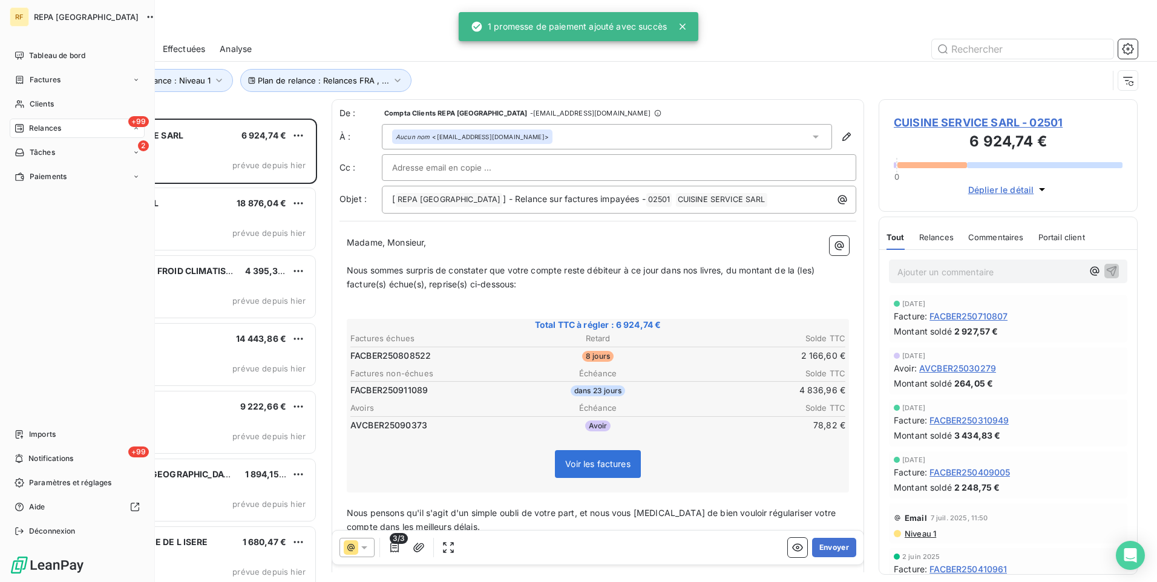
scroll to position [454, 250]
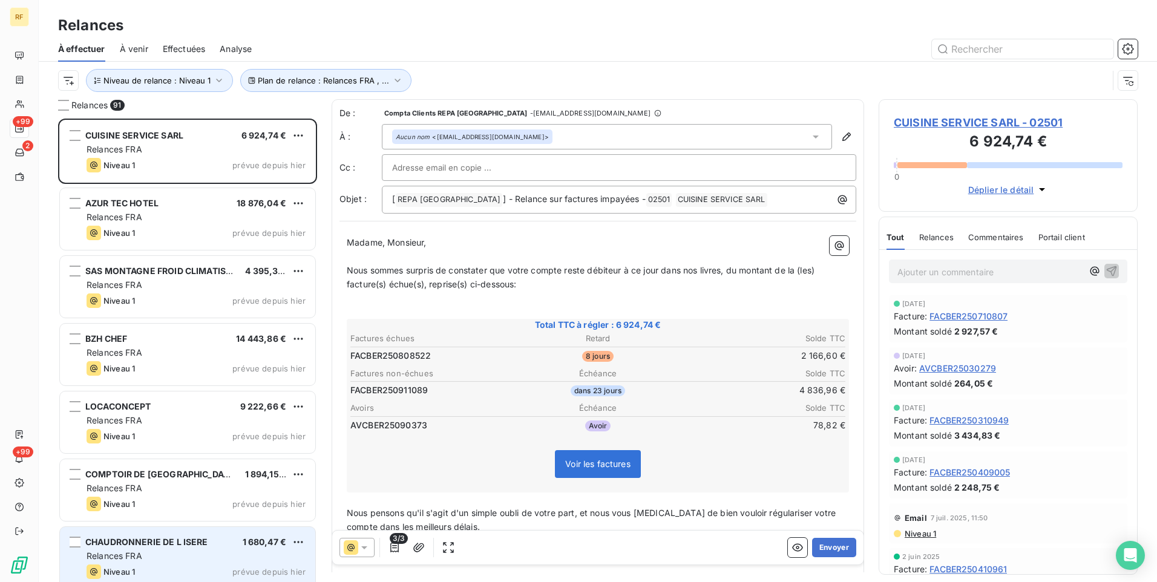
click at [197, 559] on div "Relances FRA" at bounding box center [196, 556] width 219 height 12
